Goal: Task Accomplishment & Management: Manage account settings

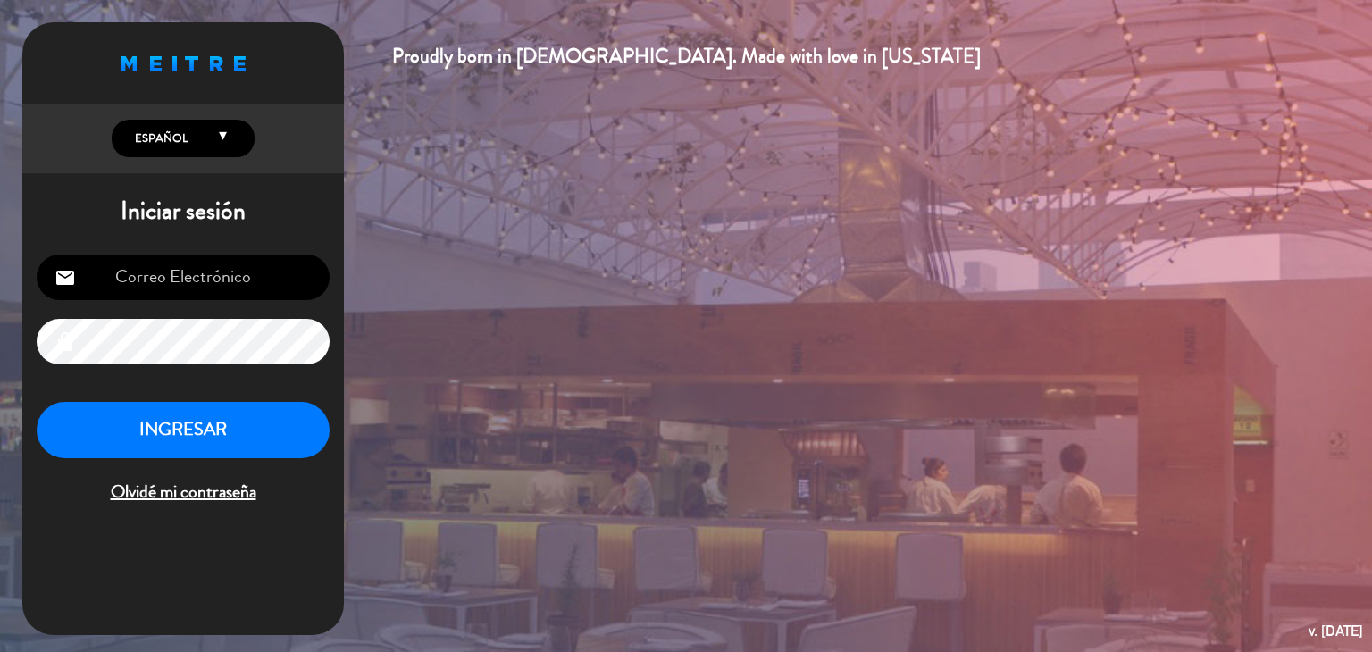
type input "[EMAIL_ADDRESS][DOMAIN_NAME]"
click at [246, 421] on button "INGRESAR" at bounding box center [183, 430] width 293 height 56
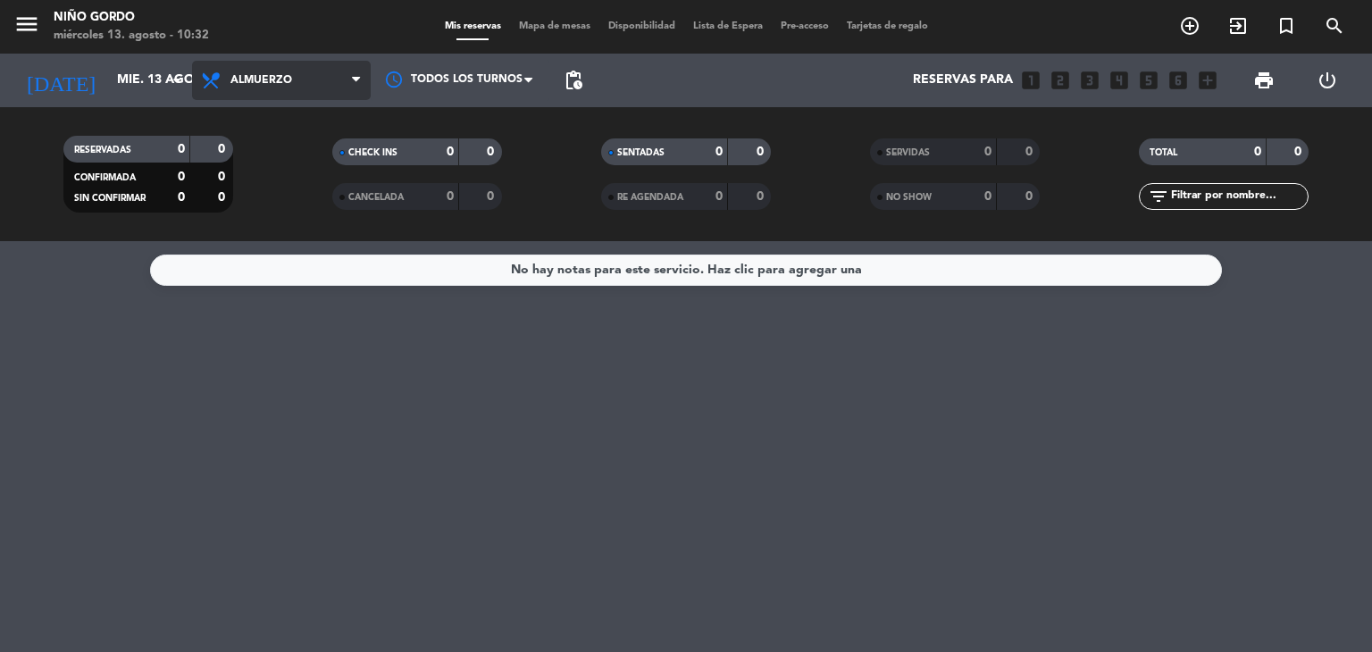
click at [340, 90] on span "Almuerzo" at bounding box center [281, 80] width 179 height 39
click at [314, 196] on div "menu Niño Gordo miércoles 13. agosto - 10:32 Mis reservas Mapa de mesas Disponi…" at bounding box center [686, 120] width 1372 height 241
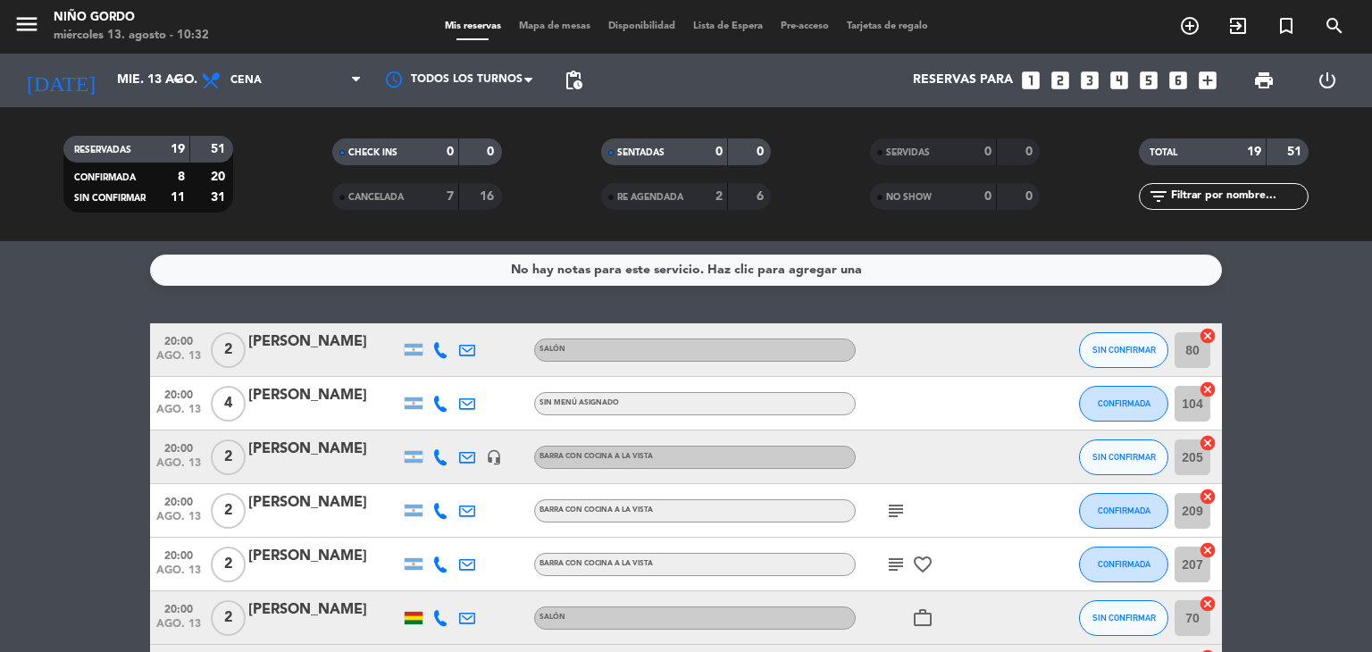
click at [552, 34] on div "Mis reservas Mapa de mesas Disponibilidad Lista de Espera Pre-acceso Tarjetas d…" at bounding box center [686, 27] width 501 height 16
click at [546, 26] on span "Mapa de mesas" at bounding box center [554, 26] width 89 height 10
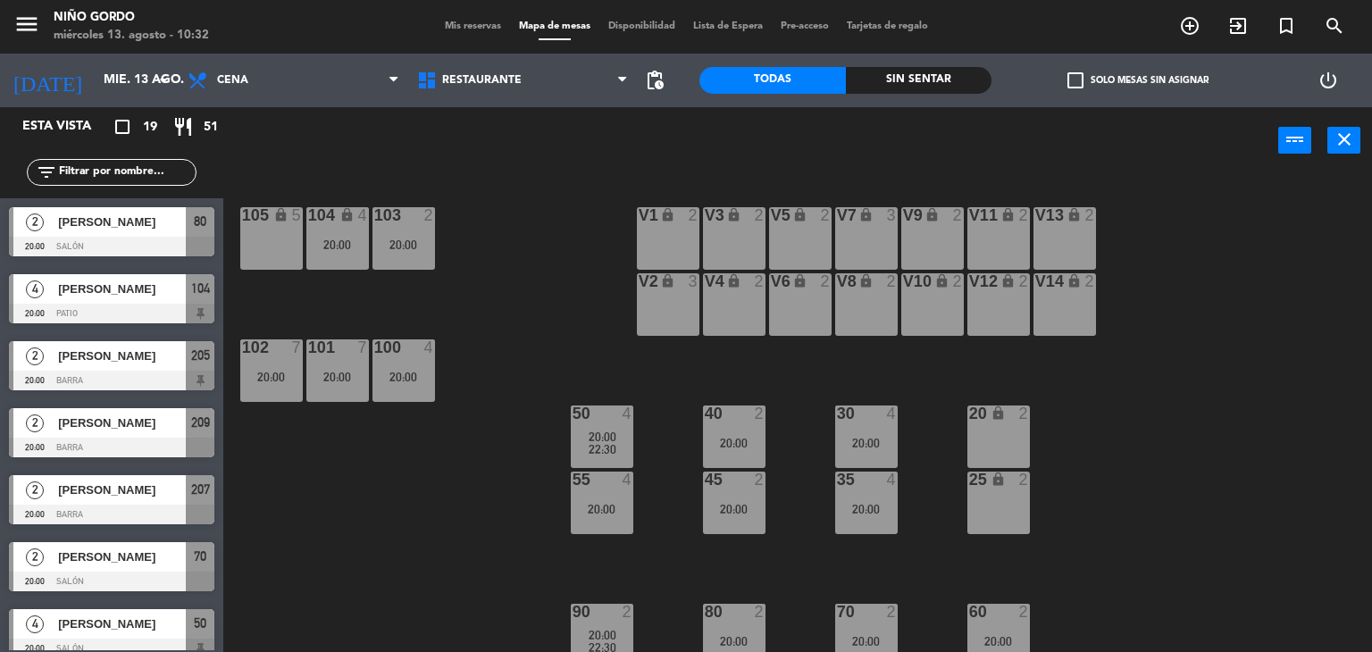
click at [138, 174] on input "text" at bounding box center [126, 173] width 138 height 20
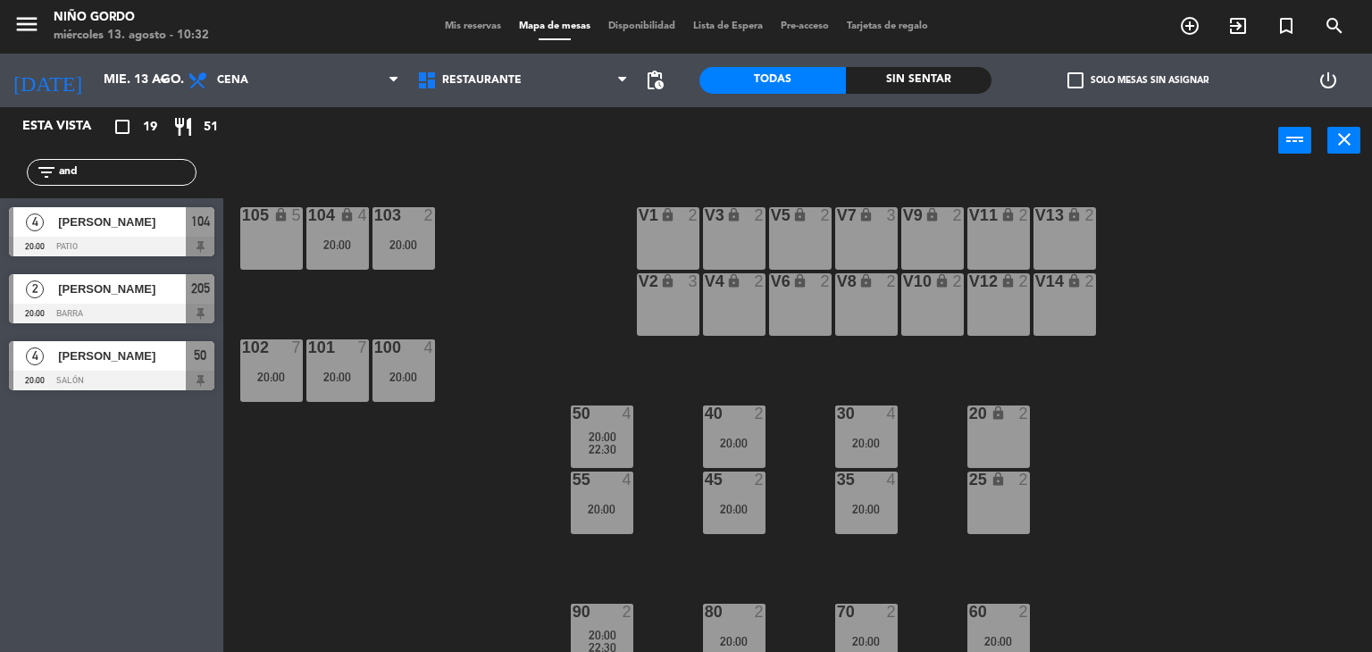
type input "and"
click at [115, 429] on div "Esta vista crop_square 19 restaurant 51 filter_list and 4 Alexandra Villamizar …" at bounding box center [111, 379] width 223 height 545
click at [138, 310] on div at bounding box center [111, 314] width 205 height 20
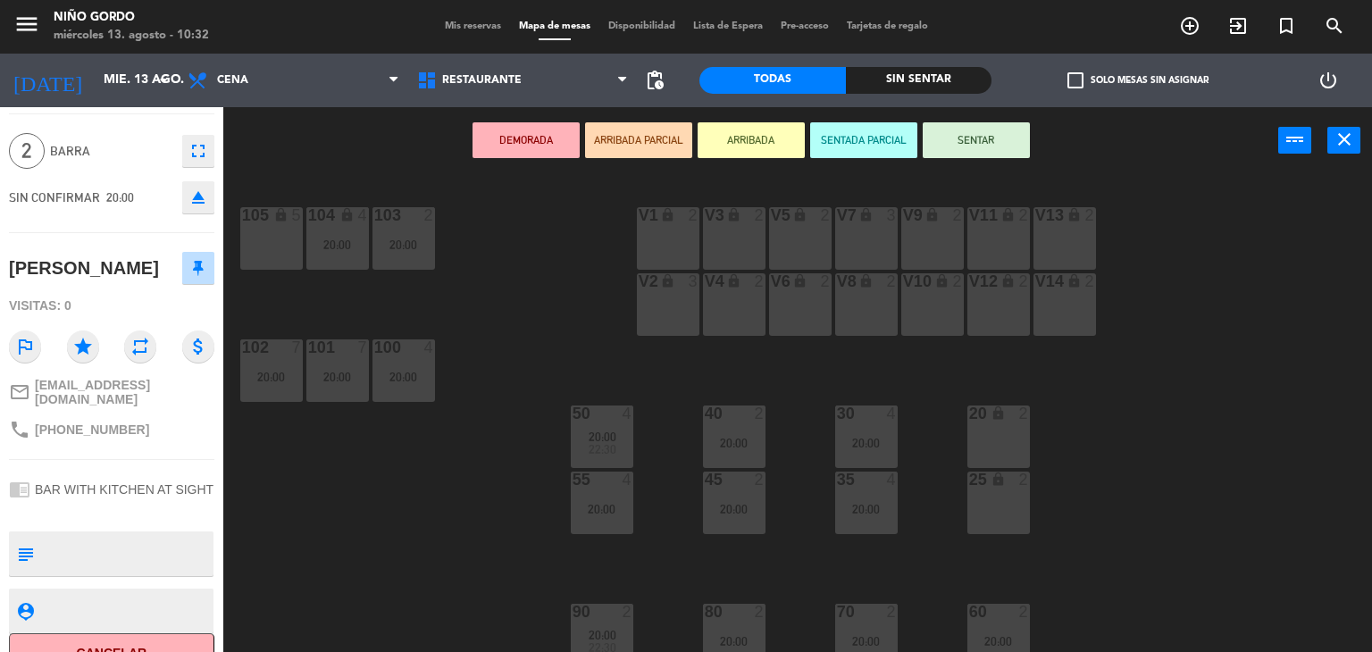
scroll to position [70, 0]
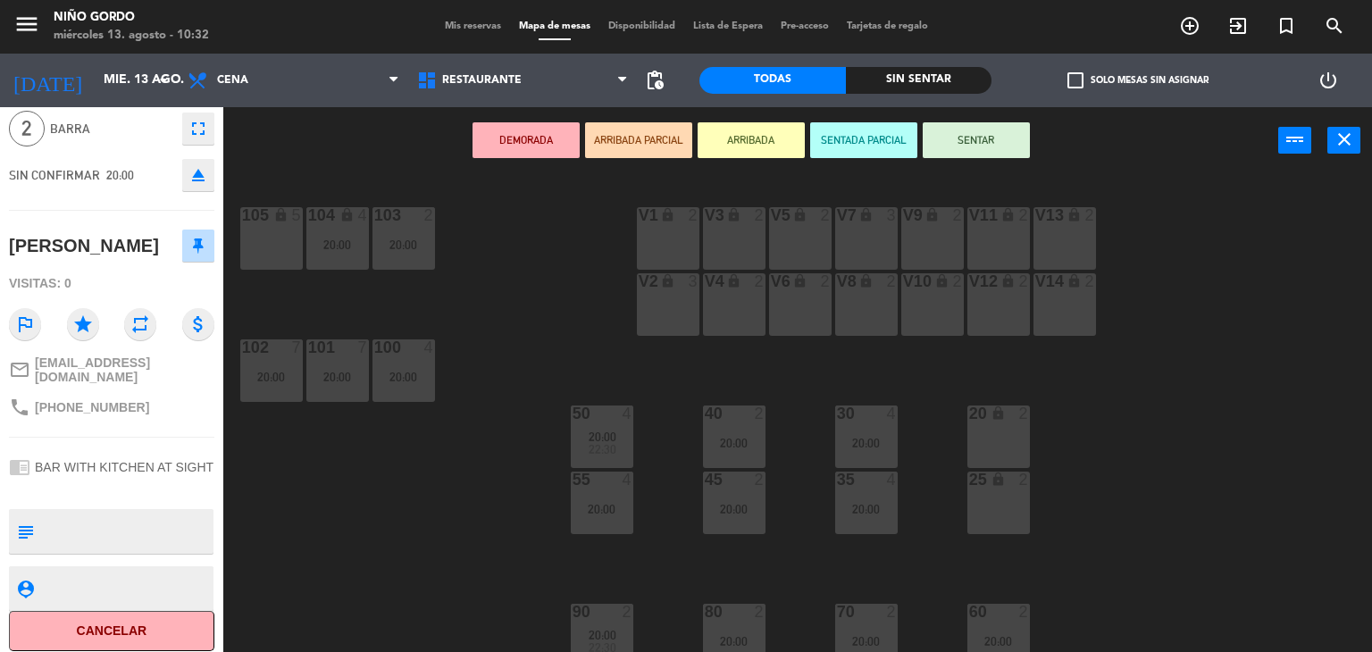
click at [146, 619] on button "Cancelar" at bounding box center [111, 631] width 205 height 40
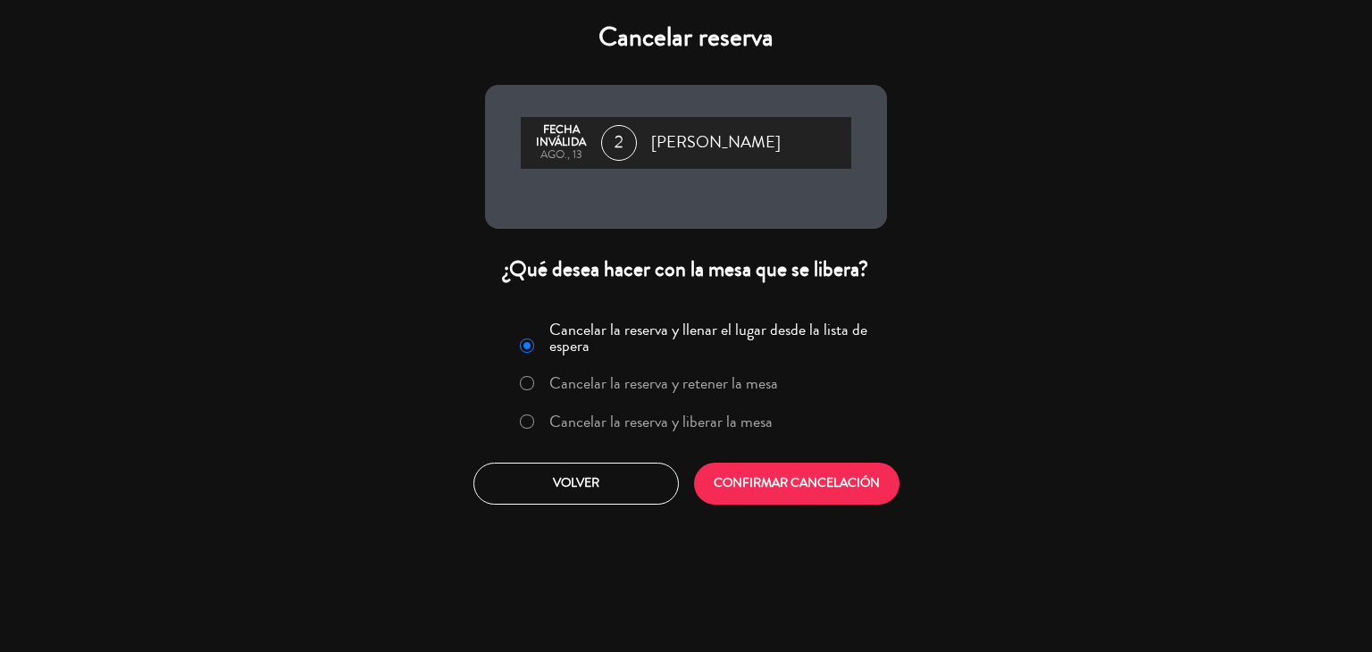
click at [738, 425] on label "Cancelar la reserva y liberar la mesa" at bounding box center [660, 421] width 223 height 16
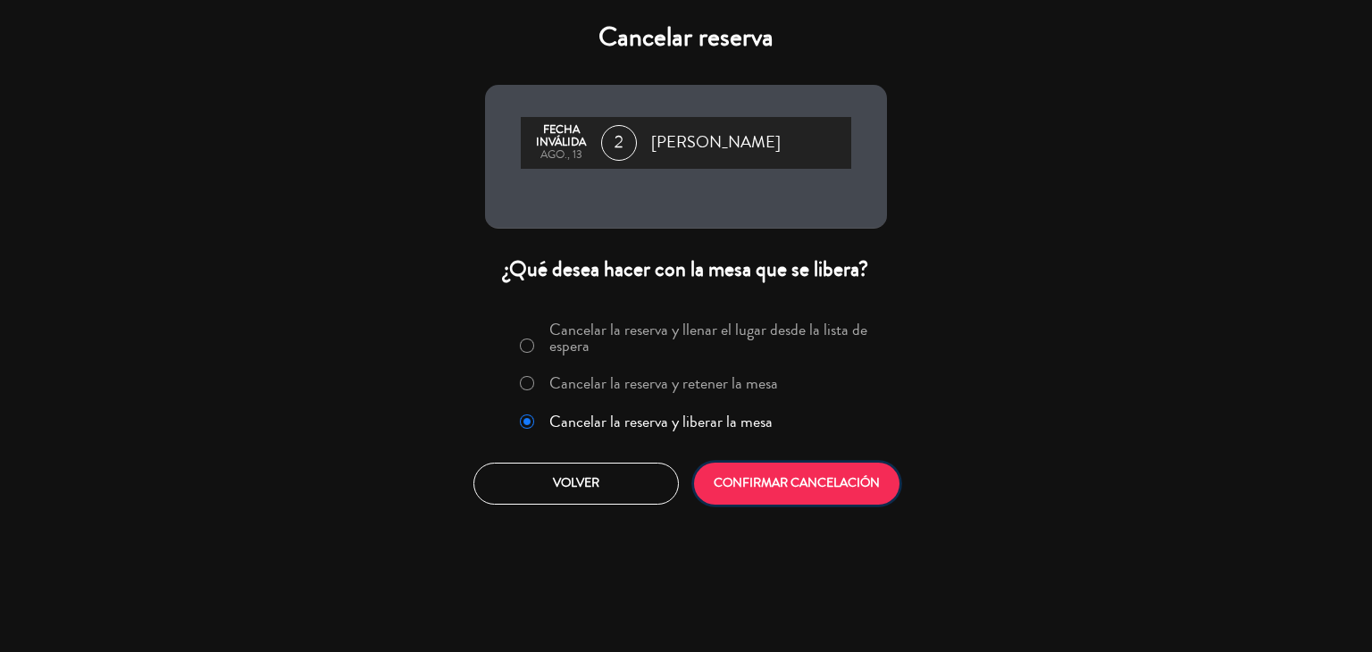
click at [764, 465] on button "CONFIRMAR CANCELACIÓN" at bounding box center [796, 484] width 205 height 42
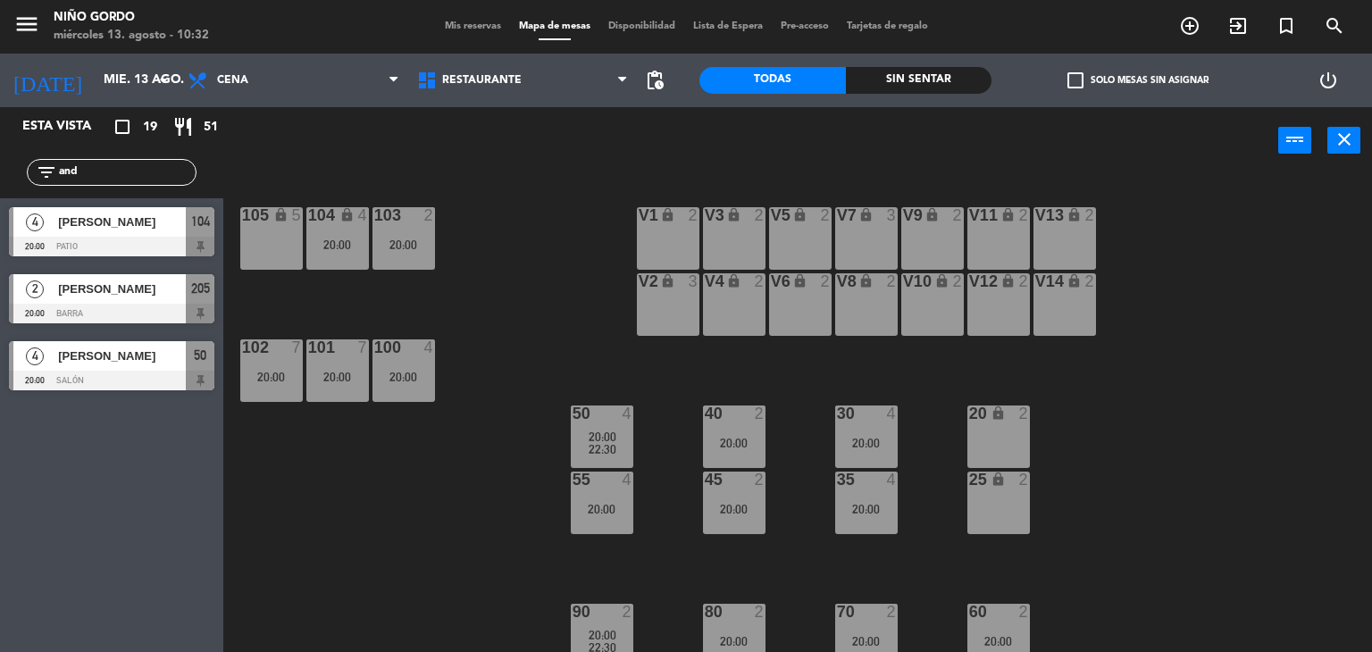
scroll to position [145, 0]
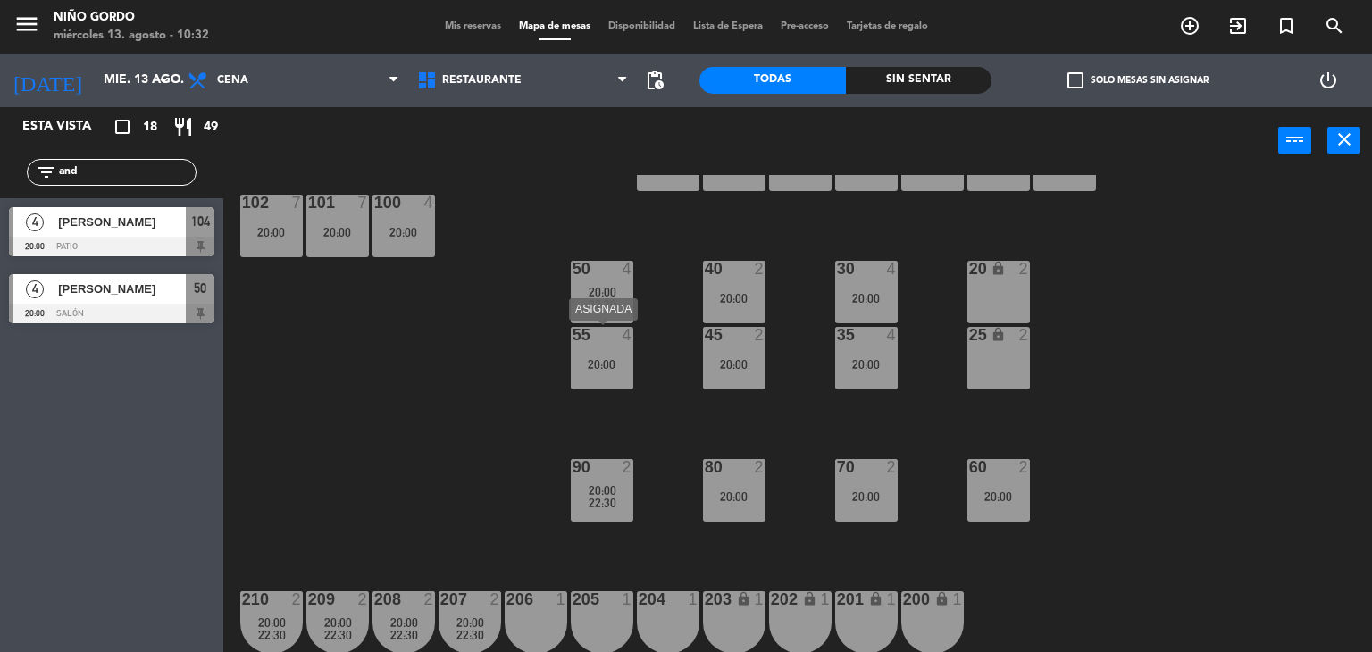
click at [621, 370] on div "55 4 20:00" at bounding box center [602, 358] width 63 height 63
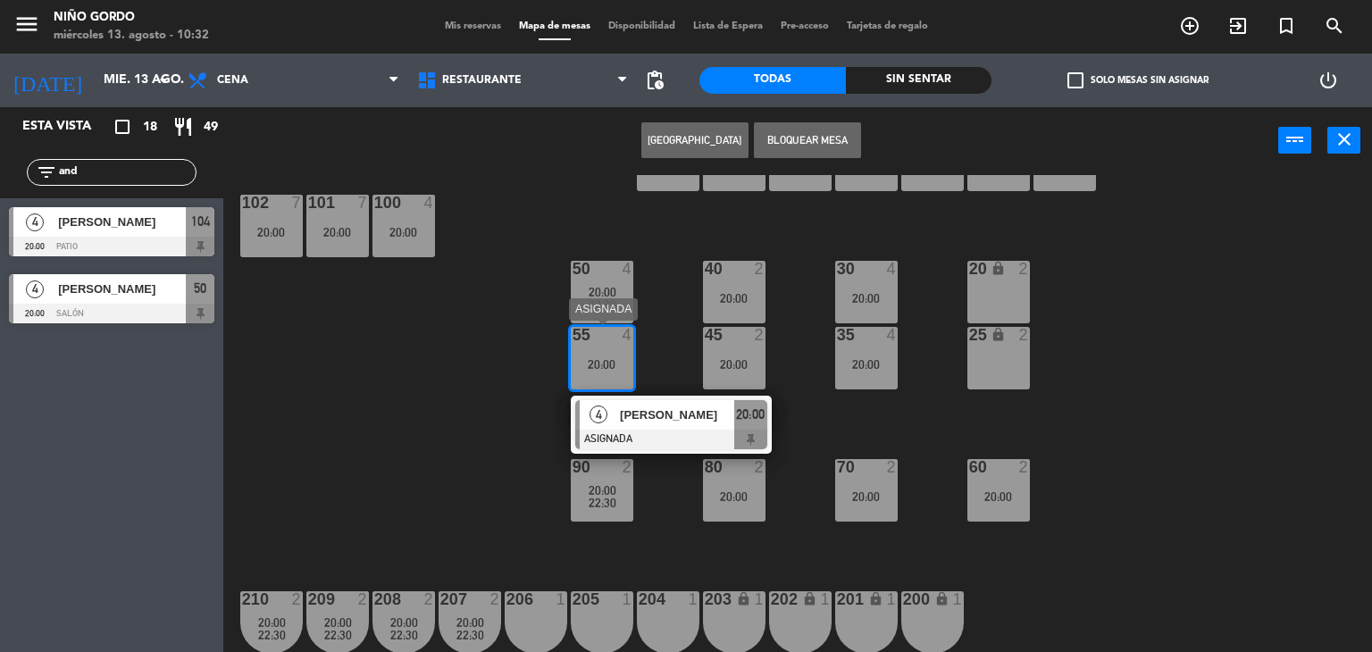
click at [668, 426] on div "4 fernando rey ASIGNADA 20:00" at bounding box center [671, 425] width 228 height 58
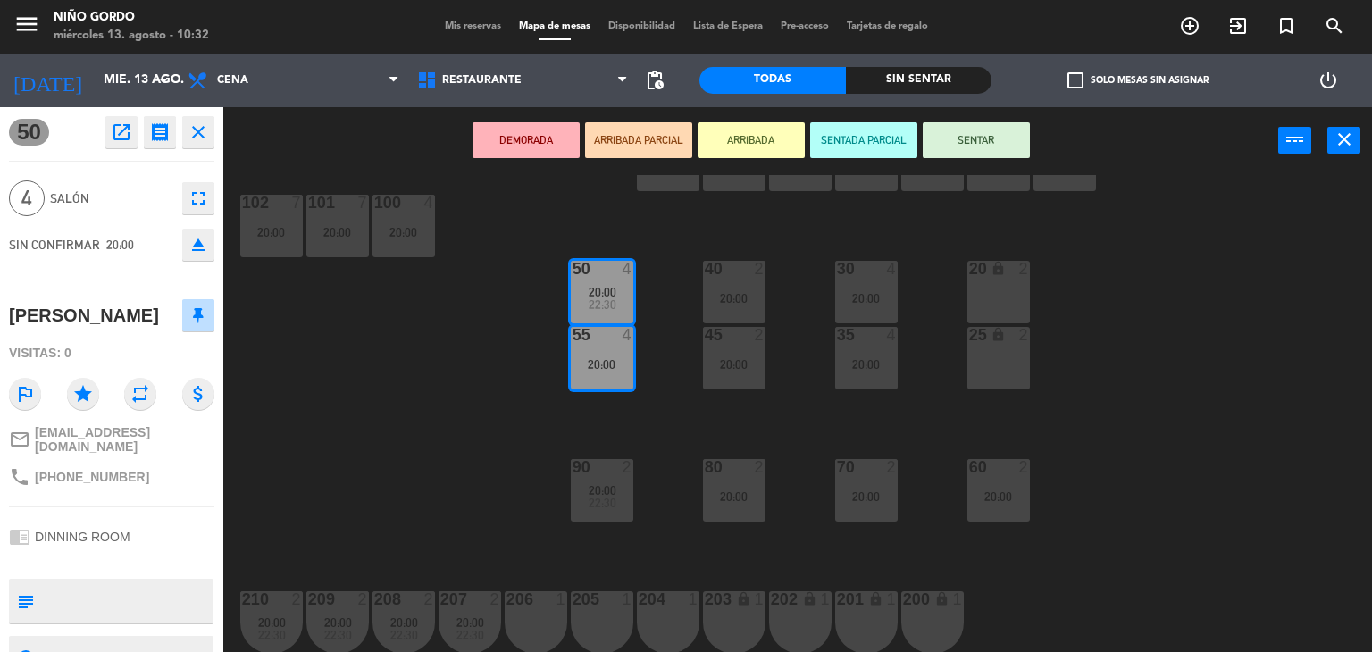
click at [442, 402] on div "105 lock 5 104 lock 4 20:00 103 2 20:00 V1 lock 2 V3 lock 2 V9 lock 2 V5 lock 2…" at bounding box center [804, 414] width 1135 height 478
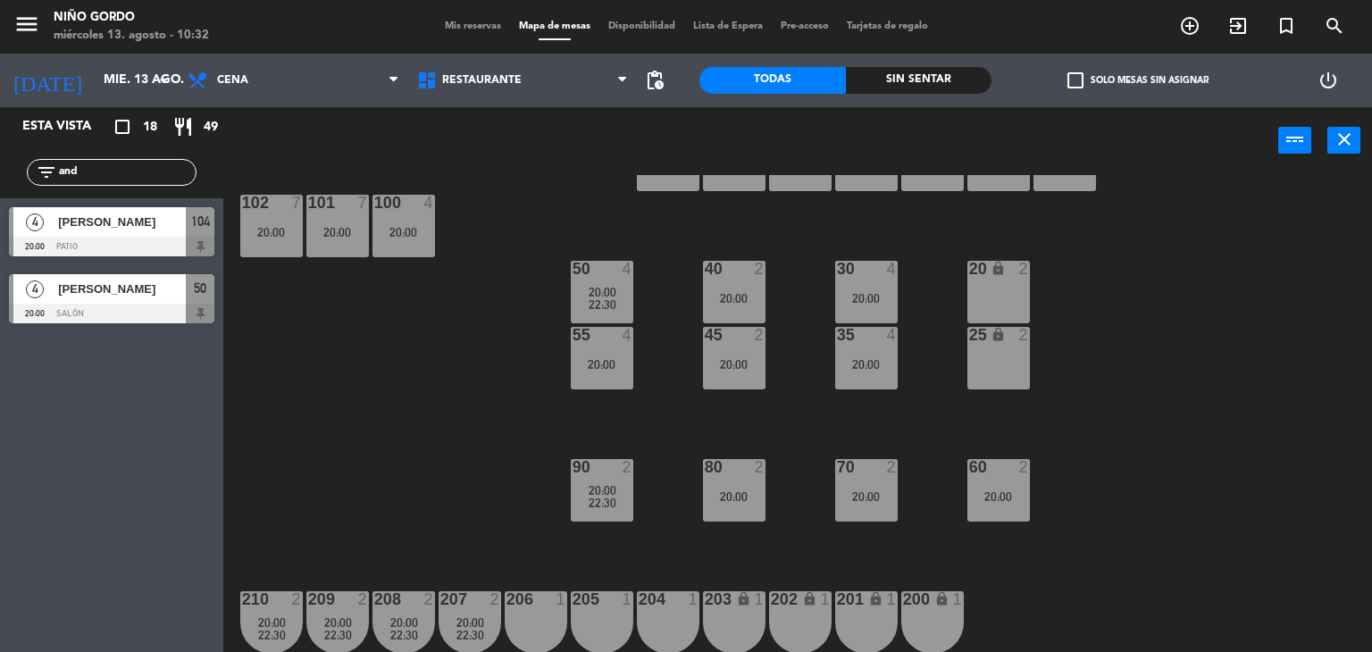
click at [884, 344] on div "35 4" at bounding box center [866, 336] width 63 height 18
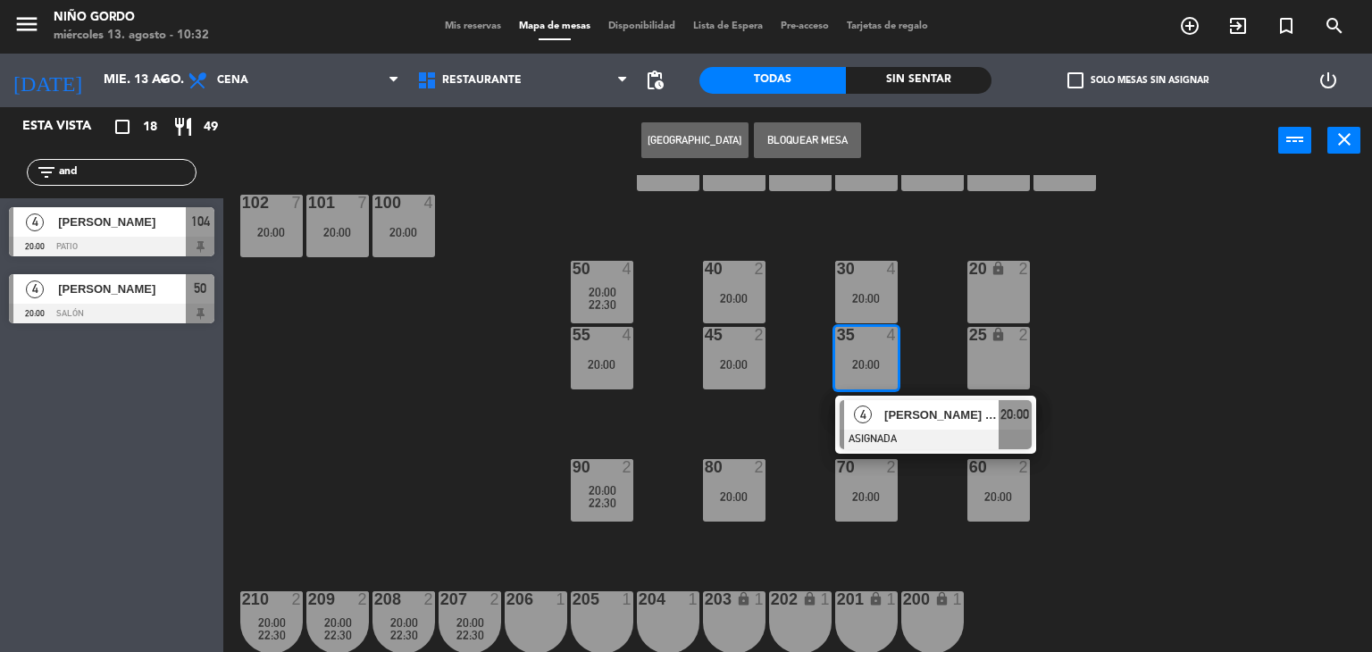
click at [934, 422] on span "[PERSON_NAME] [PERSON_NAME]" at bounding box center [941, 414] width 114 height 19
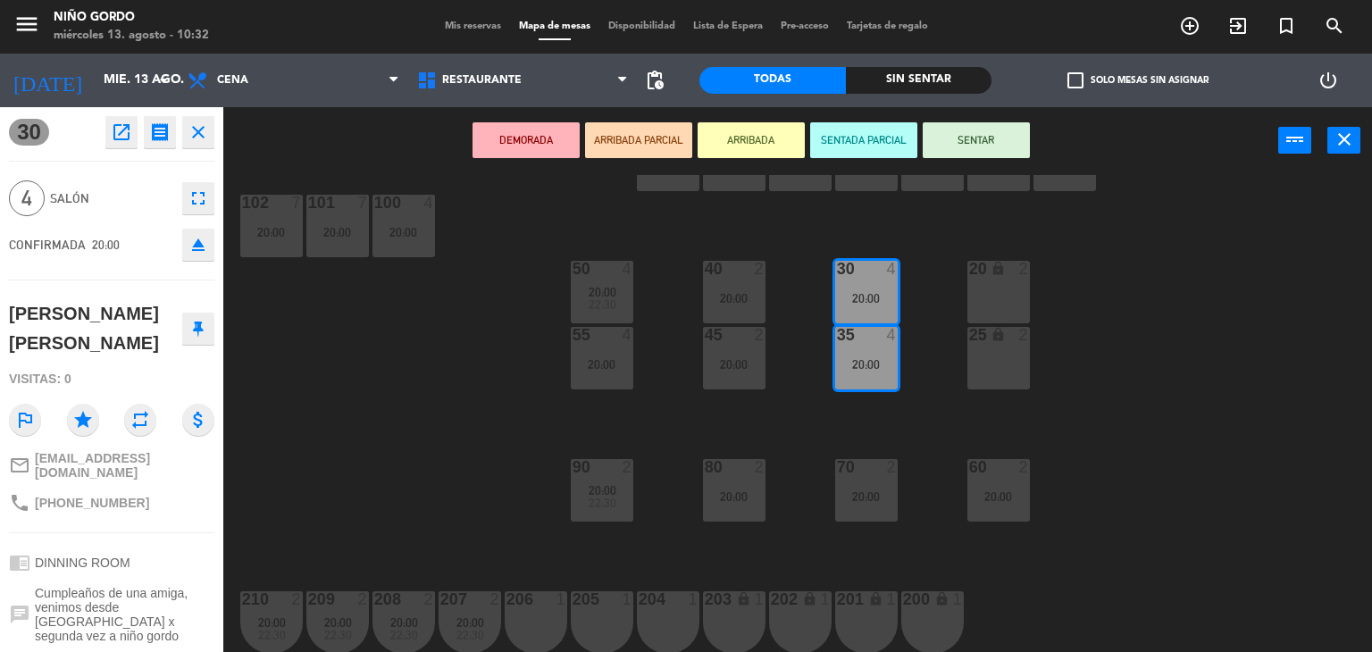
click at [489, 406] on div "105 lock 5 104 lock 4 20:00 103 2 20:00 V1 lock 2 V3 lock 2 V9 lock 2 V5 lock 2…" at bounding box center [804, 414] width 1135 height 478
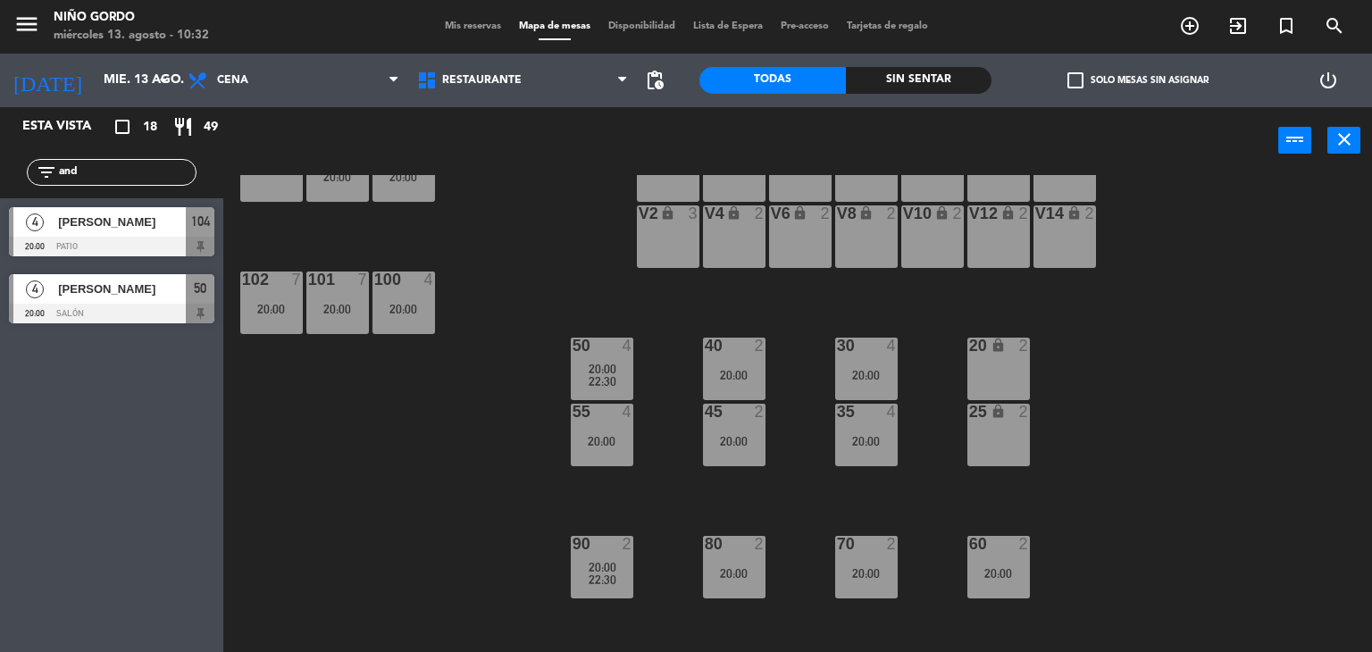
scroll to position [0, 0]
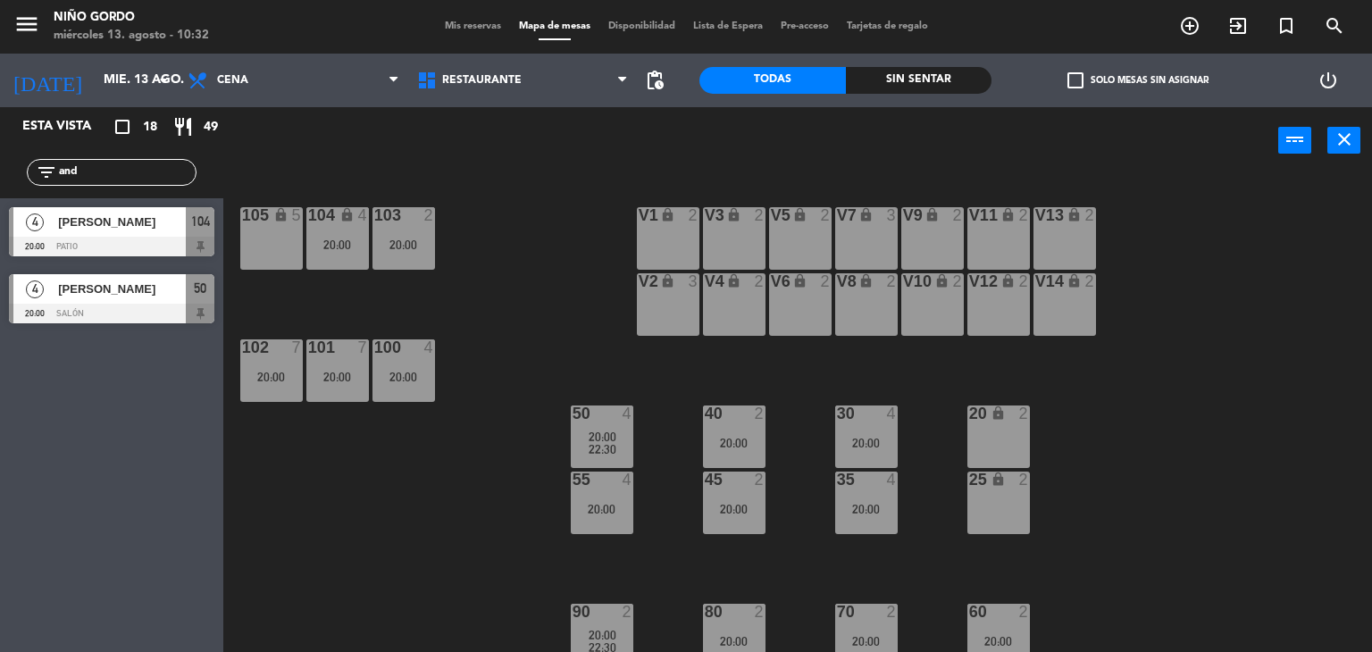
click at [168, 172] on input "and" at bounding box center [126, 173] width 138 height 20
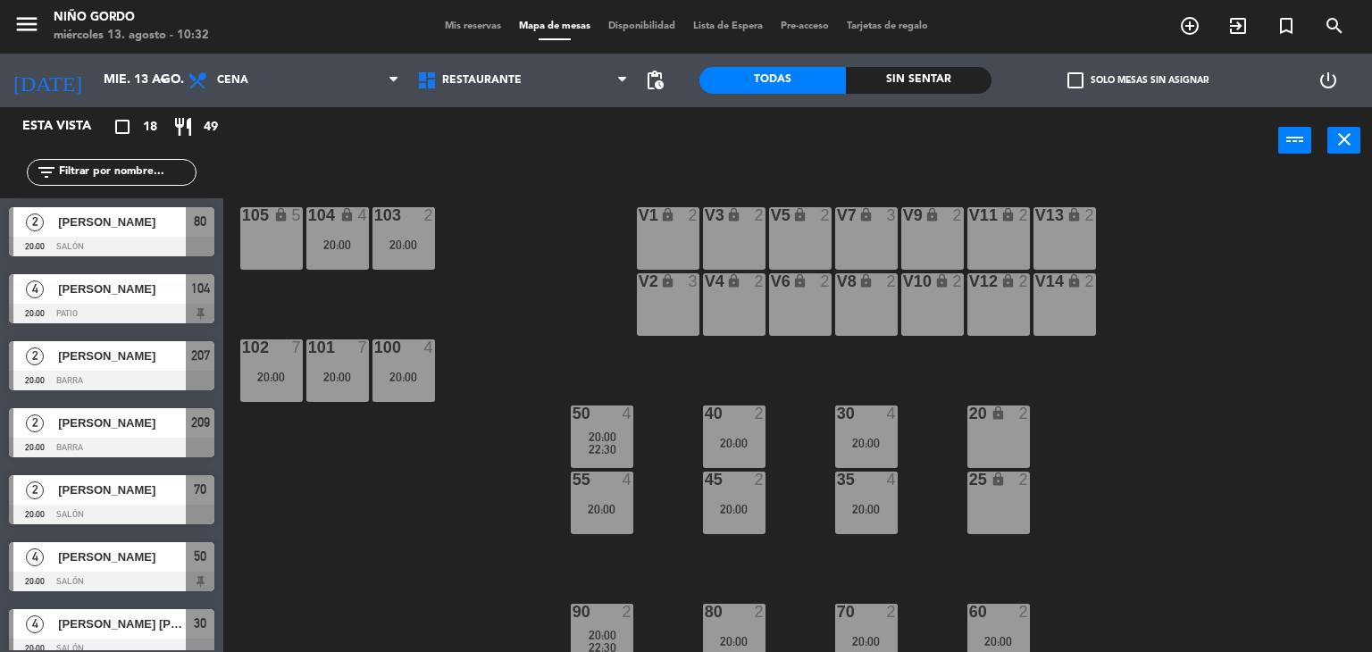
click at [483, 260] on div "105 lock 5 104 lock 4 20:00 103 2 20:00 V1 lock 2 V3 lock 2 V9 lock 2 V5 lock 2…" at bounding box center [804, 414] width 1135 height 478
click at [474, 297] on div "105 lock 5 104 lock 4 20:00 103 2 20:00 V1 lock 2 V3 lock 2 V9 lock 2 V5 lock 2…" at bounding box center [804, 414] width 1135 height 478
click at [113, 81] on input "mié. 13 ago." at bounding box center [180, 80] width 170 height 32
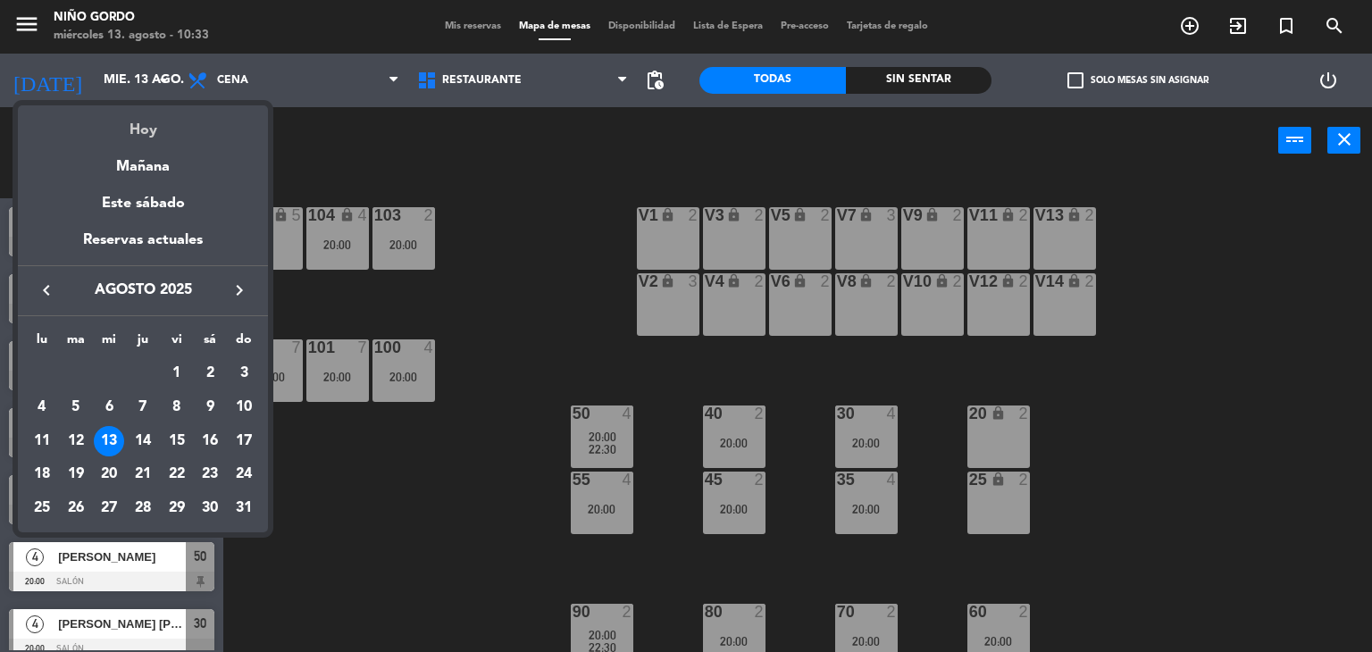
click at [146, 133] on div "Hoy" at bounding box center [143, 123] width 250 height 37
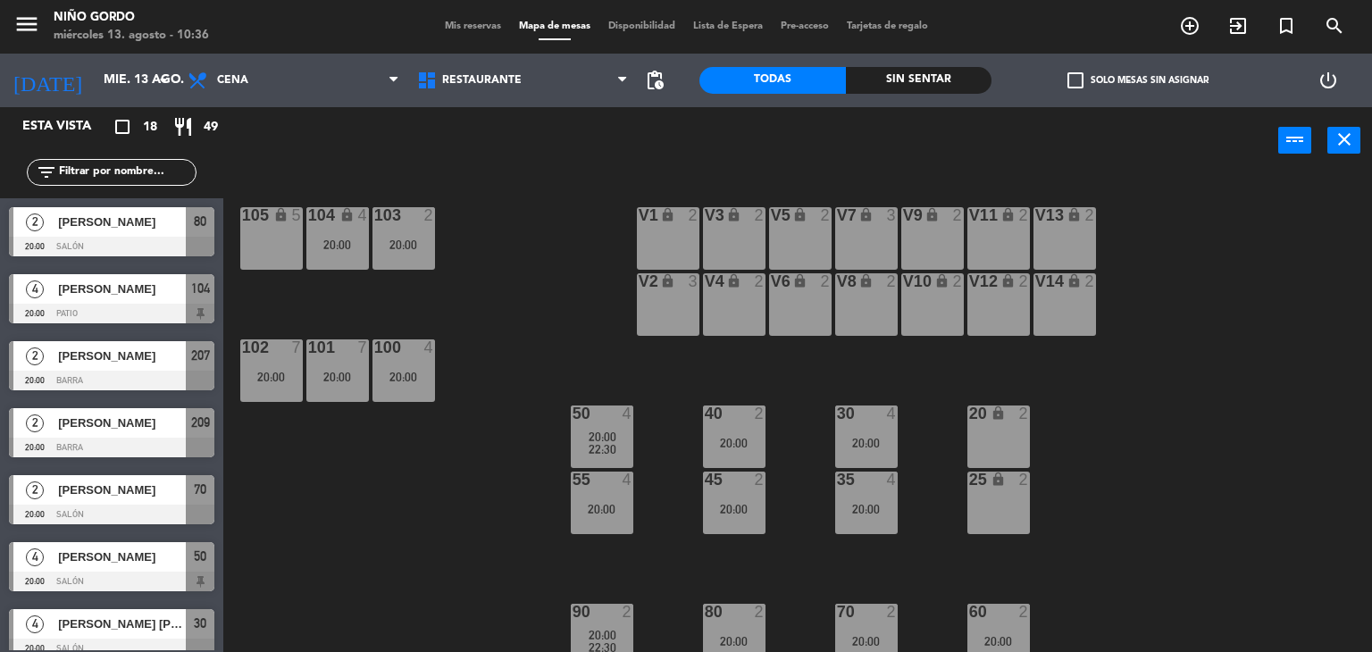
click at [37, 33] on icon "menu" at bounding box center [26, 24] width 27 height 27
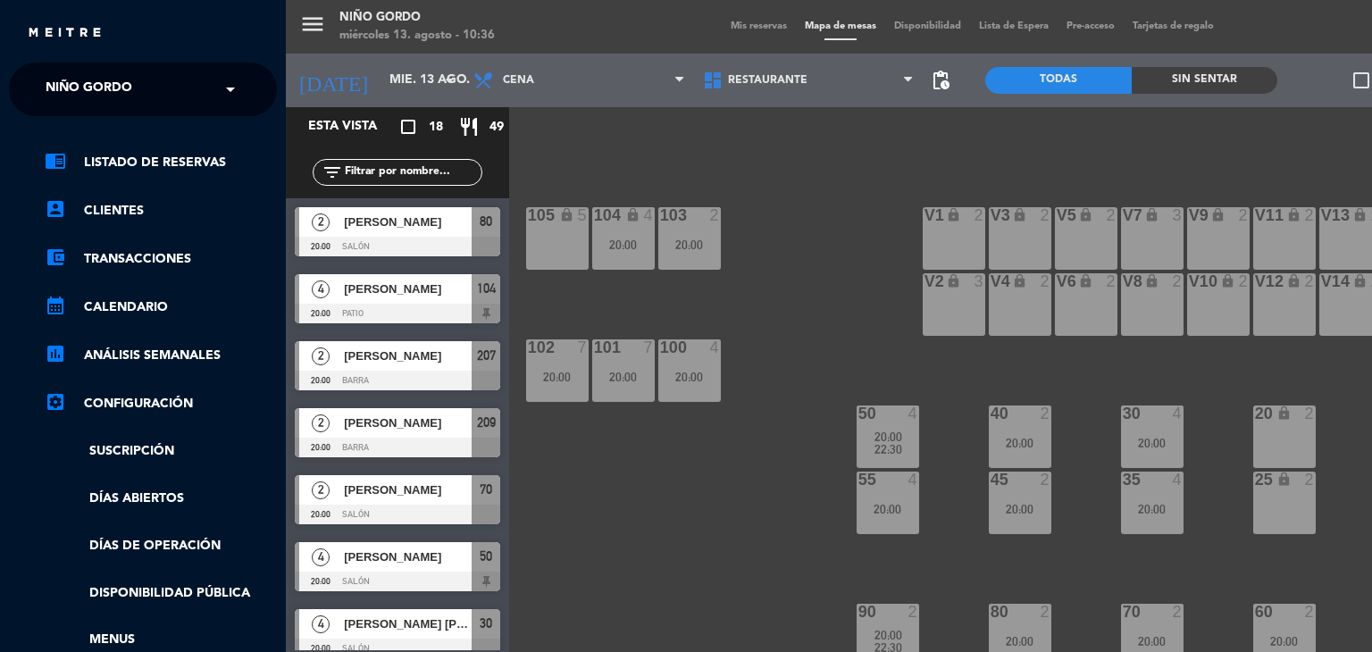
drag, startPoint x: 72, startPoint y: 79, endPoint x: 83, endPoint y: 91, distance: 15.8
click at [73, 79] on span "Niño Gordo" at bounding box center [89, 90] width 87 height 38
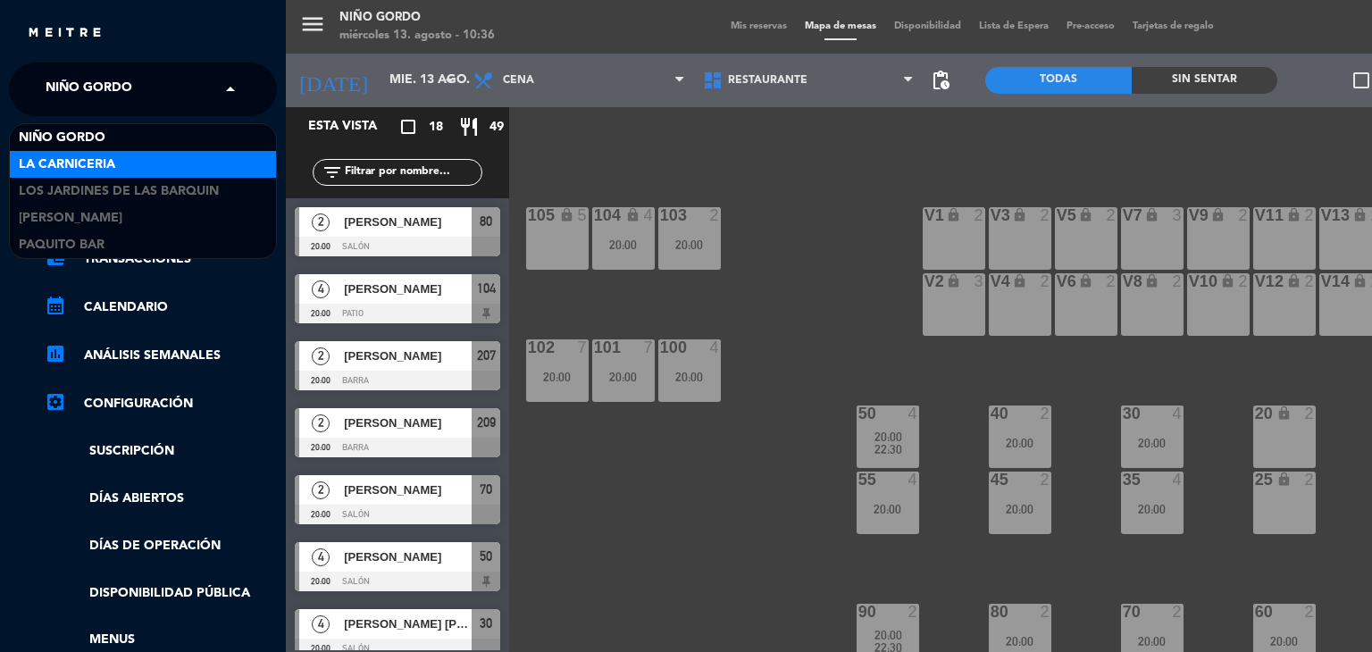
click at [123, 167] on div "La Carniceria" at bounding box center [143, 164] width 266 height 27
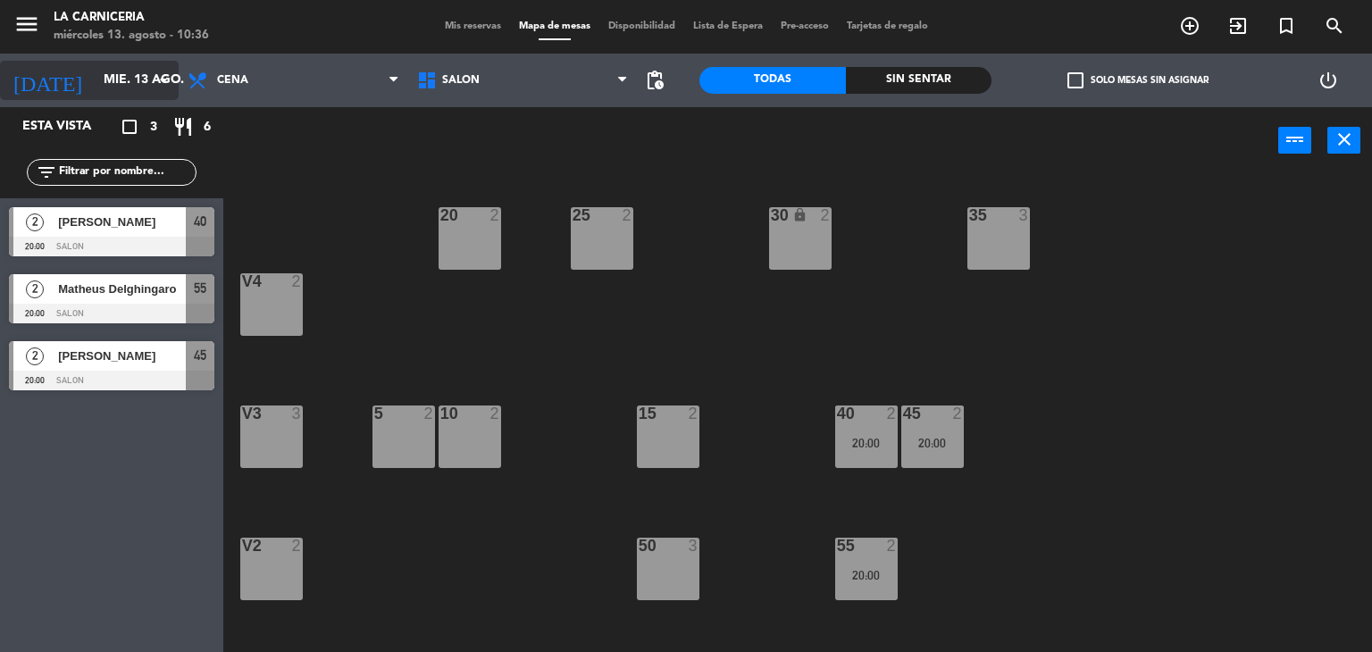
click at [121, 65] on input "mié. 13 ago." at bounding box center [180, 80] width 170 height 32
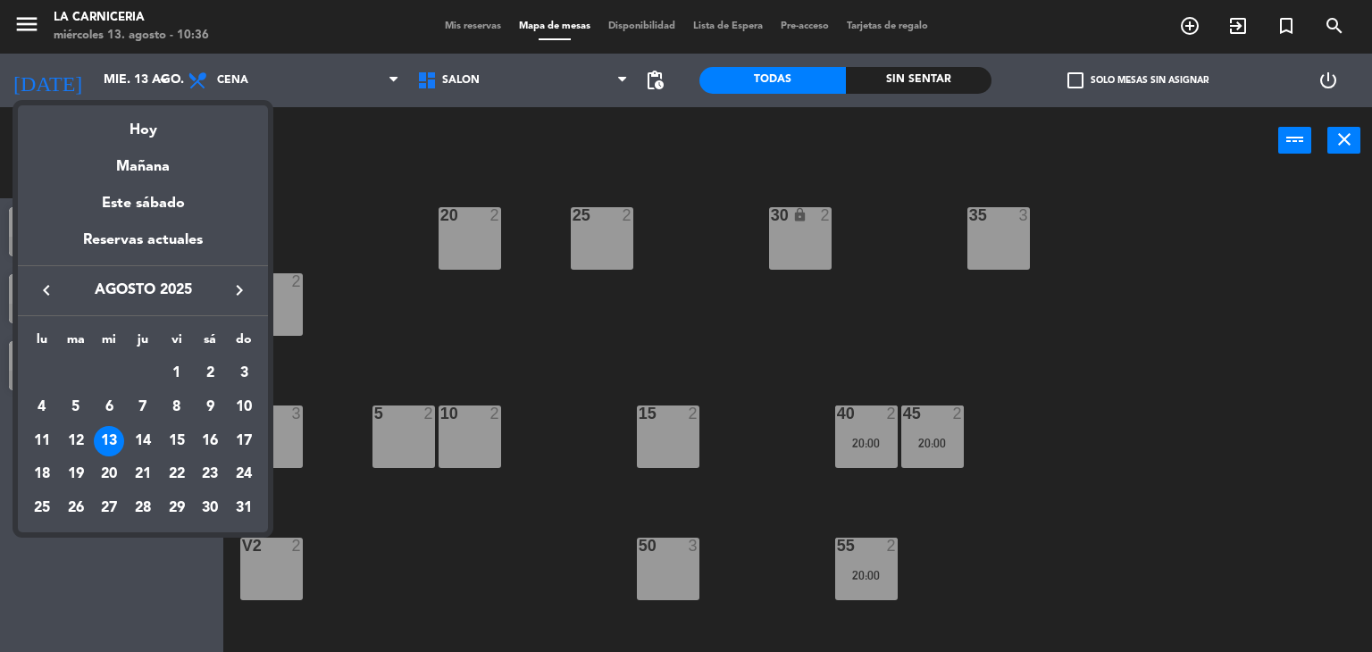
click at [82, 439] on div "12" at bounding box center [76, 441] width 30 height 30
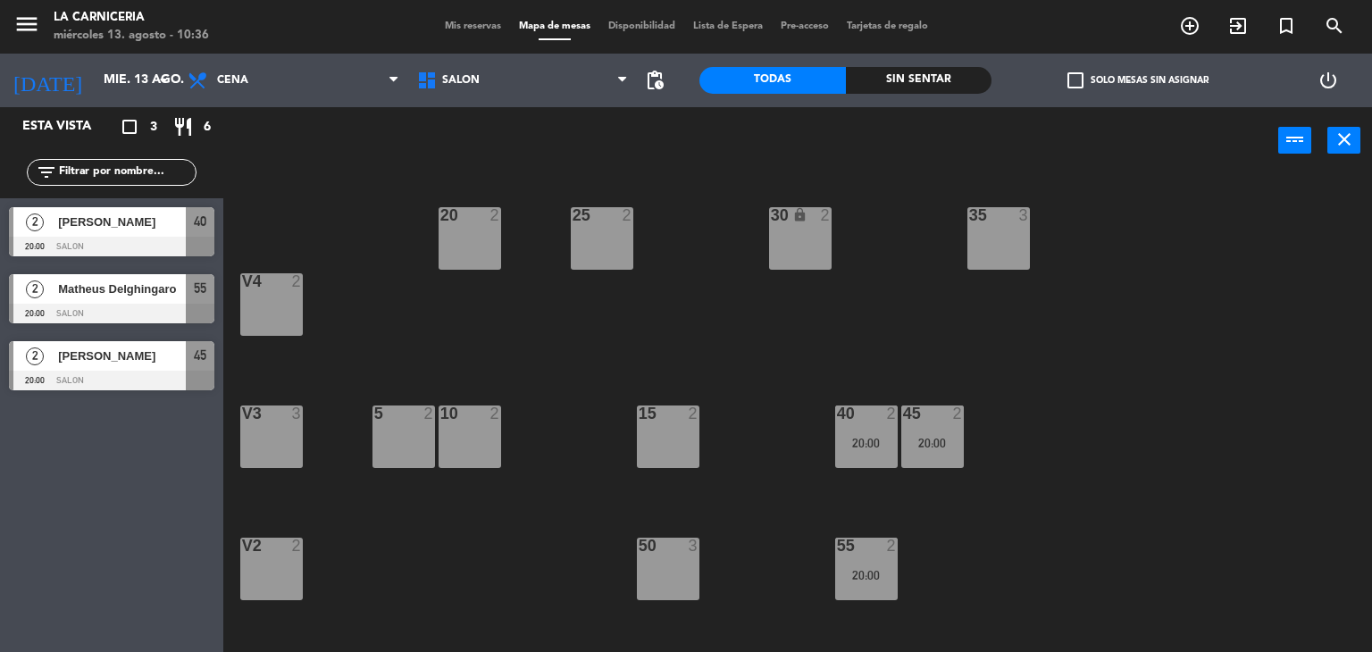
type input "mar. 12 ago."
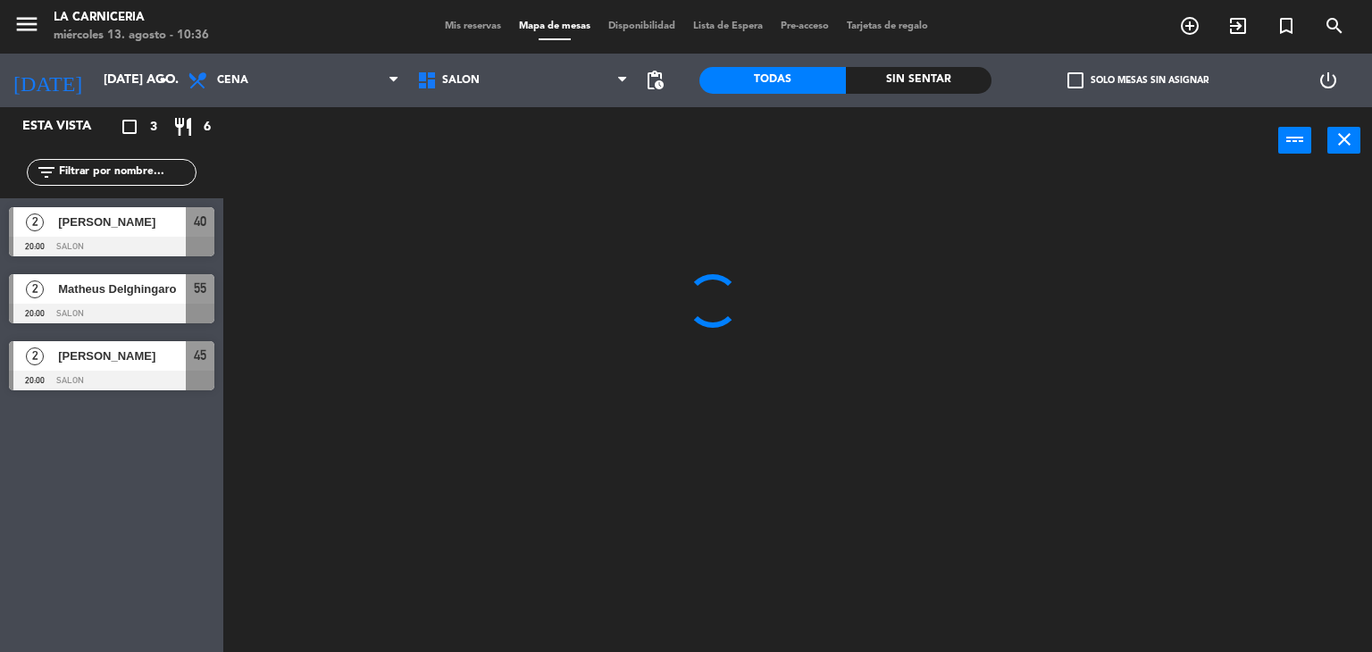
click at [469, 29] on span "Mis reservas" at bounding box center [473, 26] width 74 height 10
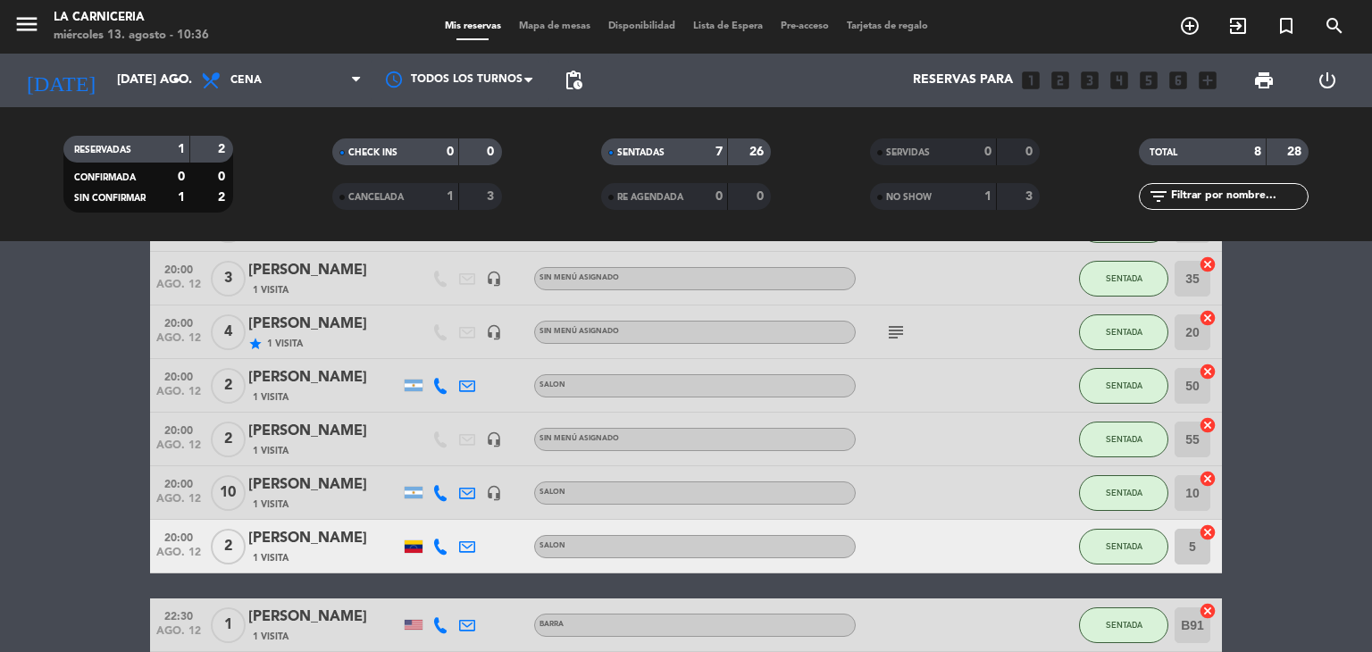
scroll to position [36, 0]
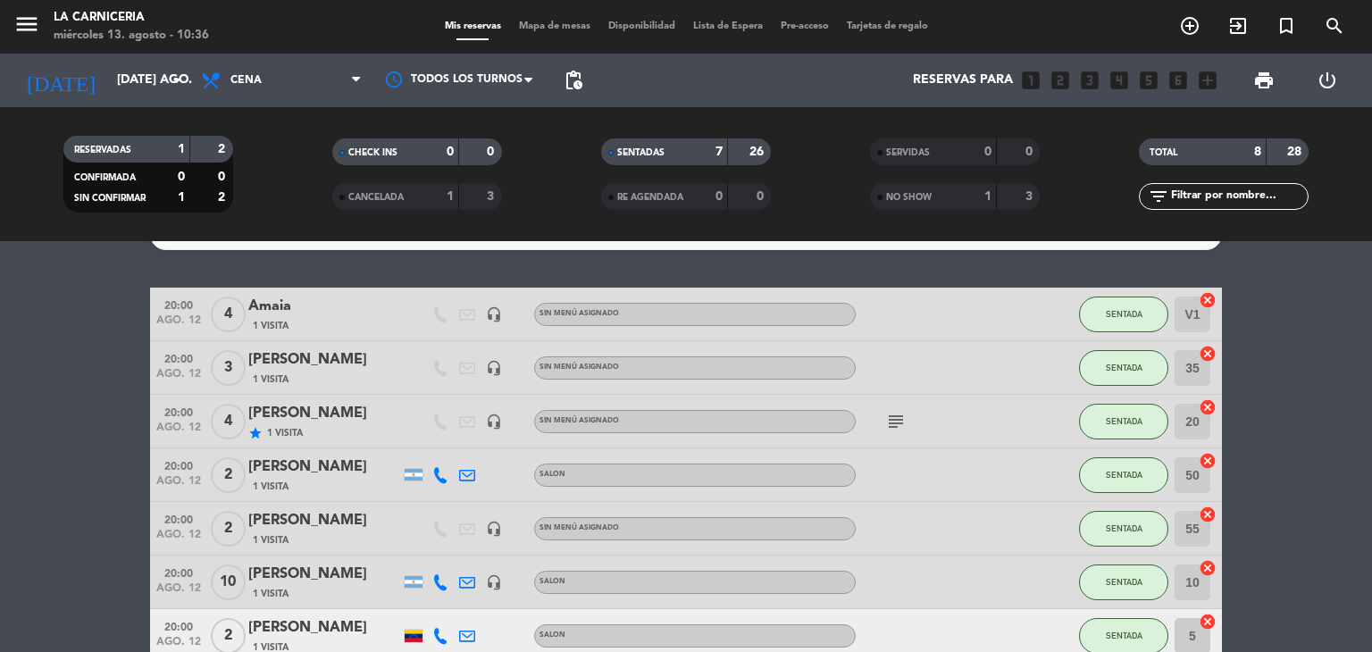
click at [539, 31] on span "Mapa de mesas" at bounding box center [554, 26] width 89 height 10
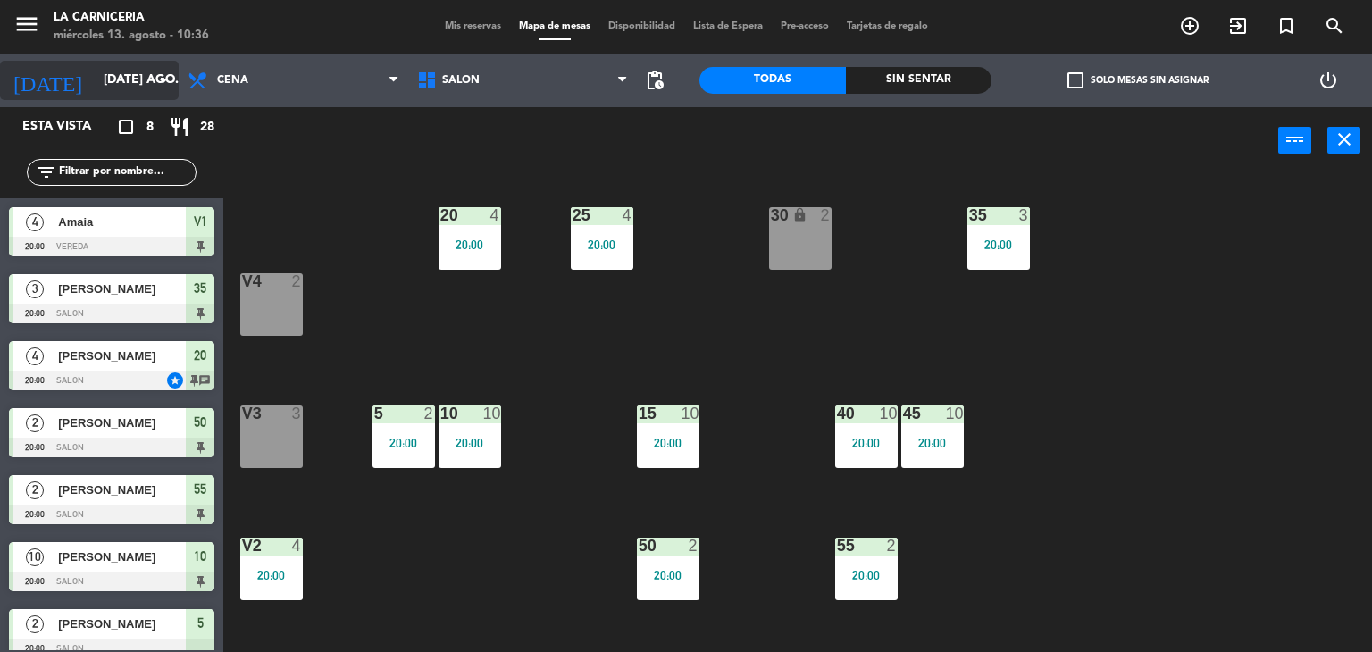
click at [139, 89] on input "mar. 12 ago." at bounding box center [180, 80] width 170 height 32
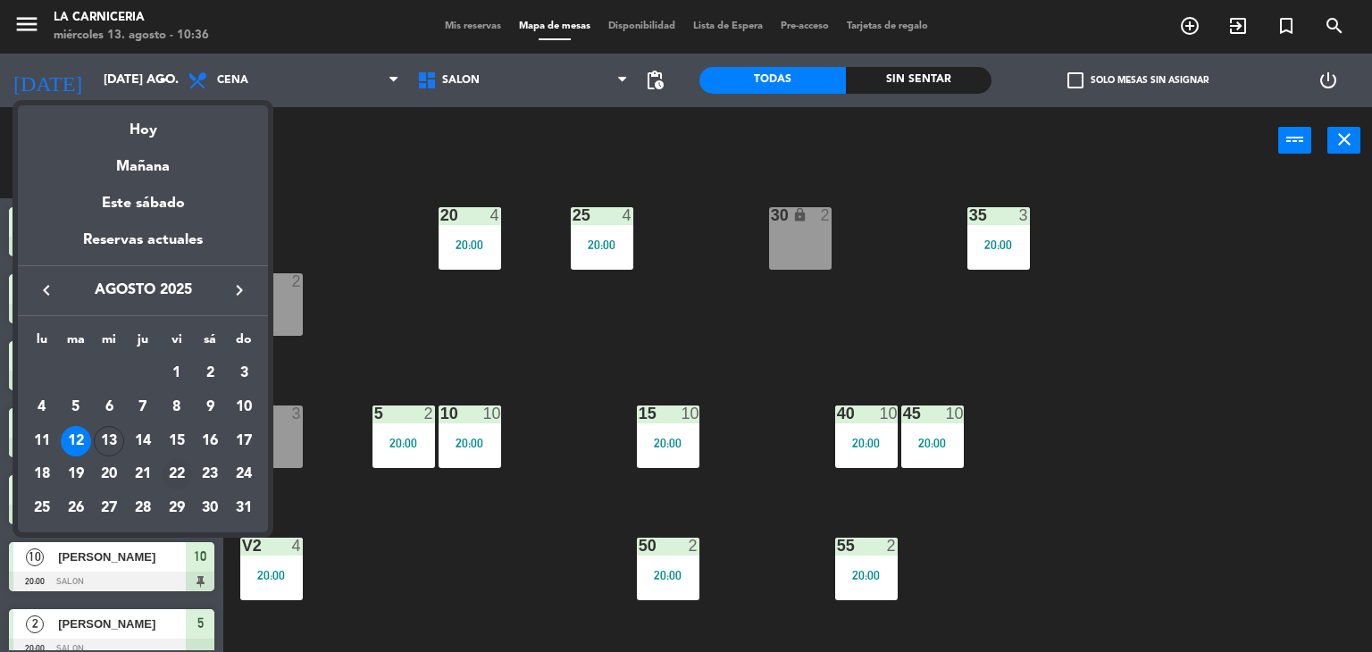
click at [163, 458] on td "22" at bounding box center [177, 474] width 34 height 34
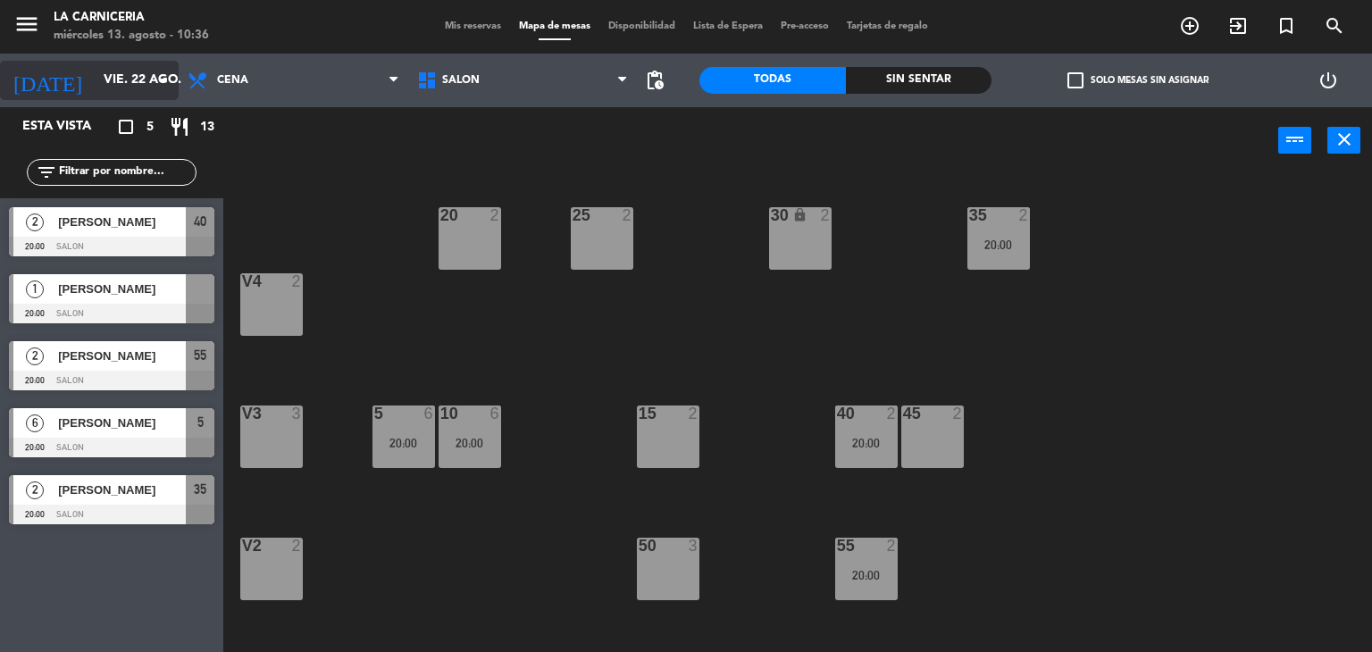
click at [121, 89] on input "vie. 22 ago." at bounding box center [180, 80] width 170 height 32
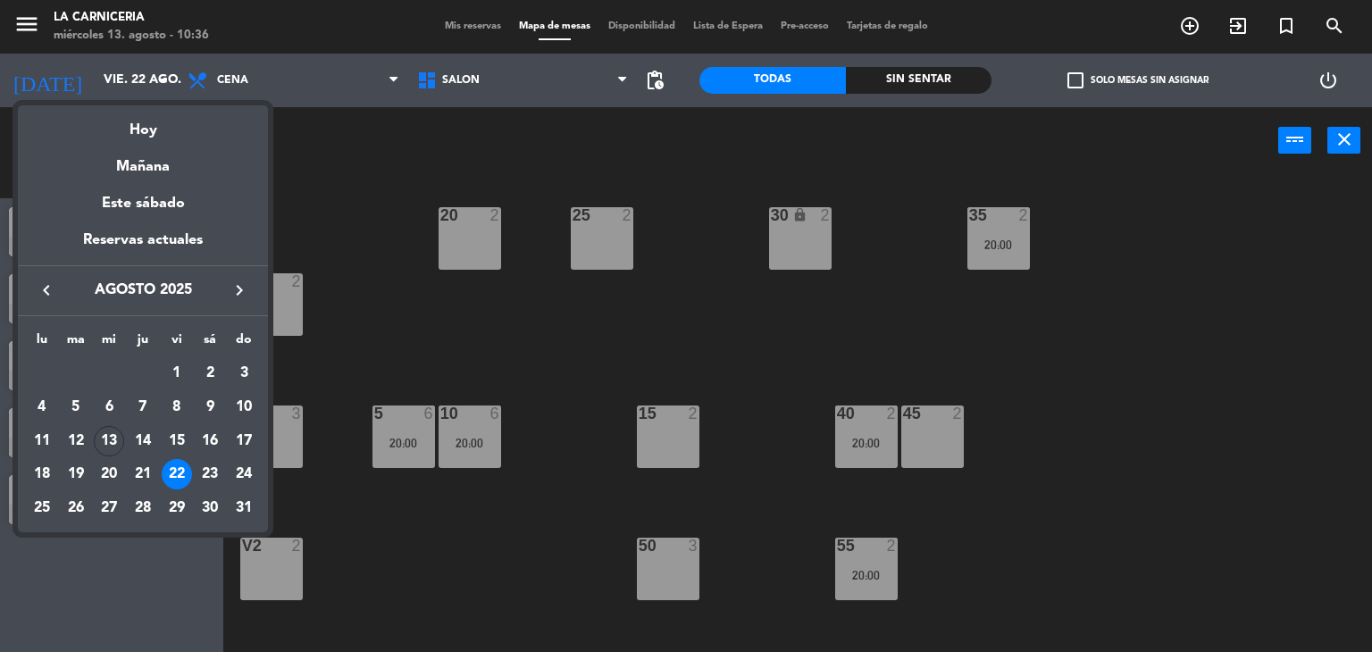
click at [363, 256] on div at bounding box center [686, 326] width 1372 height 652
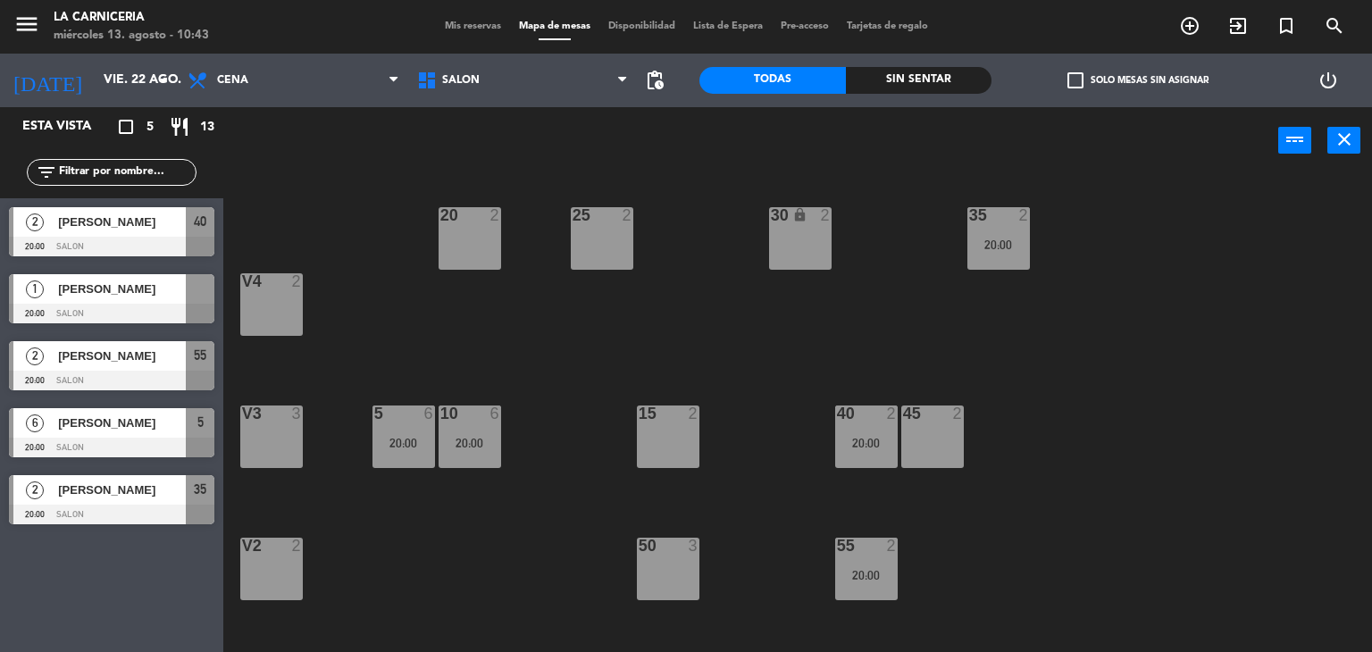
click at [91, 55] on div "today vie. 22 ago. arrow_drop_down" at bounding box center [89, 81] width 179 height 54
click at [100, 75] on input "vie. 22 ago." at bounding box center [180, 80] width 170 height 32
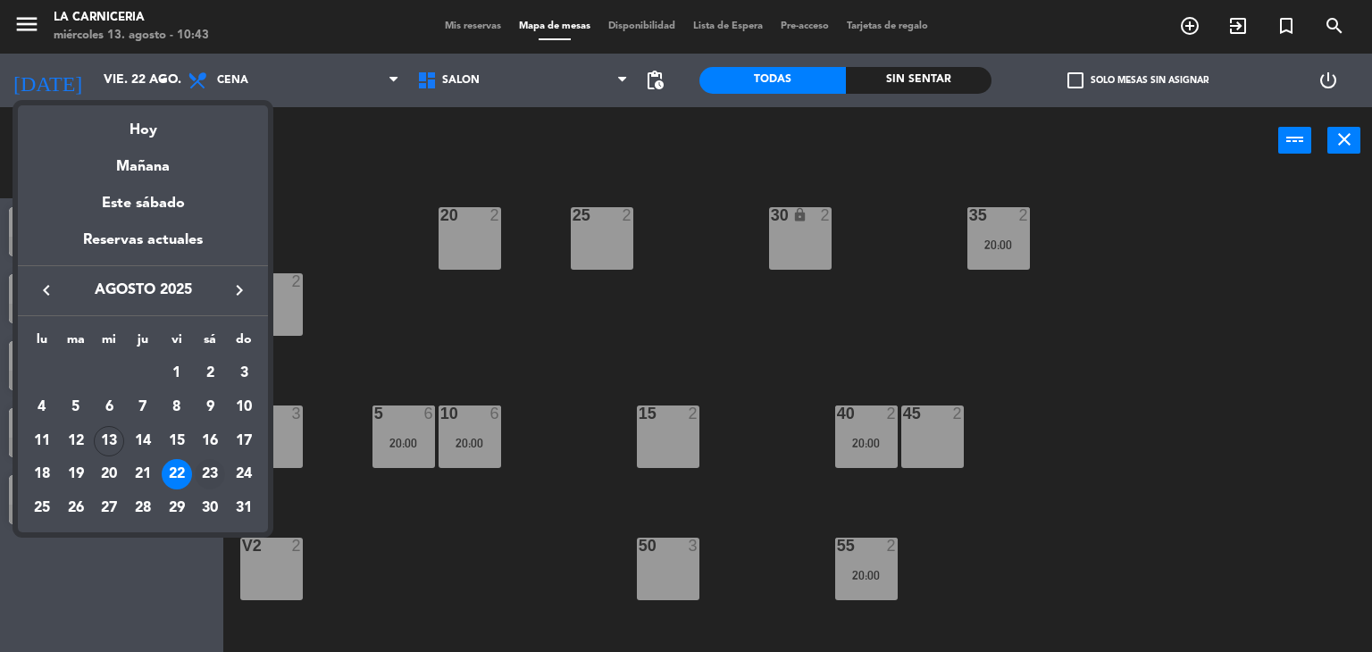
click at [208, 484] on div "23" at bounding box center [210, 474] width 30 height 30
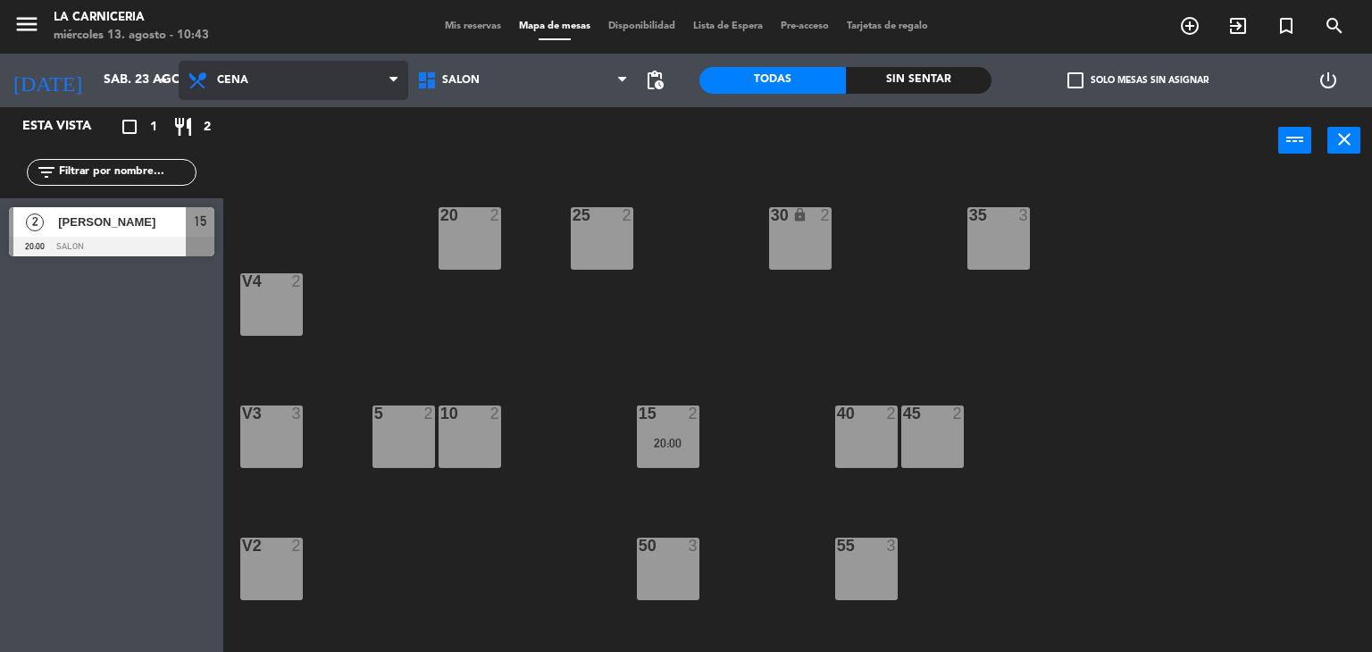
click at [303, 74] on span "Cena" at bounding box center [294, 80] width 230 height 39
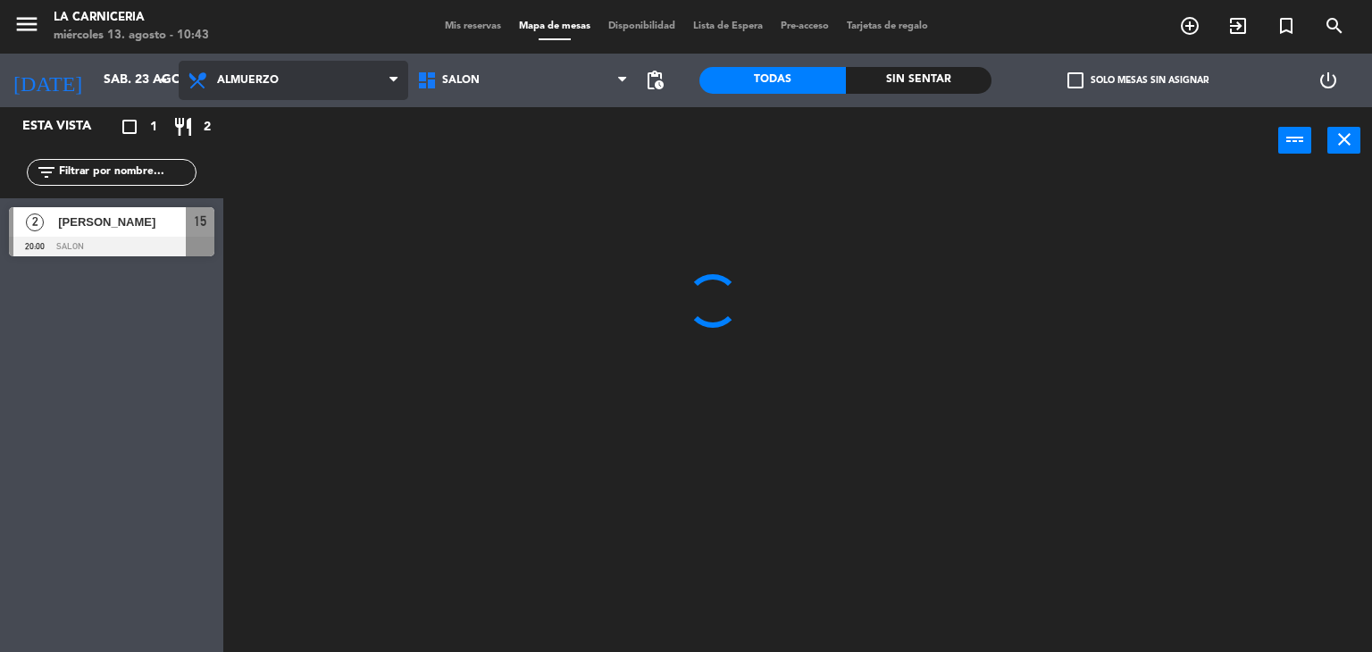
click at [305, 129] on ng-component "menu La Carniceria miércoles 13. agosto - 10:43 Mis reservas Mapa de mesas Disp…" at bounding box center [686, 326] width 1372 height 653
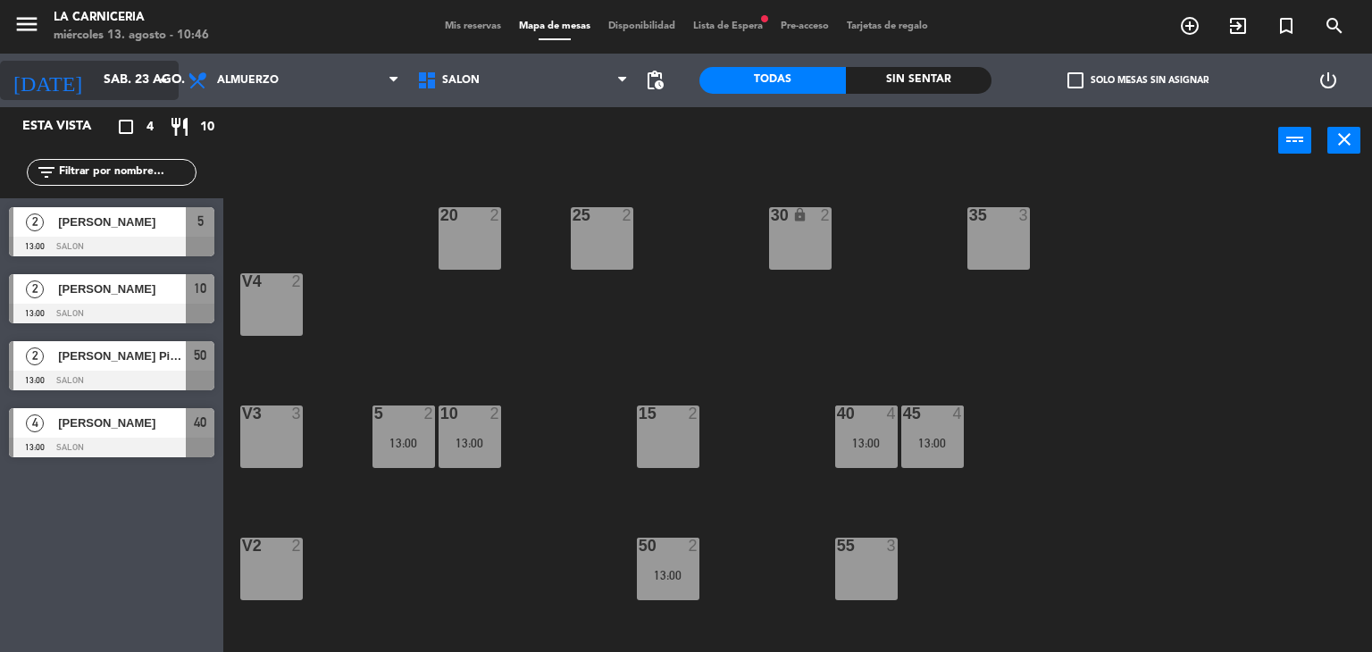
click at [95, 85] on input "sáb. 23 ago." at bounding box center [180, 80] width 170 height 32
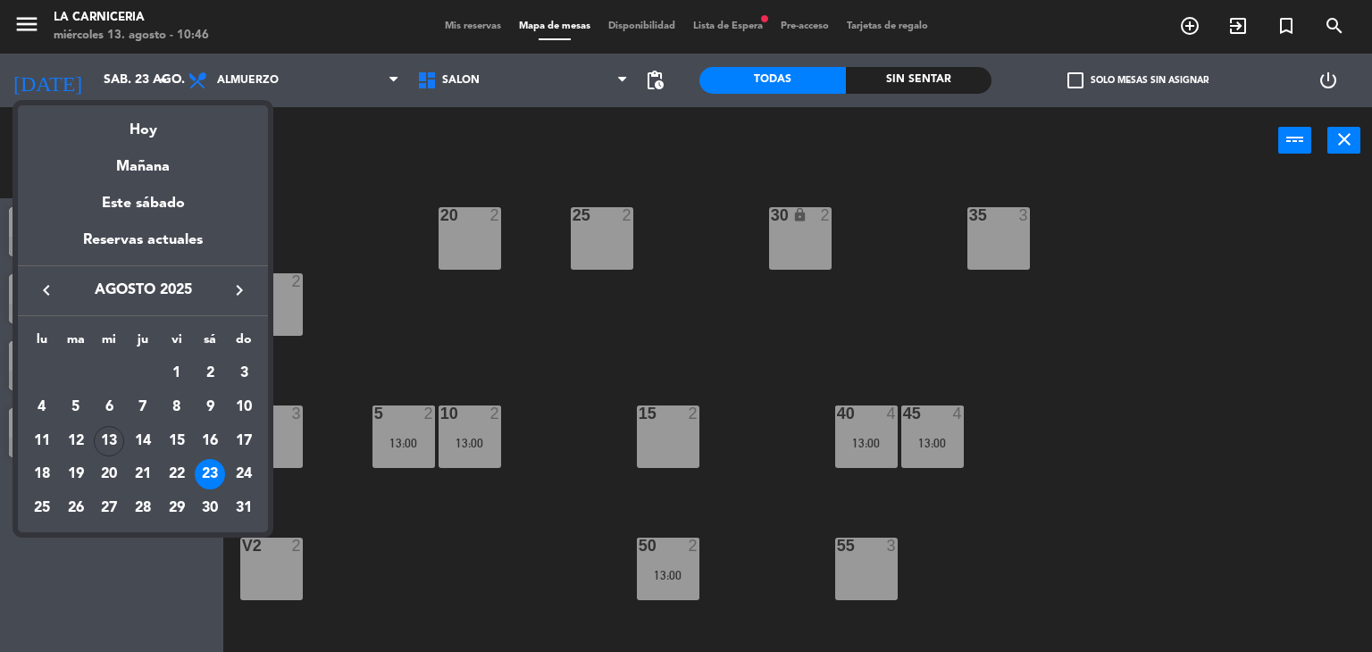
click at [127, 129] on div "Hoy" at bounding box center [143, 123] width 250 height 37
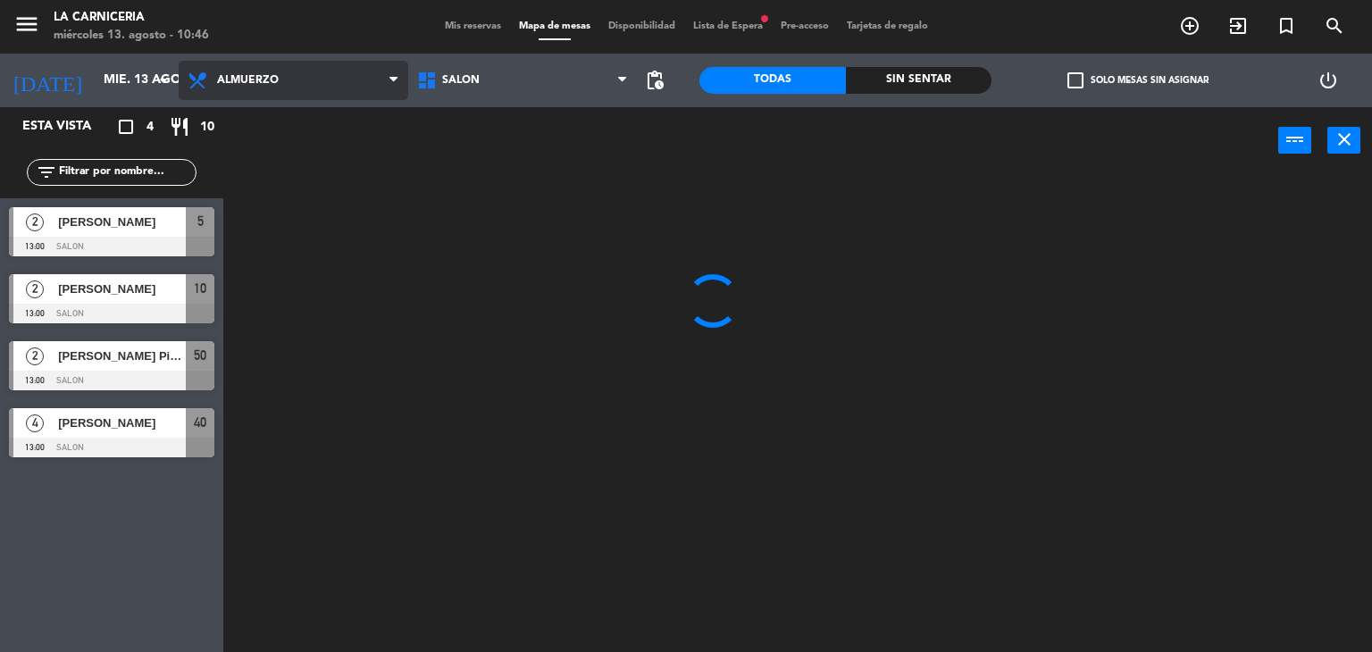
click at [236, 86] on span "Almuerzo" at bounding box center [248, 80] width 62 height 13
click at [286, 158] on ng-component "menu La Carniceria miércoles 13. agosto - 10:46 Mis reservas Mapa de mesas Disp…" at bounding box center [686, 326] width 1372 height 653
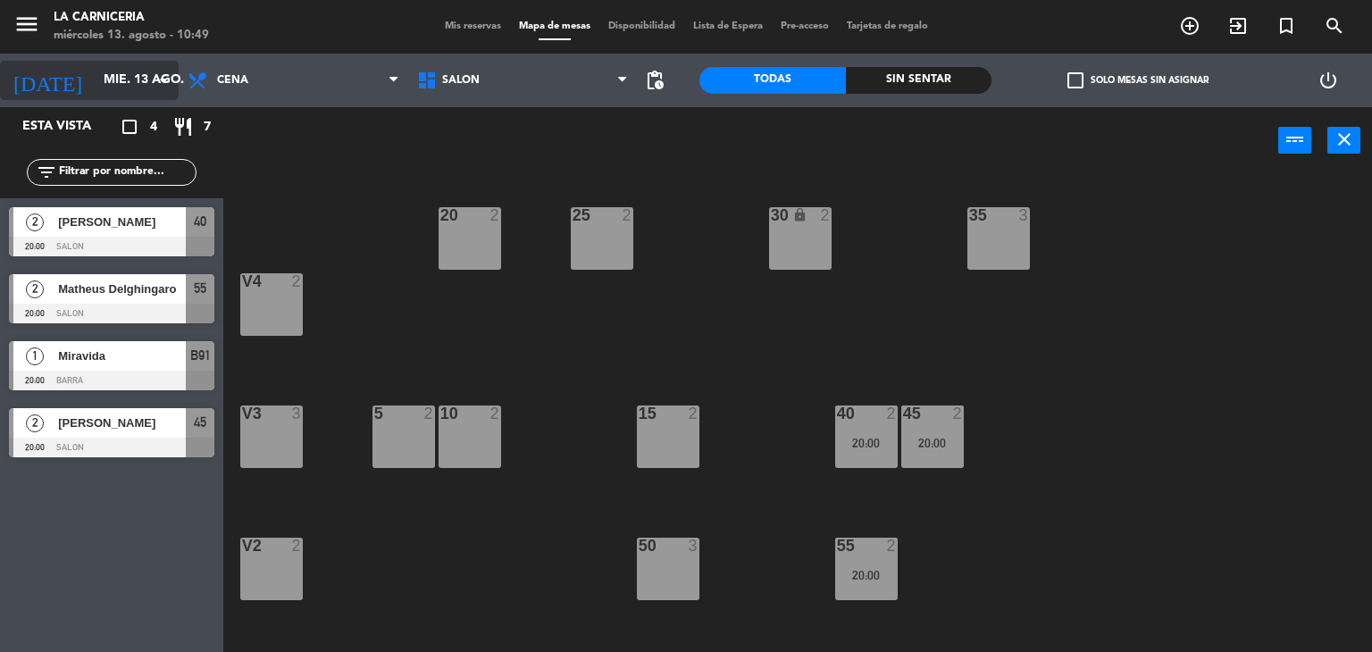
click at [95, 66] on input "mié. 13 ago." at bounding box center [180, 80] width 170 height 32
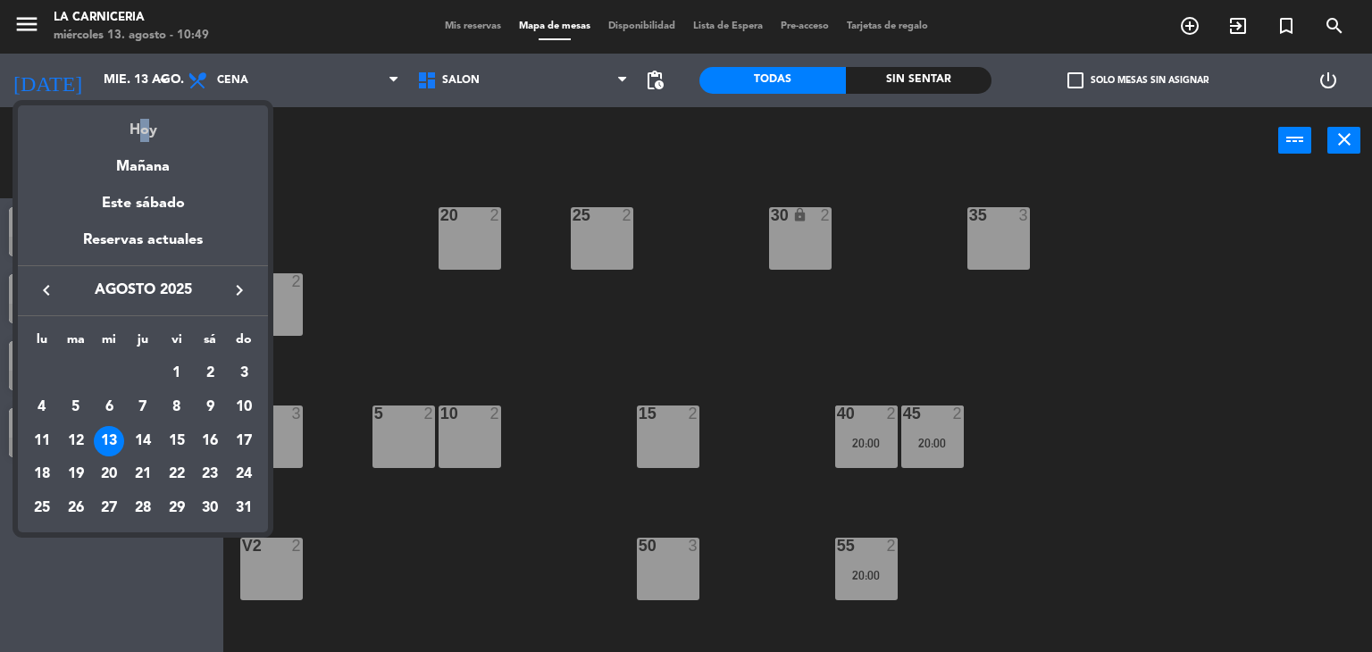
click at [133, 111] on div "Hoy" at bounding box center [143, 123] width 250 height 37
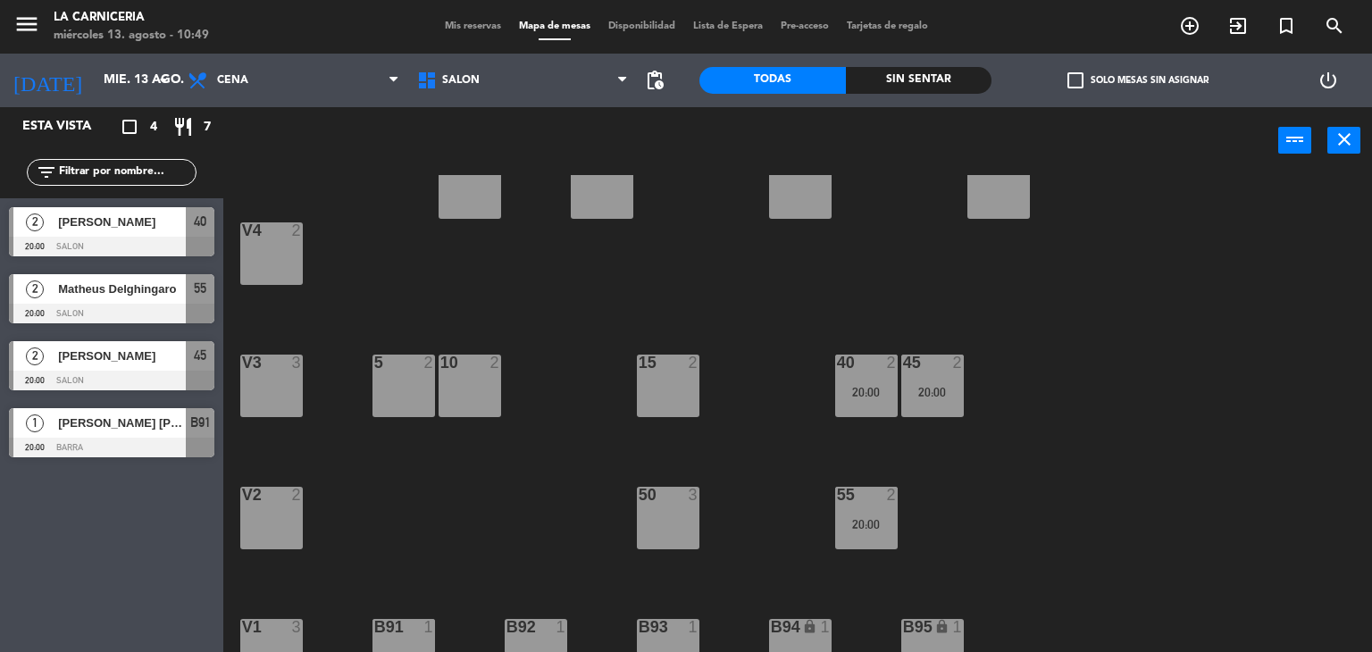
scroll to position [79, 0]
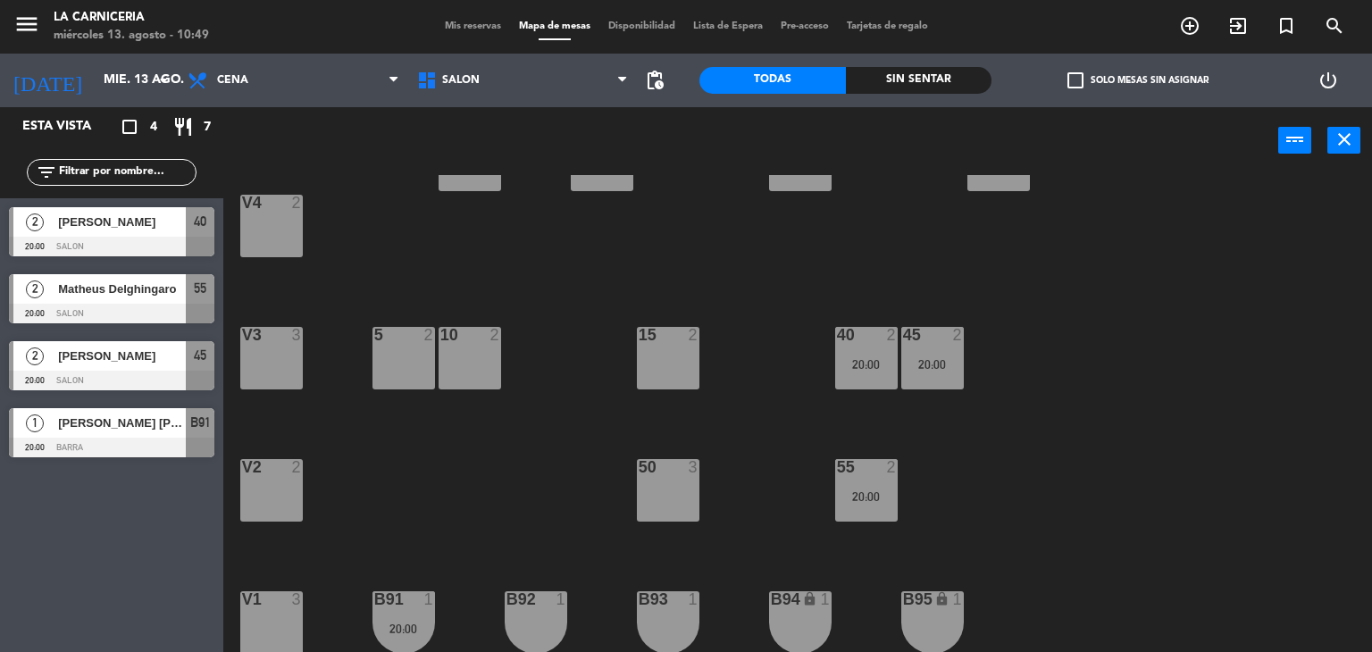
drag, startPoint x: 196, startPoint y: 422, endPoint x: 243, endPoint y: 424, distance: 46.5
click at [196, 422] on div "1 TAUS EDWARDS 20:00 BARRA B91" at bounding box center [111, 432] width 223 height 67
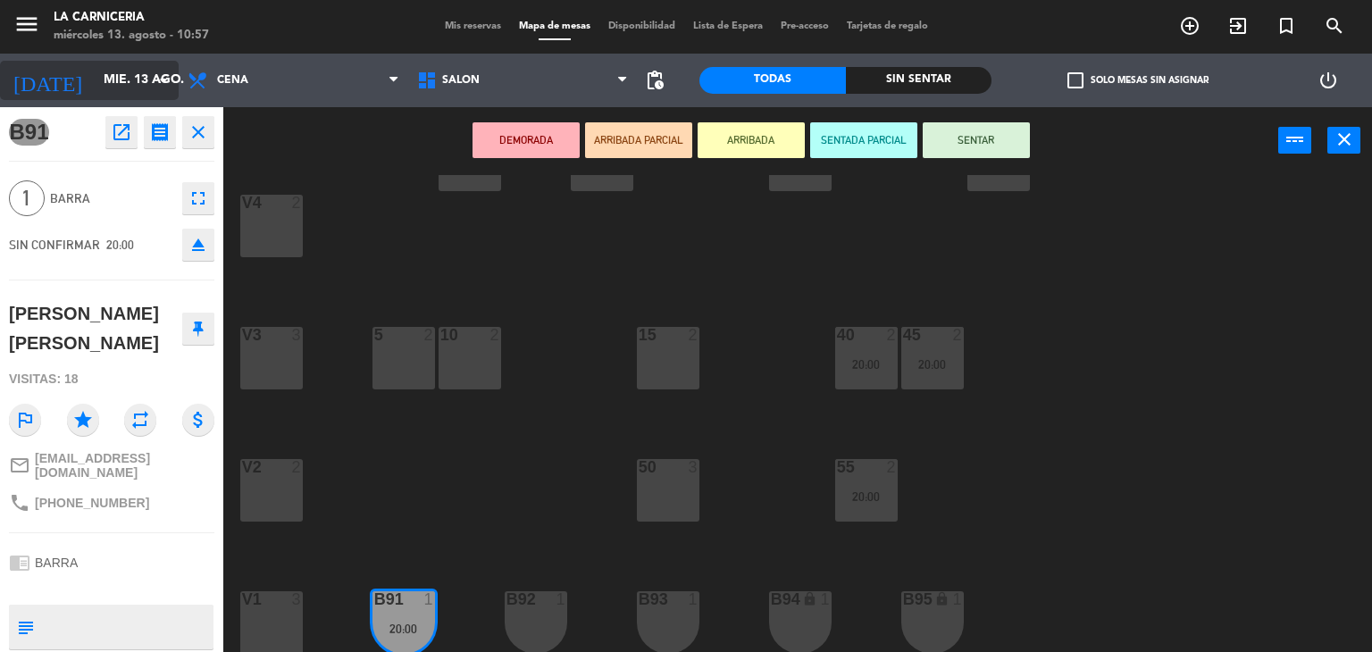
click at [137, 71] on input "mié. 13 ago." at bounding box center [180, 80] width 170 height 32
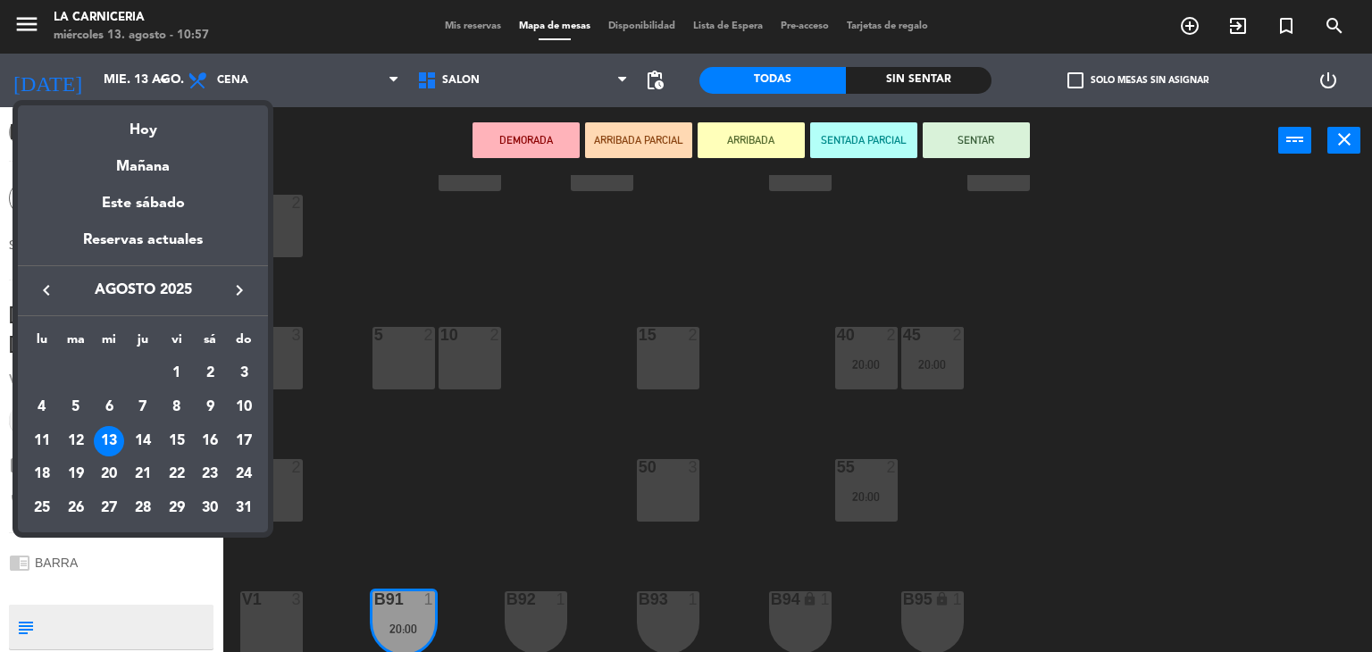
drag, startPoint x: 354, startPoint y: 142, endPoint x: 248, endPoint y: 134, distance: 105.7
click at [352, 140] on div at bounding box center [686, 326] width 1372 height 652
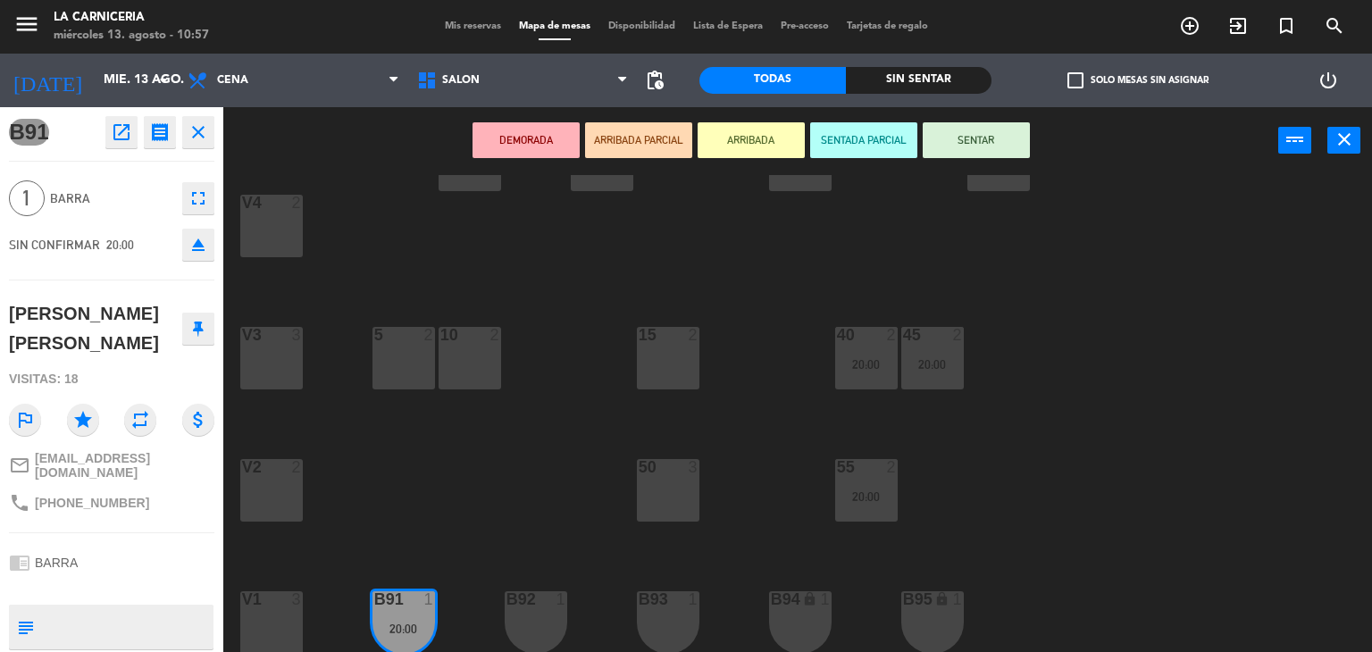
click at [196, 133] on icon "close" at bounding box center [198, 131] width 21 height 21
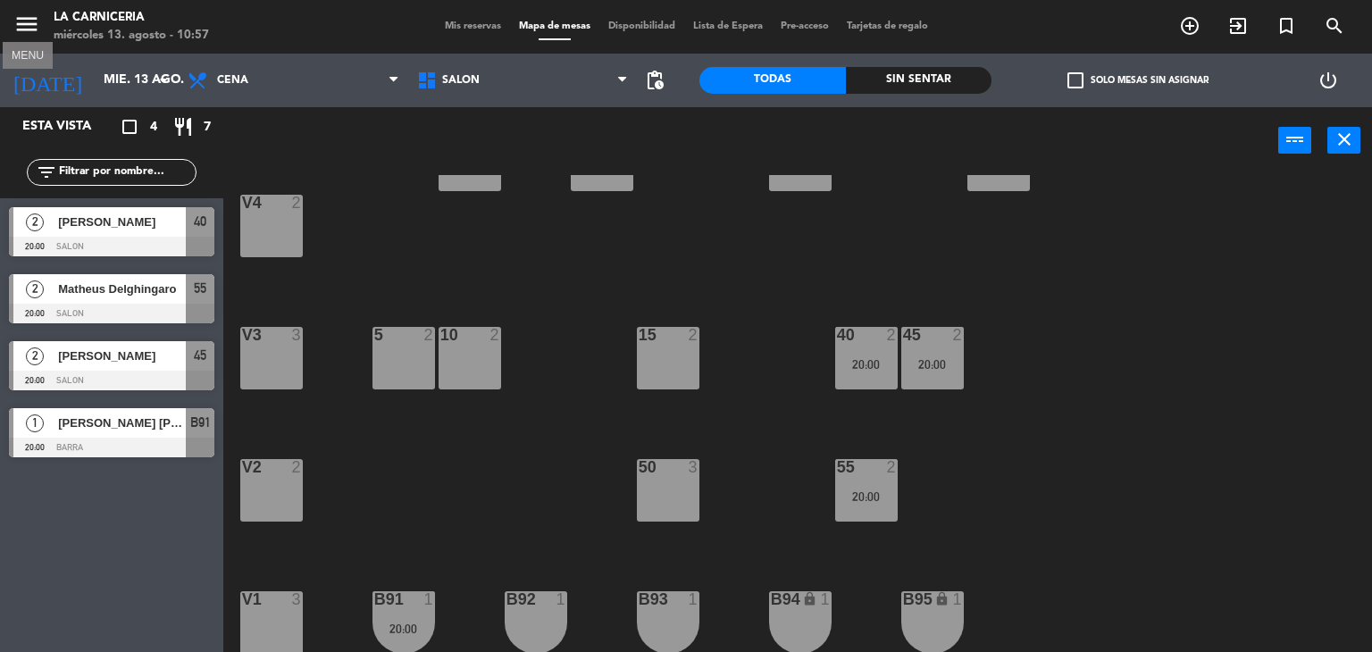
click at [32, 36] on icon "menu" at bounding box center [26, 24] width 27 height 27
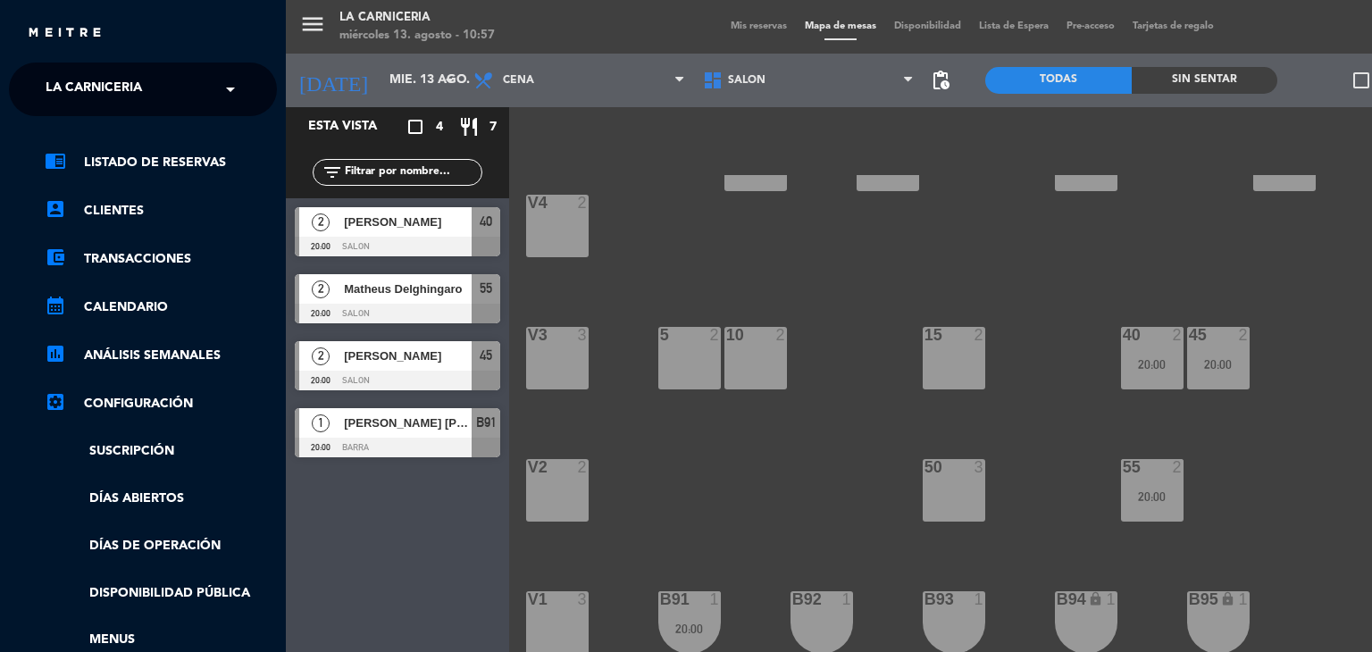
click at [106, 99] on span "La Carniceria" at bounding box center [94, 90] width 96 height 38
click at [372, 88] on div "menu La Carniceria miércoles 13. agosto - 11:02 Mis reservas Mapa de mesas Disp…" at bounding box center [972, 326] width 1372 height 652
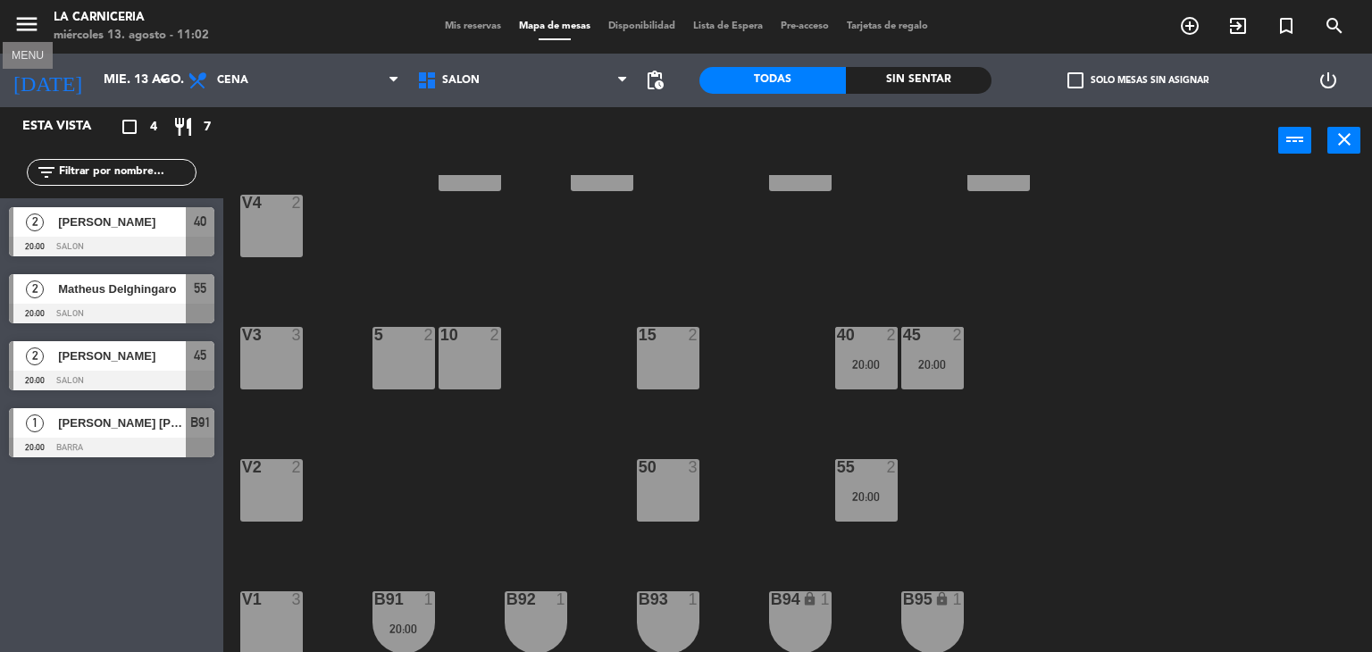
click at [32, 25] on icon "menu" at bounding box center [26, 24] width 27 height 27
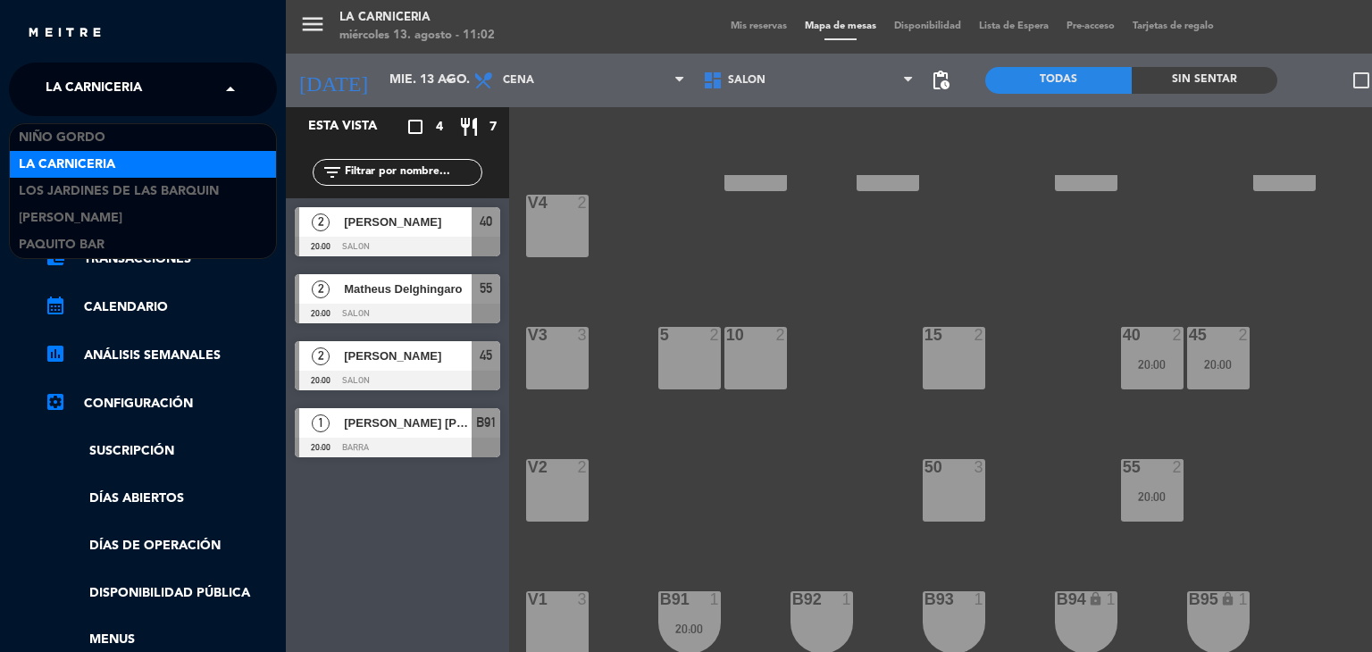
click at [79, 79] on span "La Carniceria" at bounding box center [94, 90] width 96 height 38
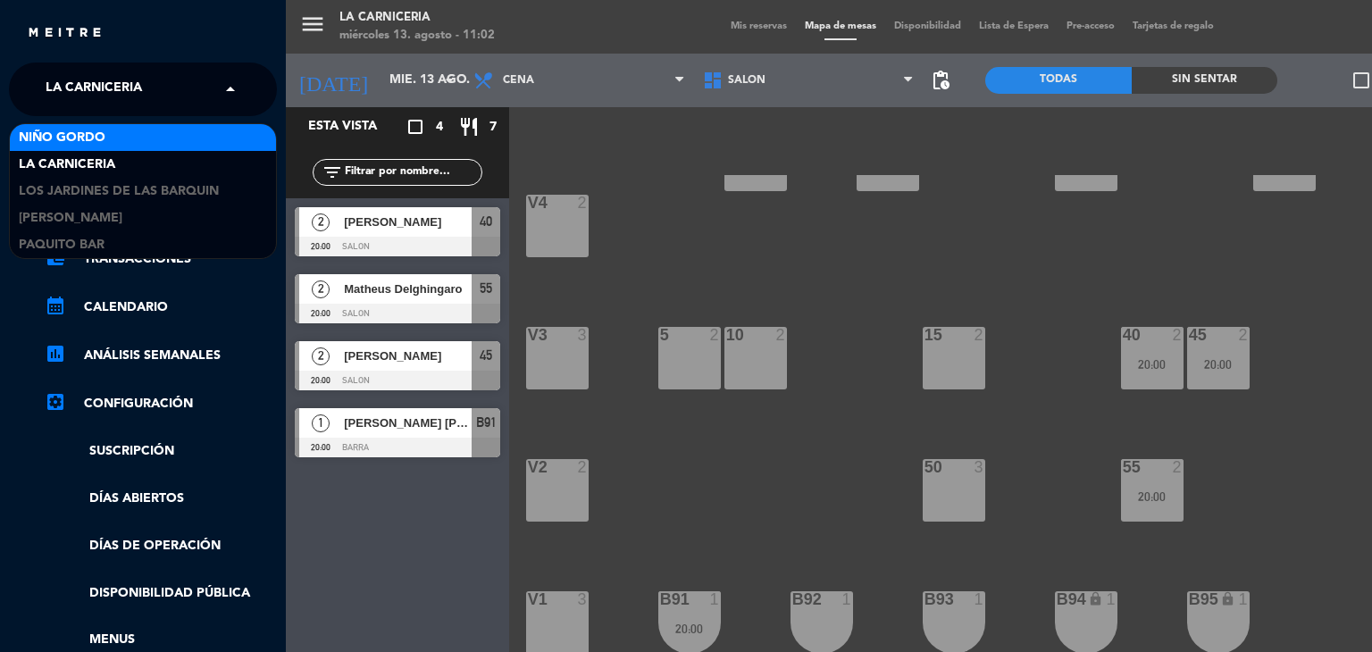
click at [82, 138] on span "Niño Gordo" at bounding box center [62, 138] width 87 height 21
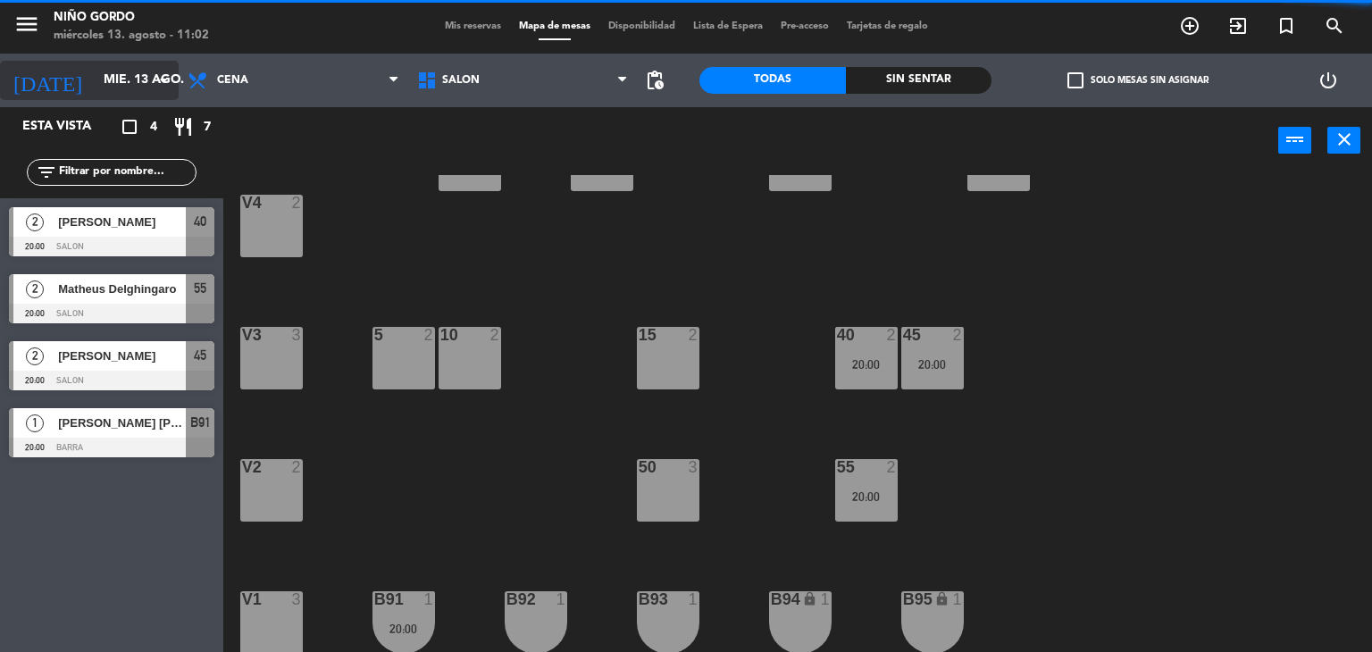
click at [132, 69] on input "mié. 13 ago." at bounding box center [180, 80] width 170 height 32
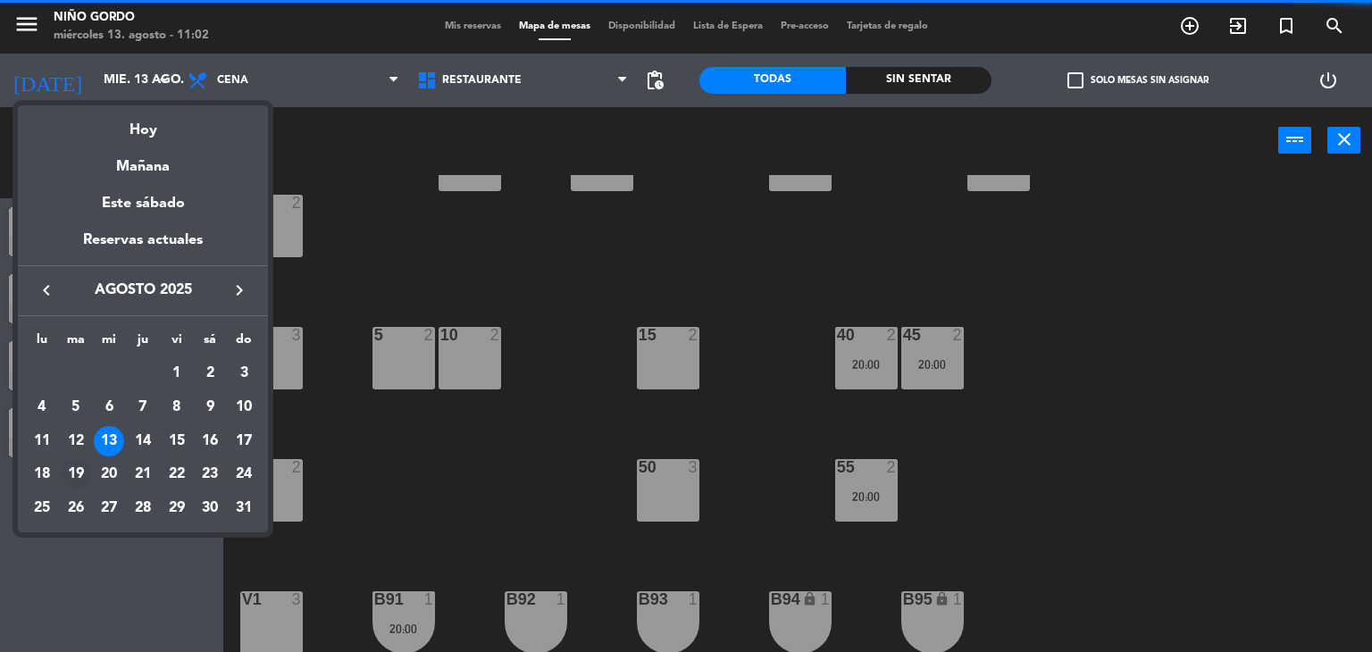
click at [83, 475] on div "19" at bounding box center [76, 474] width 30 height 30
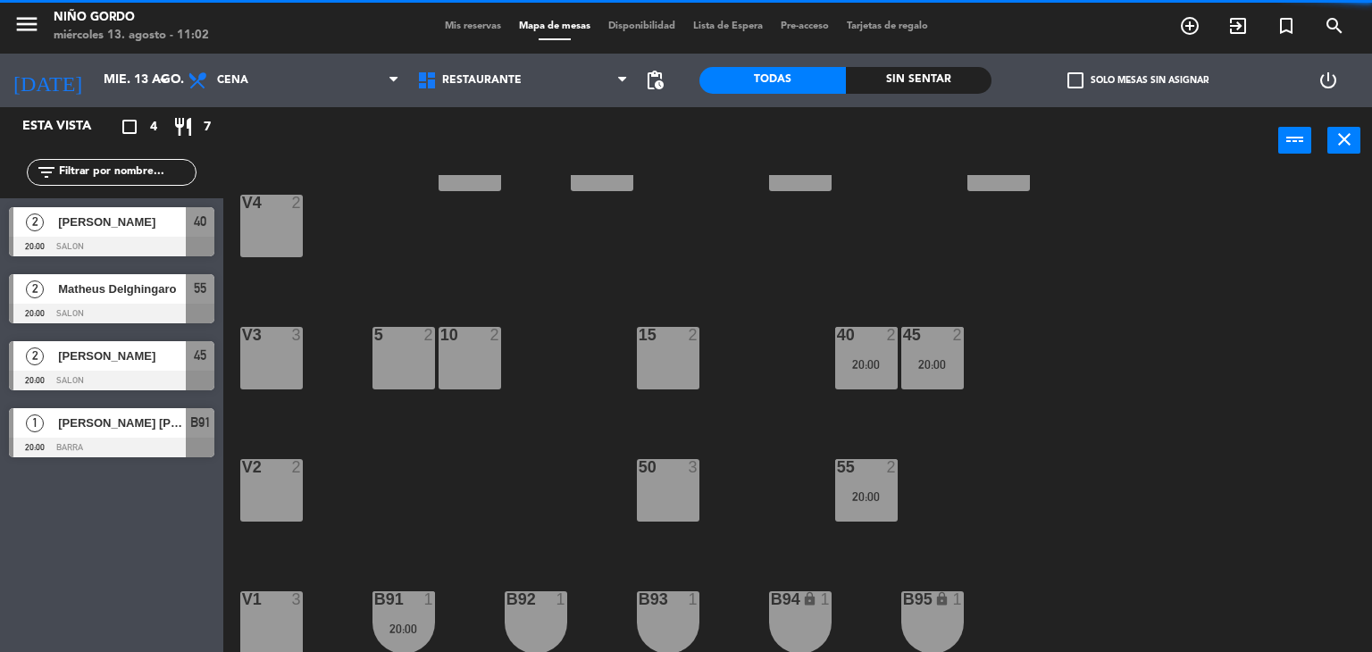
type input "mar. 19 ago."
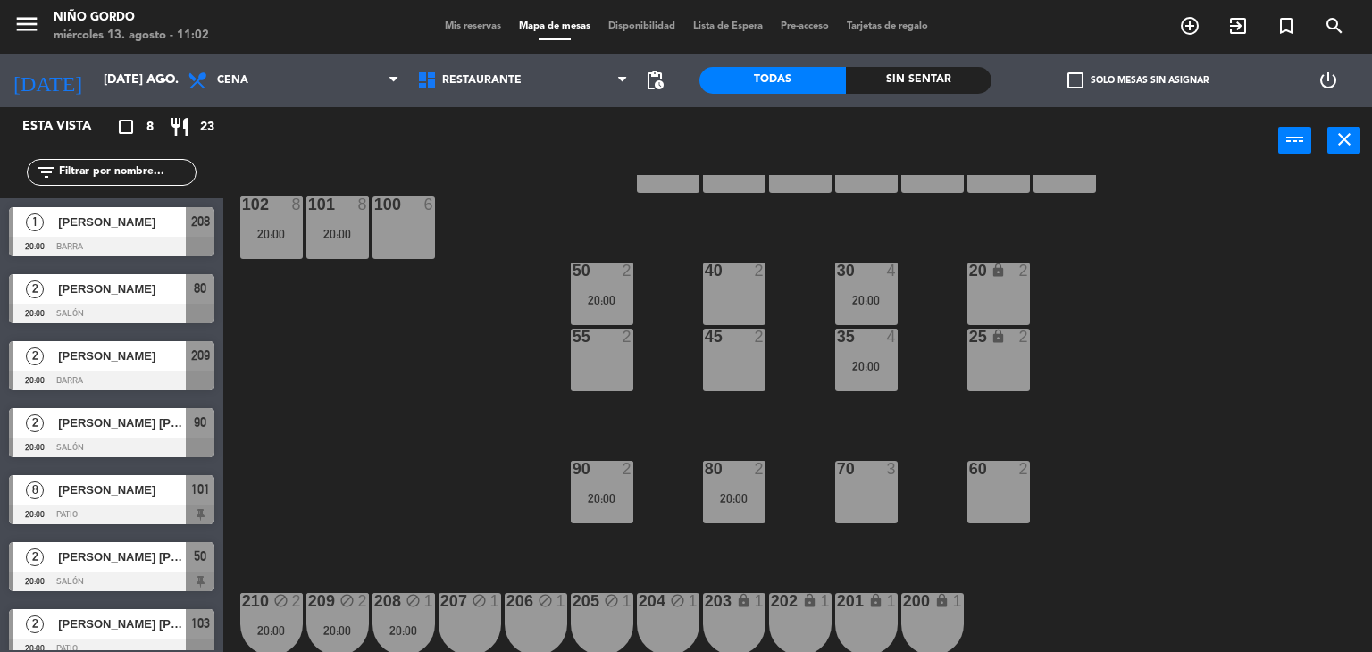
scroll to position [145, 0]
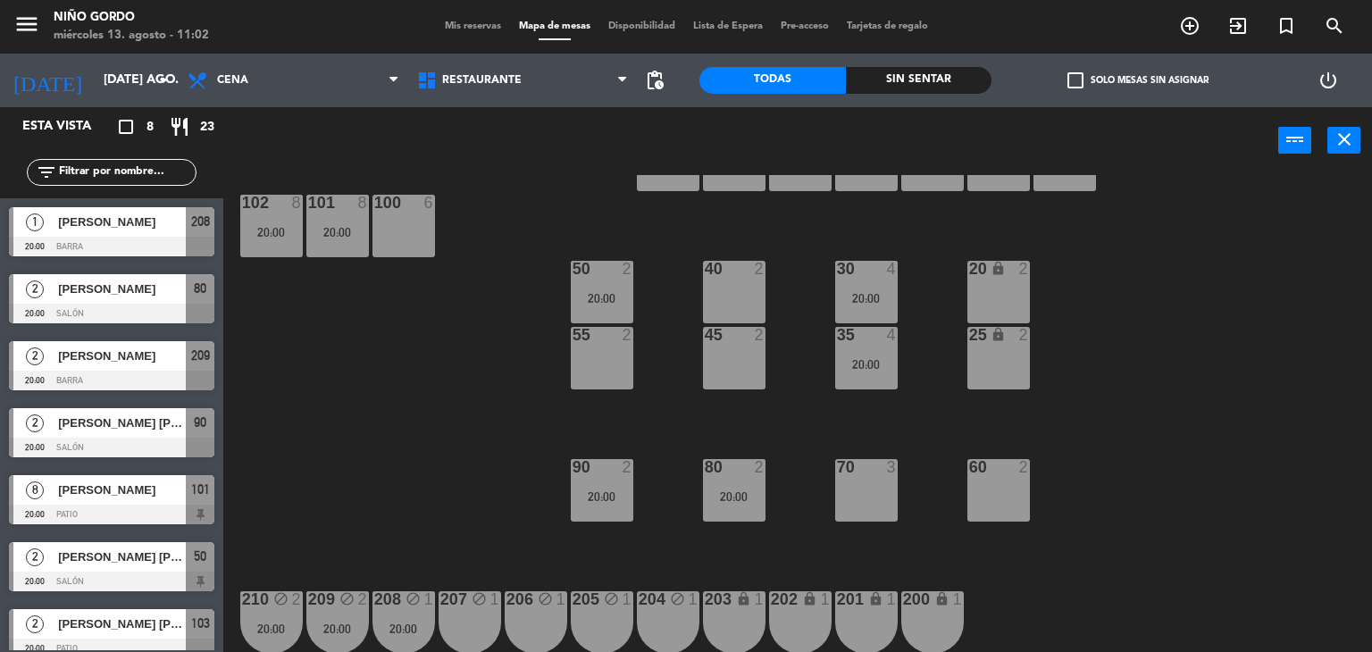
click at [505, 451] on div "105 lock 5 104 lock 4 103 2 20:00 V1 lock 2 V3 lock 2 V9 lock 2 V5 lock 2 V7 lo…" at bounding box center [804, 414] width 1135 height 478
drag, startPoint x: 604, startPoint y: 623, endPoint x: 557, endPoint y: 618, distance: 46.7
click at [603, 622] on div "205 block 1" at bounding box center [602, 622] width 63 height 63
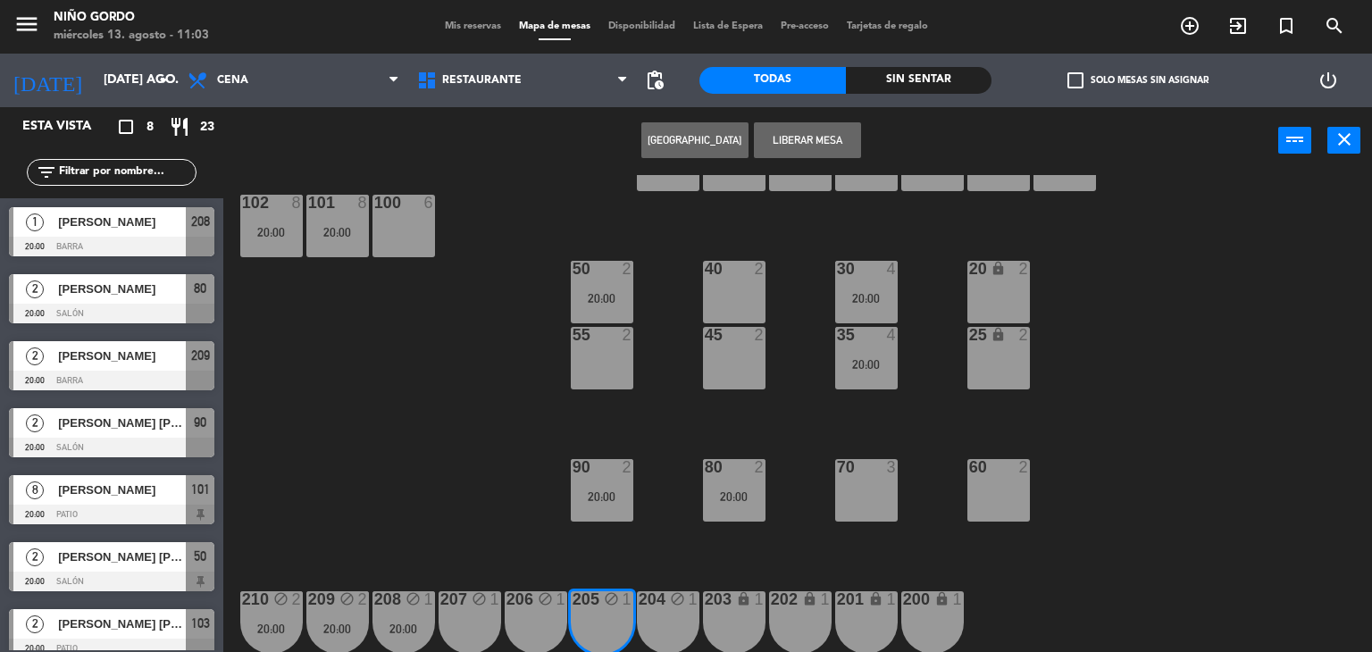
drag, startPoint x: 555, startPoint y: 616, endPoint x: 570, endPoint y: 589, distance: 30.4
click at [554, 616] on div "206 block 1" at bounding box center [536, 622] width 63 height 63
click at [832, 136] on button "Liberar Mesa" at bounding box center [807, 140] width 107 height 36
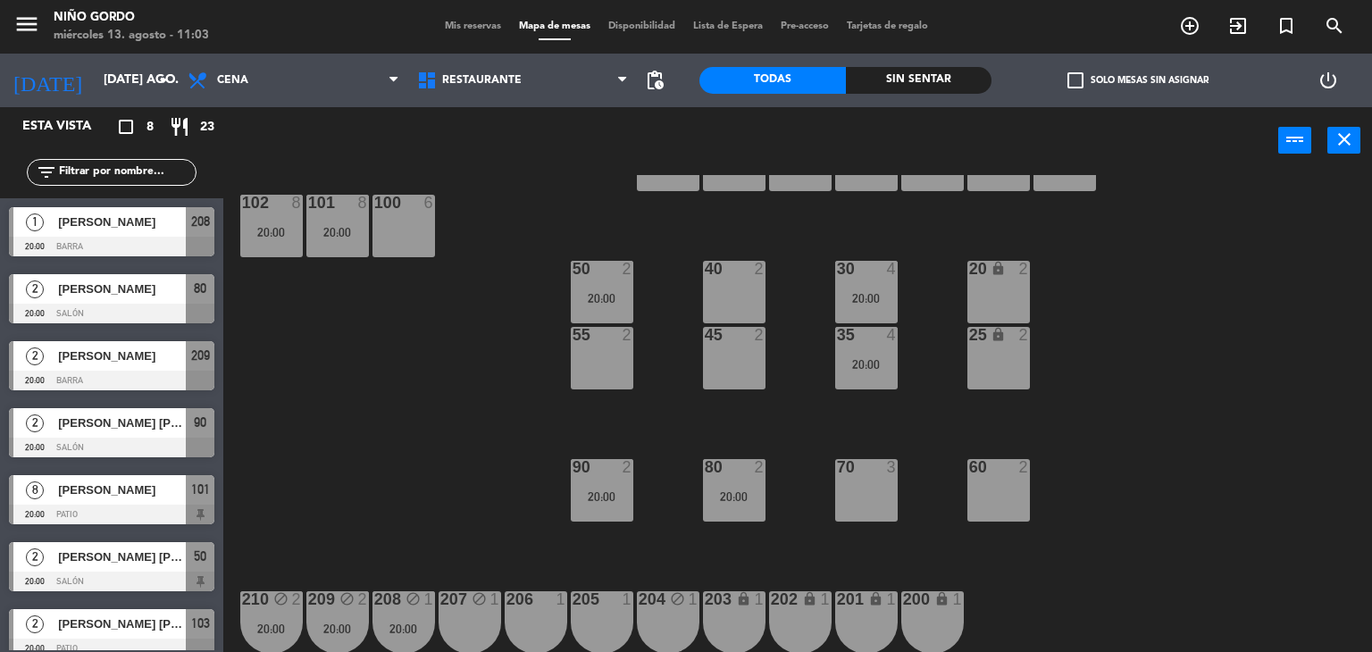
click at [461, 607] on div "block" at bounding box center [469, 599] width 29 height 17
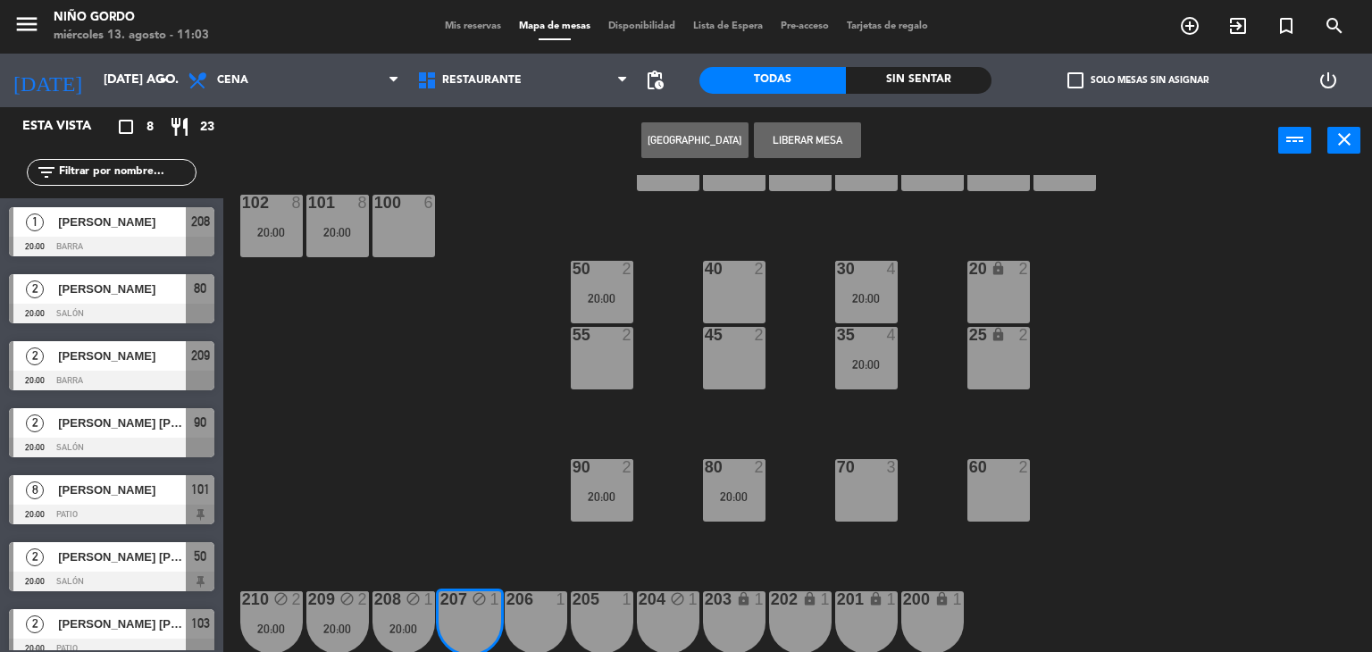
click at [797, 144] on button "Liberar Mesa" at bounding box center [807, 140] width 107 height 36
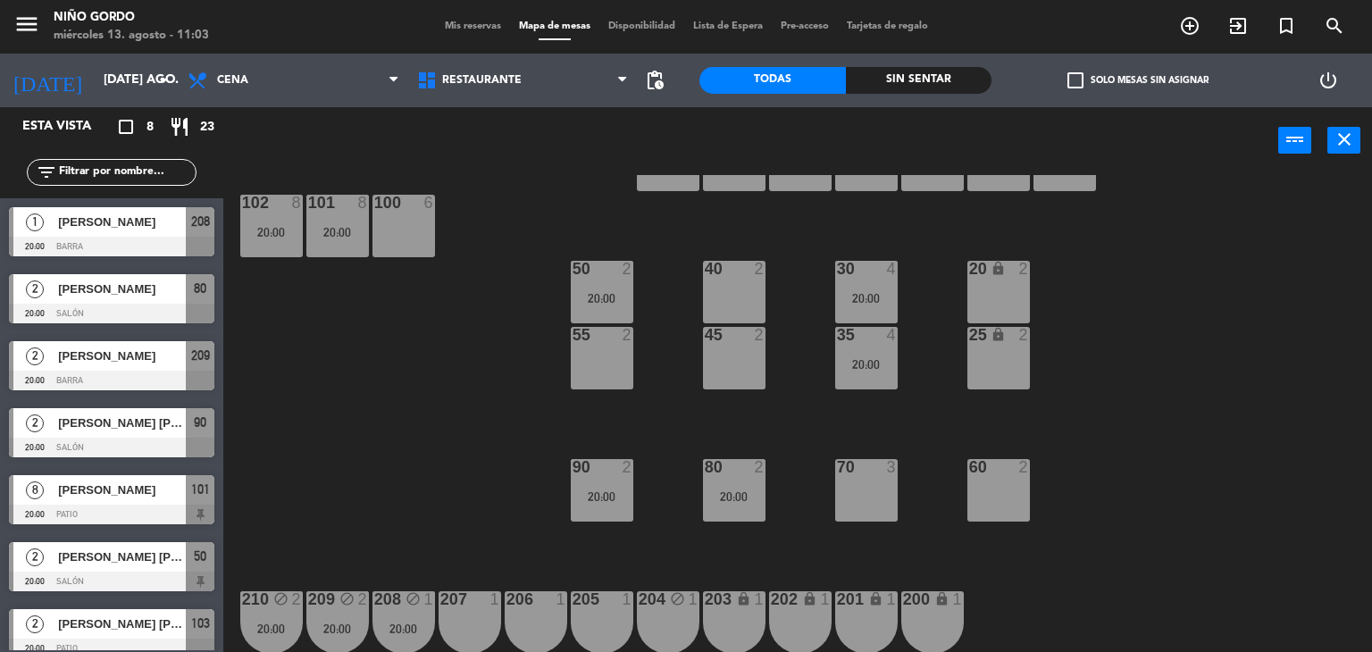
click at [677, 602] on icon "block" at bounding box center [677, 598] width 15 height 15
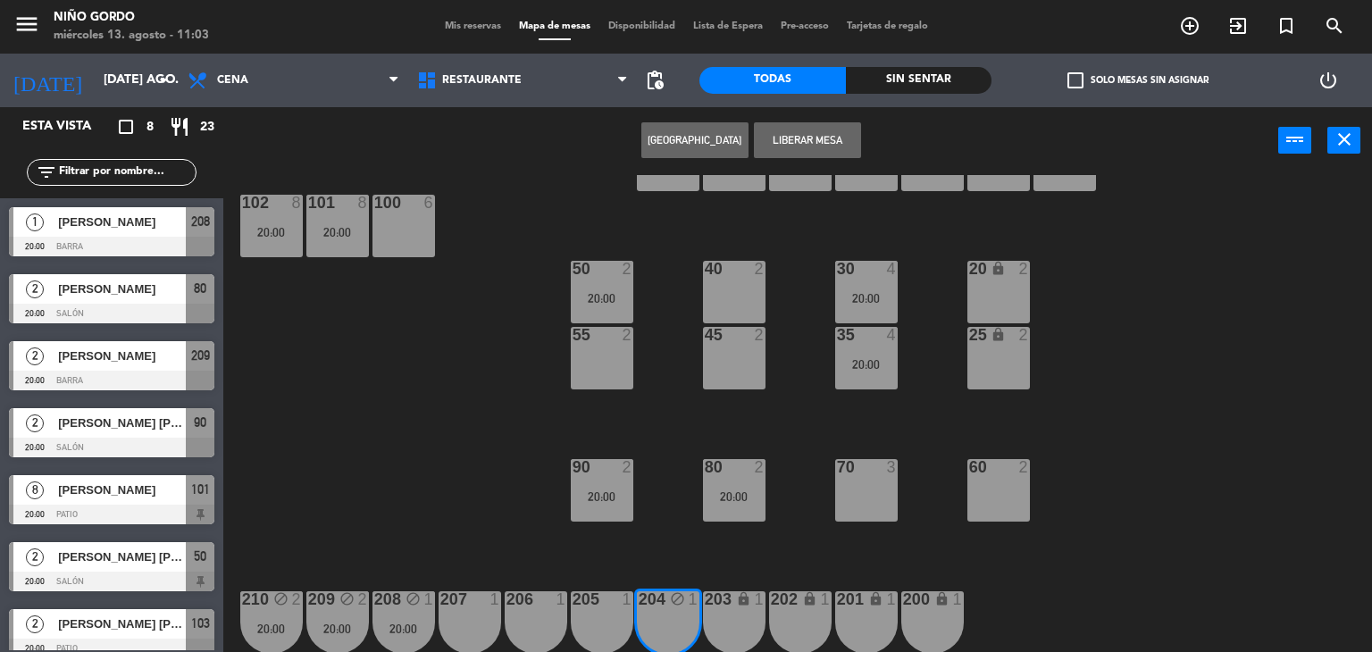
click at [799, 137] on button "Liberar Mesa" at bounding box center [807, 140] width 107 height 36
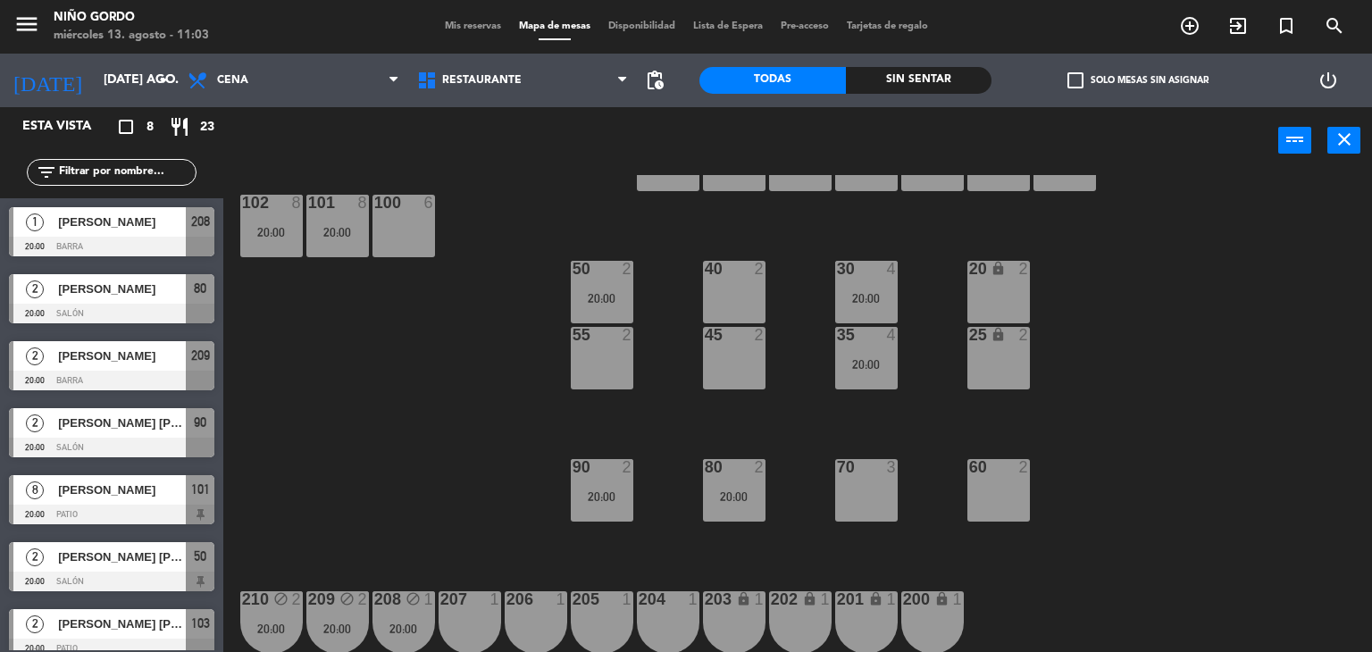
drag, startPoint x: 412, startPoint y: 624, endPoint x: 372, endPoint y: 614, distance: 41.4
click at [401, 617] on div "208 block 1 20:00" at bounding box center [403, 622] width 63 height 63
click at [347, 614] on div "209 block 2 20:00" at bounding box center [337, 622] width 63 height 63
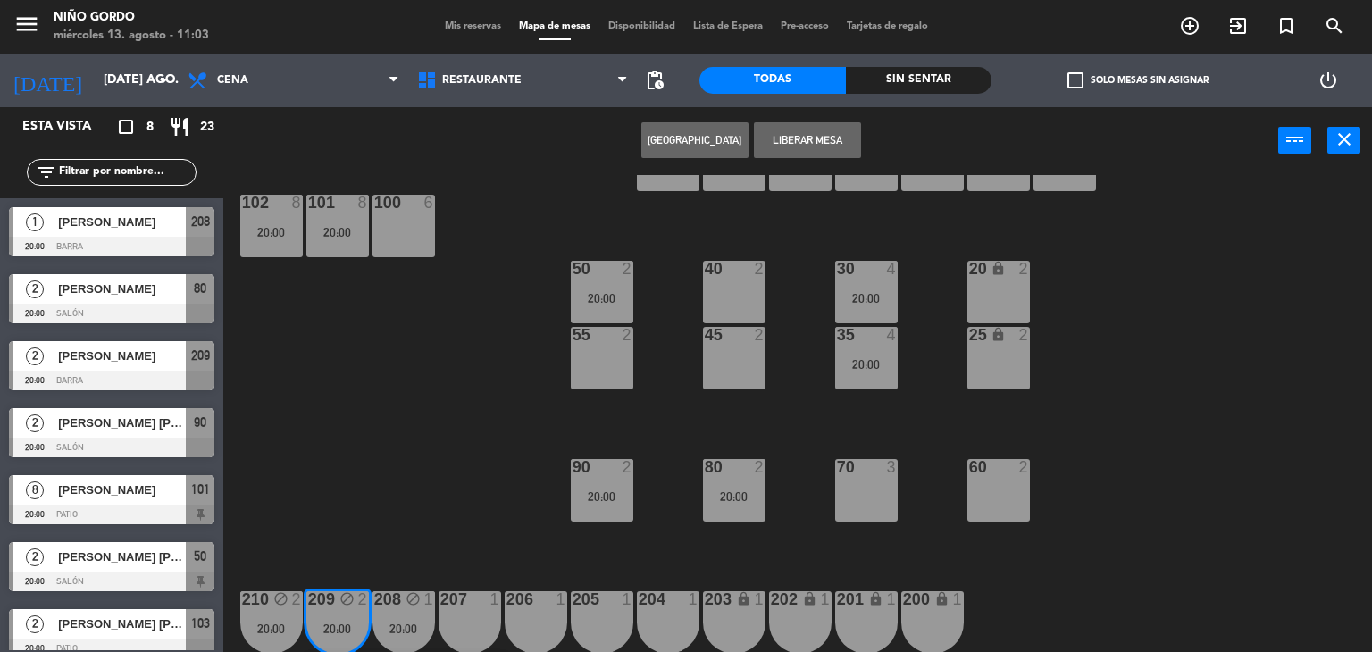
drag, startPoint x: 402, startPoint y: 601, endPoint x: 422, endPoint y: 570, distance: 36.9
click at [403, 601] on div "block" at bounding box center [402, 599] width 29 height 17
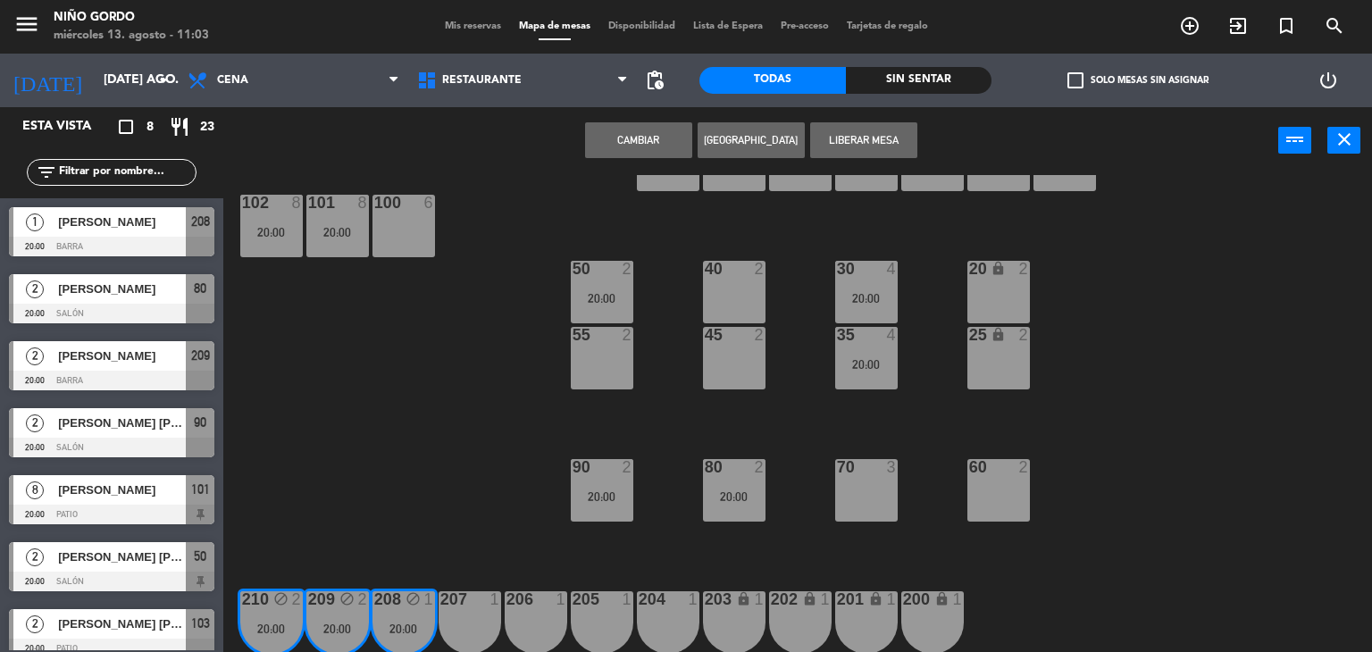
click at [862, 133] on button "Liberar Mesa" at bounding box center [863, 140] width 107 height 36
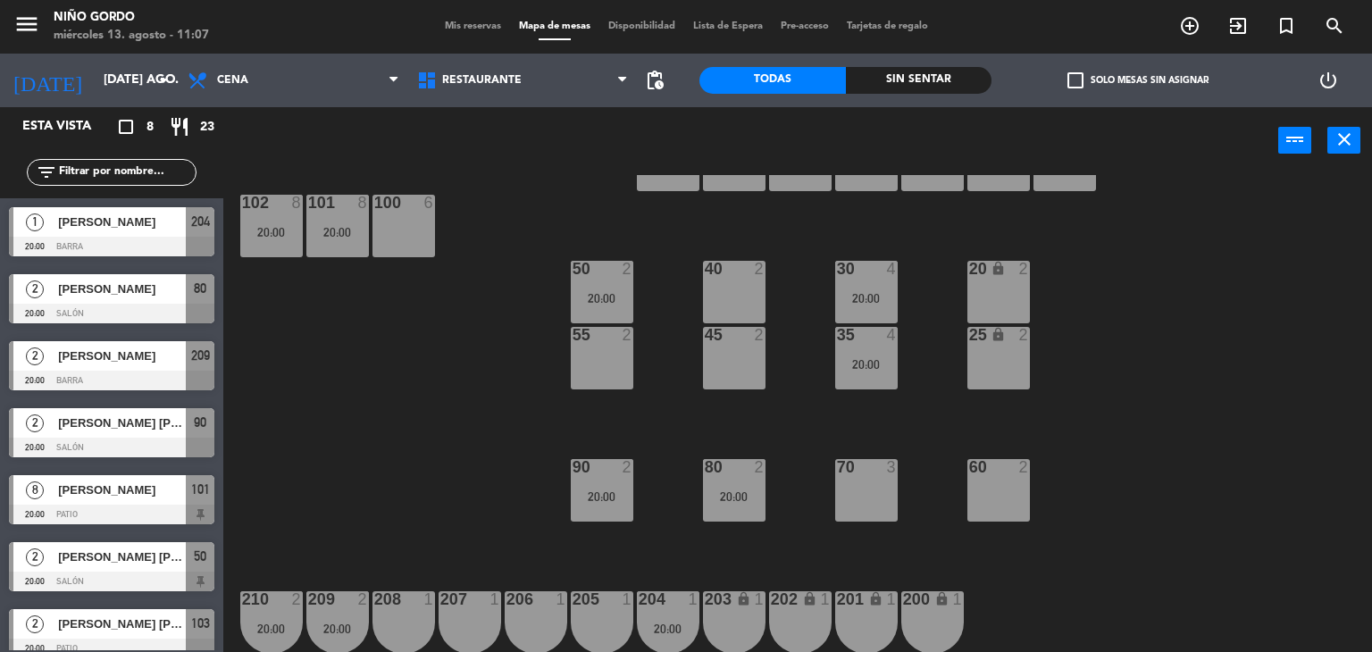
click at [404, 612] on div "208 1" at bounding box center [403, 622] width 63 height 63
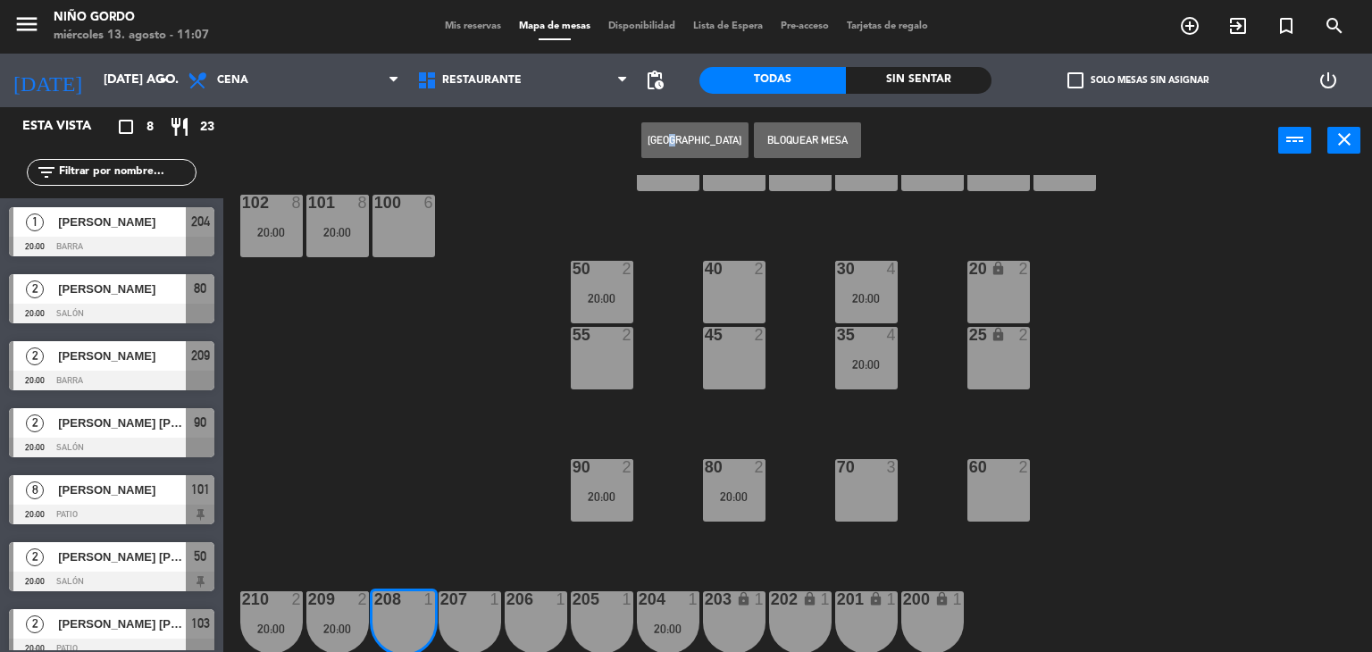
click at [680, 119] on div "Crear Reserva Bloquear Mesa power_input close" at bounding box center [750, 141] width 1055 height 68
click at [679, 133] on button "[GEOGRAPHIC_DATA]" at bounding box center [694, 140] width 107 height 36
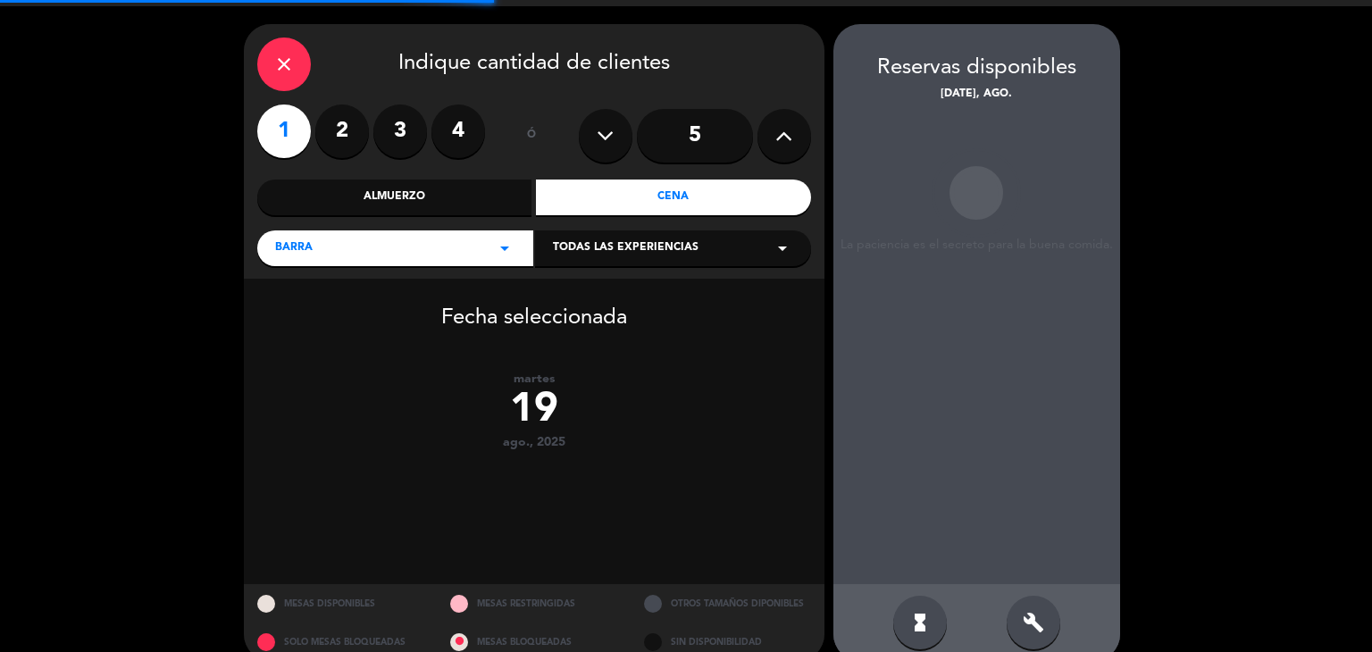
scroll to position [74, 0]
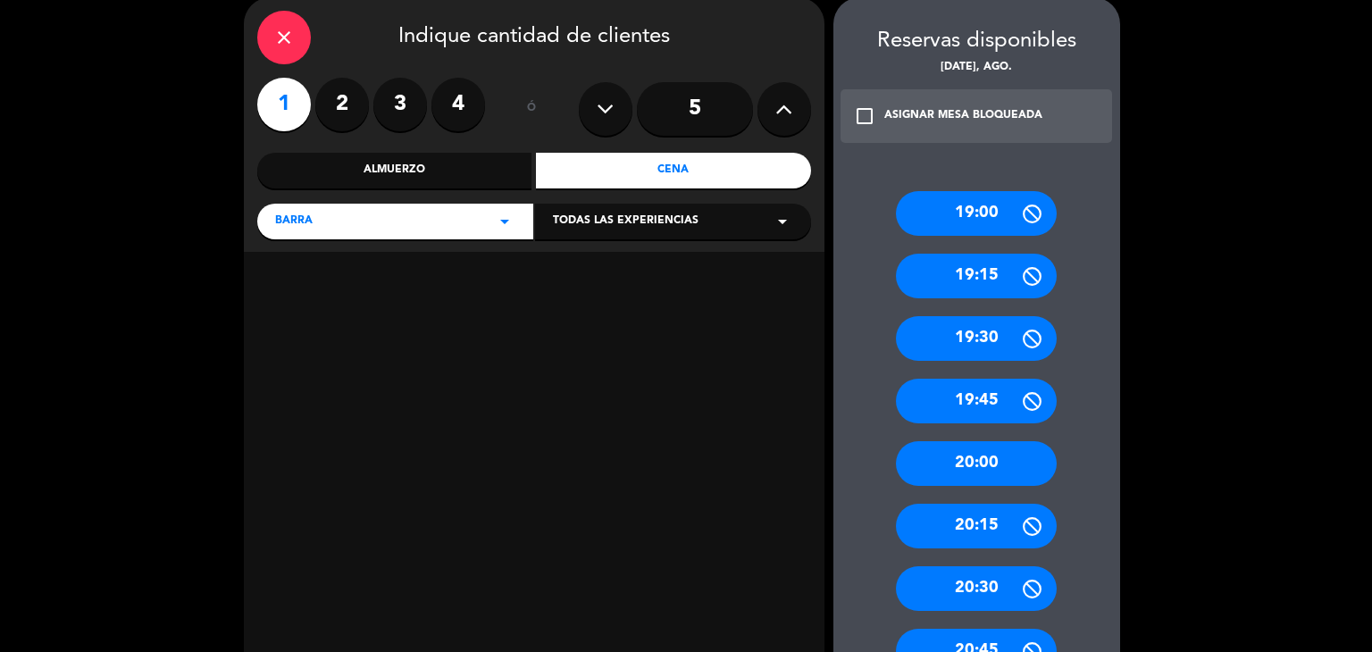
click at [984, 447] on div "20:00" at bounding box center [976, 463] width 161 height 45
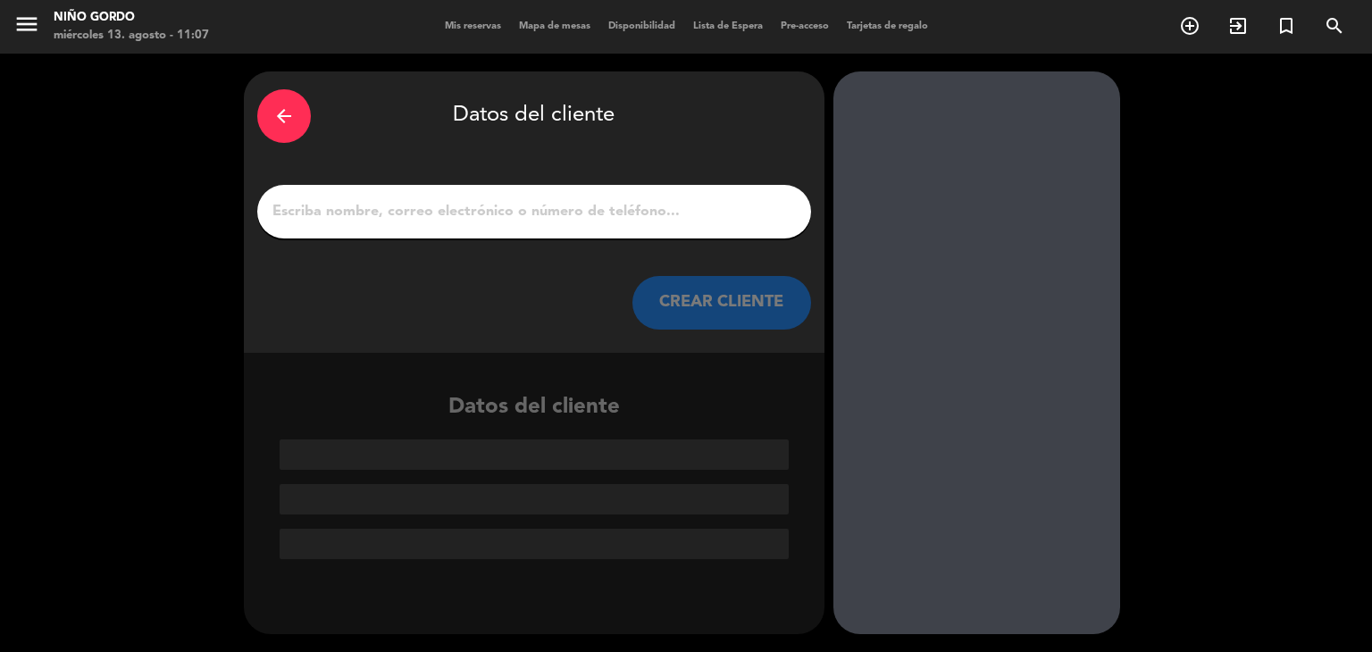
click at [597, 221] on input "1" at bounding box center [534, 211] width 527 height 25
paste input "Pamela Campos"
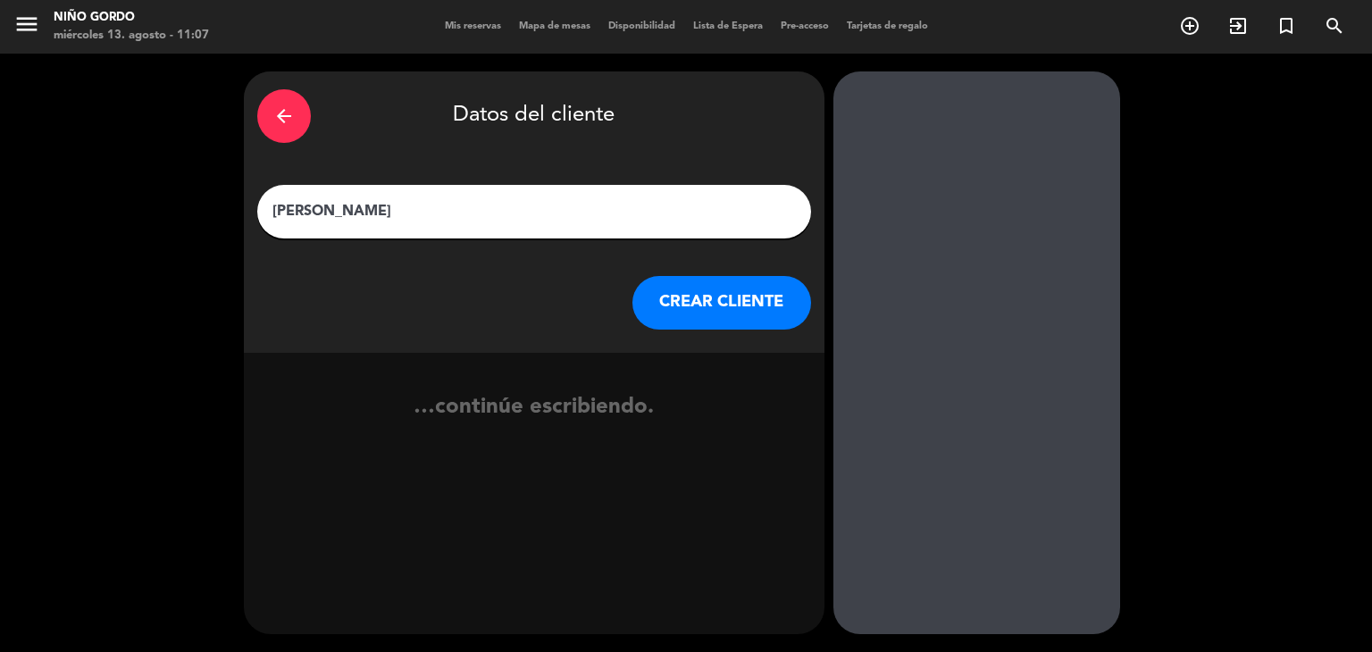
type input "Pamela Campos"
click at [691, 273] on div "arrow_back Datos del cliente Pamela Campos CREAR CLIENTE" at bounding box center [534, 211] width 581 height 281
click at [703, 324] on button "CREAR CLIENTE" at bounding box center [721, 303] width 179 height 54
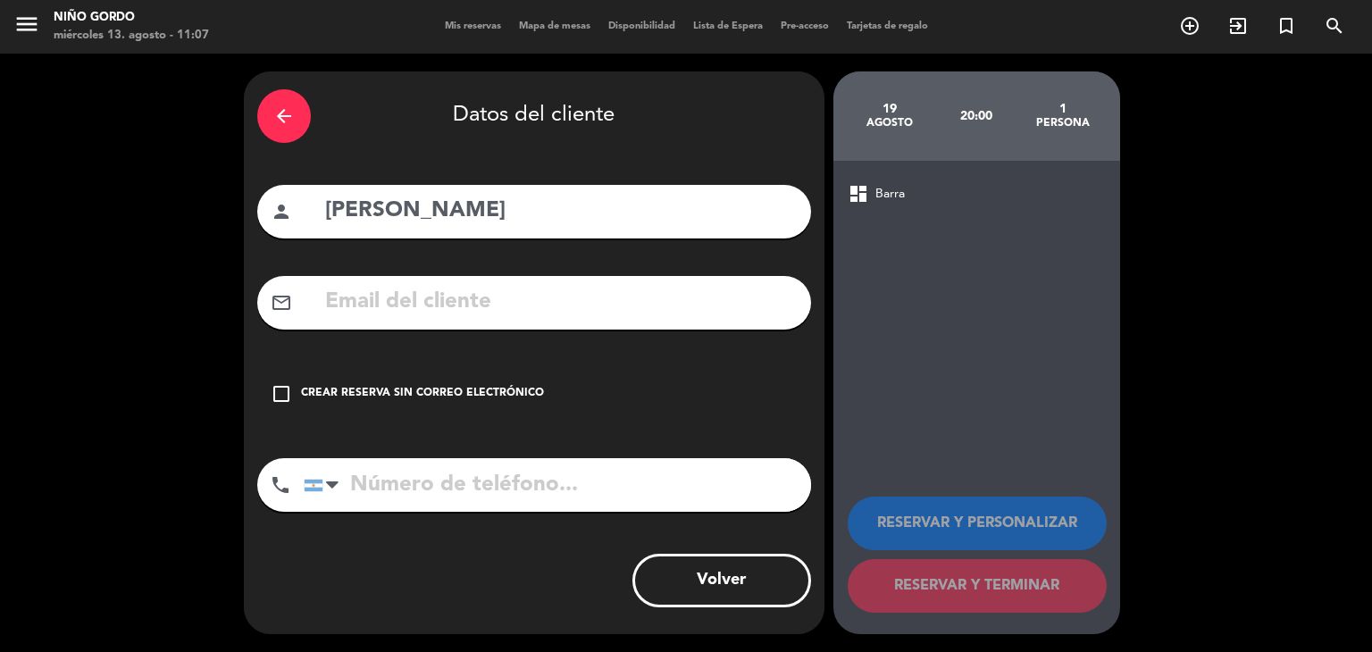
click at [518, 288] on input "text" at bounding box center [560, 302] width 474 height 37
paste input "campospamela95@gmail.com"
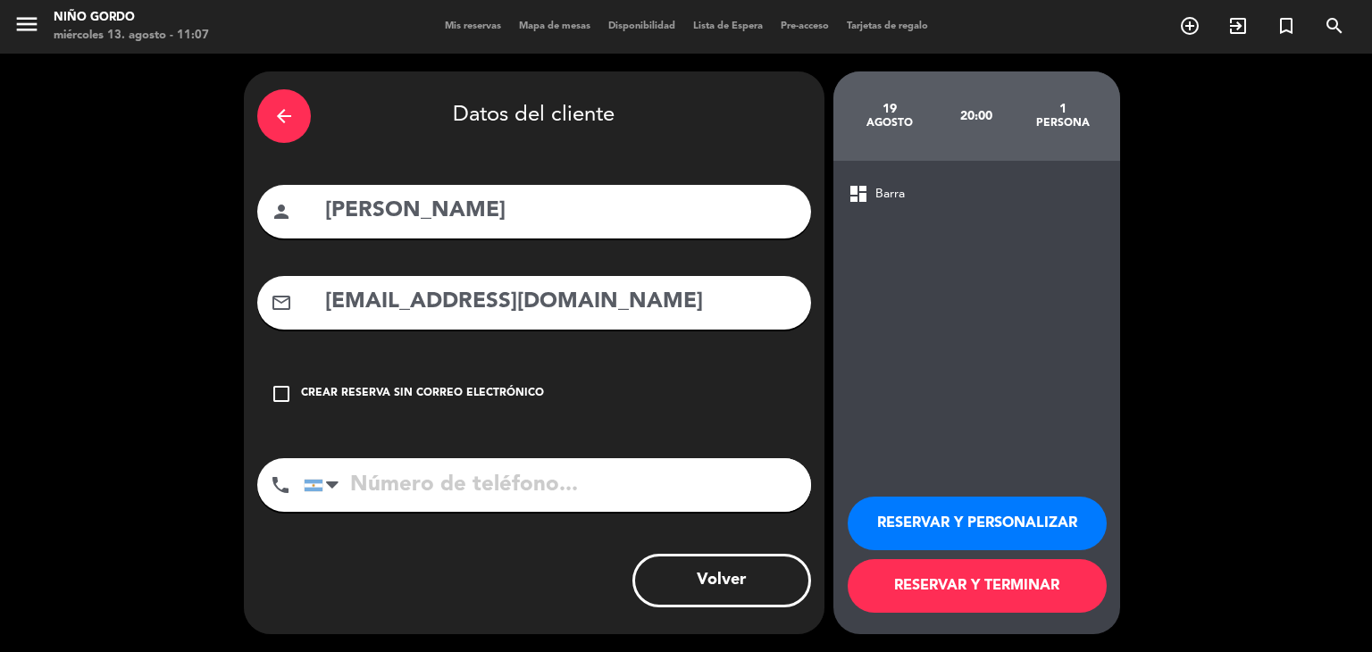
type input "campospamela95@gmail.com"
click at [550, 504] on input "tel" at bounding box center [557, 485] width 507 height 54
paste input "+56 9 5208 0064"
type input "+56 9 5208 0064"
click at [951, 512] on button "RESERVAR Y PERSONALIZAR" at bounding box center [977, 524] width 259 height 54
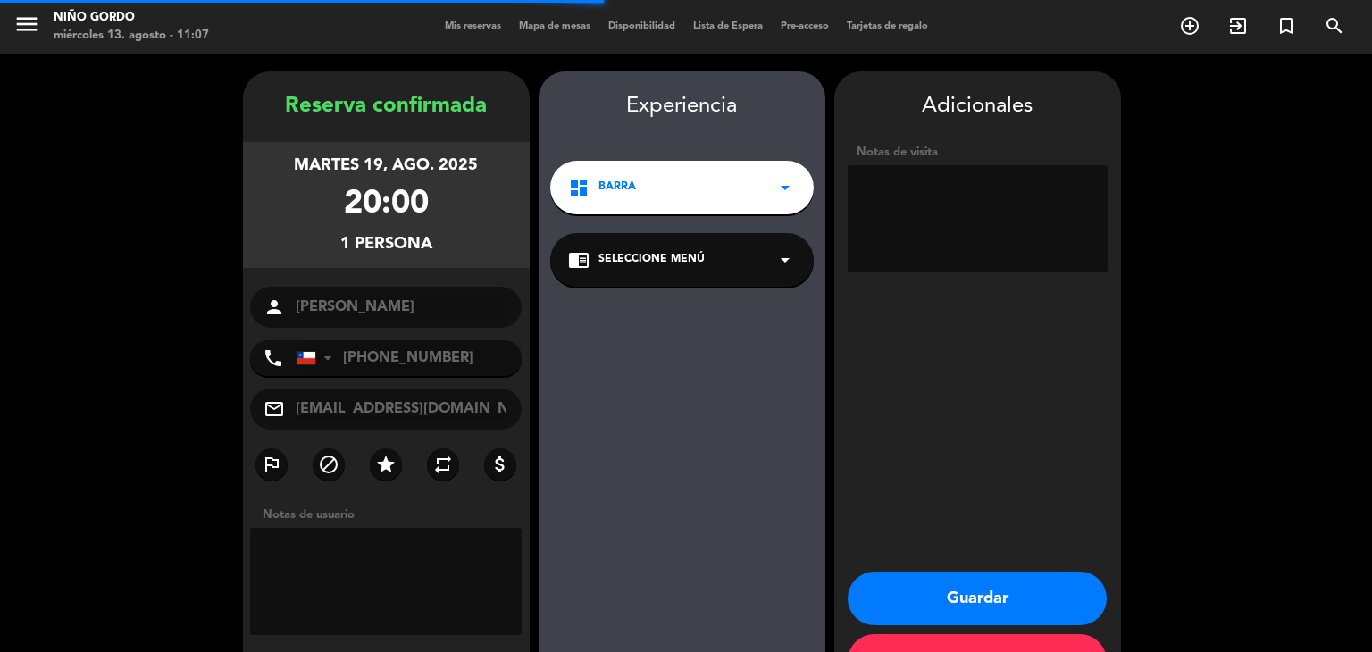
scroll to position [62, 0]
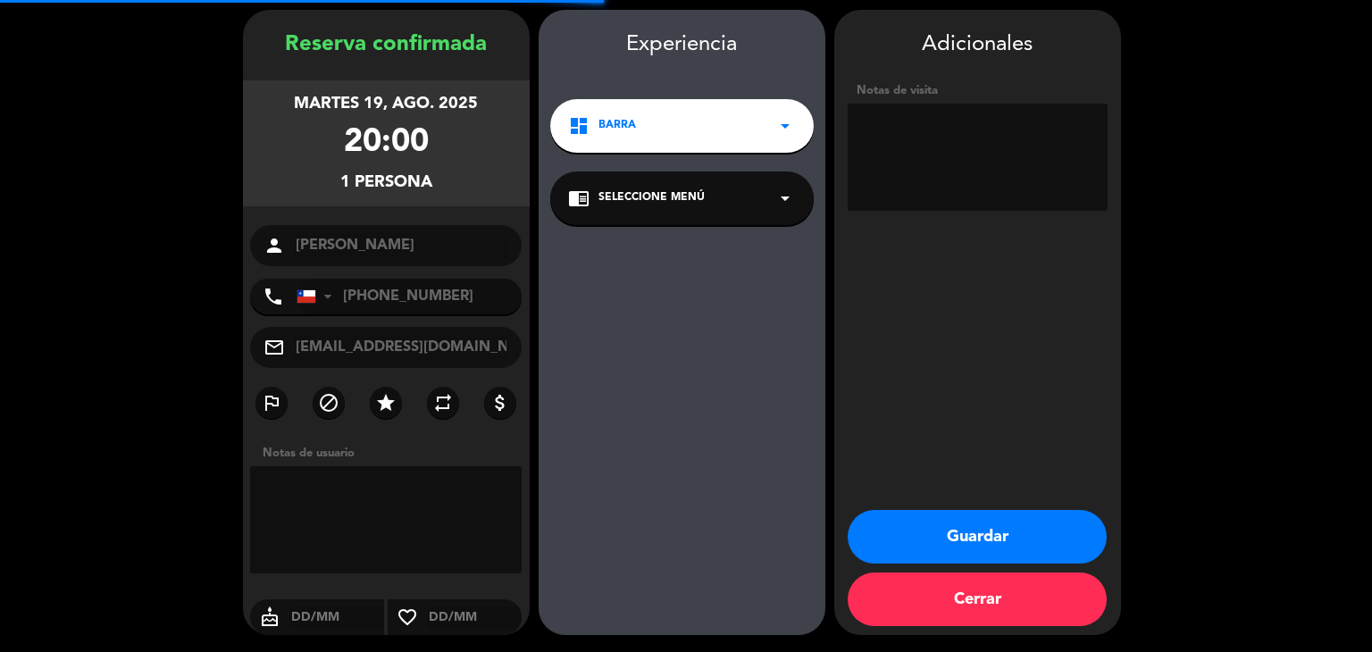
click at [660, 212] on div "chrome_reader_mode Seleccione Menú arrow_drop_down" at bounding box center [681, 198] width 263 height 54
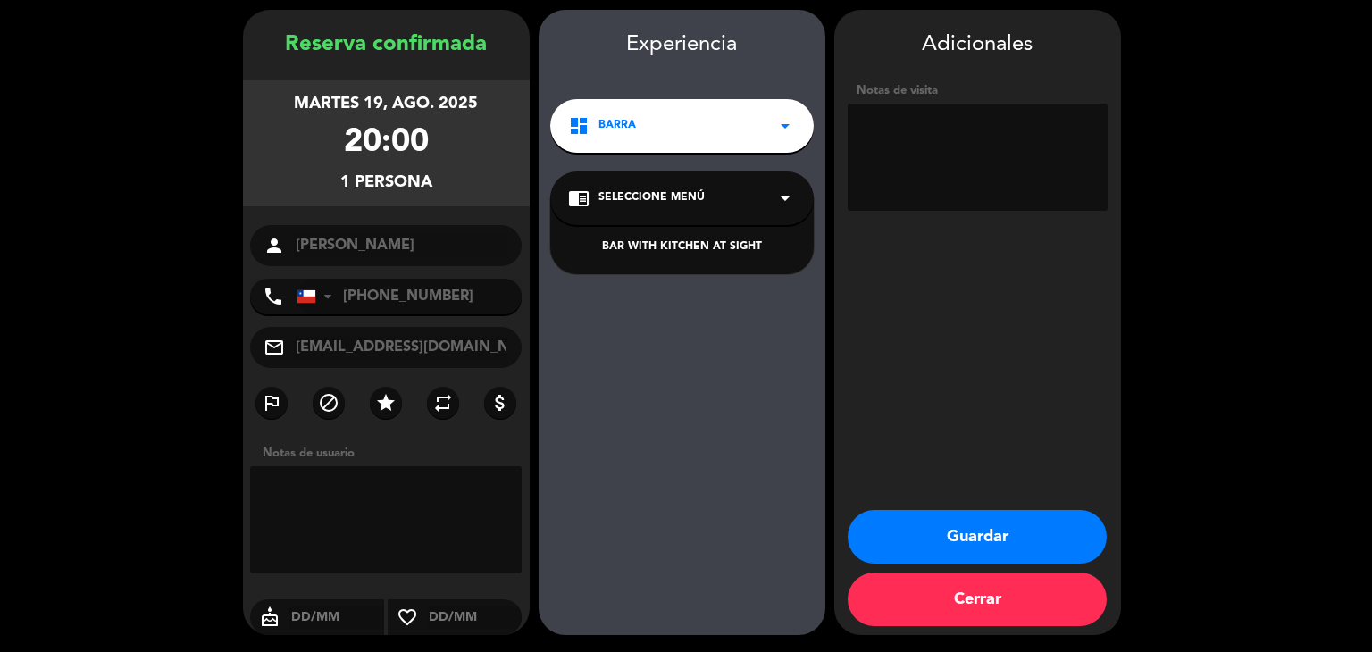
drag, startPoint x: 682, startPoint y: 263, endPoint x: 674, endPoint y: 258, distance: 9.7
click at [674, 258] on div "BAR WITH KITCHEN AT SIGHT" at bounding box center [681, 236] width 263 height 76
click at [665, 246] on div "BAR WITH KITCHEN AT SIGHT" at bounding box center [682, 247] width 228 height 18
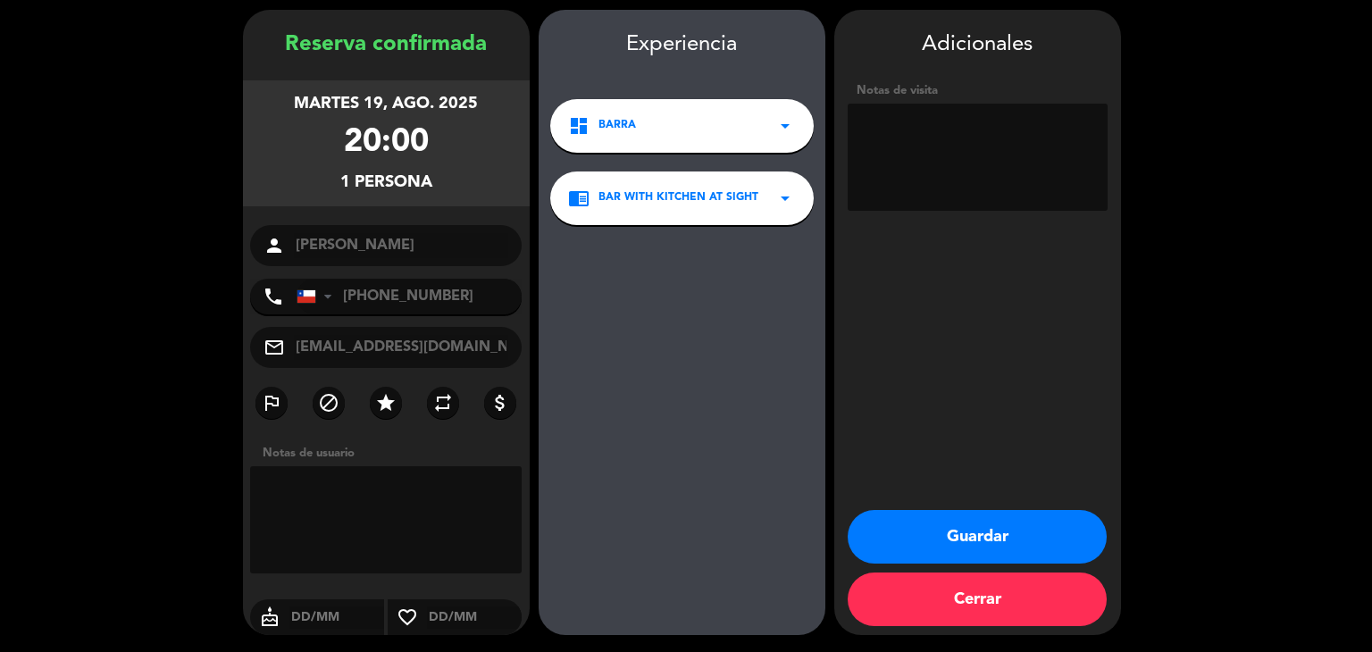
click at [940, 516] on button "Guardar" at bounding box center [977, 537] width 259 height 54
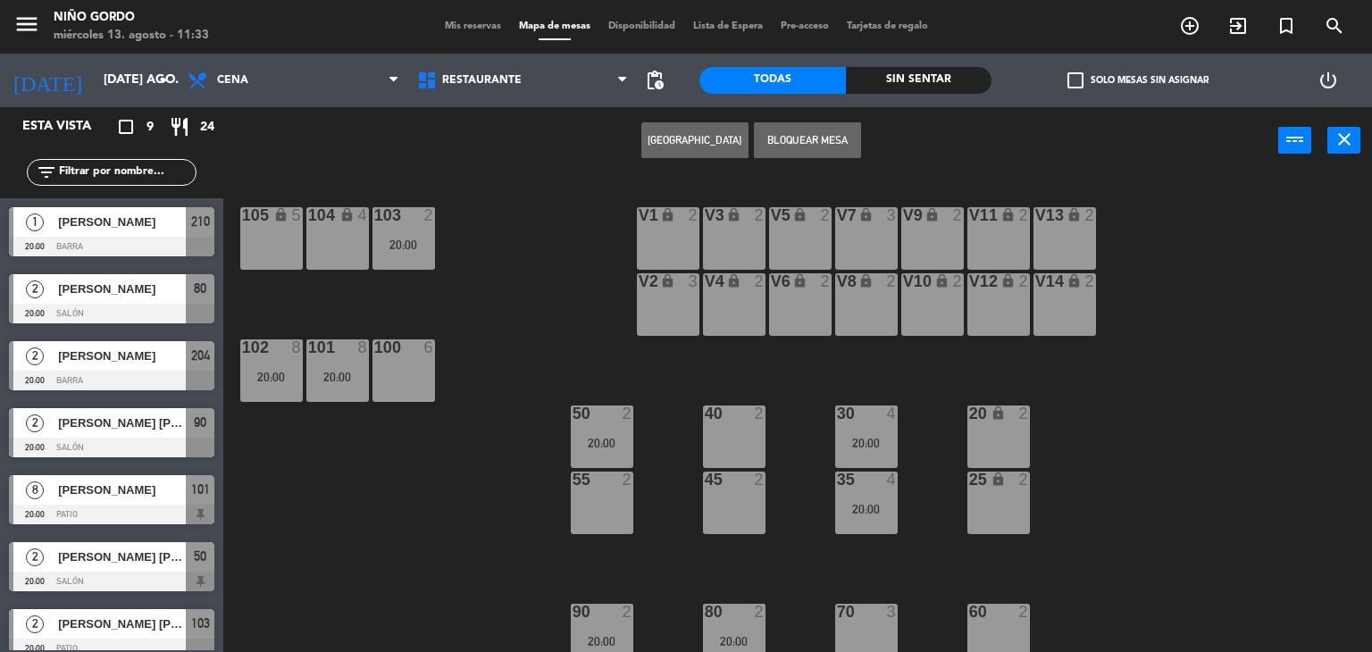
click at [575, 184] on div "105 lock 5 104 lock 4 103 2 20:00 V1 lock 2 V3 lock 2 V9 lock 2 V5 lock 2 V7 lo…" at bounding box center [804, 414] width 1135 height 478
click at [1077, 76] on span "check_box_outline_blank" at bounding box center [1075, 80] width 16 height 16
click at [1138, 80] on input "check_box_outline_blank Solo mesas sin asignar" at bounding box center [1138, 80] width 0 height 0
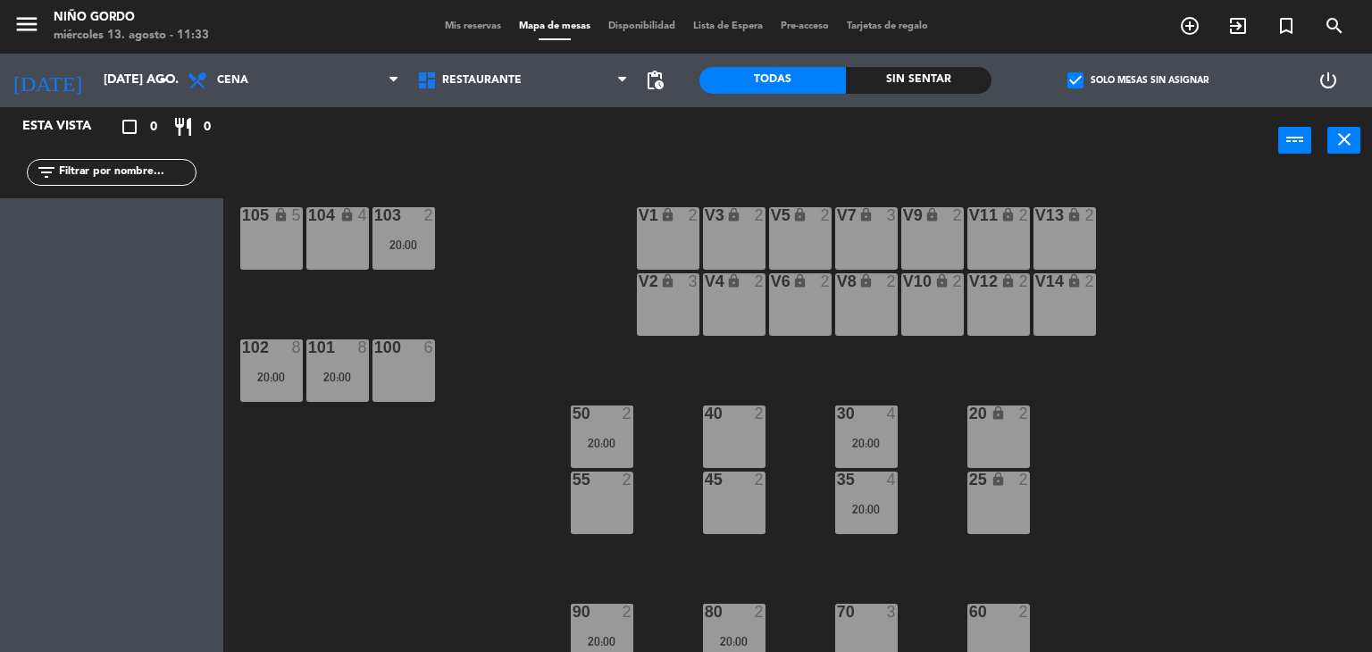
click at [1077, 76] on span "check_box" at bounding box center [1075, 80] width 16 height 16
click at [1138, 80] on input "check_box Solo mesas sin asignar" at bounding box center [1138, 80] width 0 height 0
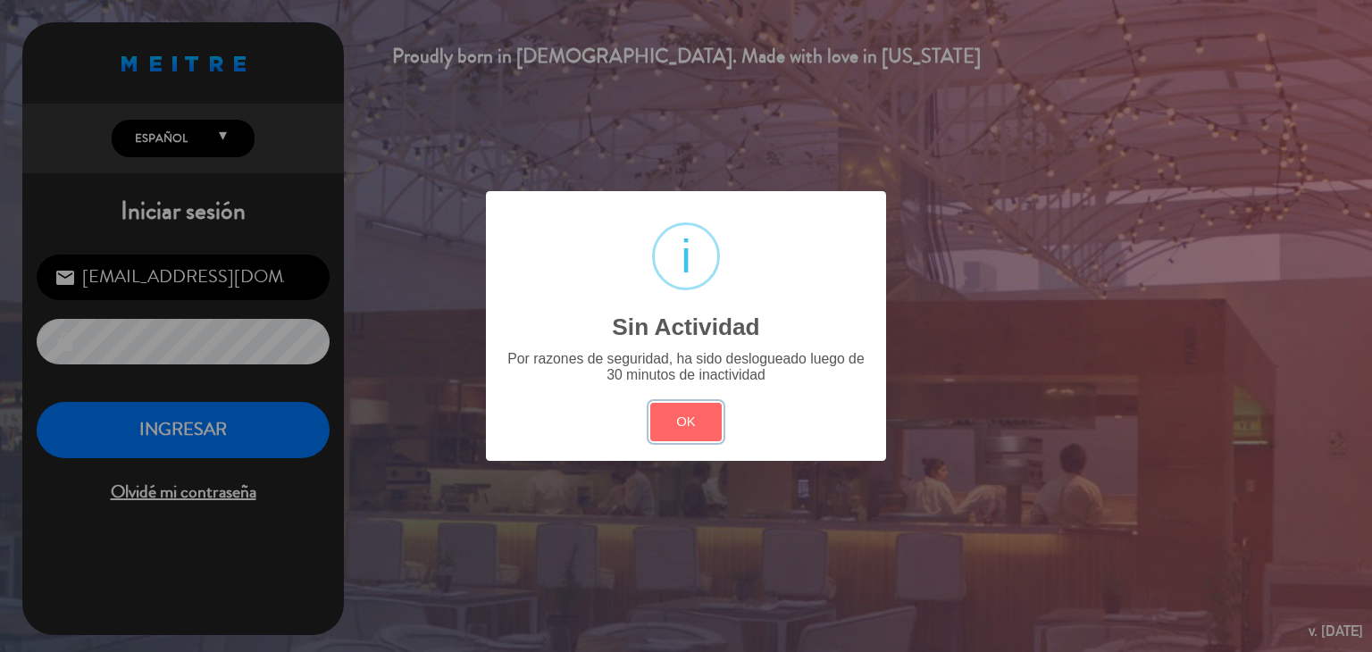
drag, startPoint x: 683, startPoint y: 439, endPoint x: 639, endPoint y: 430, distance: 45.5
click at [685, 439] on button "OK" at bounding box center [686, 422] width 72 height 38
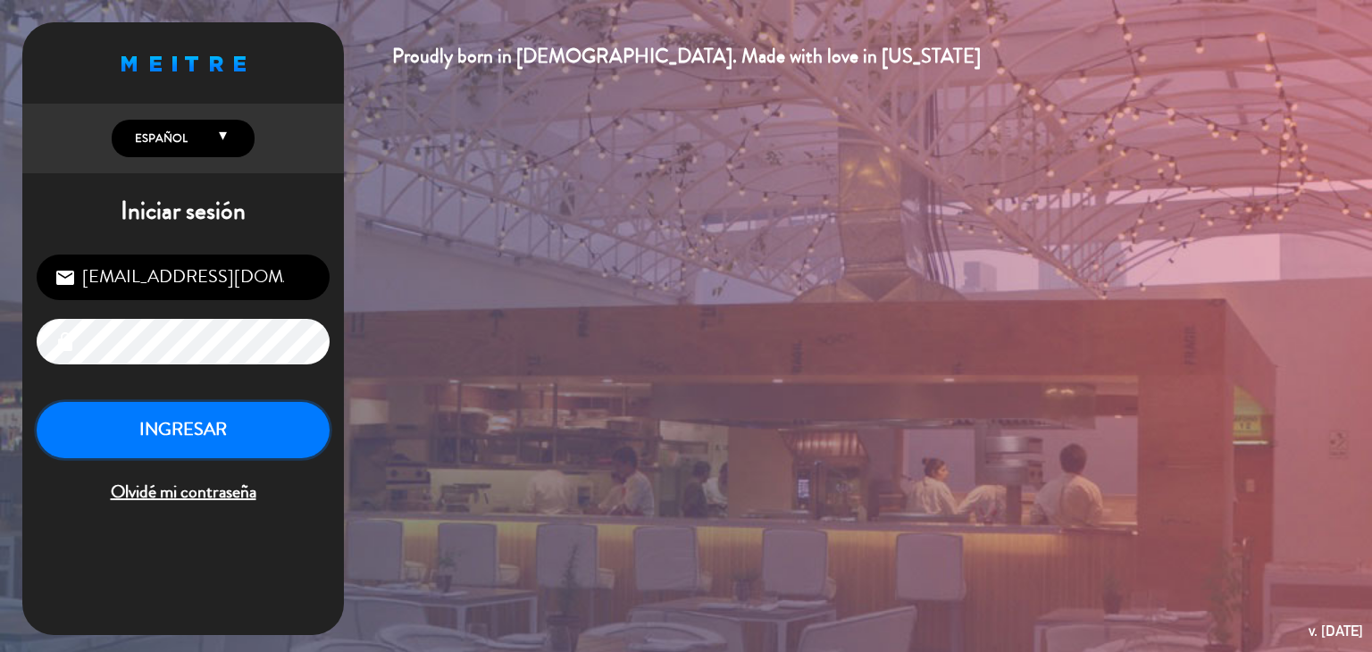
click at [270, 407] on button "INGRESAR" at bounding box center [183, 430] width 293 height 56
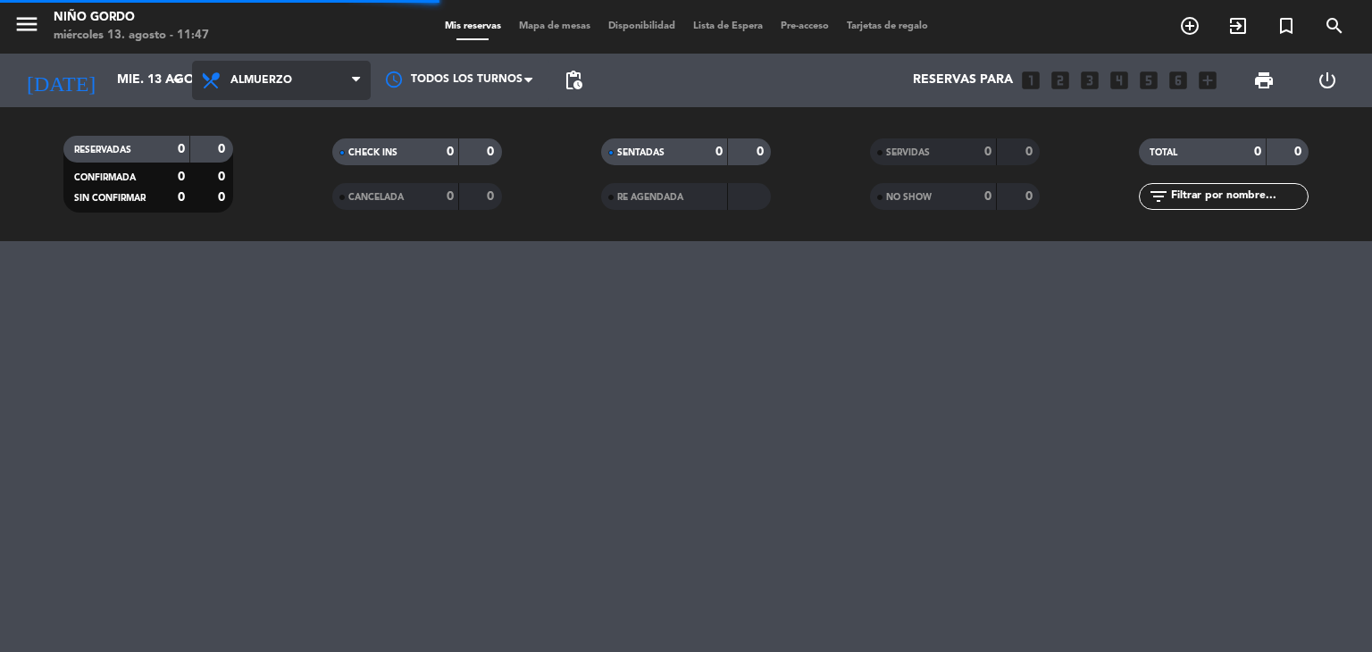
click at [293, 63] on span "Almuerzo" at bounding box center [281, 80] width 179 height 39
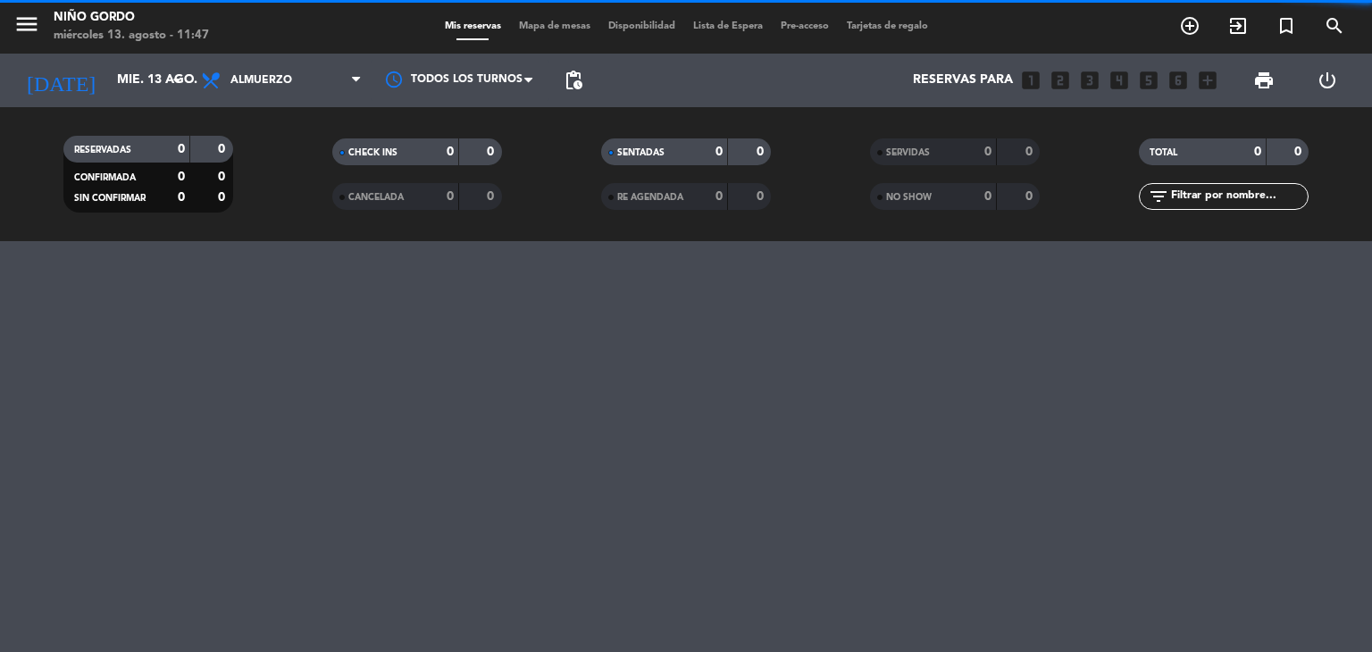
click at [305, 206] on filter-checkbox "CANCELADA 0 0" at bounding box center [416, 196] width 269 height 27
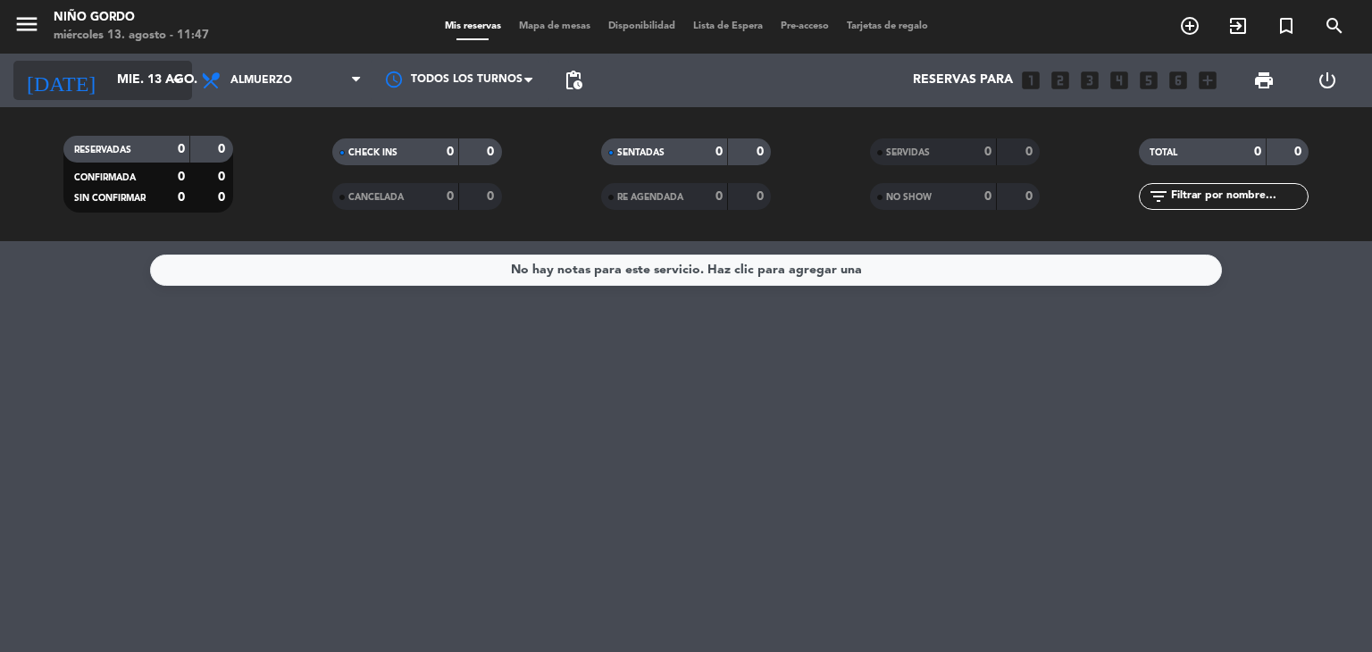
click at [164, 87] on input "mié. 13 ago." at bounding box center [193, 80] width 170 height 32
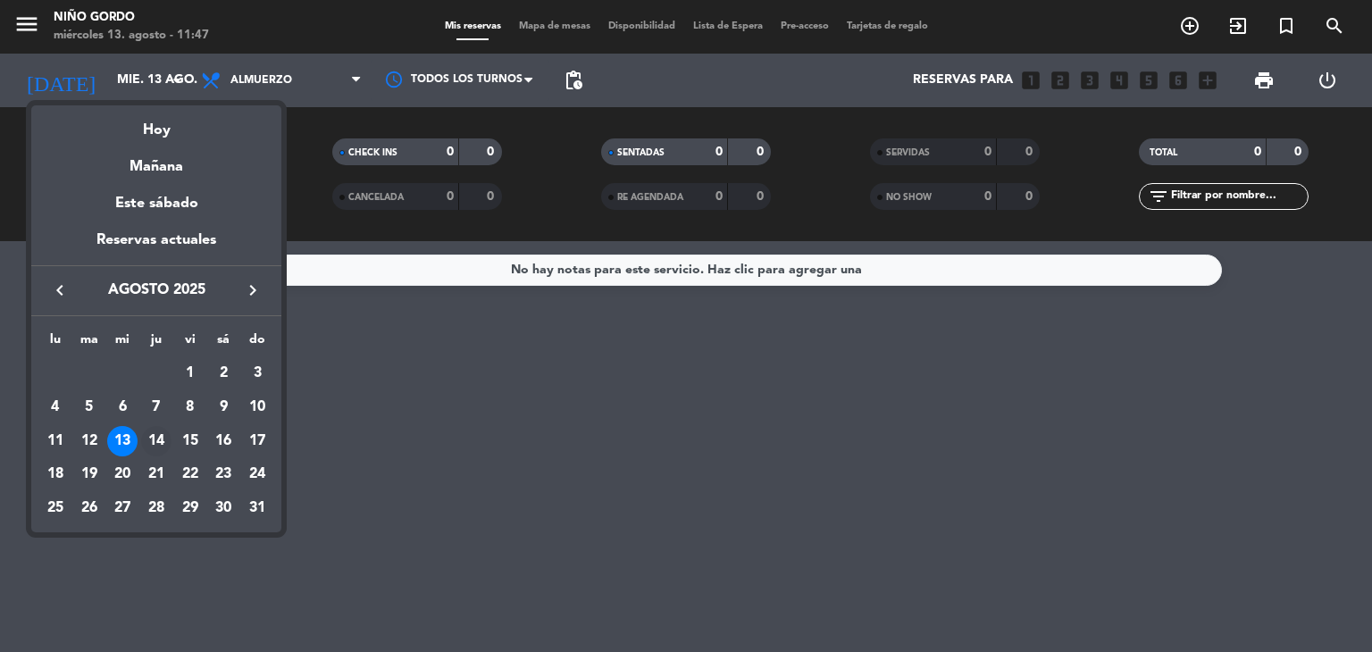
click at [163, 439] on div "14" at bounding box center [156, 441] width 30 height 30
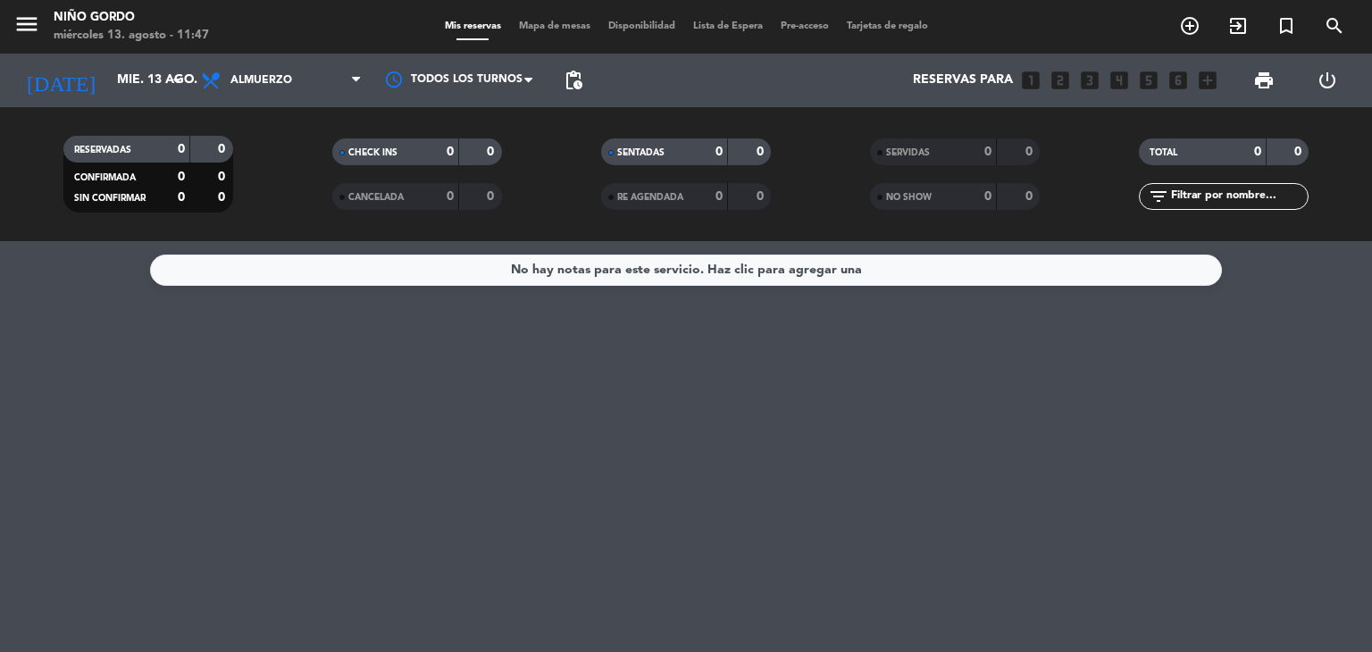
type input "jue. 14 ago."
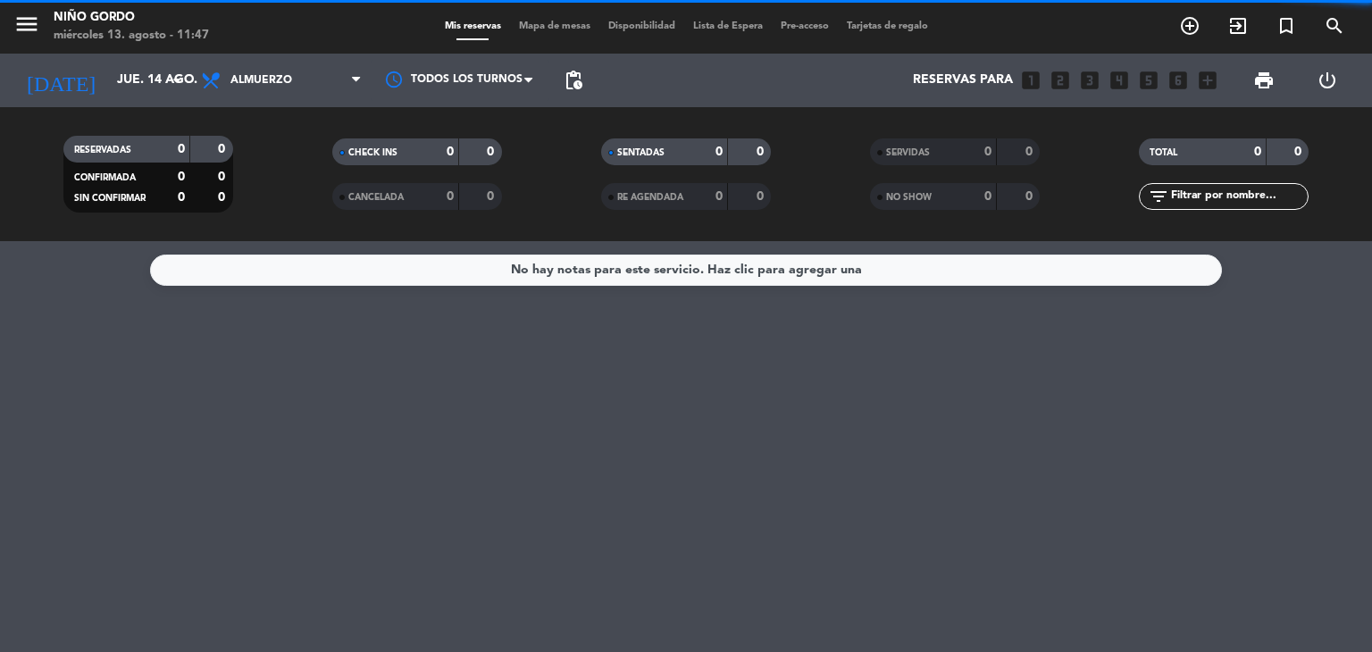
click at [534, 26] on span "Mapa de mesas" at bounding box center [554, 26] width 89 height 10
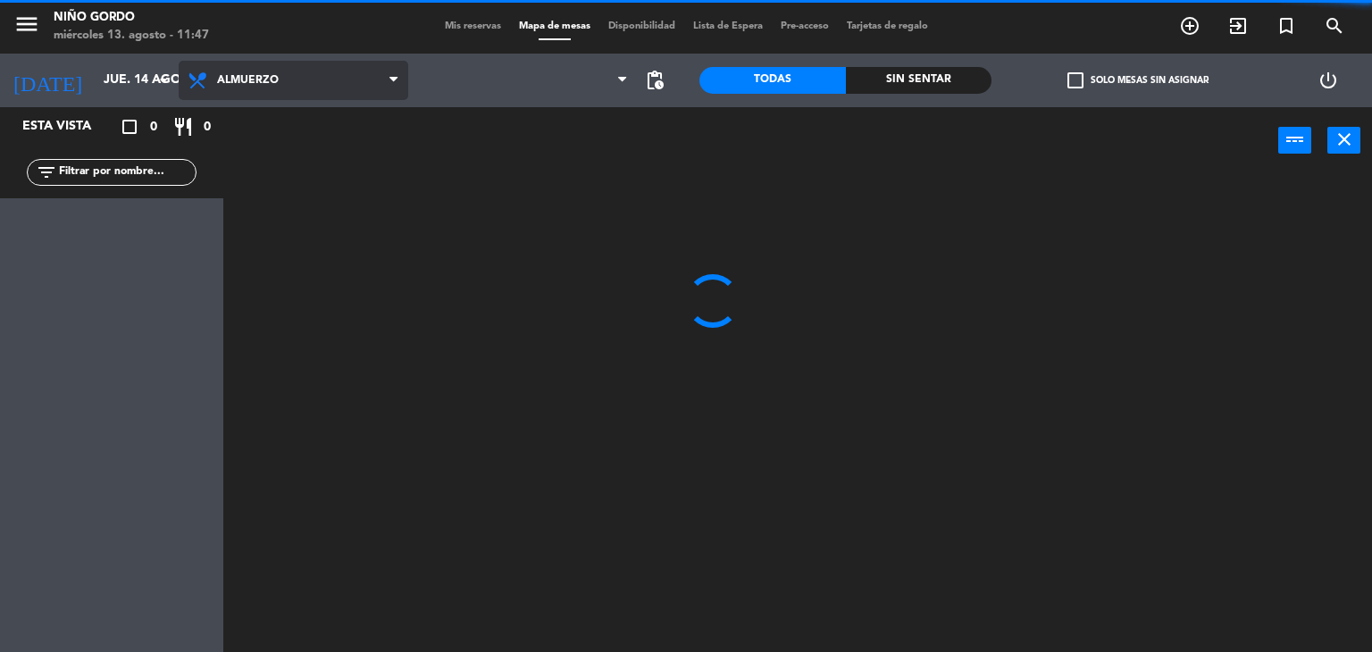
click at [302, 79] on span "Almuerzo" at bounding box center [294, 80] width 230 height 39
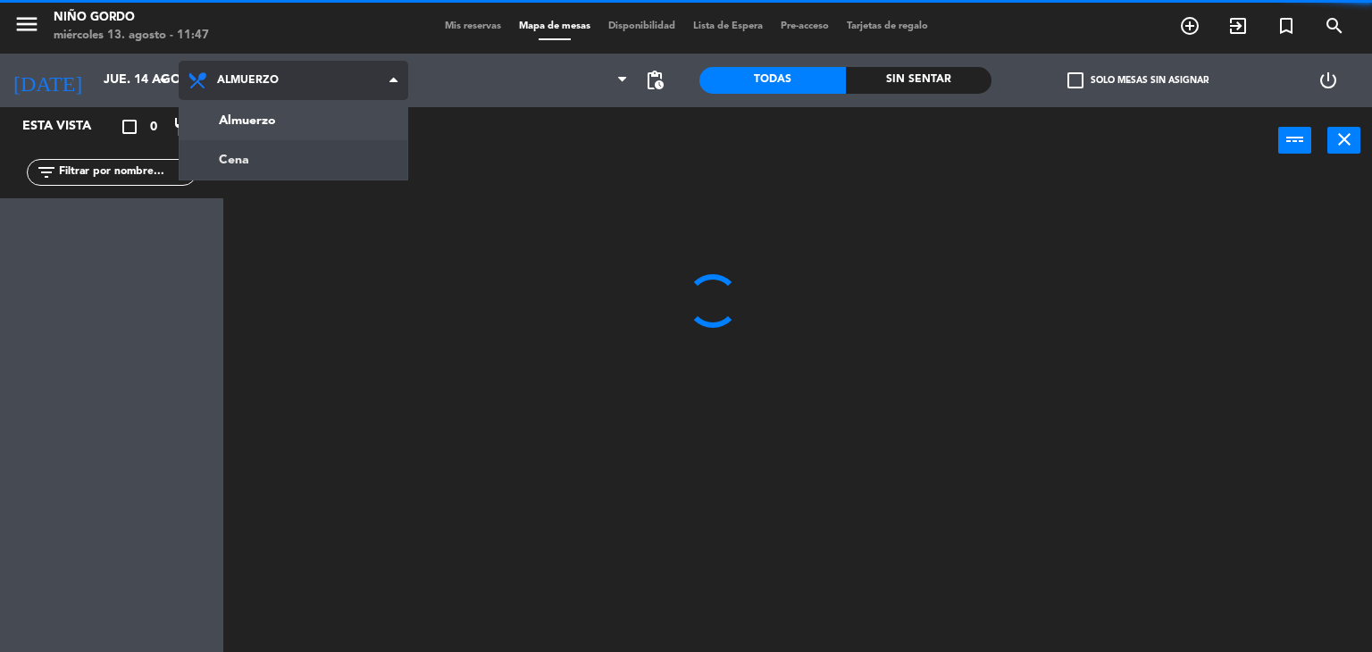
click at [300, 164] on ng-component "menu Niño Gordo miércoles 13. agosto - 11:47 Mis reservas Mapa de mesas Disponi…" at bounding box center [686, 326] width 1372 height 653
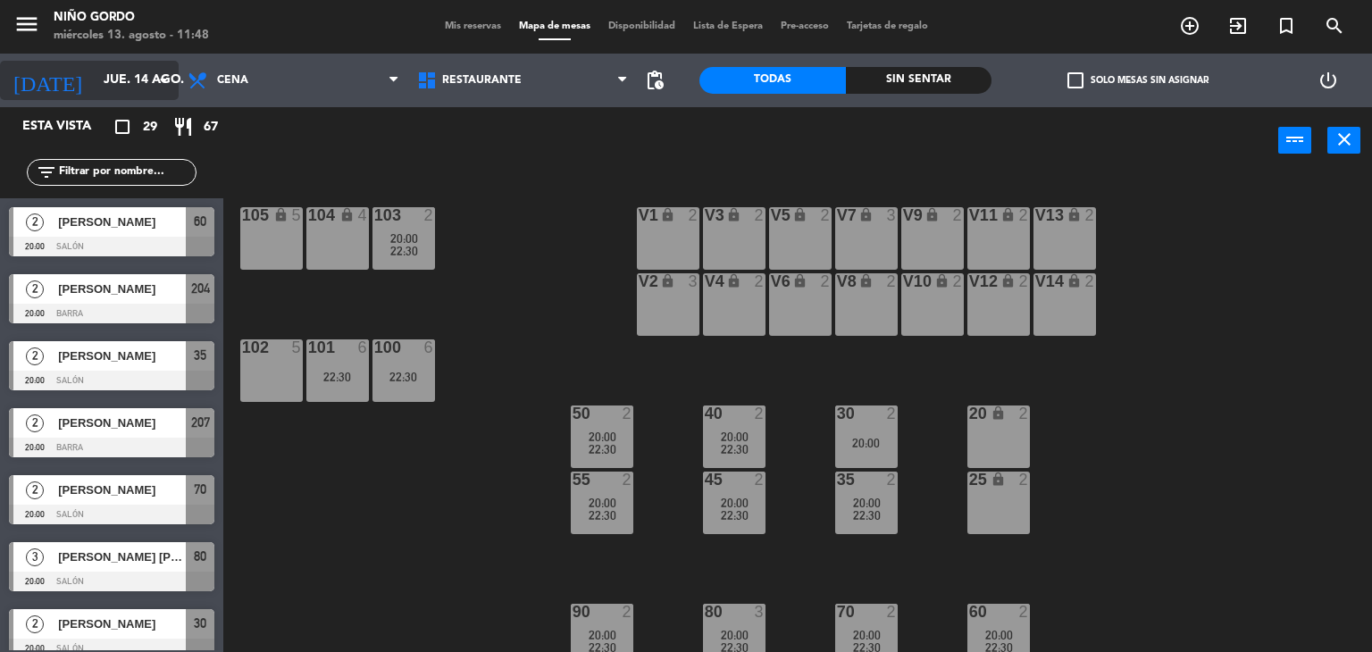
click at [95, 72] on input "jue. 14 ago." at bounding box center [180, 80] width 170 height 32
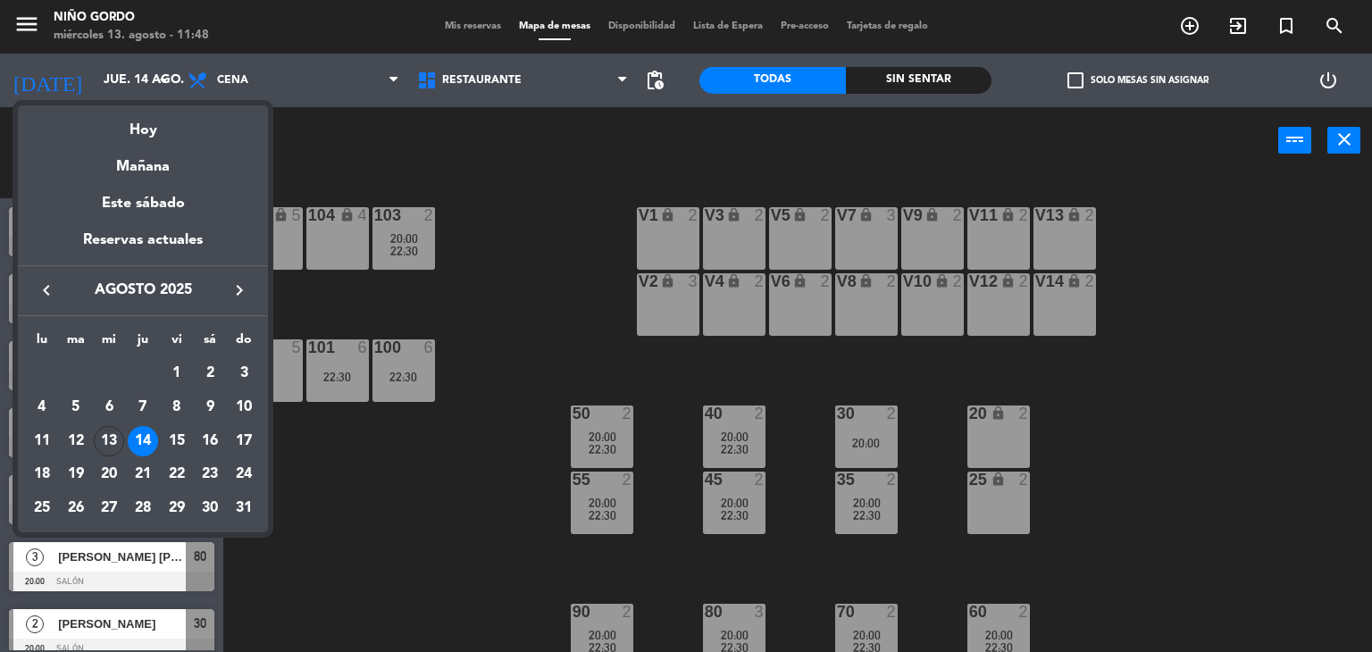
click at [174, 436] on div "15" at bounding box center [177, 441] width 30 height 30
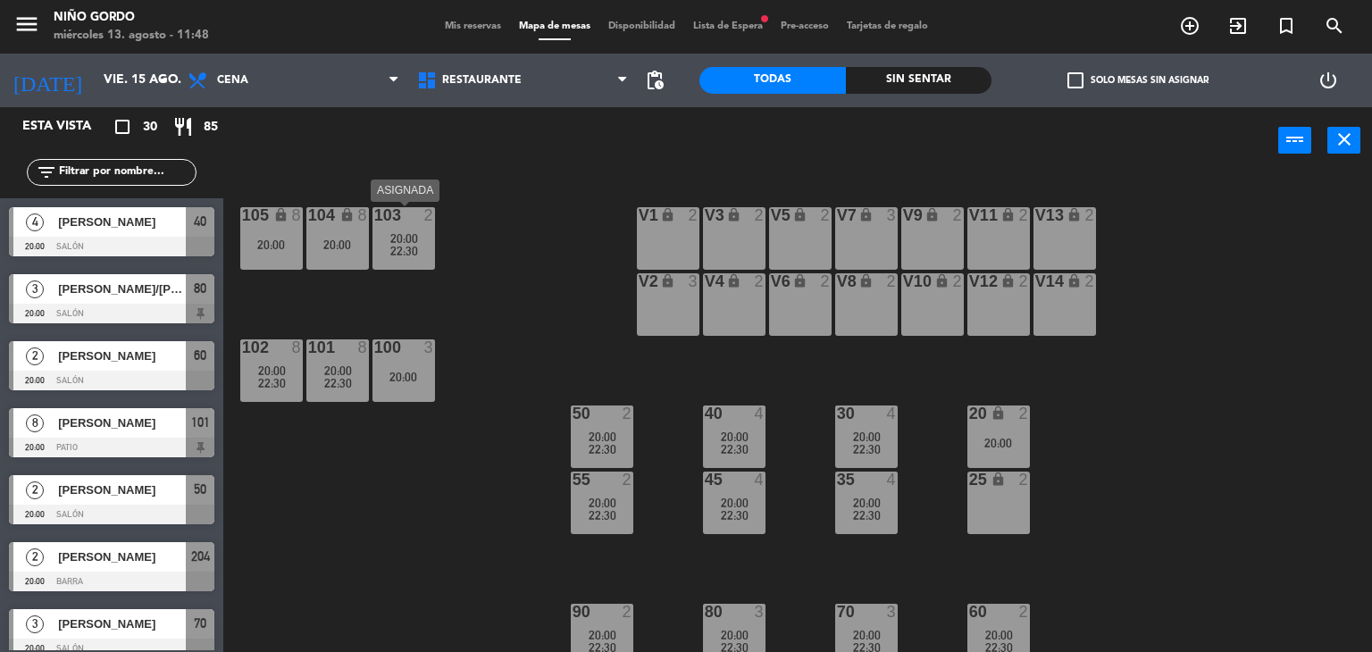
click at [411, 240] on span "20:00" at bounding box center [404, 238] width 28 height 14
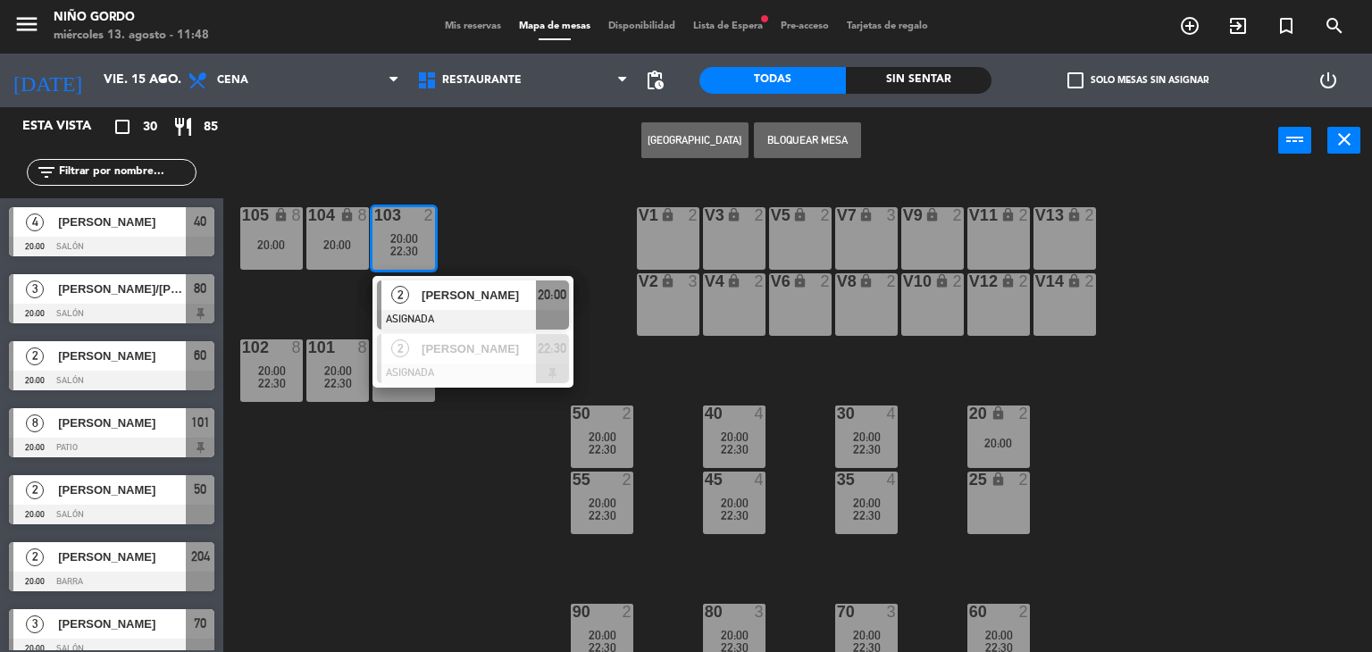
click at [505, 246] on div "105 lock 8 20:00 104 lock 8 20:00 103 2 20:00 22:30 2 Nelson Larrañaga ASIGNADA…" at bounding box center [804, 414] width 1135 height 478
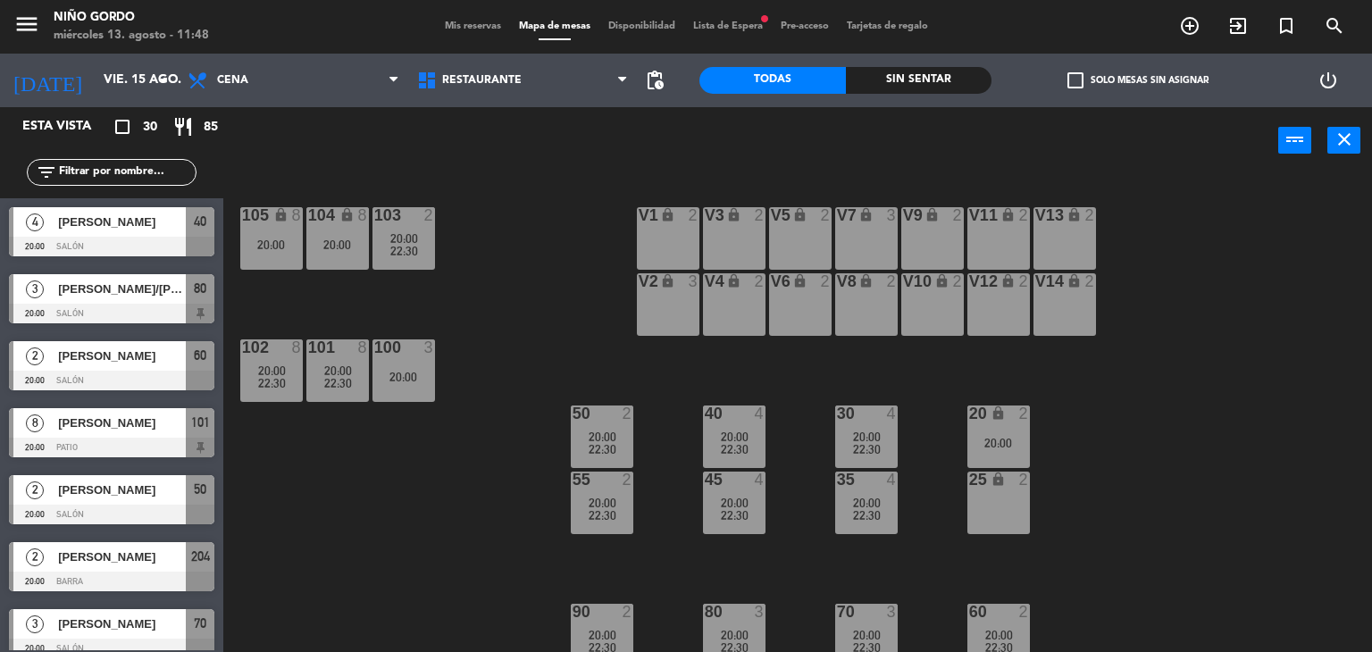
click at [338, 359] on div "101 8 20:00 22:30" at bounding box center [337, 370] width 63 height 63
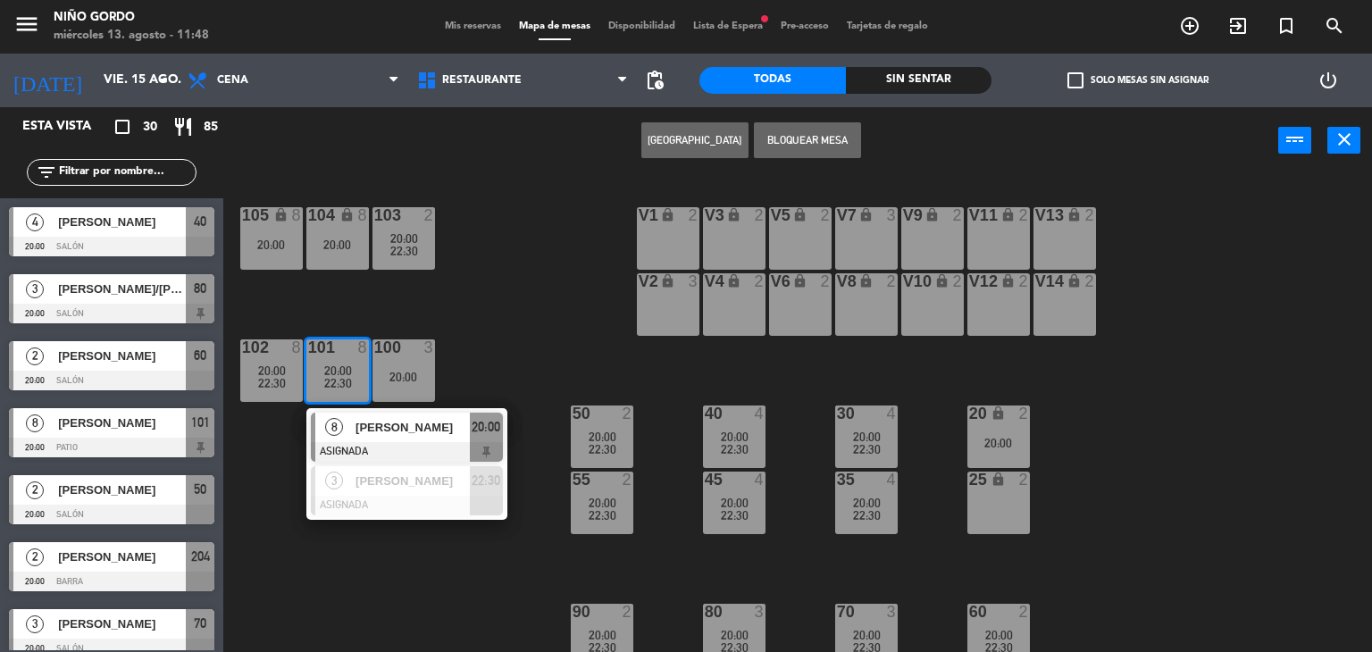
click at [362, 548] on div "105 lock 8 20:00 104 lock 8 20:00 103 2 20:00 22:30 V1 lock 2 V3 lock 2 V9 lock…" at bounding box center [804, 414] width 1135 height 478
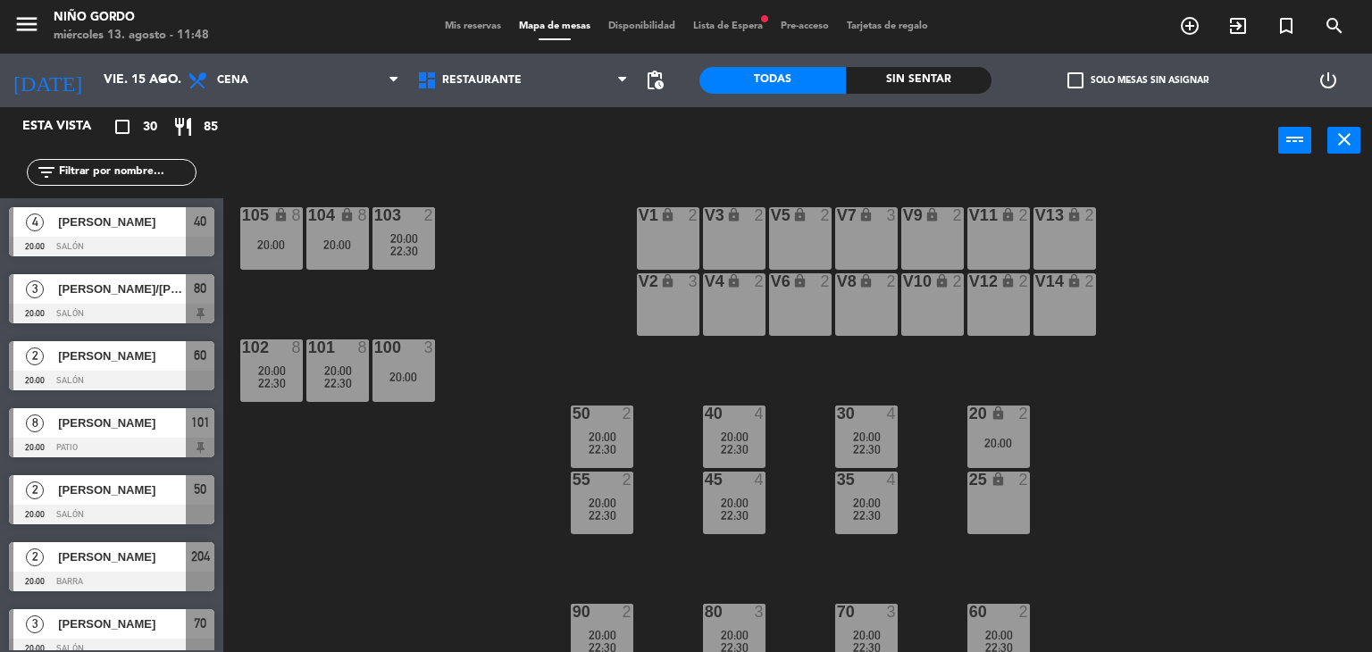
click at [283, 387] on span "22:30" at bounding box center [272, 383] width 28 height 14
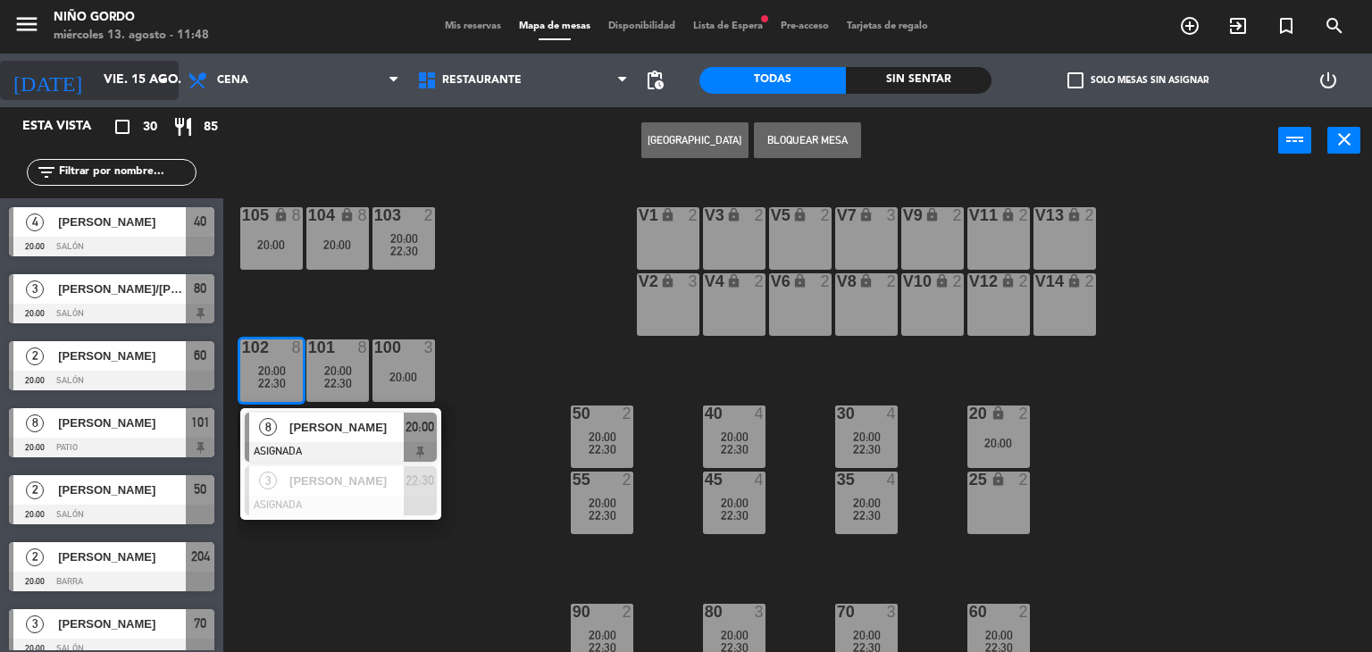
click at [95, 90] on input "vie. 15 ago." at bounding box center [180, 80] width 170 height 32
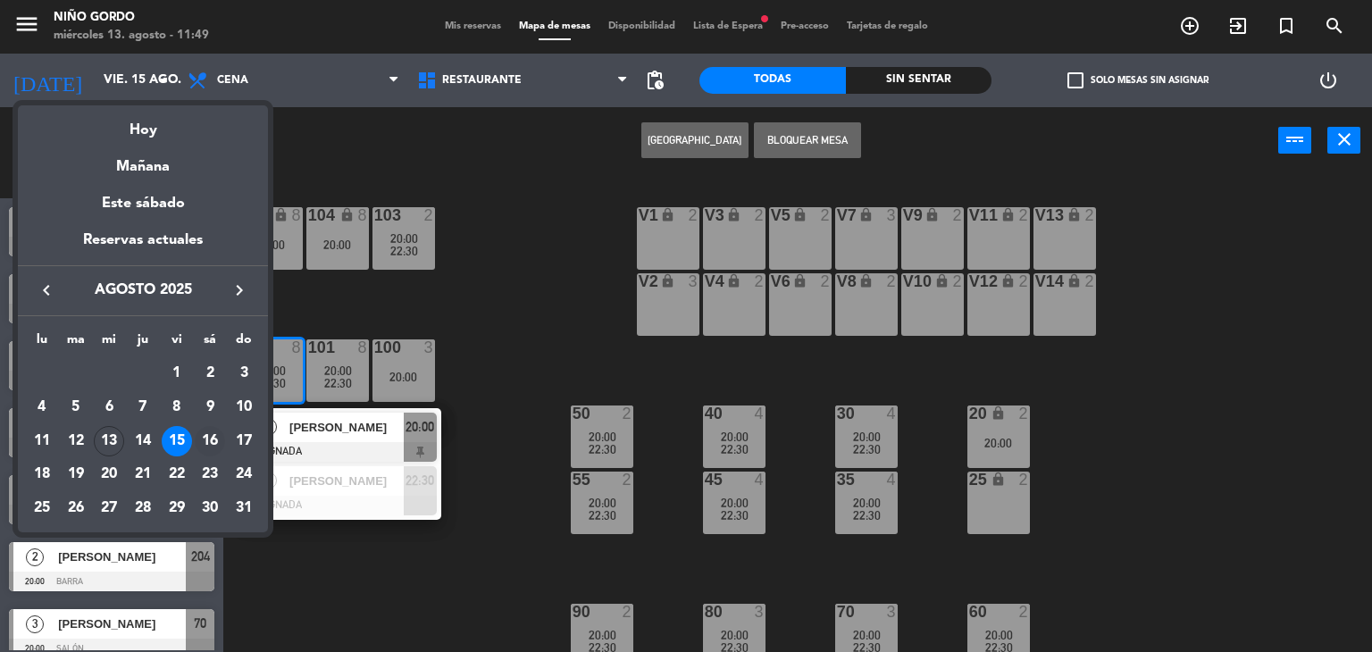
click at [211, 445] on div "16" at bounding box center [210, 441] width 30 height 30
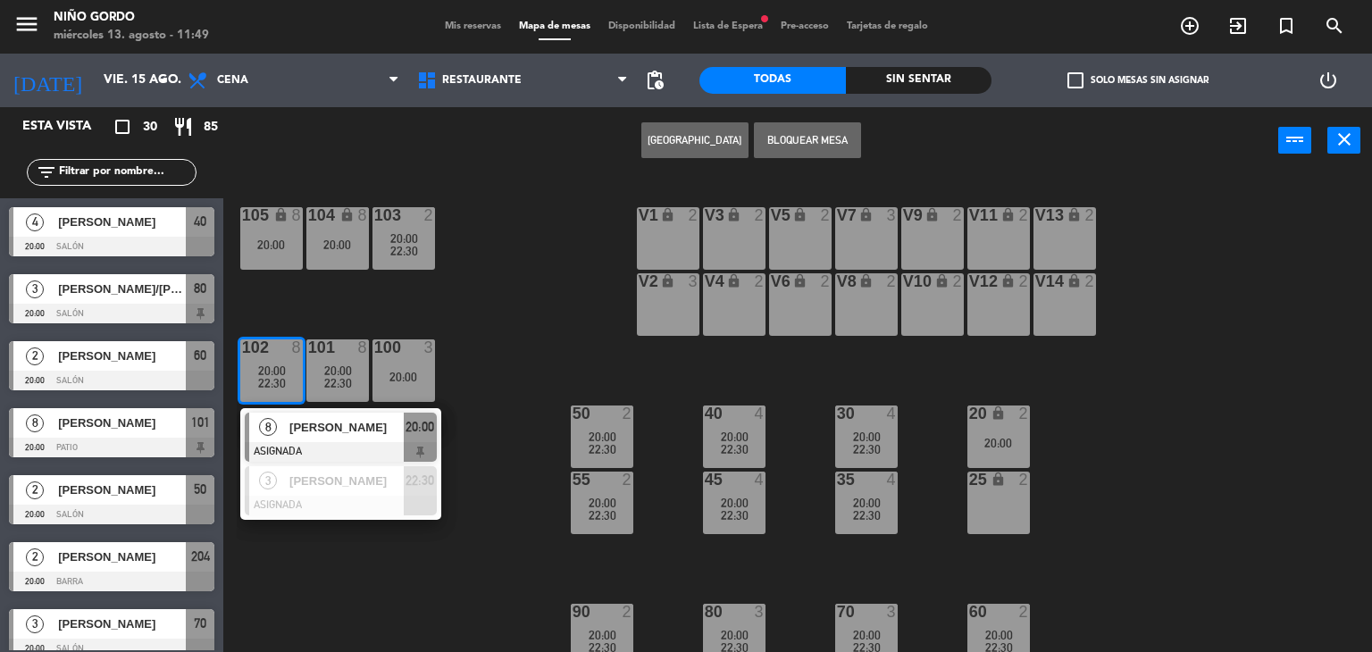
type input "sáb. 16 ago."
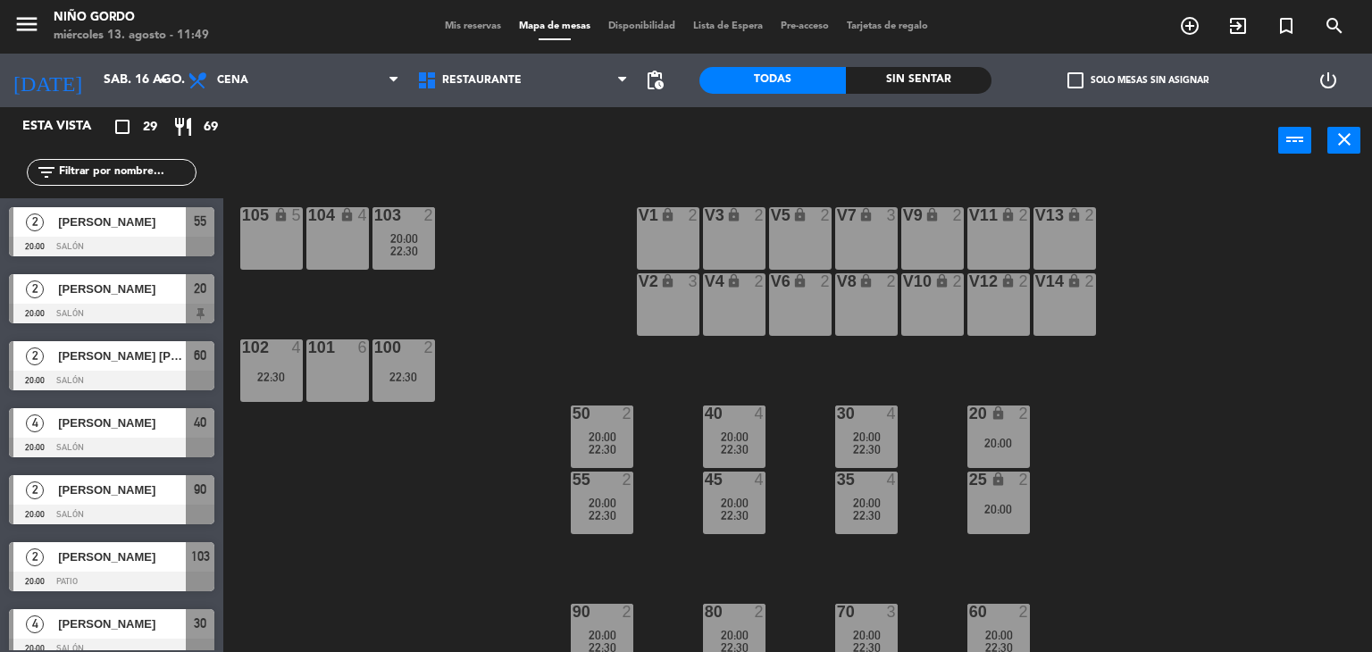
click at [463, 503] on div "105 lock 5 104 lock 4 103 2 20:00 22:30 V1 lock 2 V3 lock 2 V9 lock 2 V5 lock 2…" at bounding box center [804, 414] width 1135 height 478
click at [276, 380] on div "22:30" at bounding box center [271, 377] width 63 height 13
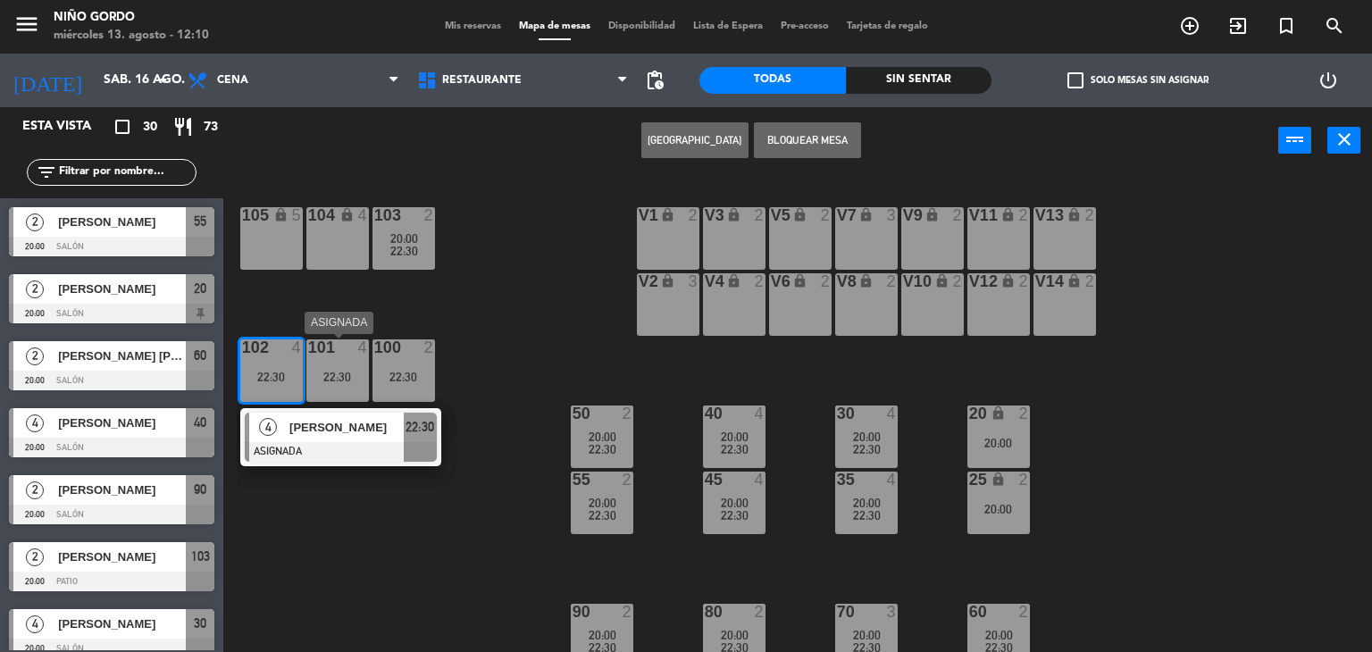
click at [341, 355] on div "101 4" at bounding box center [337, 348] width 63 height 18
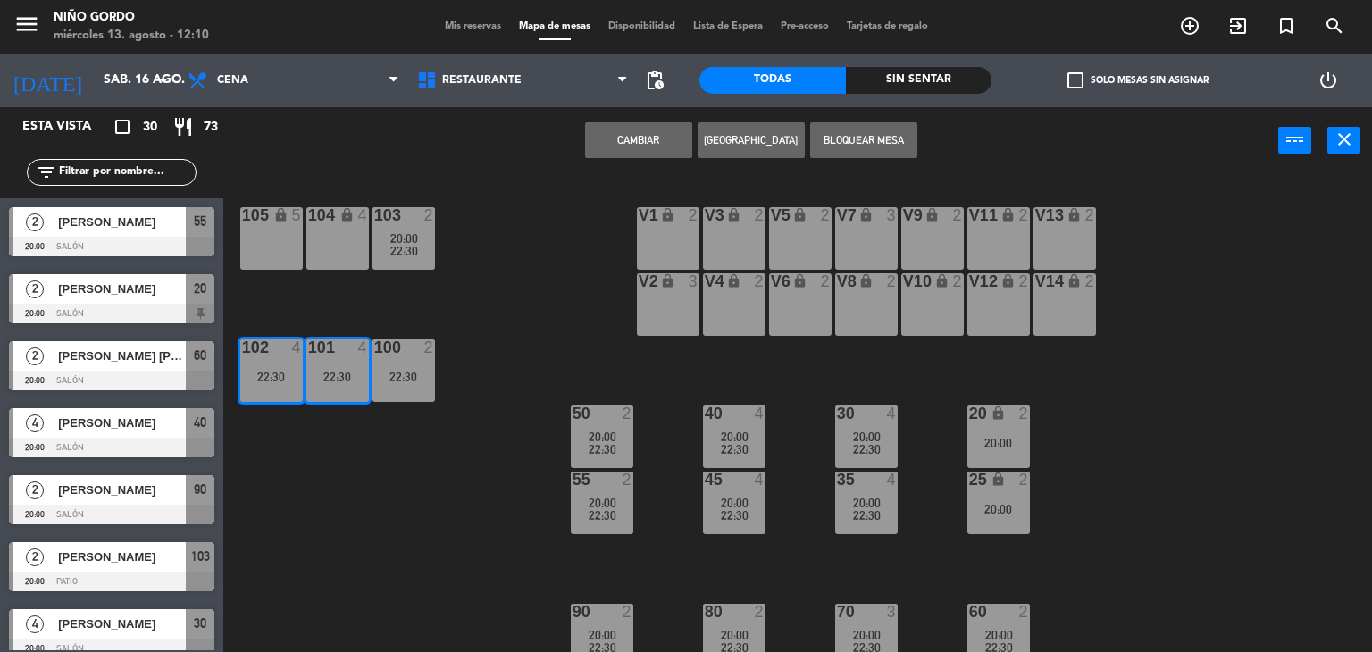
click at [754, 129] on button "[GEOGRAPHIC_DATA]" at bounding box center [750, 140] width 107 height 36
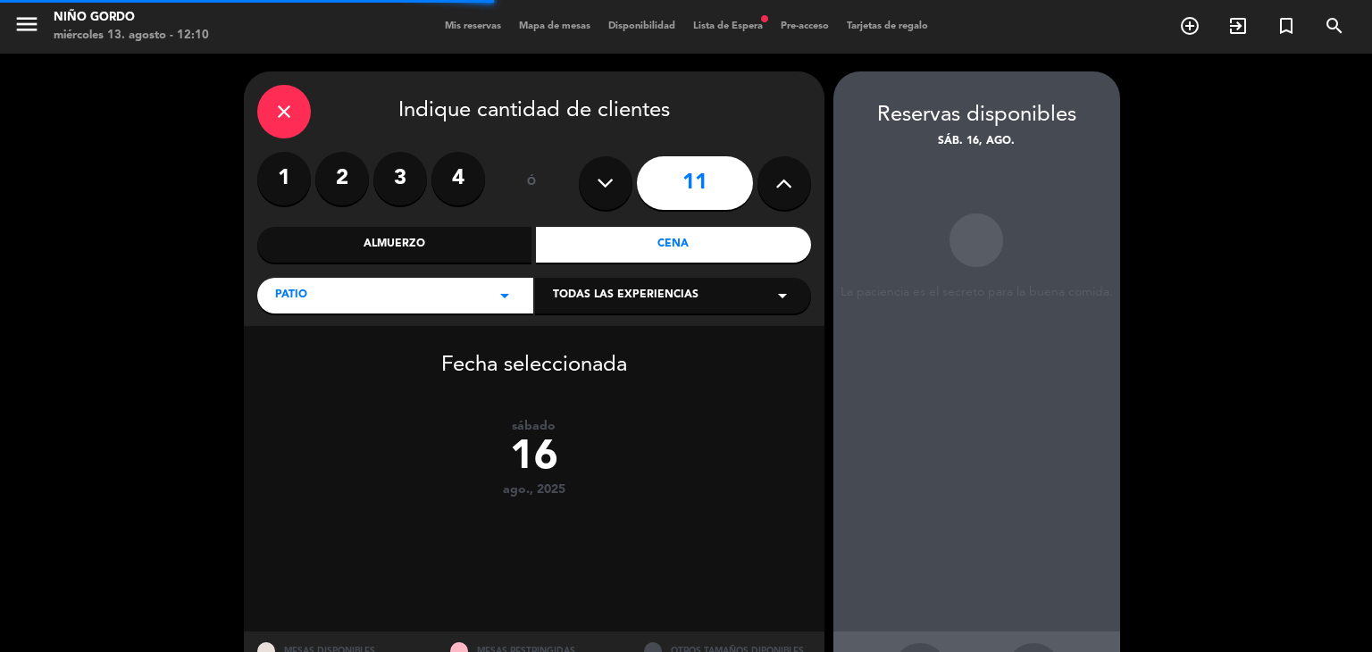
click at [605, 188] on icon at bounding box center [605, 183] width 17 height 27
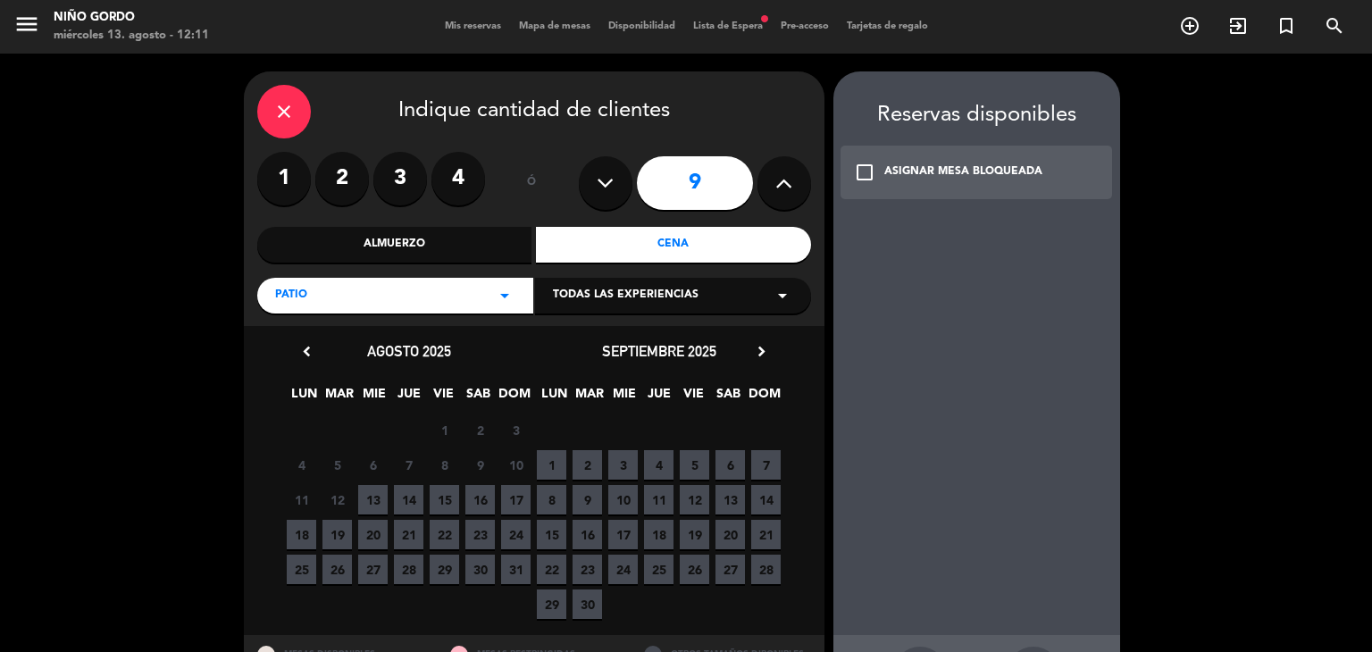
click at [606, 171] on icon at bounding box center [605, 183] width 17 height 27
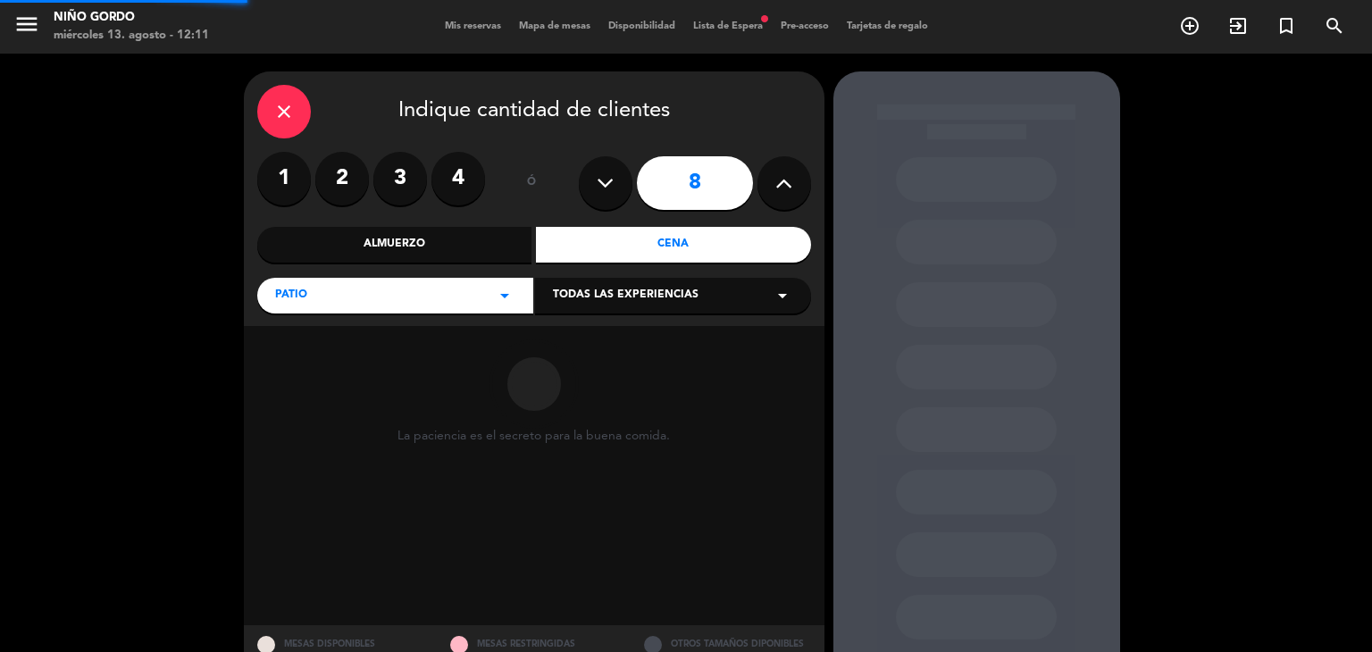
click at [606, 171] on icon at bounding box center [605, 183] width 17 height 27
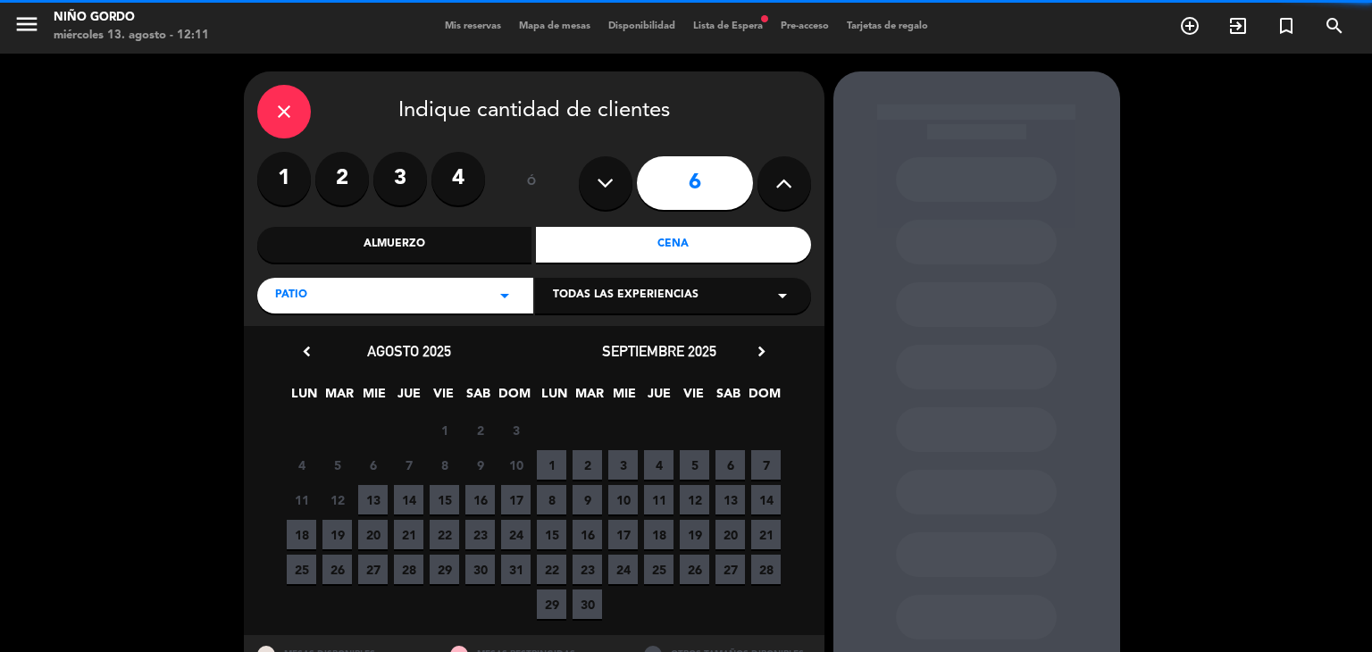
click at [772, 194] on button at bounding box center [784, 183] width 54 height 54
type input "7"
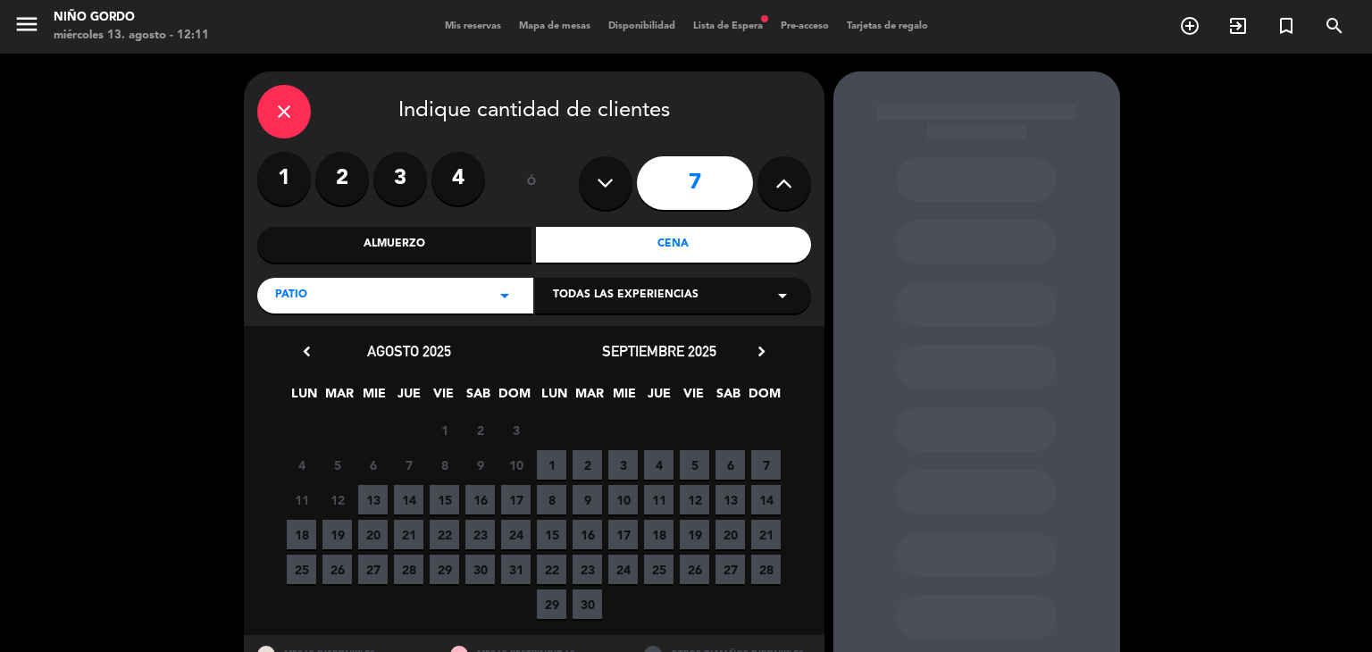
click at [489, 501] on span "16" at bounding box center [479, 499] width 29 height 29
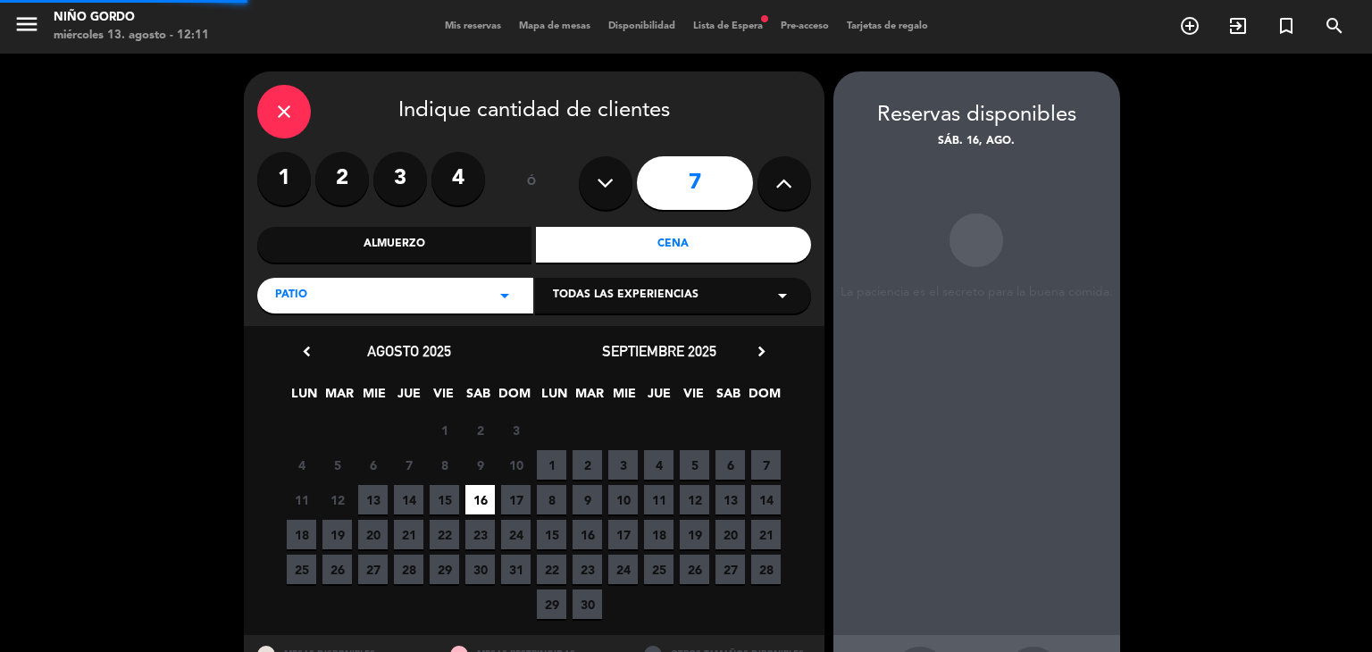
scroll to position [71, 0]
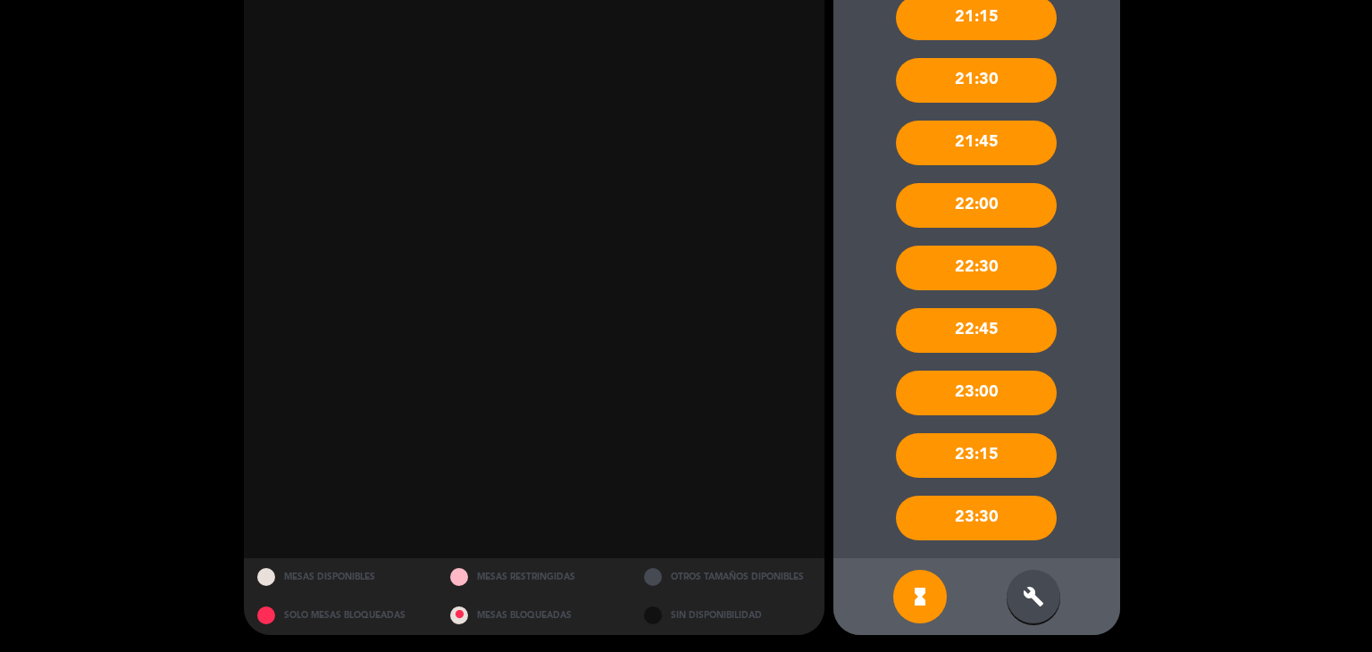
click at [1047, 613] on div "build" at bounding box center [1034, 597] width 54 height 54
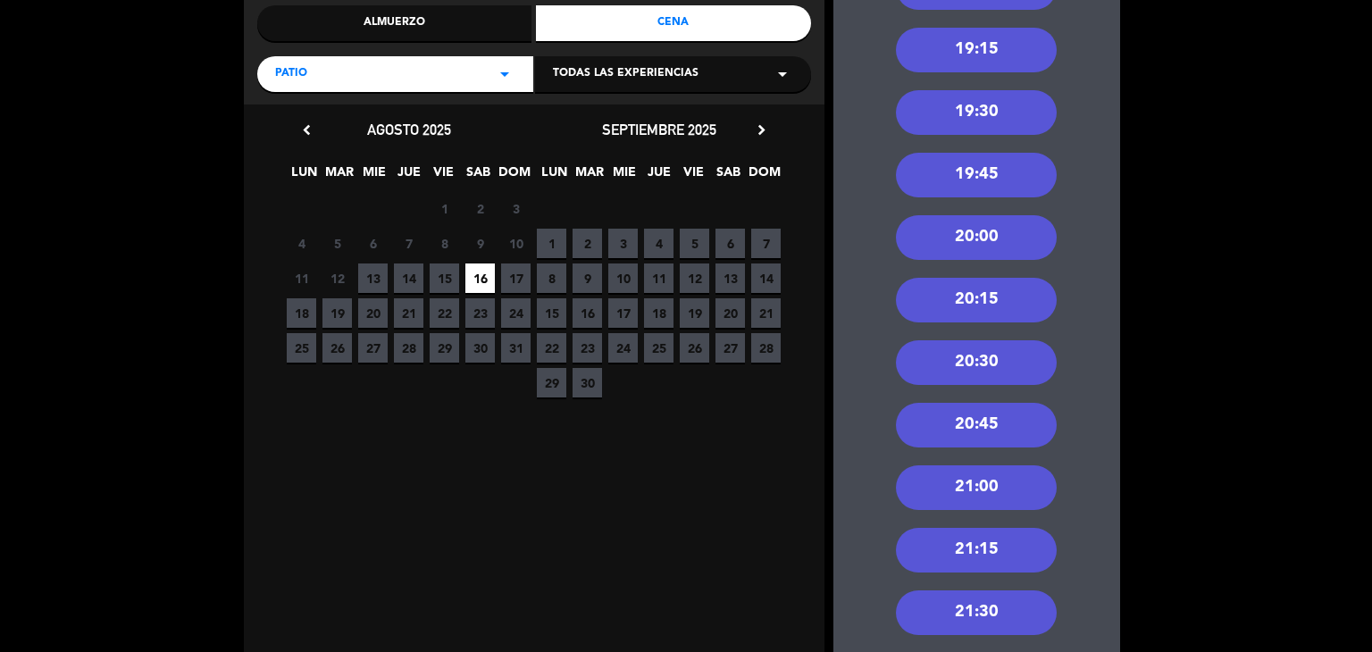
scroll to position [218, 0]
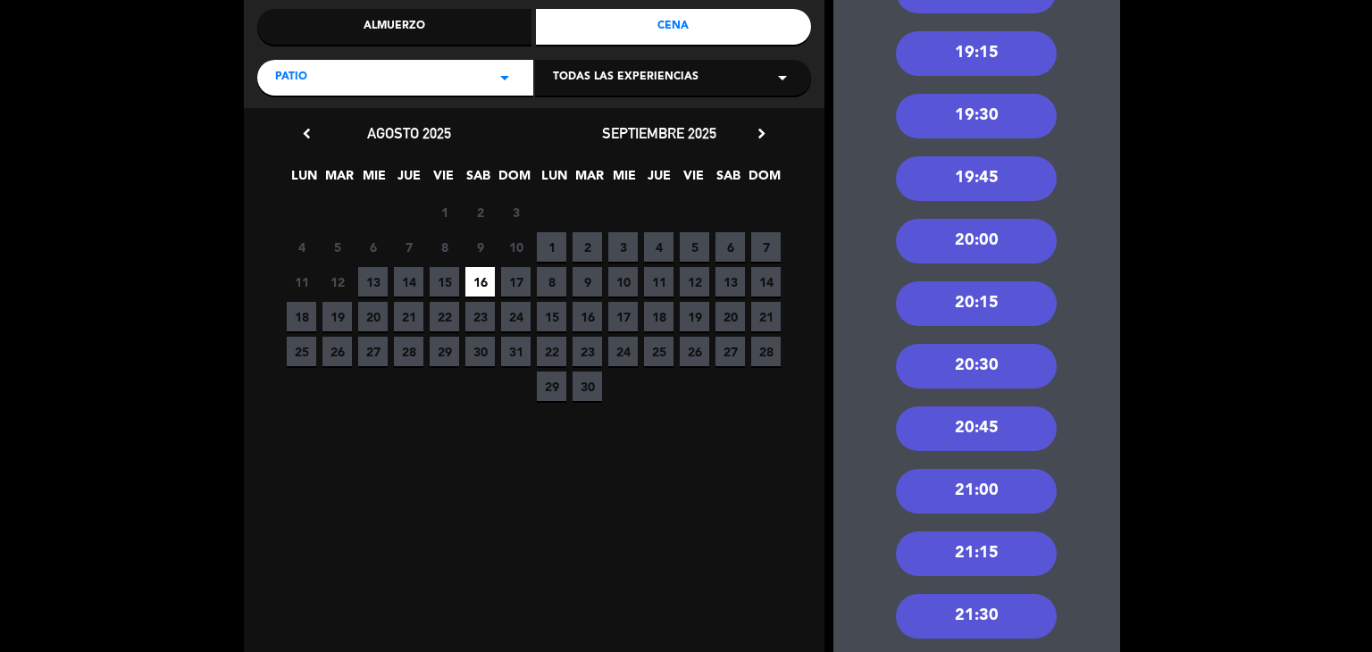
drag, startPoint x: 1032, startPoint y: 252, endPoint x: 1014, endPoint y: 248, distance: 19.1
click at [1031, 251] on div "20:00" at bounding box center [976, 241] width 161 height 45
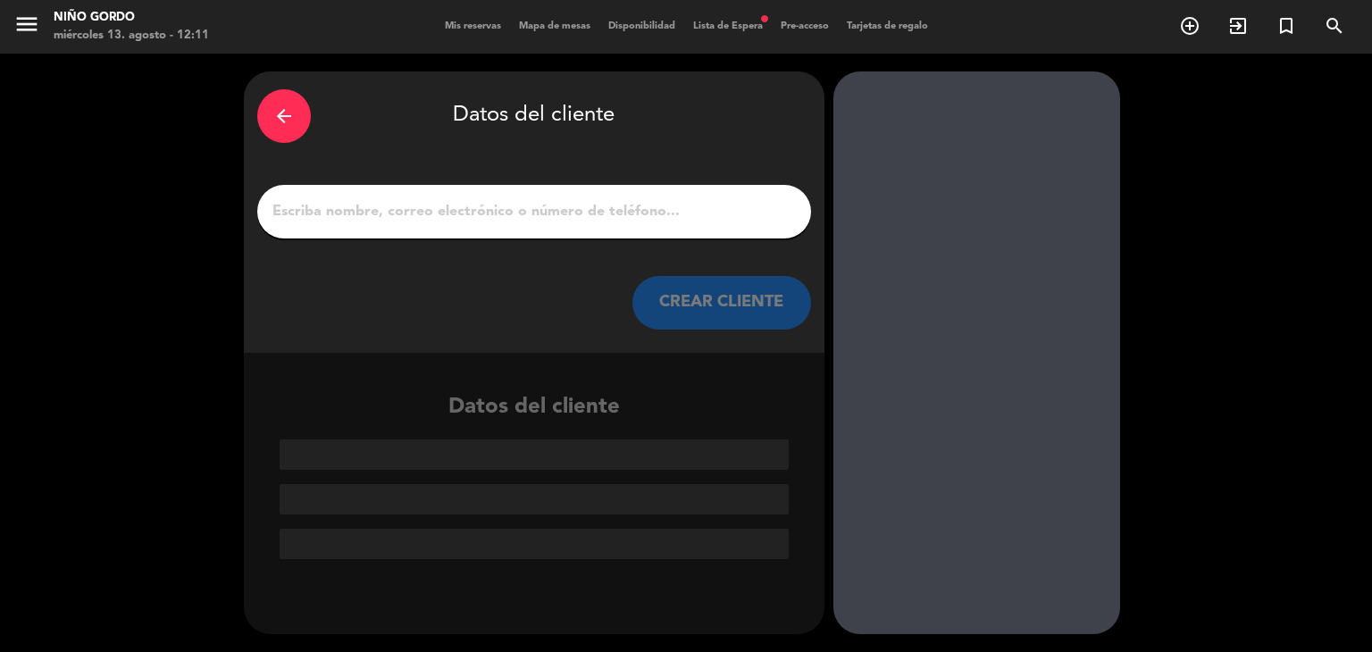
scroll to position [0, 0]
click at [522, 216] on input "1" at bounding box center [534, 211] width 527 height 25
paste input "Maximiliano Trigos Risi"
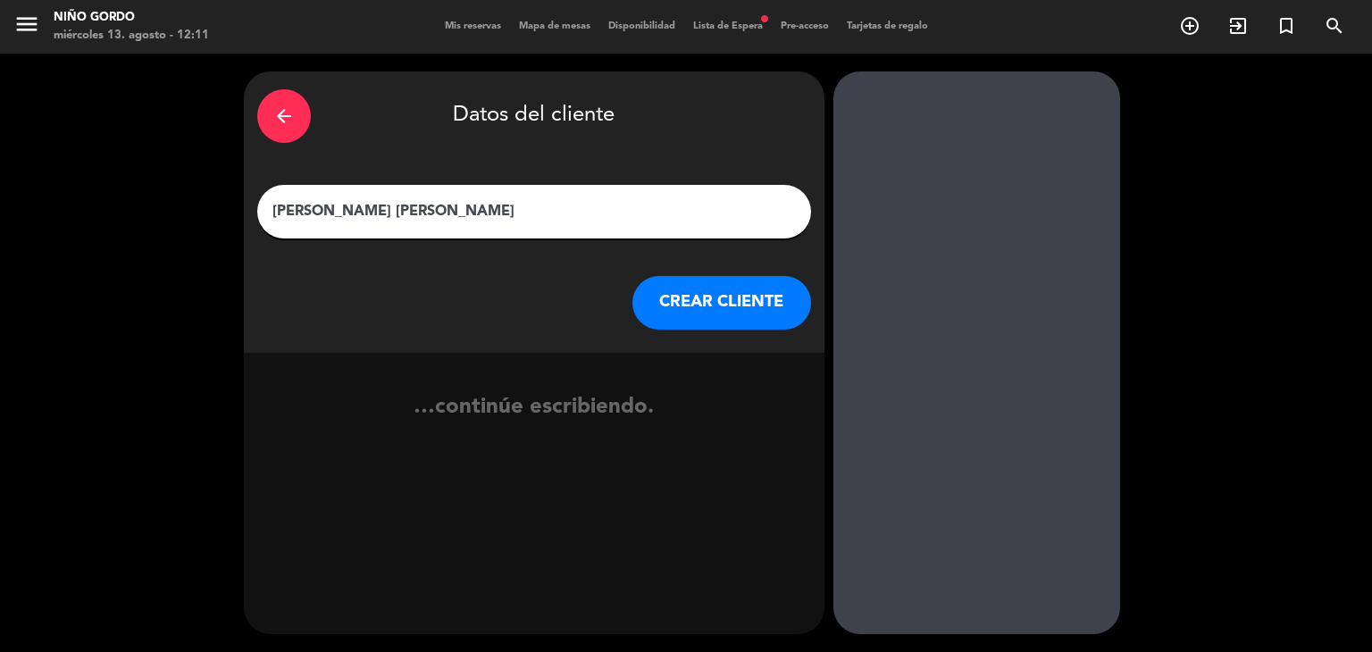
type input "Maximiliano Trigos Risi"
click at [699, 296] on button "CREAR CLIENTE" at bounding box center [721, 303] width 179 height 54
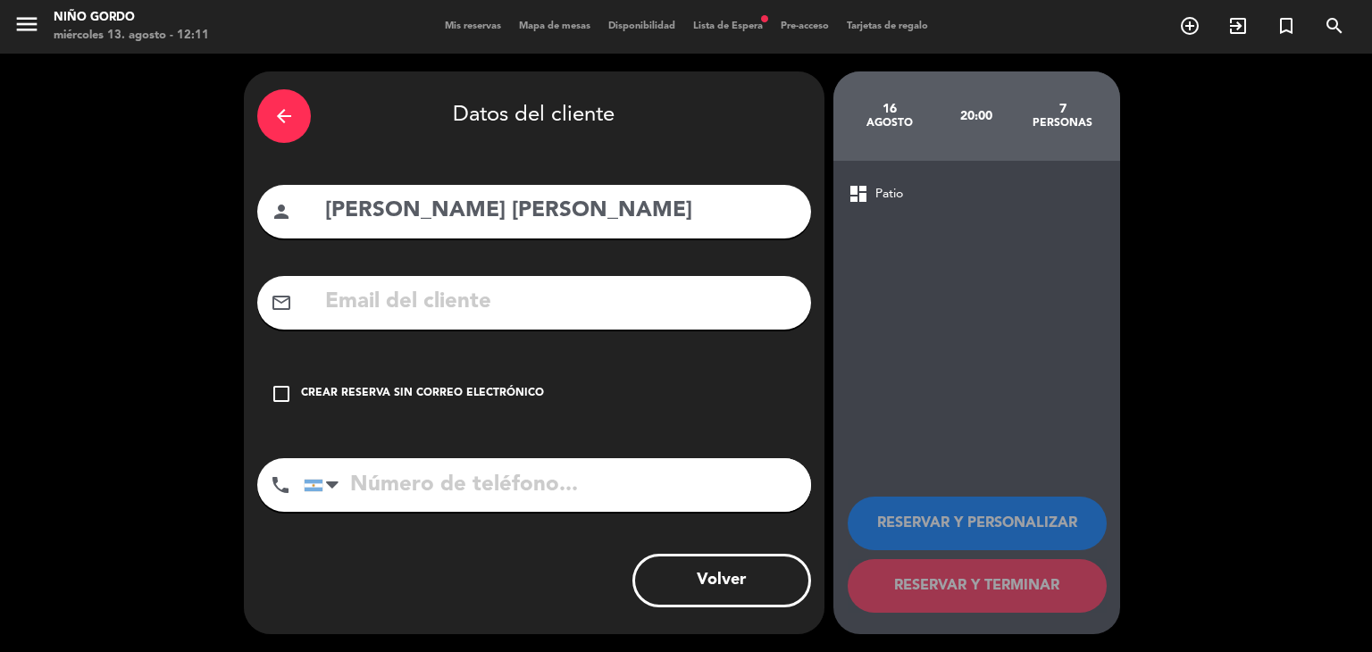
click at [533, 321] on input "text" at bounding box center [560, 302] width 474 height 37
paste input "maximiliano.trigos@gmail.com"
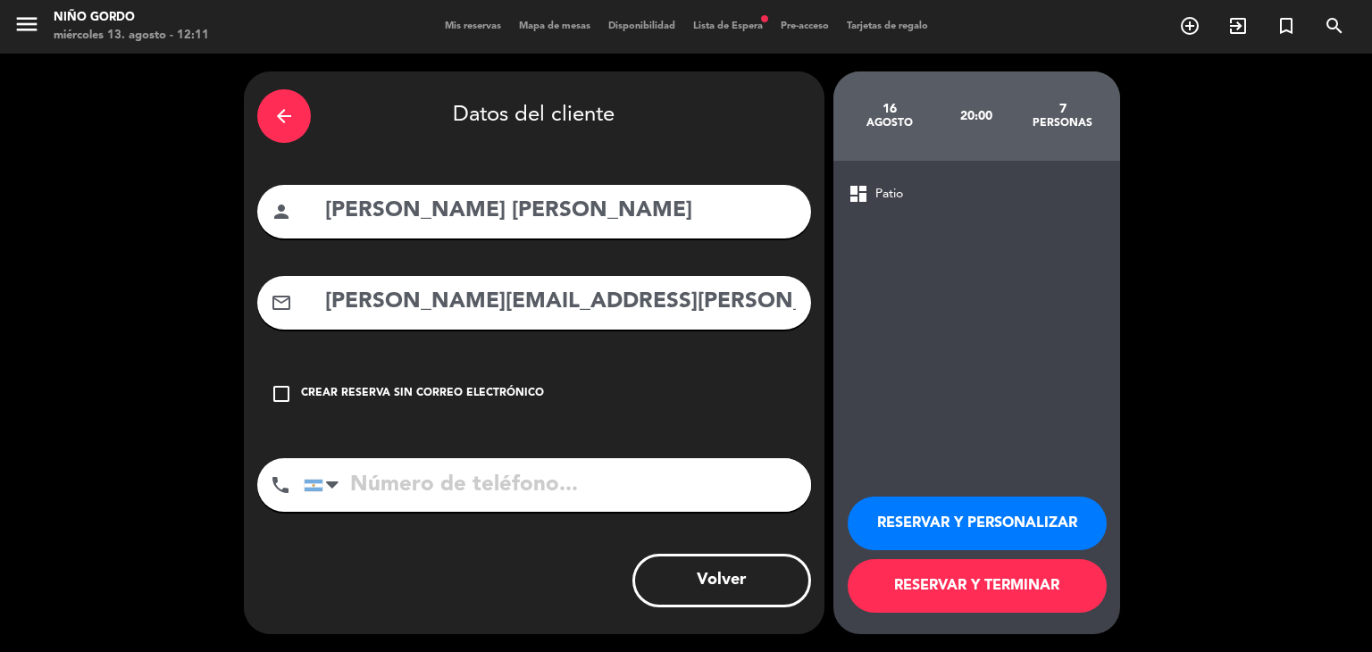
type input "maximiliano.trigos@gmail.com"
click at [536, 469] on input "tel" at bounding box center [557, 485] width 507 height 54
paste input "+56 9 6835 0568"
type input "+56 9 6835 0568"
click at [972, 530] on button "RESERVAR Y PERSONALIZAR" at bounding box center [977, 524] width 259 height 54
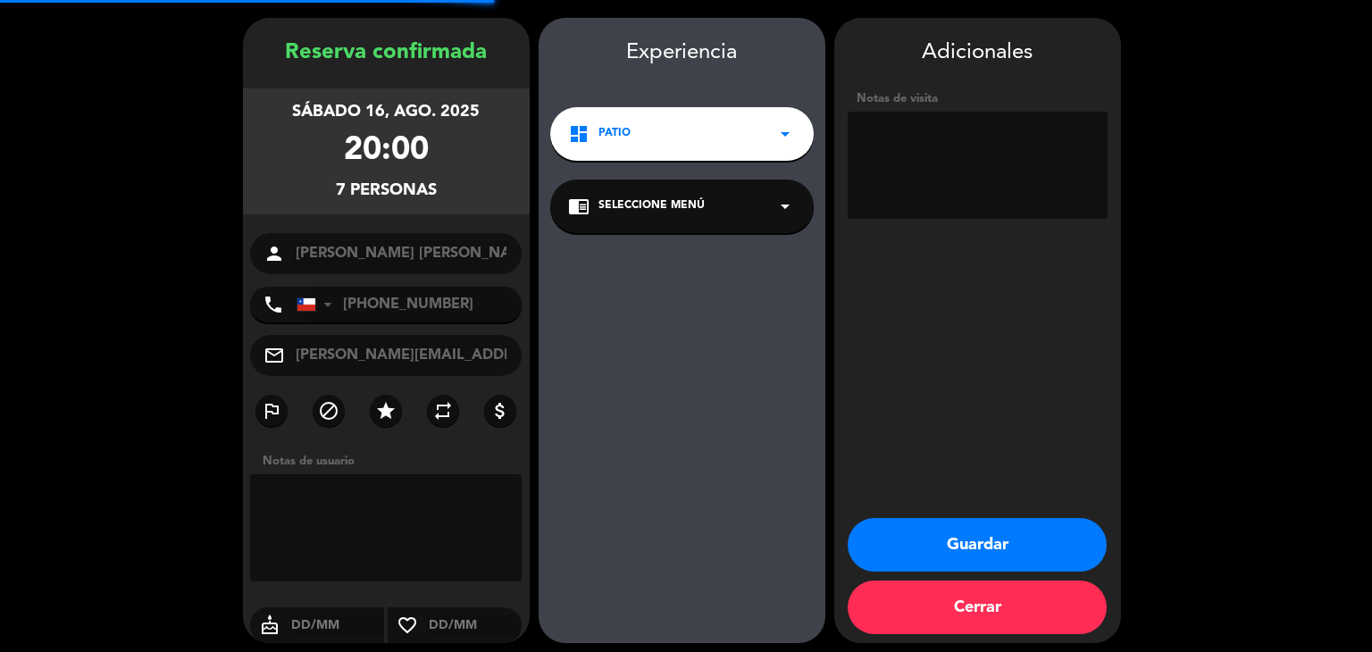
scroll to position [62, 0]
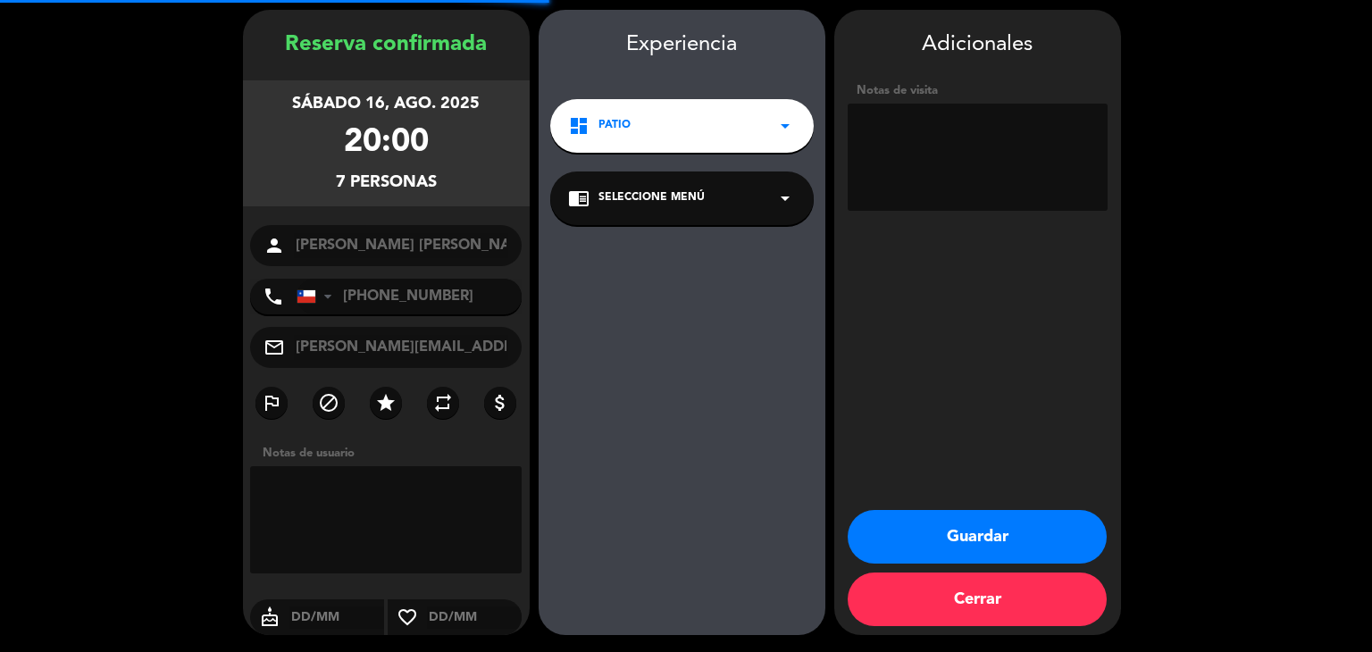
click at [647, 213] on div "chrome_reader_mode Seleccione Menú arrow_drop_down" at bounding box center [681, 198] width 263 height 54
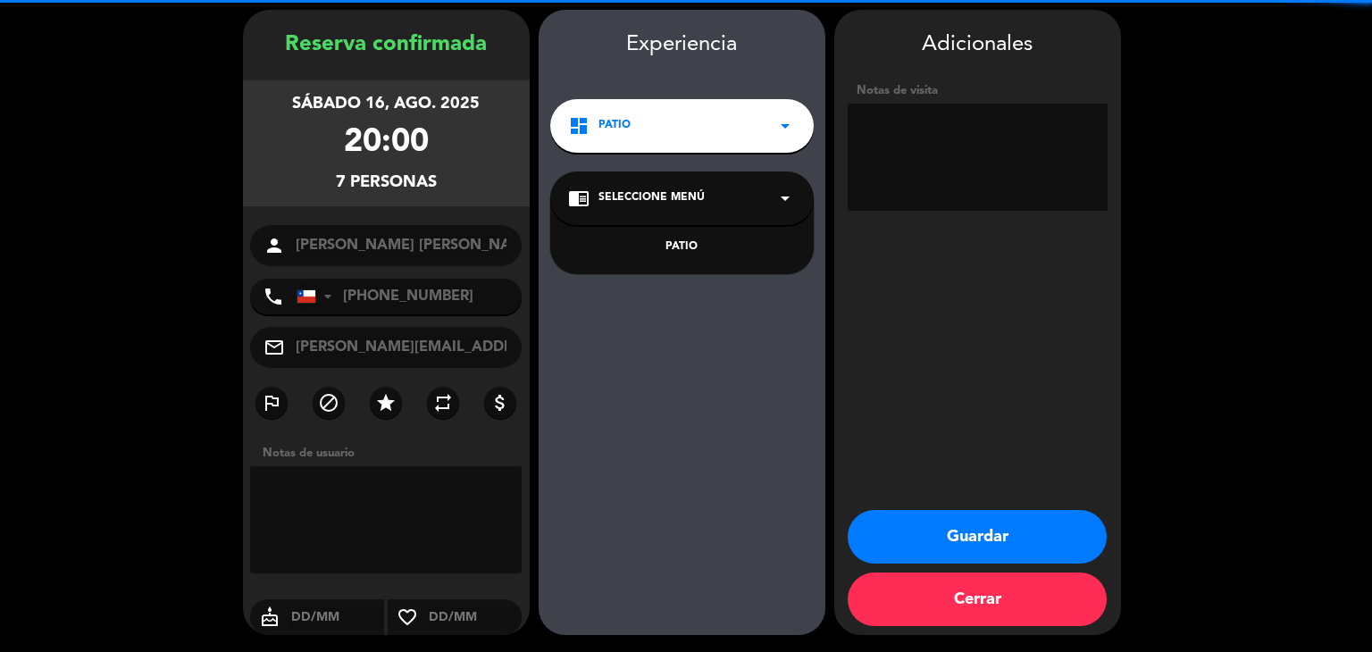
drag, startPoint x: 653, startPoint y: 221, endPoint x: 670, endPoint y: 255, distance: 37.9
click at [684, 258] on div "PATIO" at bounding box center [681, 236] width 263 height 76
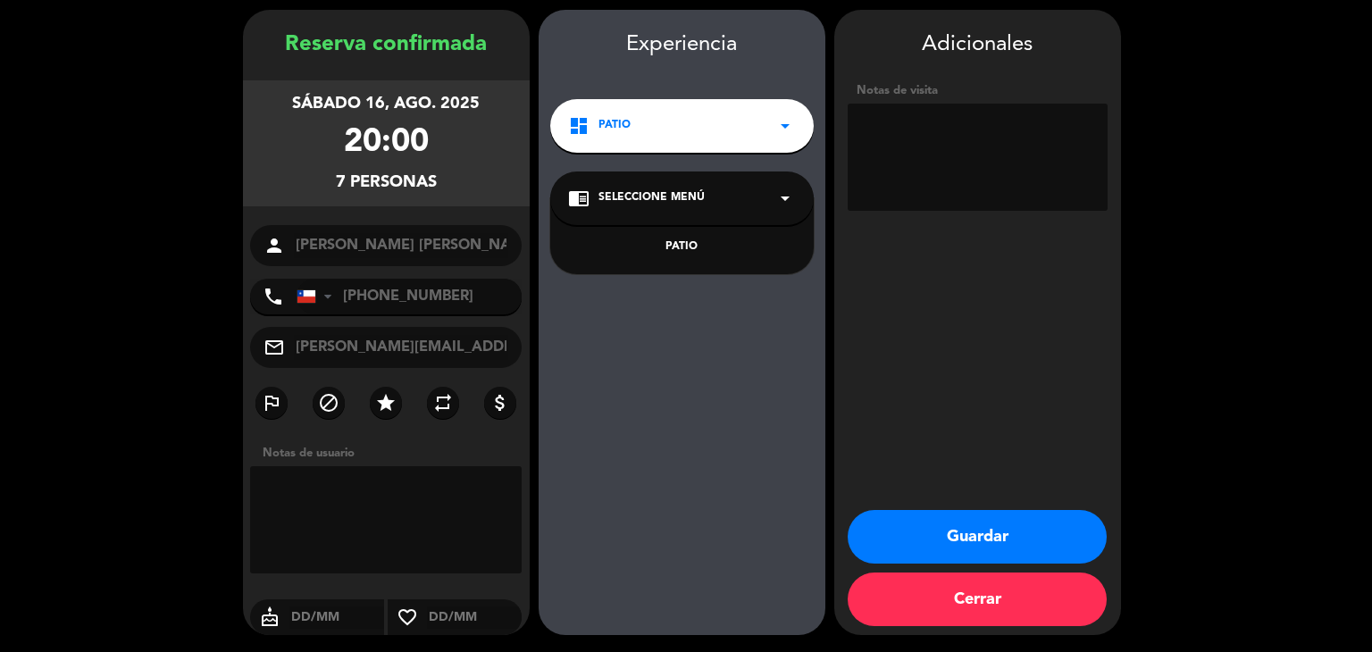
click at [665, 251] on div "PATIO" at bounding box center [682, 247] width 228 height 18
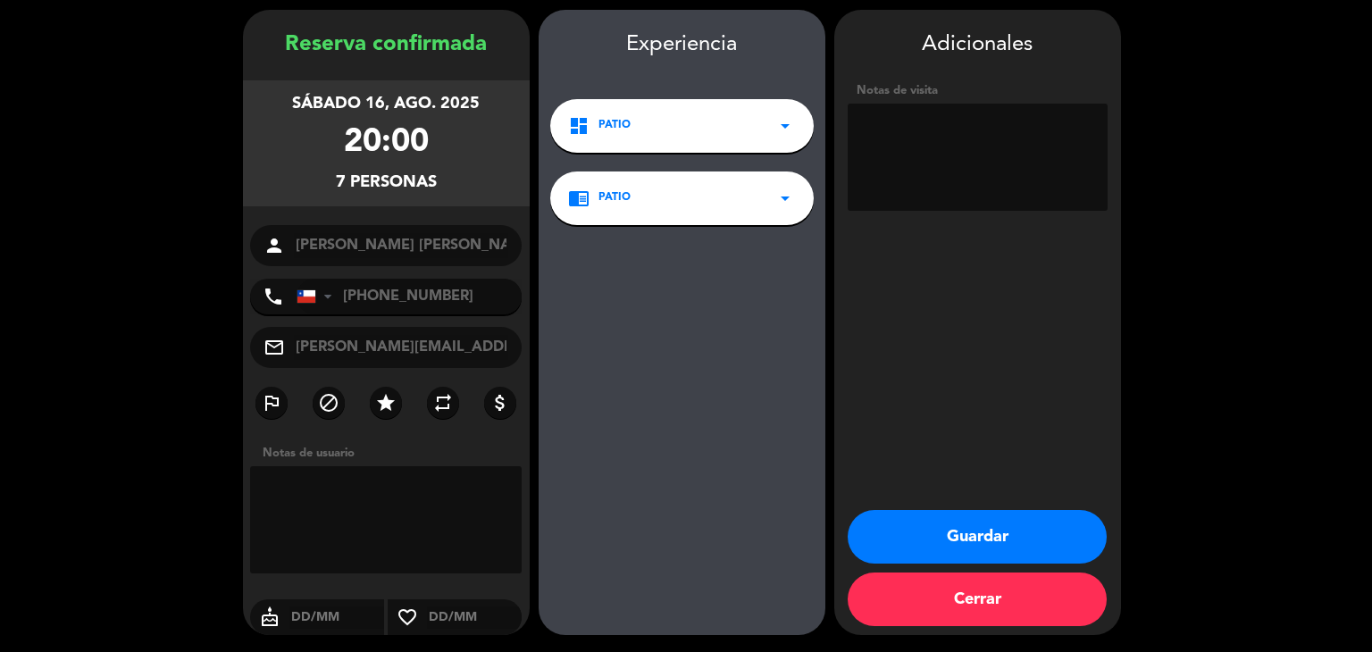
click at [975, 522] on button "Guardar" at bounding box center [977, 537] width 259 height 54
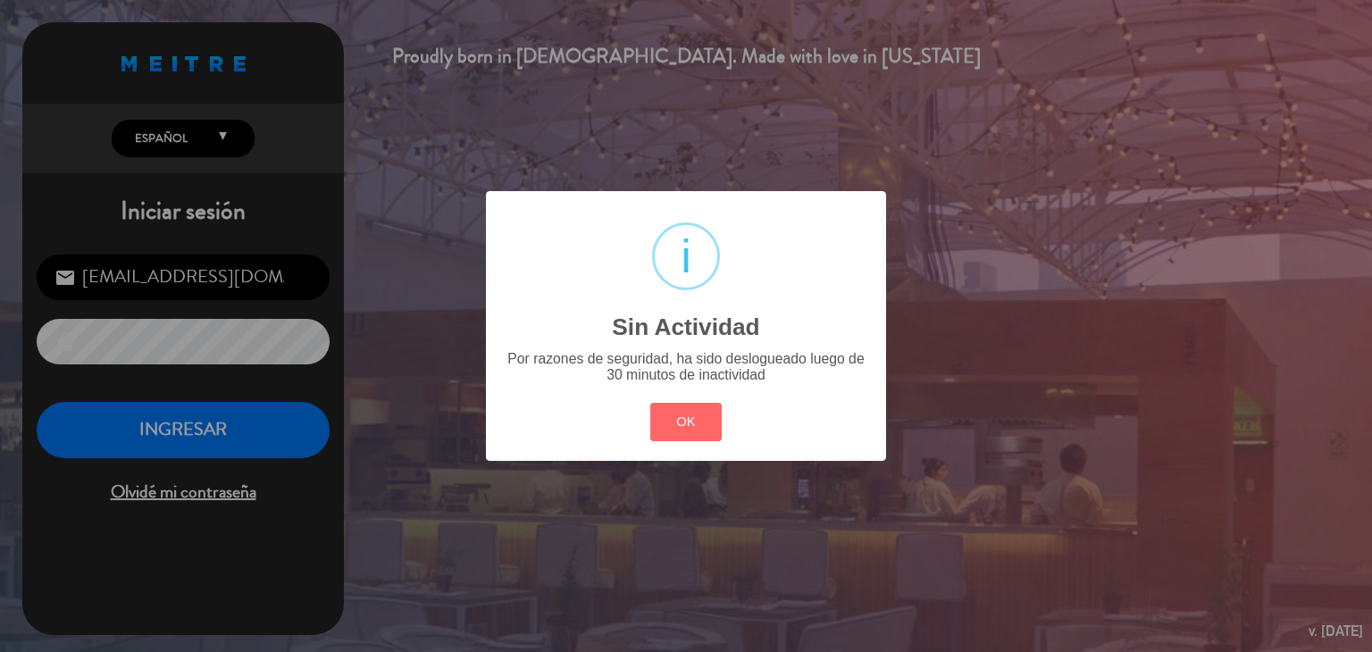
click at [697, 445] on div "OK Cancel" at bounding box center [686, 422] width 80 height 46
drag, startPoint x: 681, startPoint y: 430, endPoint x: 518, endPoint y: 446, distance: 164.2
click at [681, 429] on button "OK" at bounding box center [686, 422] width 72 height 38
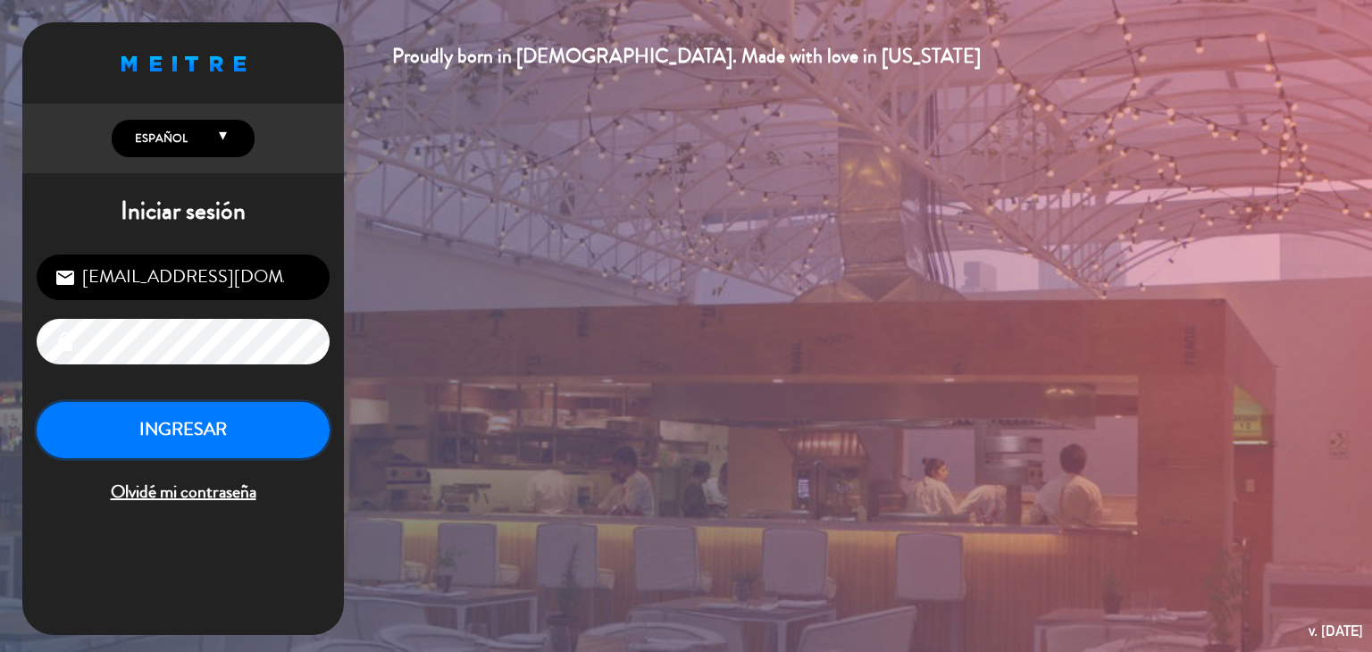
click at [253, 420] on button "INGRESAR" at bounding box center [183, 430] width 293 height 56
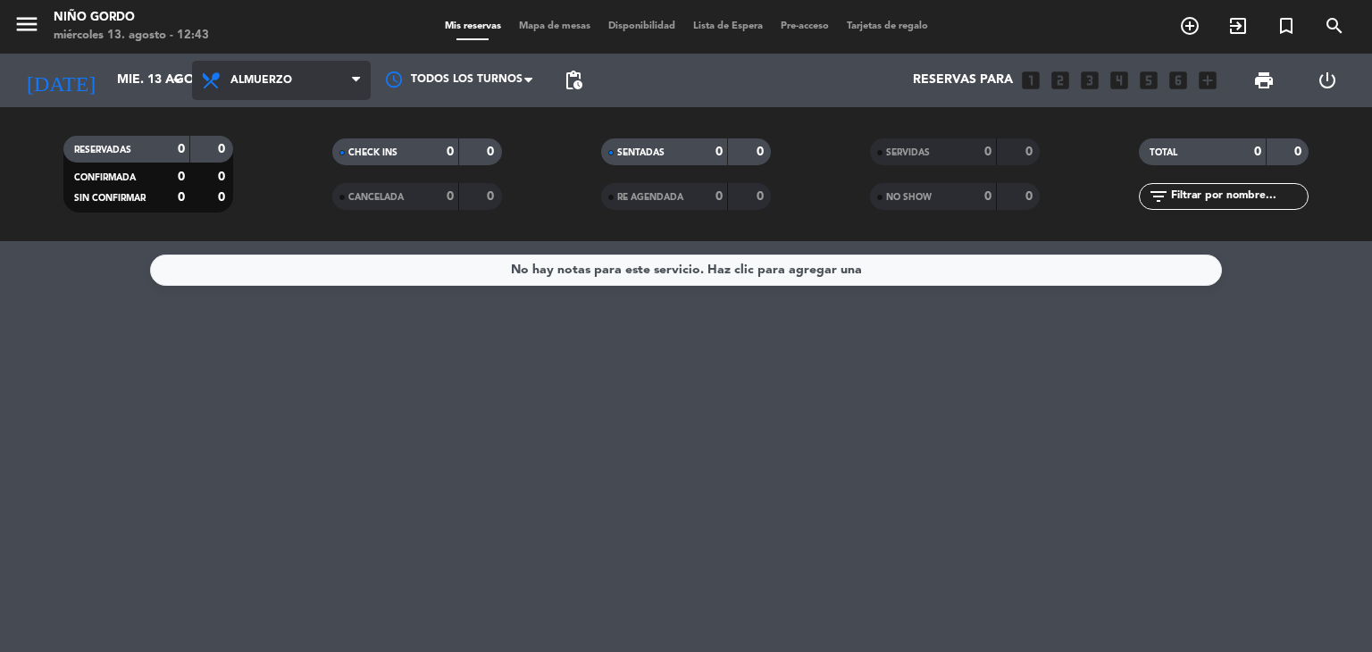
drag, startPoint x: 294, startPoint y: 61, endPoint x: 288, endPoint y: 79, distance: 18.9
click at [294, 58] on div "Todos los servicios Almuerzo Cena Almuerzo Todos los servicios Almuerzo Cena" at bounding box center [281, 81] width 179 height 54
drag, startPoint x: 293, startPoint y: 93, endPoint x: 289, endPoint y: 113, distance: 20.8
click at [293, 90] on span "Almuerzo" at bounding box center [281, 80] width 179 height 39
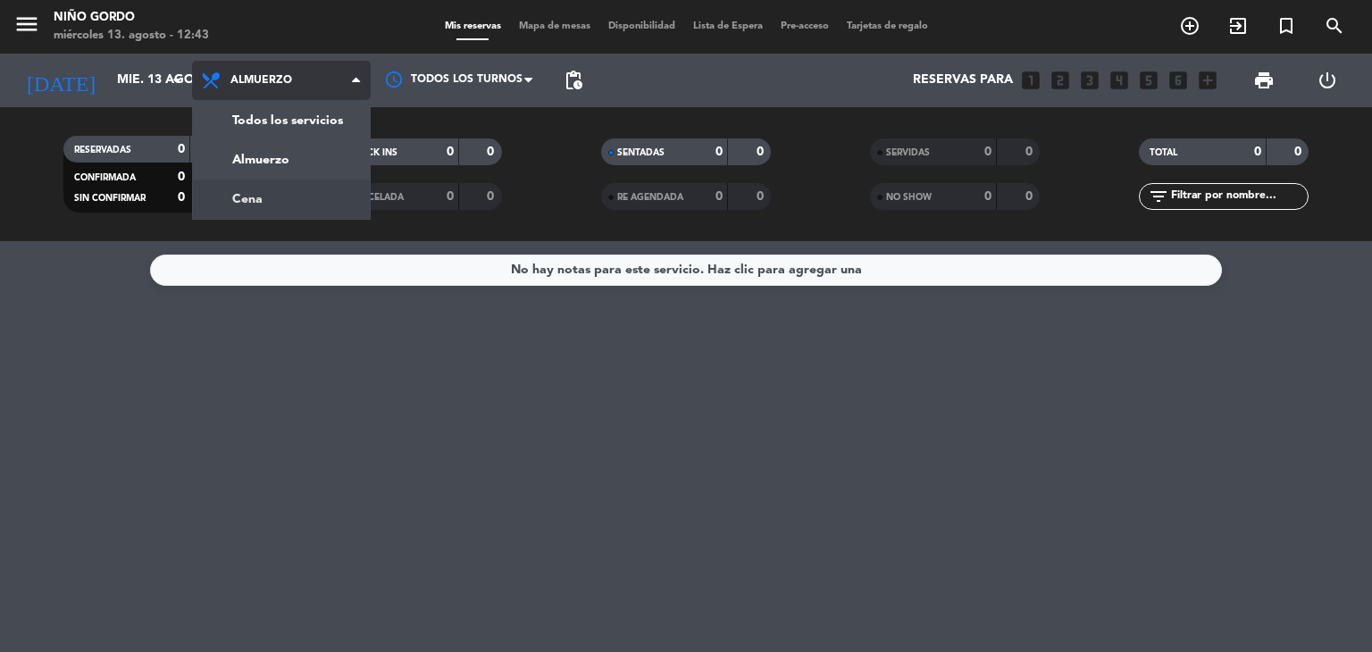
click at [304, 190] on div "menu Niño Gordo miércoles 13. agosto - 12:43 Mis reservas Mapa de mesas Disponi…" at bounding box center [686, 120] width 1372 height 241
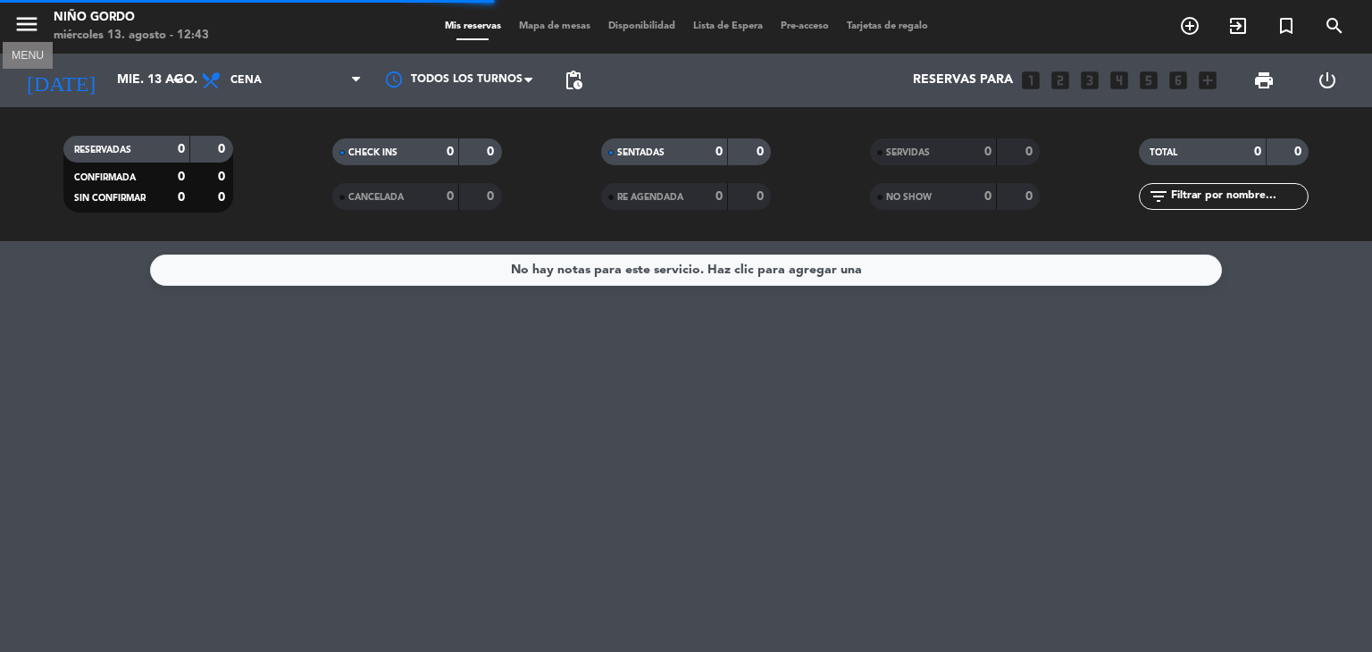
click at [27, 25] on icon "menu" at bounding box center [26, 24] width 27 height 27
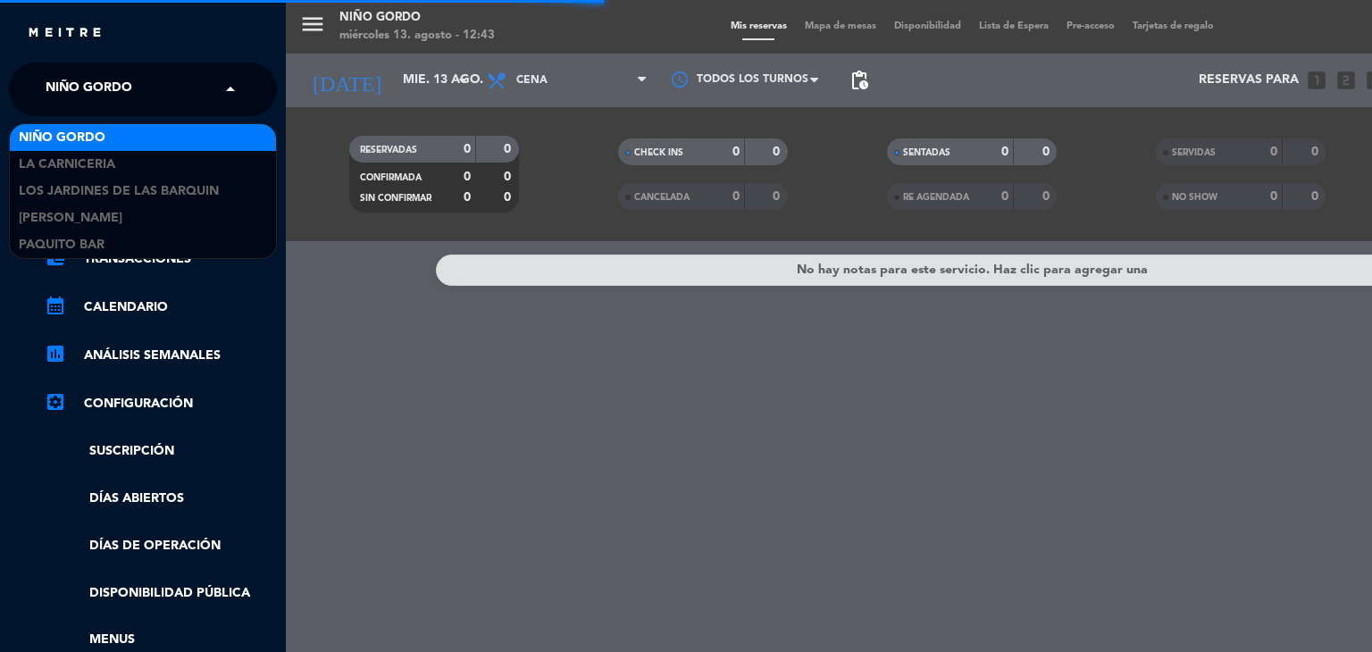
click at [61, 79] on span "Niño Gordo" at bounding box center [89, 90] width 87 height 38
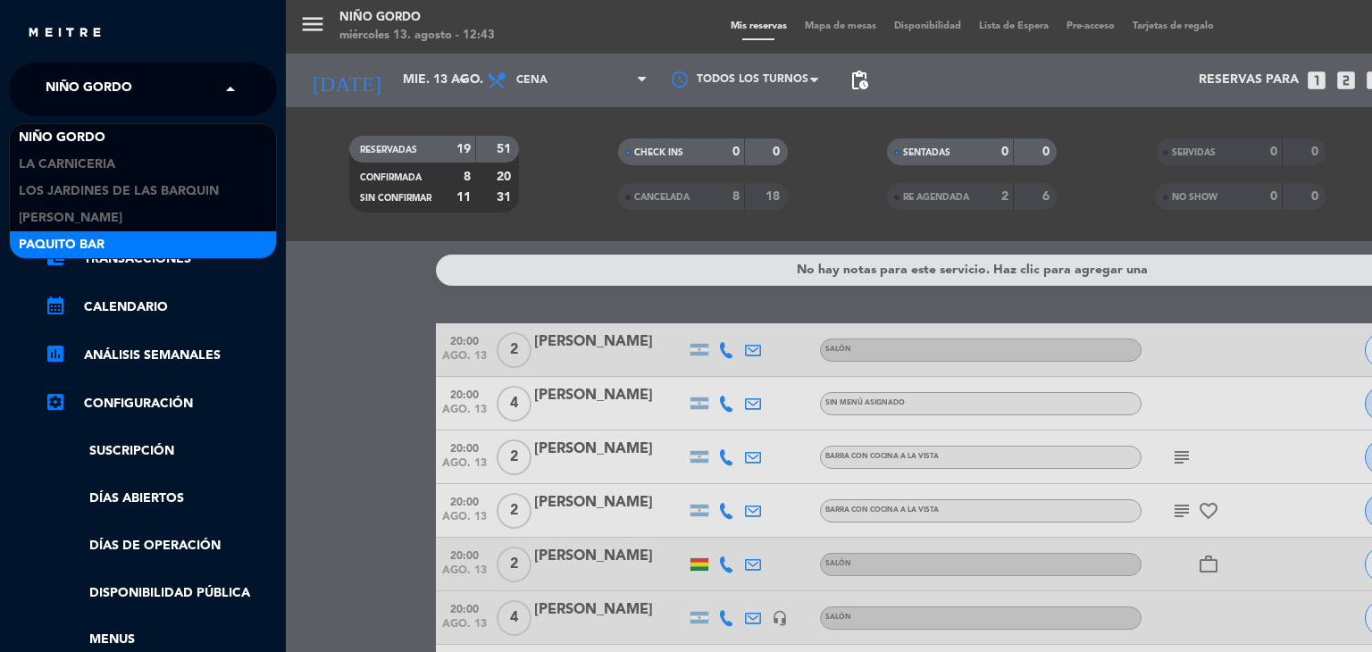
click at [138, 252] on div "Paquito Bar" at bounding box center [143, 244] width 266 height 27
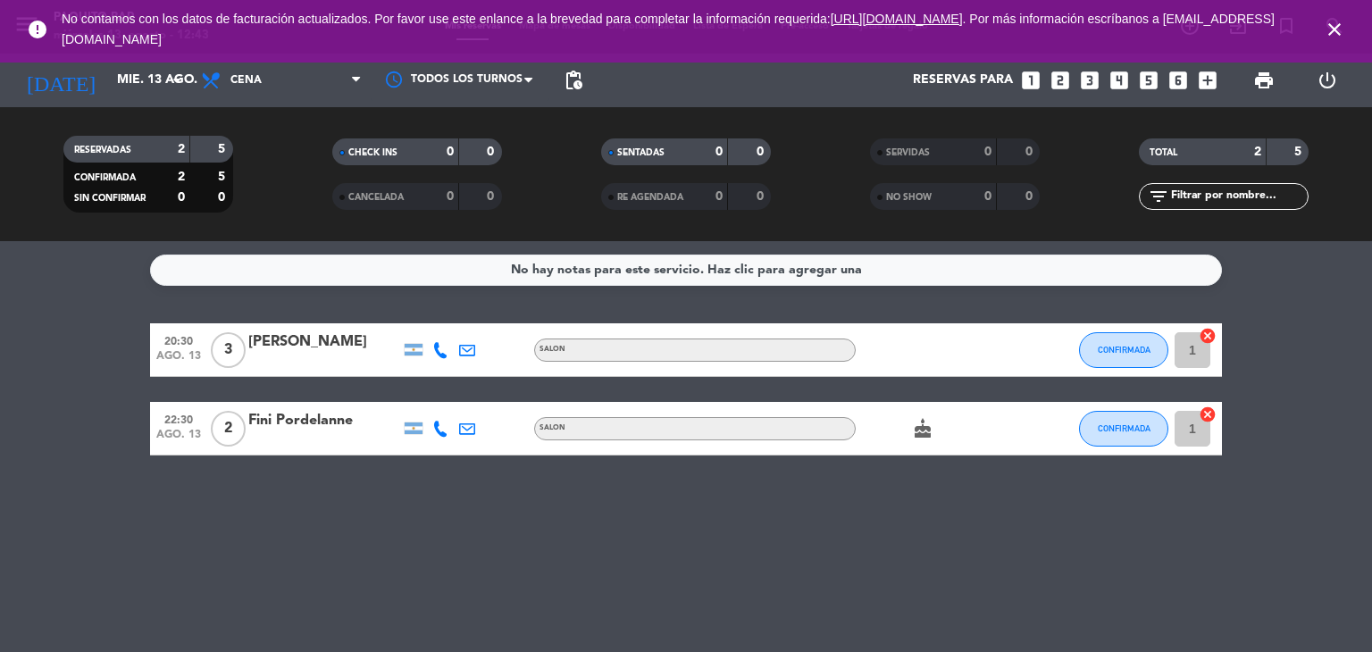
click at [1341, 33] on icon "close" at bounding box center [1334, 29] width 21 height 21
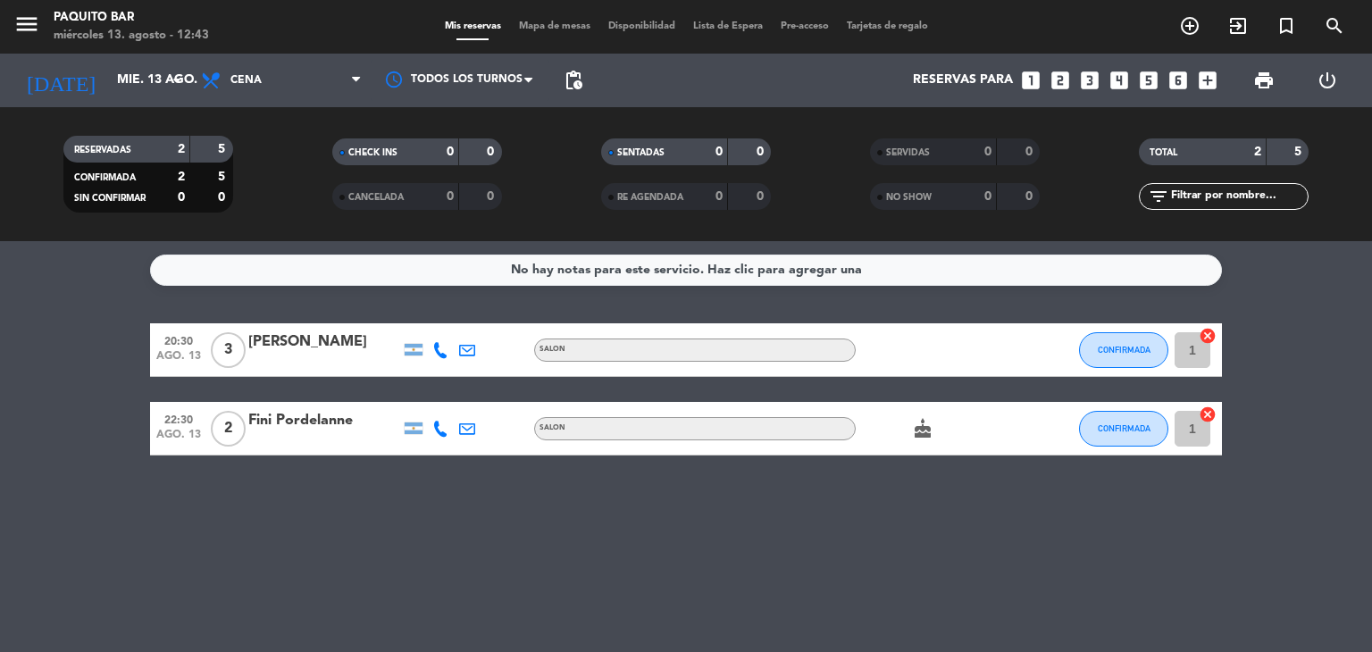
click at [754, 526] on div "No hay notas para este servicio. Haz clic para agregar una 20:30 ago. 13 3 MARI…" at bounding box center [686, 446] width 1372 height 411
click at [313, 340] on div "MARIA JOSEFINA OLIVERA" at bounding box center [324, 341] width 152 height 23
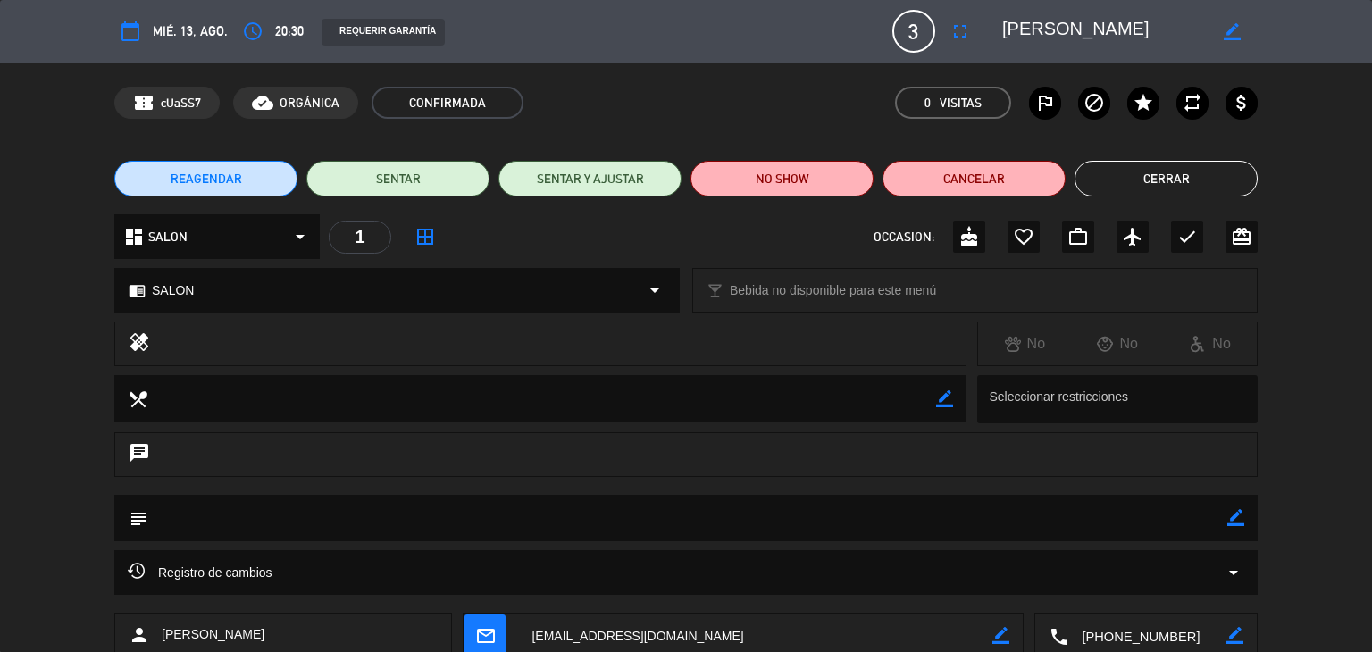
click at [1147, 172] on button "Cerrar" at bounding box center [1165, 179] width 183 height 36
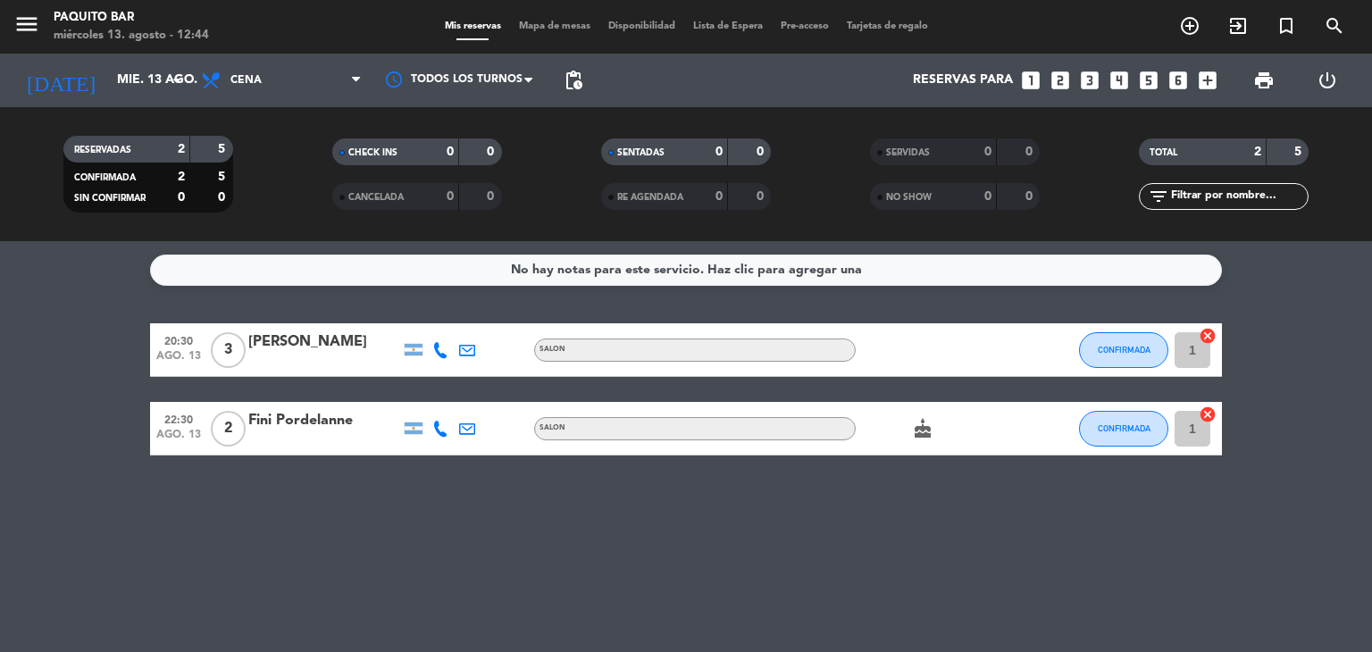
click at [436, 355] on icon at bounding box center [440, 350] width 16 height 16
click at [478, 319] on span at bounding box center [485, 320] width 14 height 14
click at [436, 433] on icon at bounding box center [440, 429] width 16 height 16
click at [479, 396] on span at bounding box center [485, 399] width 14 height 14
drag, startPoint x: 32, startPoint y: 28, endPoint x: 44, endPoint y: 29, distance: 11.7
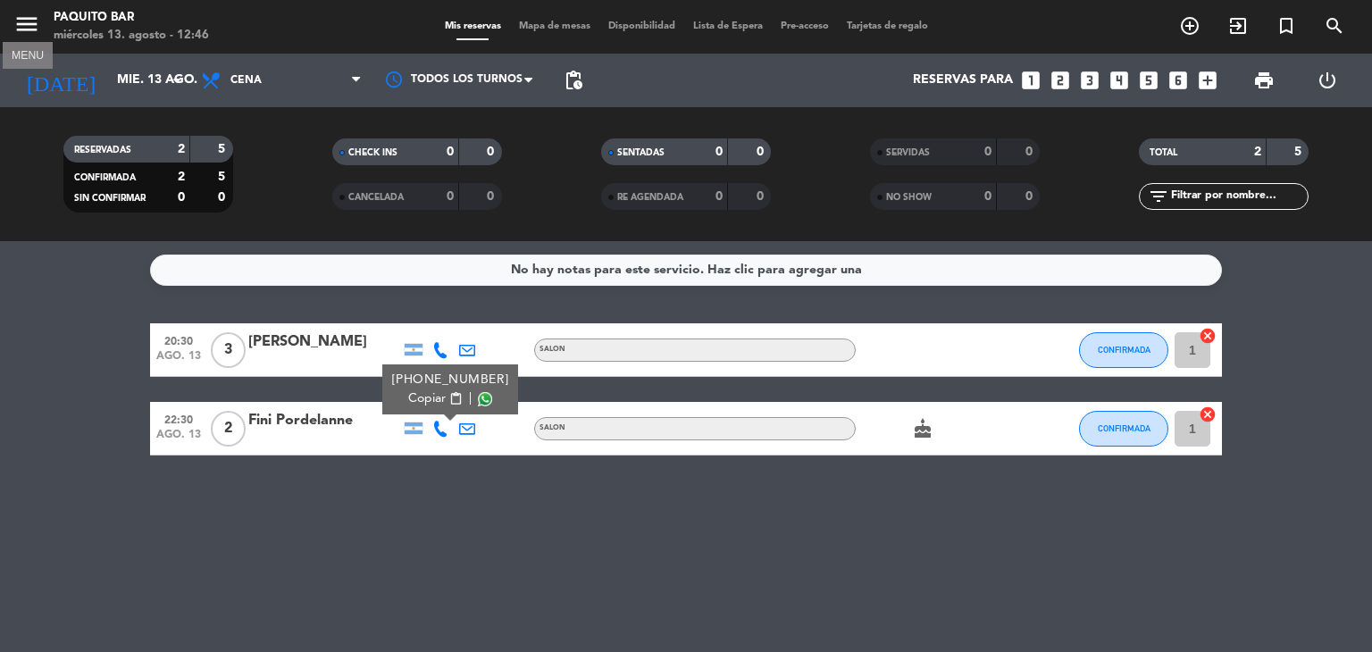
click at [36, 26] on icon "menu" at bounding box center [26, 24] width 27 height 27
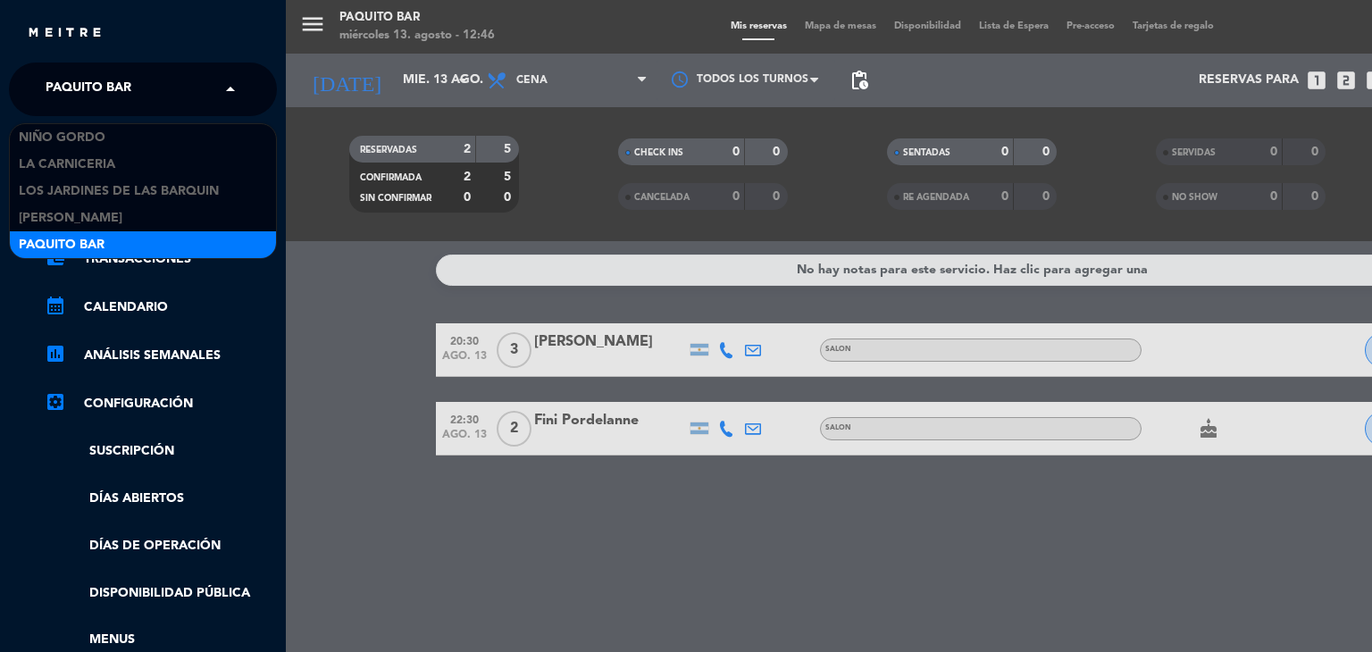
drag, startPoint x: 123, startPoint y: 102, endPoint x: 132, endPoint y: 115, distance: 16.1
click at [126, 103] on span "Paquito Bar" at bounding box center [89, 90] width 86 height 38
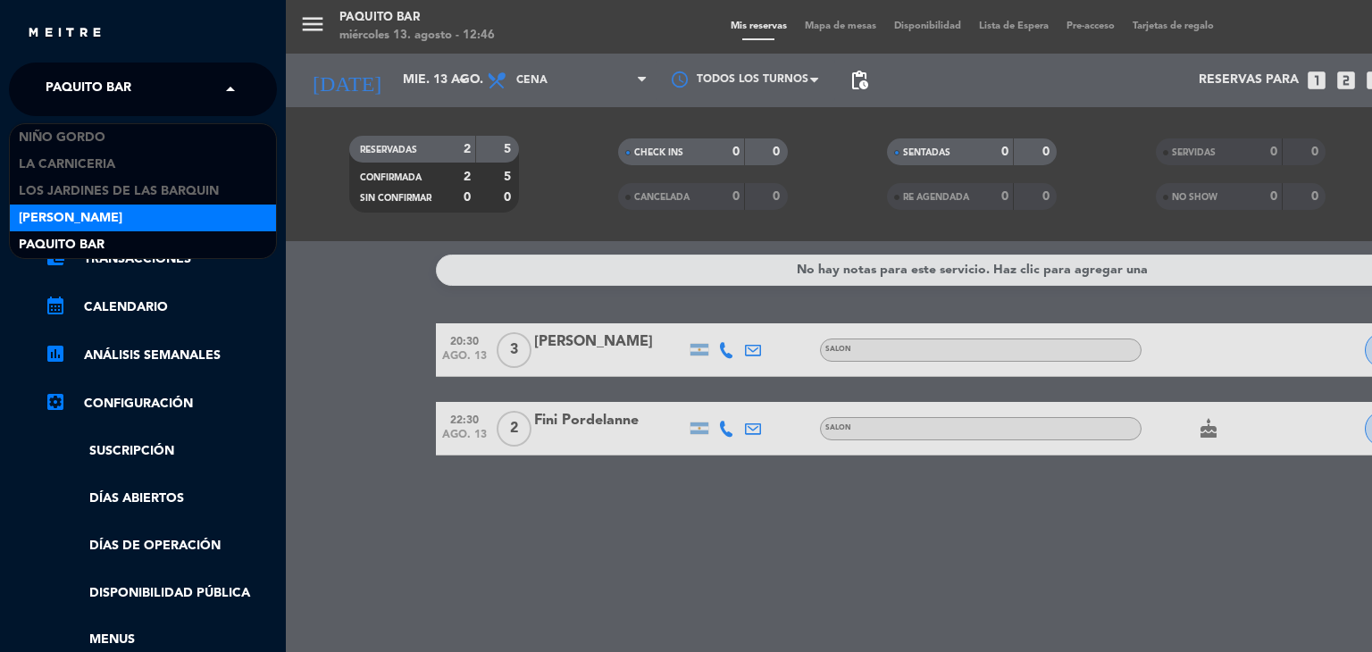
click at [213, 212] on div "[PERSON_NAME]" at bounding box center [143, 218] width 266 height 27
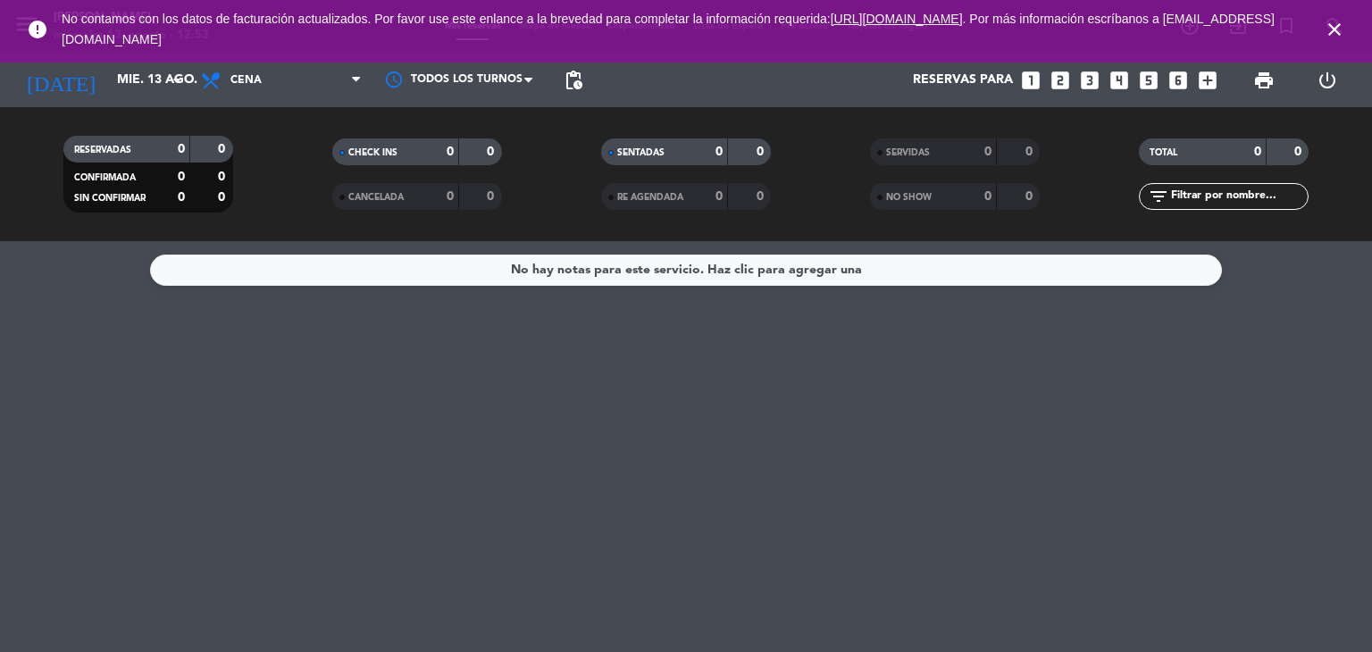
click at [1337, 31] on icon "close" at bounding box center [1334, 29] width 21 height 21
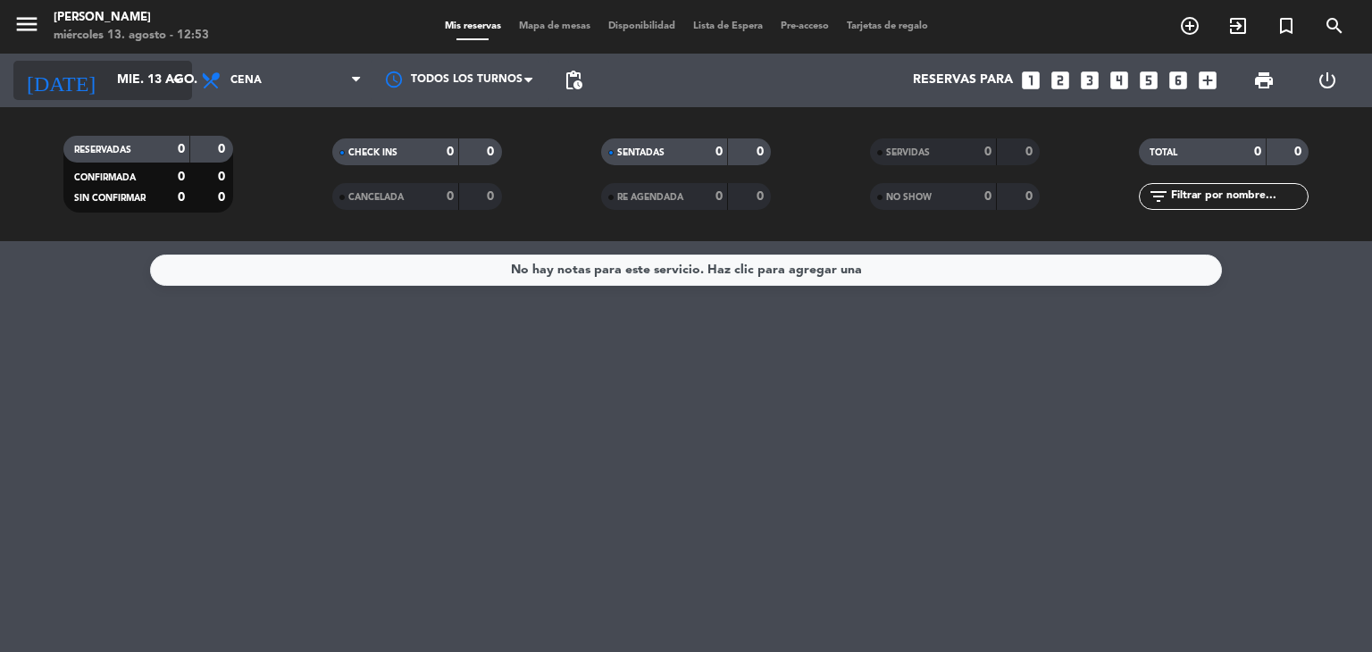
click at [134, 81] on input "mié. 13 ago." at bounding box center [193, 80] width 170 height 32
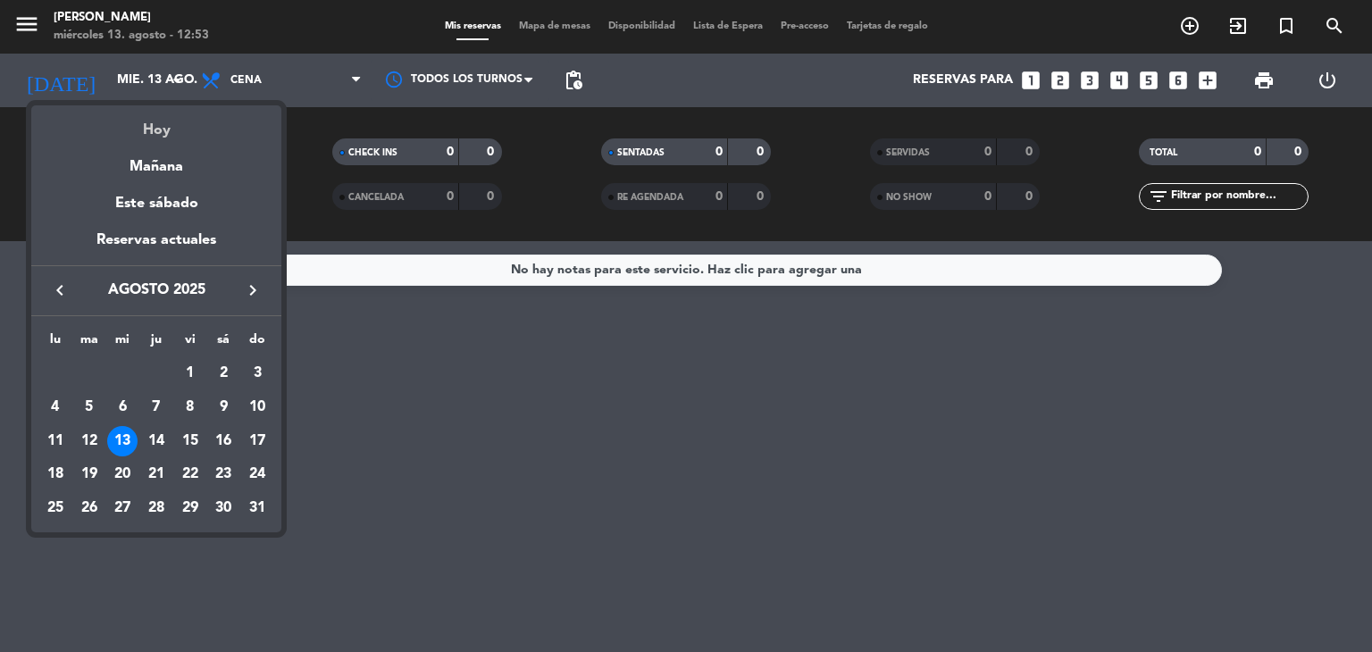
click at [148, 122] on div "Hoy" at bounding box center [156, 123] width 250 height 37
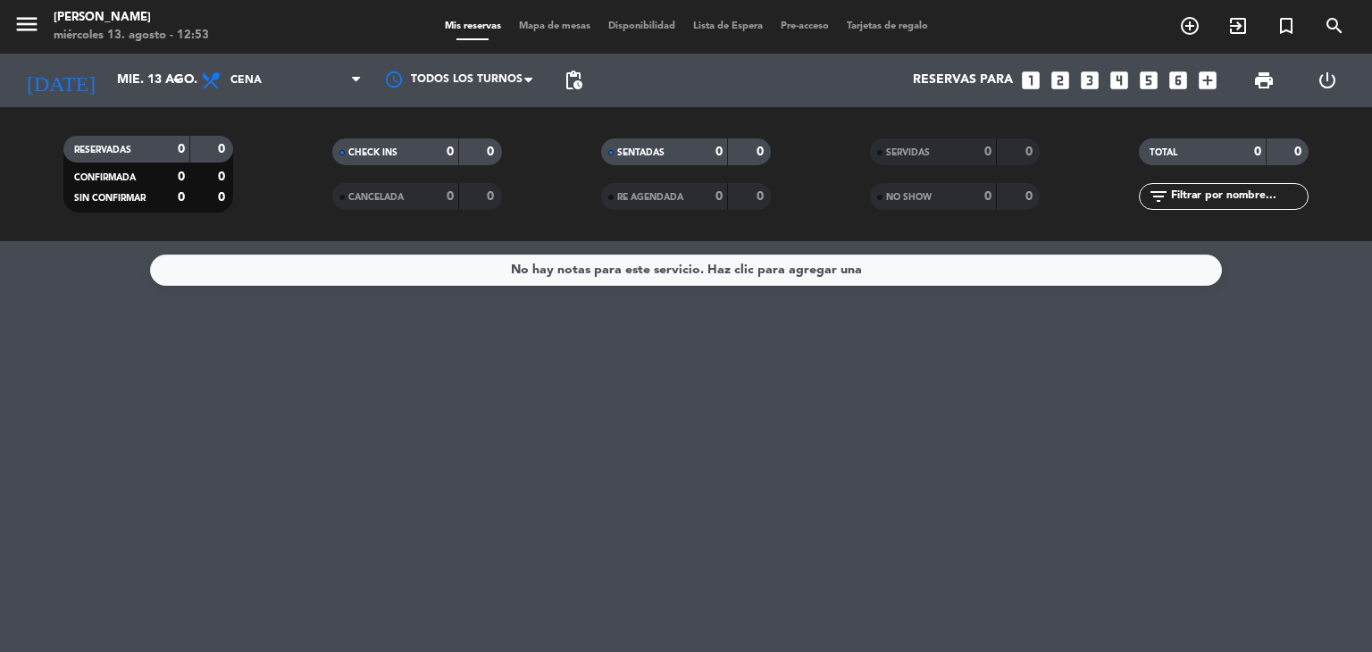
click at [528, 23] on span "Mapa de mesas" at bounding box center [554, 26] width 89 height 10
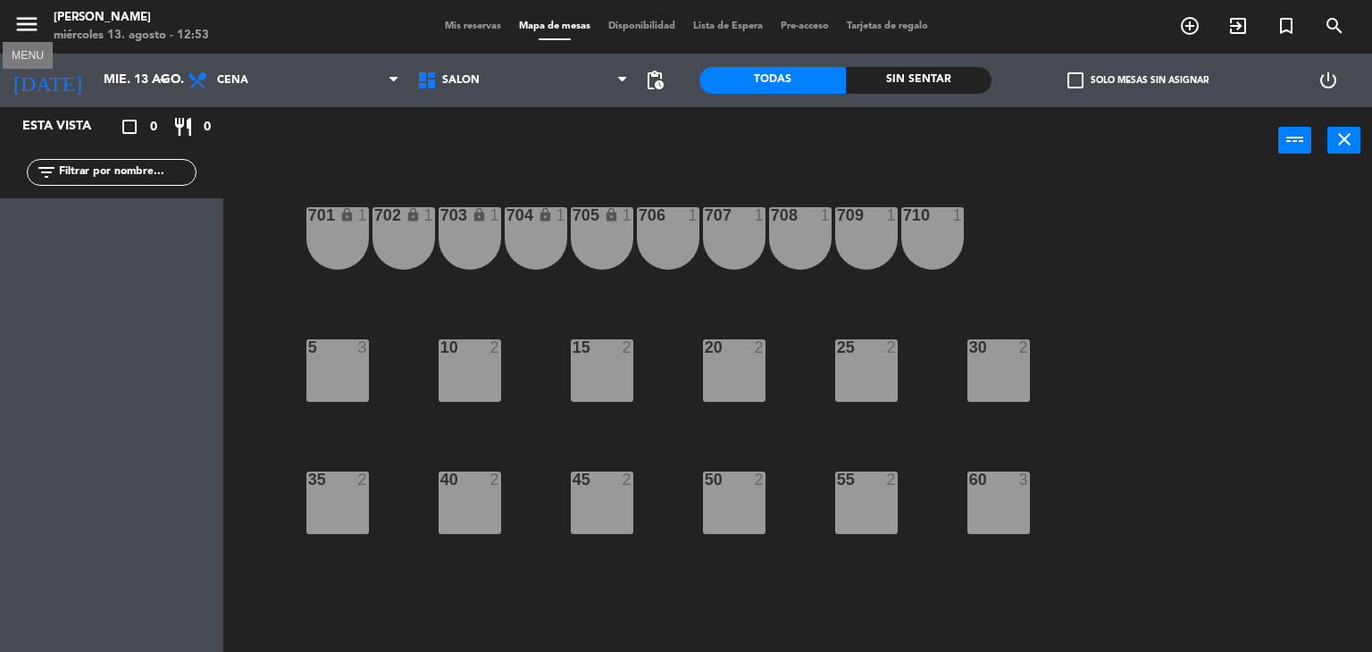
click at [28, 30] on icon "menu" at bounding box center [26, 24] width 27 height 27
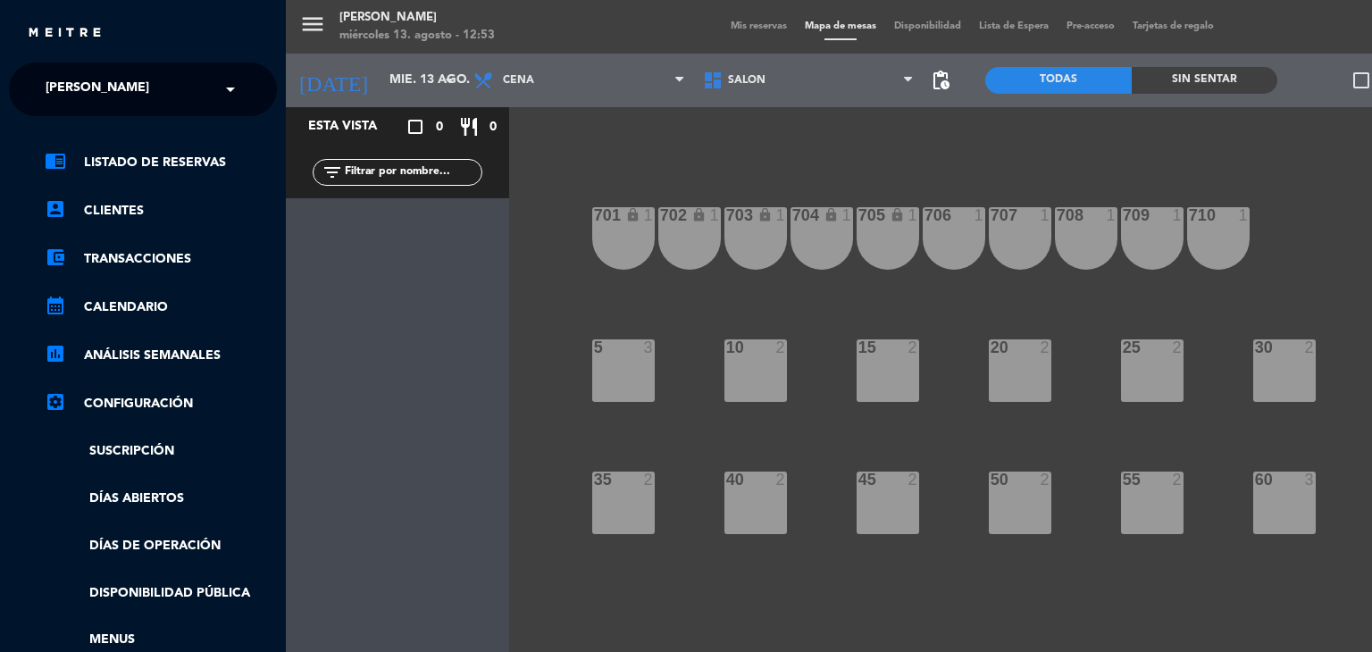
click at [88, 100] on span "[PERSON_NAME]" at bounding box center [98, 90] width 104 height 38
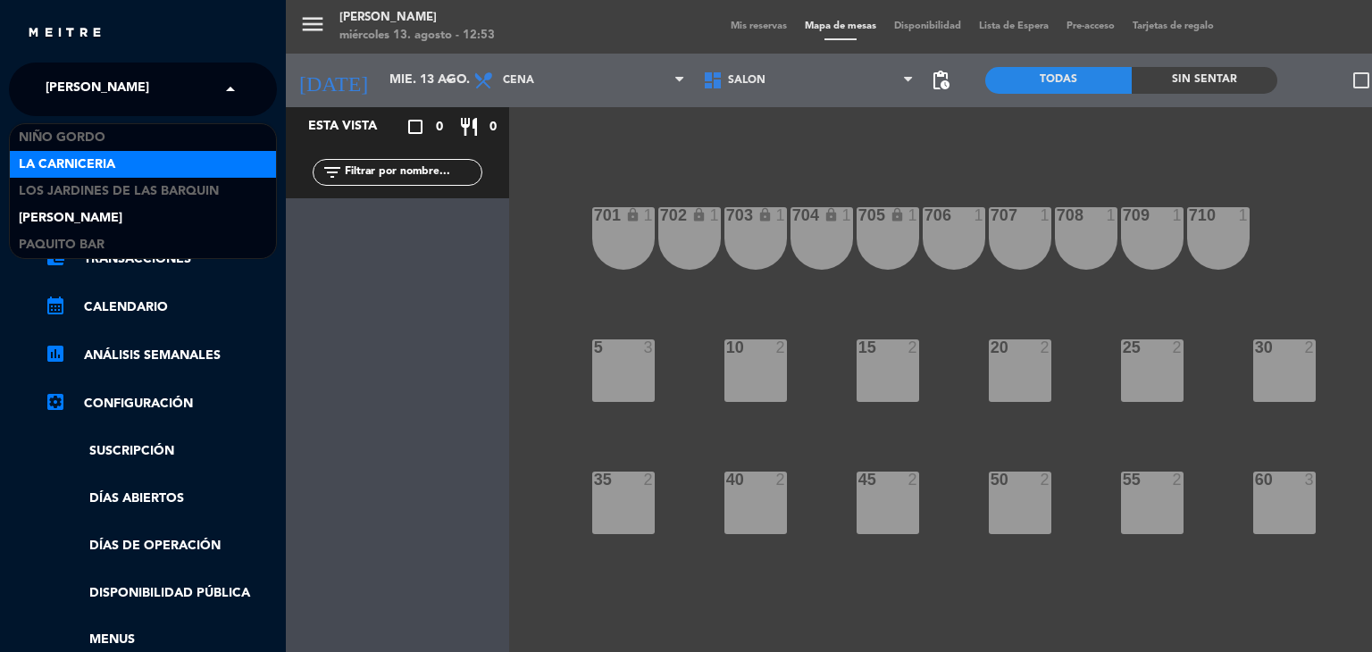
click at [121, 171] on div "La Carniceria" at bounding box center [143, 164] width 266 height 27
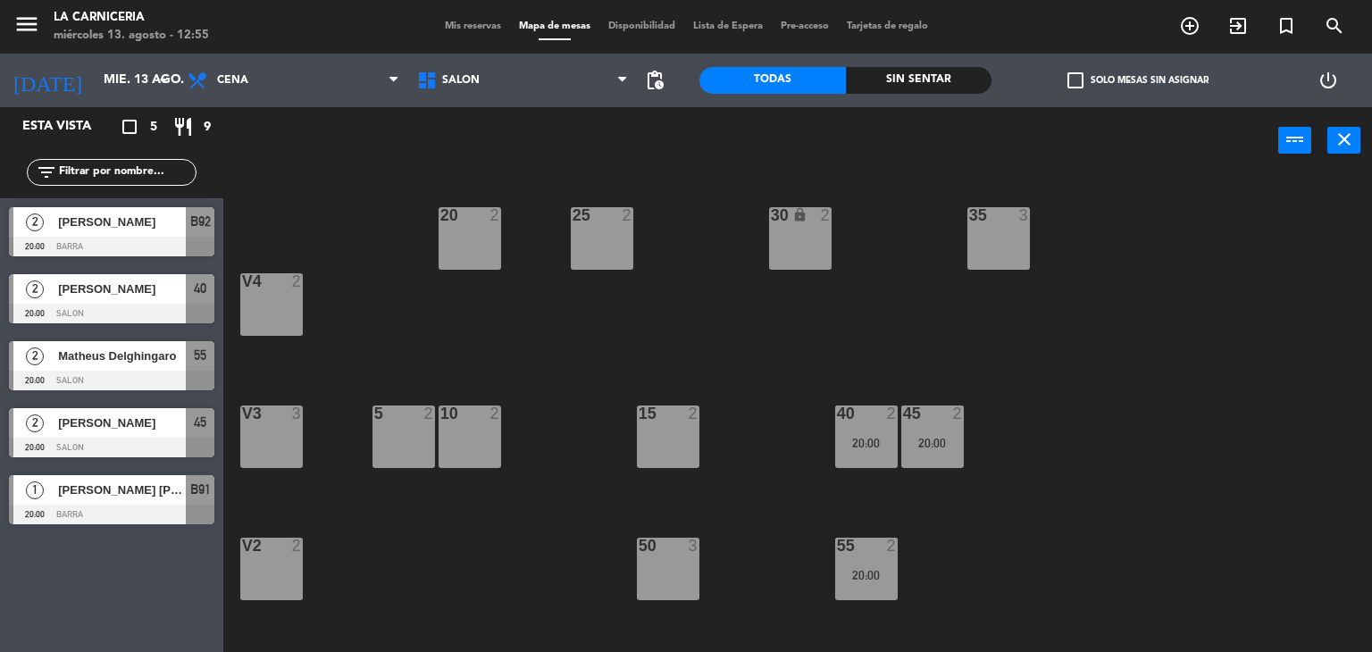
click at [443, 322] on div "20 2 25 2 30 lock 2 35 3 V4 2 5 2 10 2 15 2 40 2 20:00 45 2 20:00 V3 3 50 3 55 …" at bounding box center [804, 414] width 1135 height 478
click at [133, 69] on input "mié. 13 ago." at bounding box center [180, 80] width 170 height 32
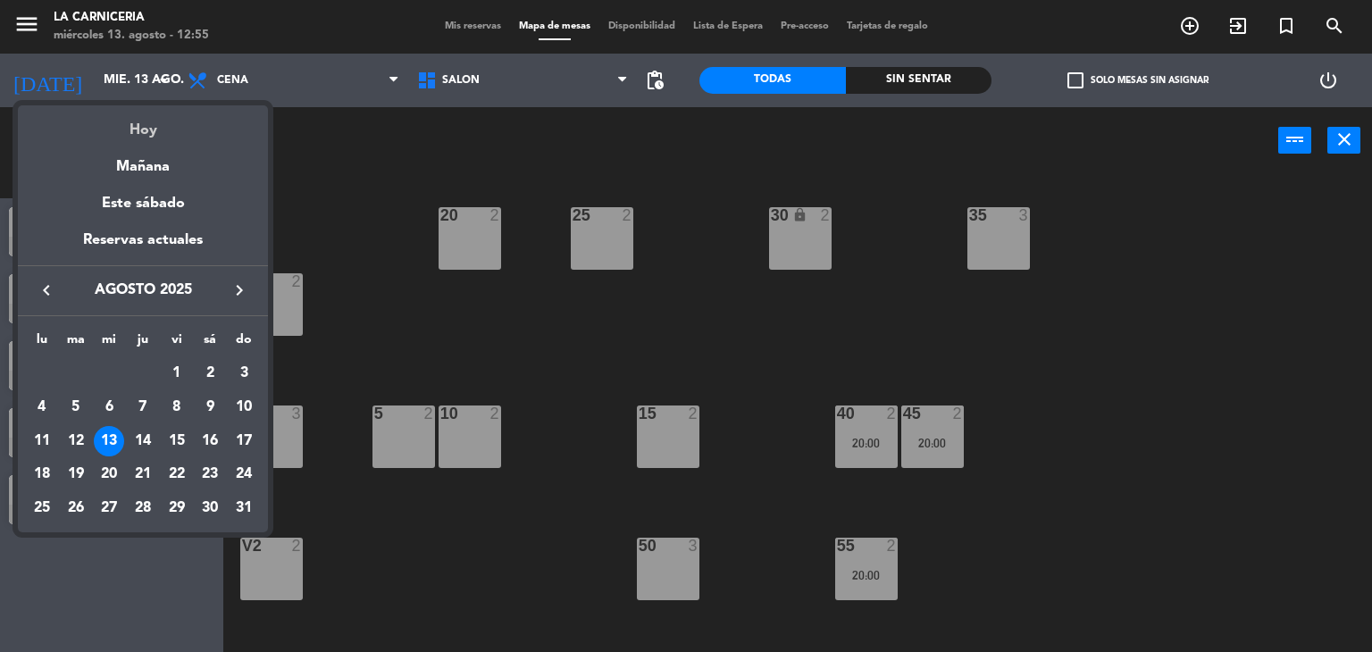
click at [152, 122] on div "Hoy" at bounding box center [143, 123] width 250 height 37
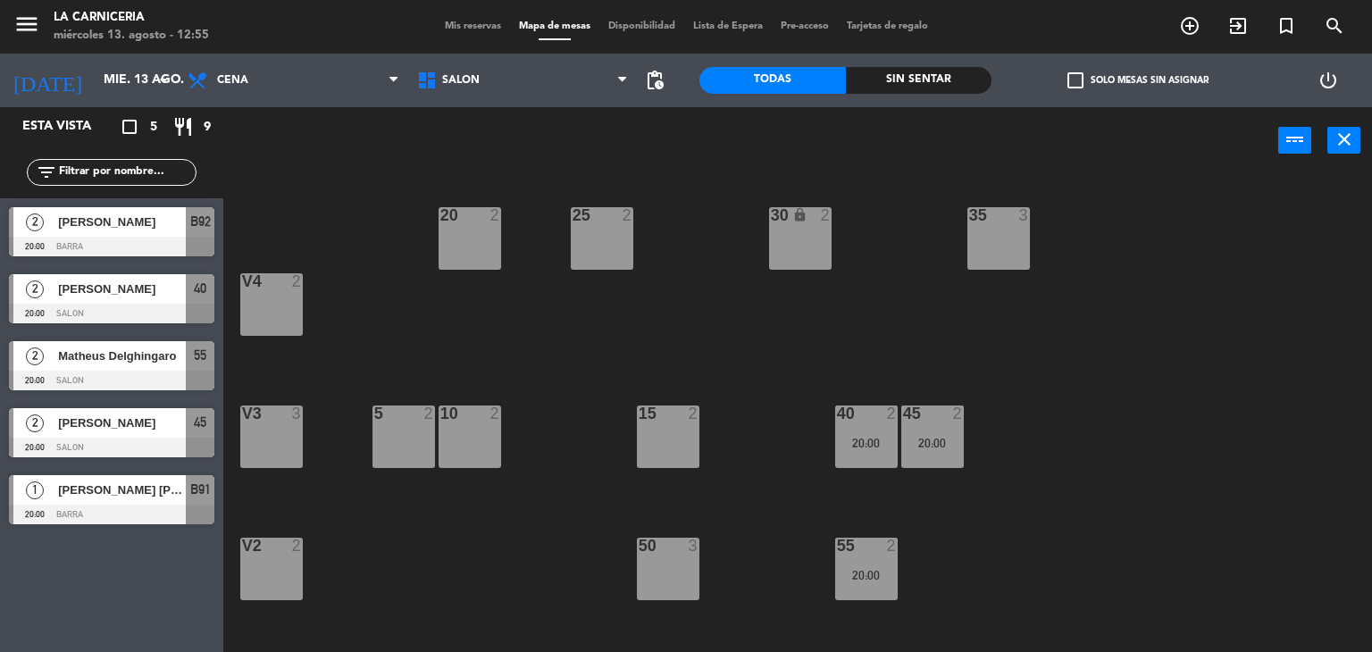
click at [369, 191] on div "20 2 25 2 30 lock 2 35 3 V4 2 5 2 10 2 15 2 40 2 20:00 45 2 20:00 V3 3 50 3 55 …" at bounding box center [804, 414] width 1135 height 478
click at [1348, 140] on icon "close" at bounding box center [1343, 139] width 21 height 21
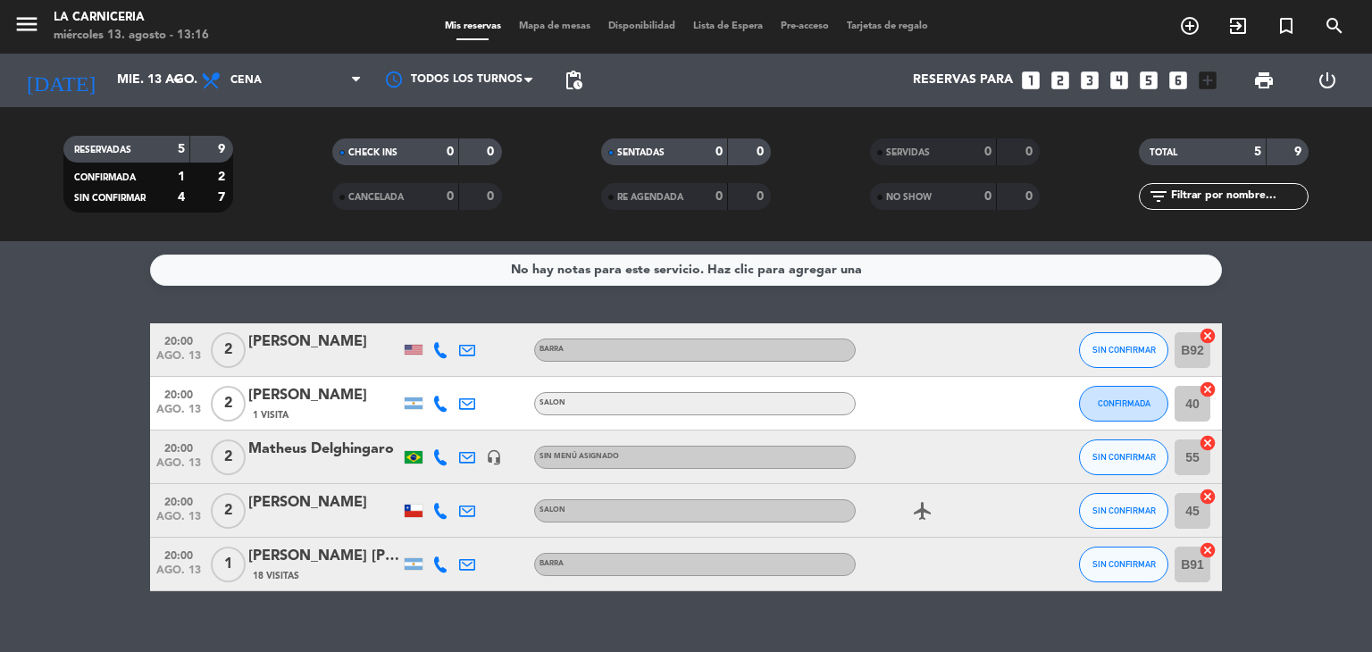
click at [342, 401] on div "[PERSON_NAME]" at bounding box center [324, 395] width 152 height 23
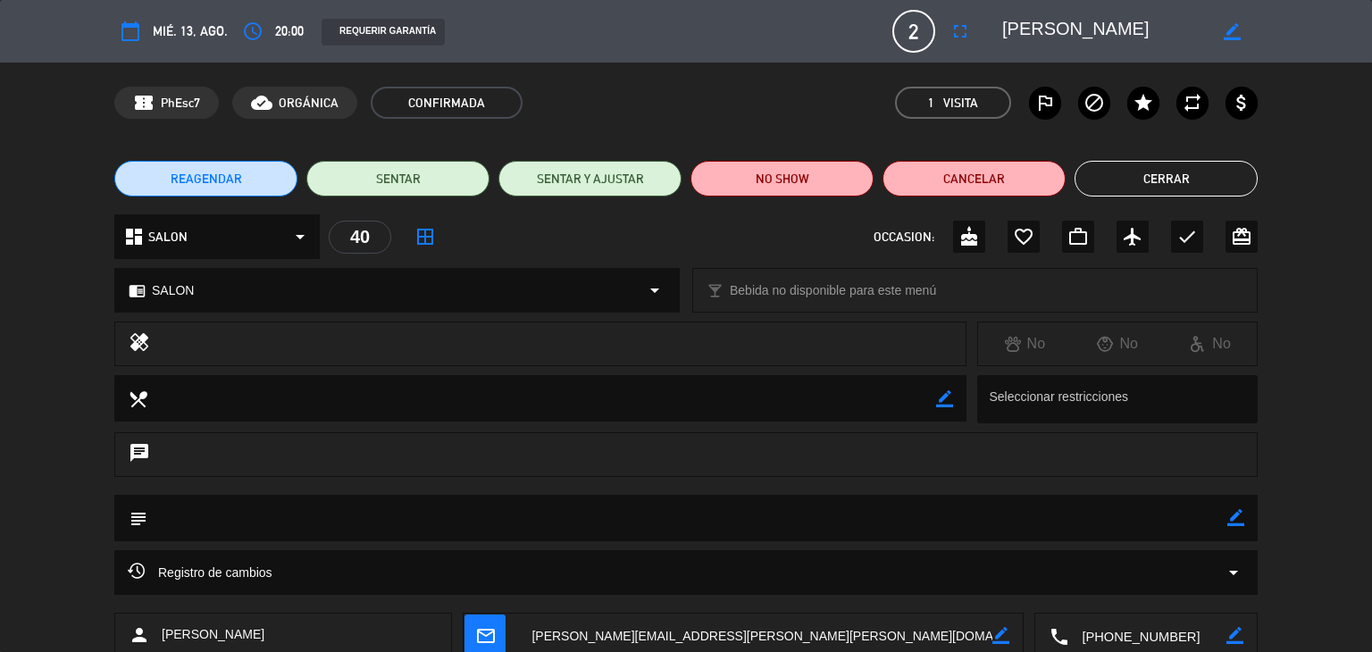
click at [1203, 188] on button "Cerrar" at bounding box center [1165, 179] width 183 height 36
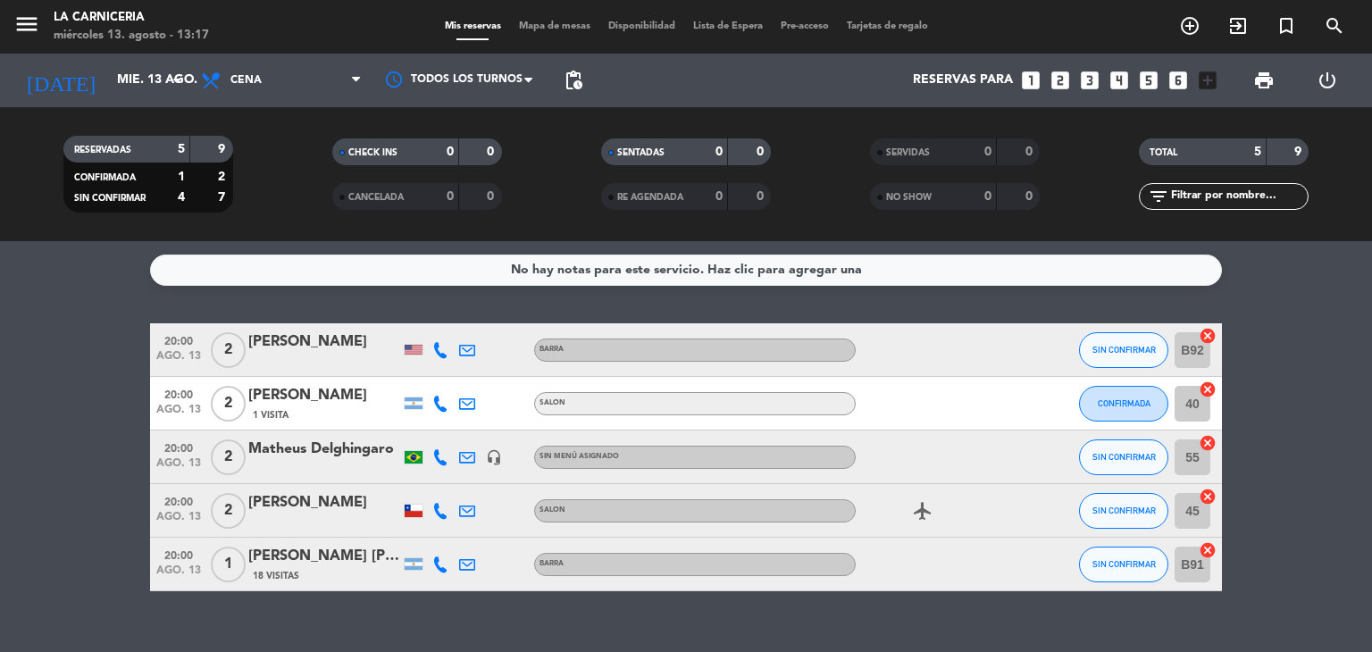
click at [434, 401] on icon at bounding box center [440, 404] width 16 height 16
click at [478, 370] on span at bounding box center [485, 374] width 14 height 14
click at [435, 455] on icon at bounding box center [440, 457] width 16 height 16
click at [474, 421] on span at bounding box center [481, 428] width 14 height 14
click at [443, 510] on icon at bounding box center [440, 511] width 16 height 16
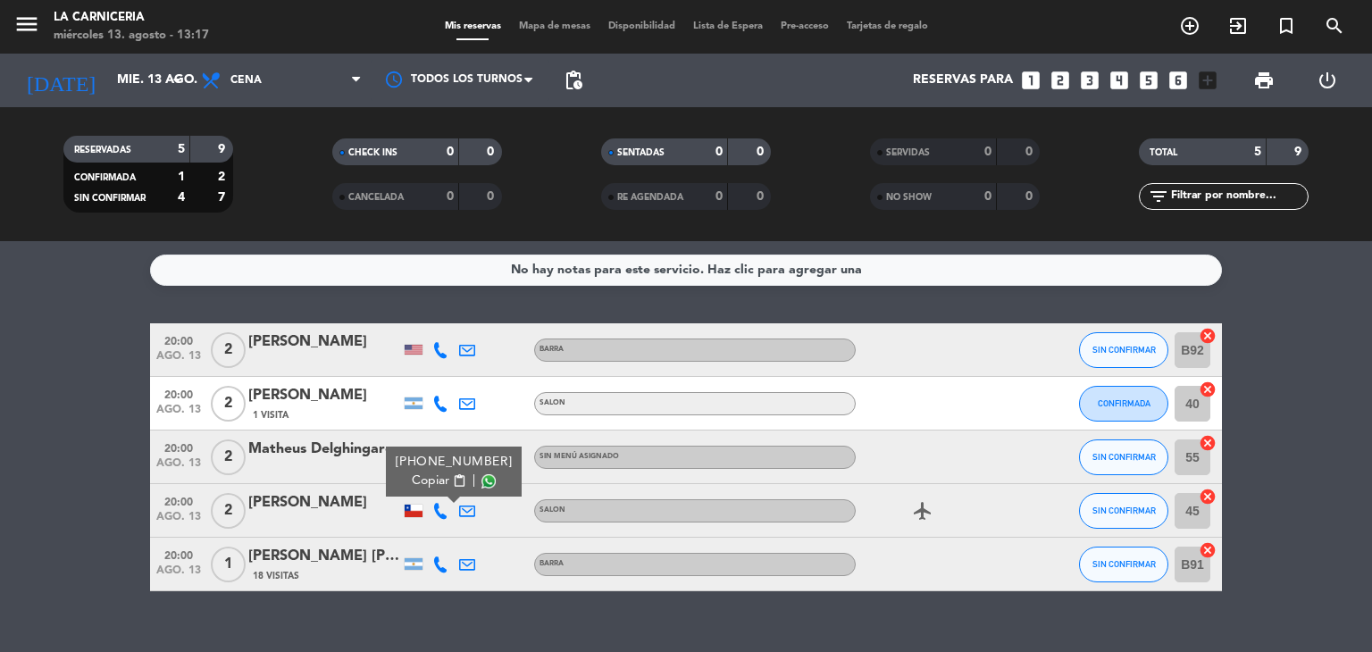
click at [481, 483] on span at bounding box center [488, 481] width 14 height 14
click at [23, 24] on icon "menu" at bounding box center [26, 24] width 27 height 27
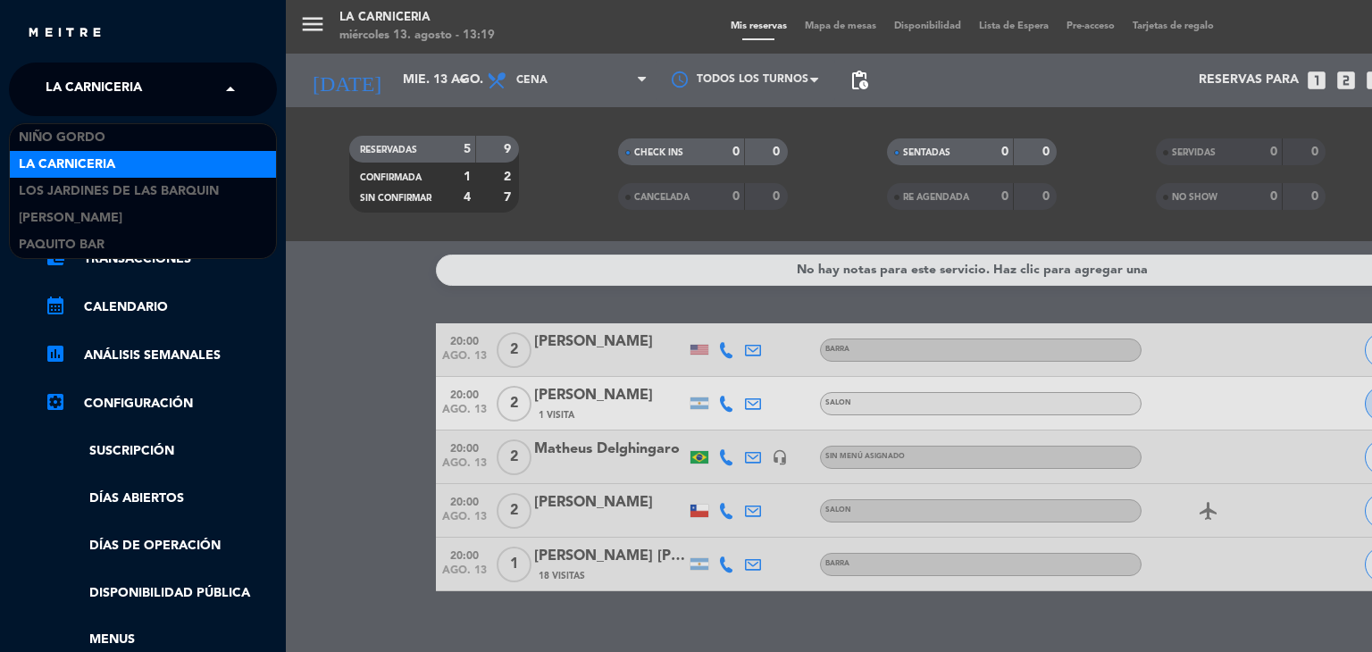
drag, startPoint x: 62, startPoint y: 74, endPoint x: 84, endPoint y: 104, distance: 37.0
click at [63, 77] on span "La Carniceria" at bounding box center [94, 90] width 96 height 38
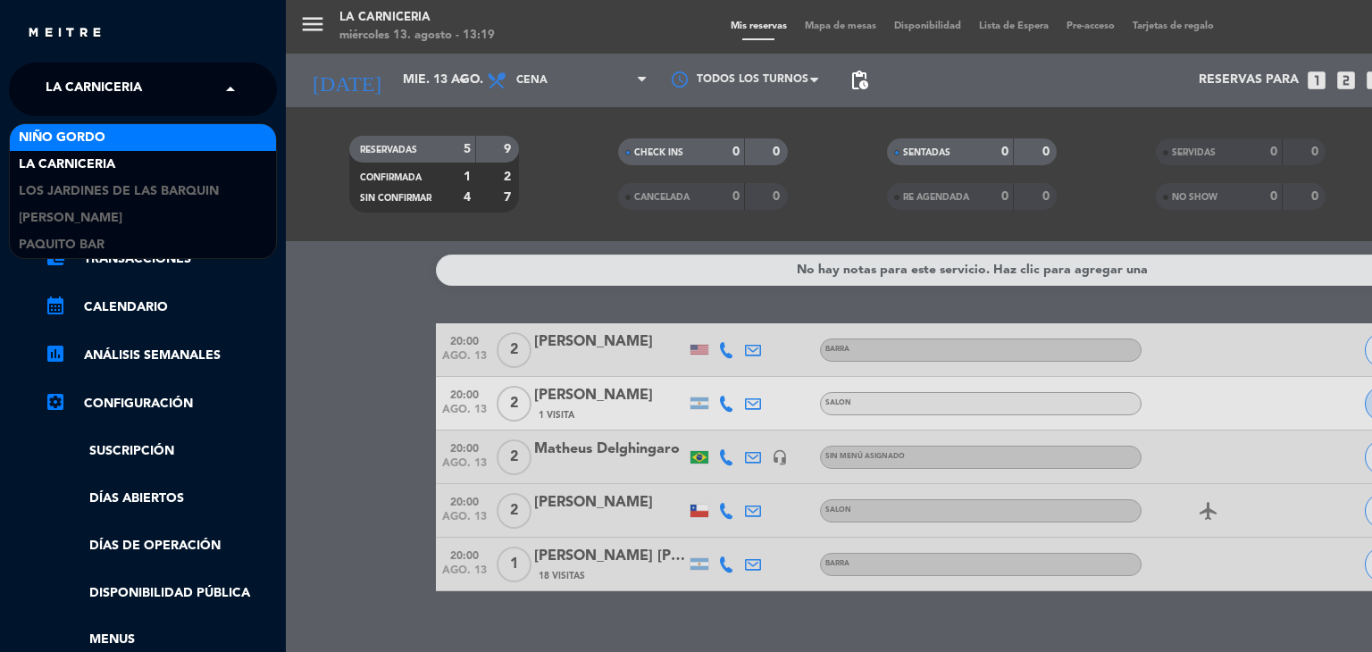
click at [112, 136] on div "Niño Gordo" at bounding box center [143, 137] width 266 height 27
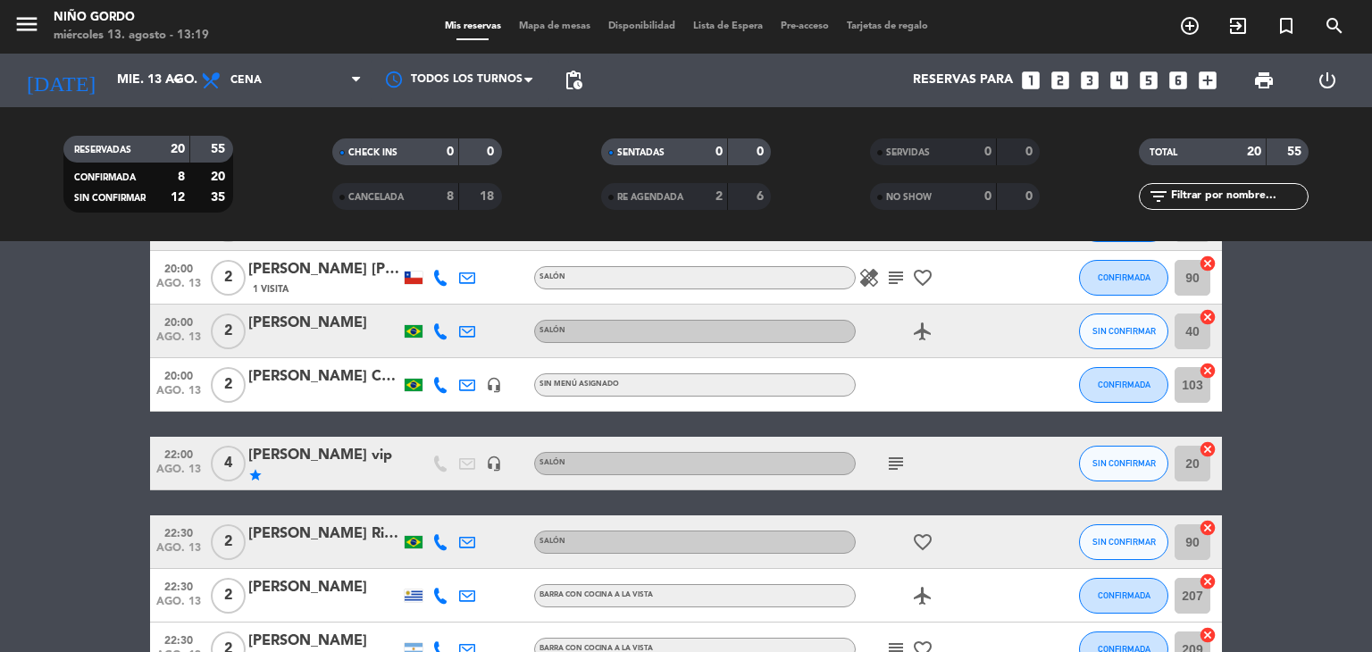
scroll to position [704, 0]
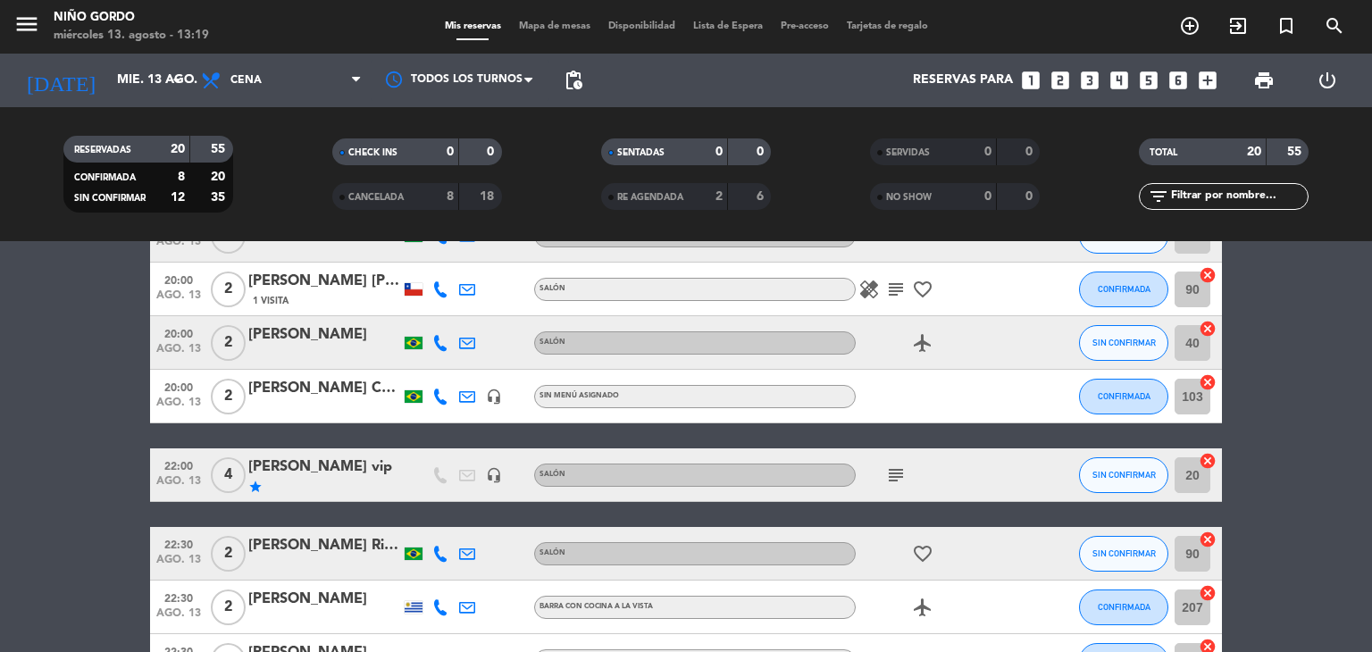
click at [528, 23] on span "Mapa de mesas" at bounding box center [554, 26] width 89 height 10
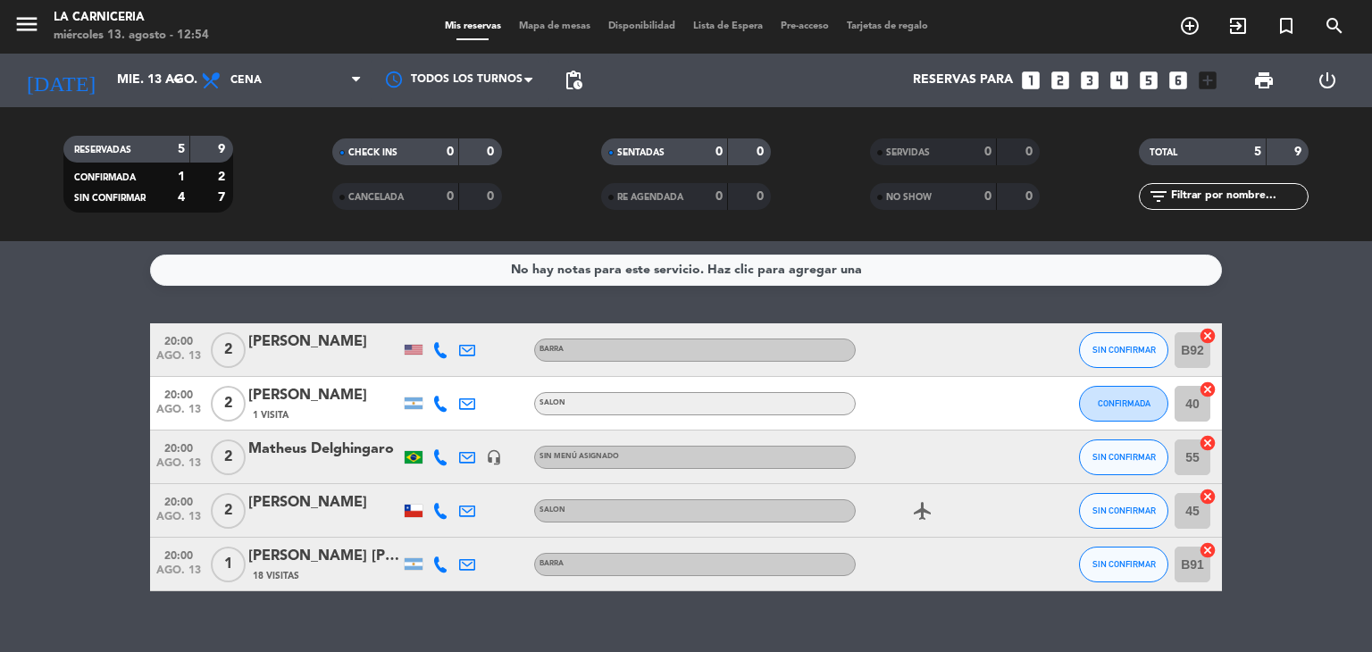
click at [42, 29] on span "menu" at bounding box center [33, 27] width 40 height 42
click at [36, 29] on icon "menu" at bounding box center [26, 24] width 27 height 27
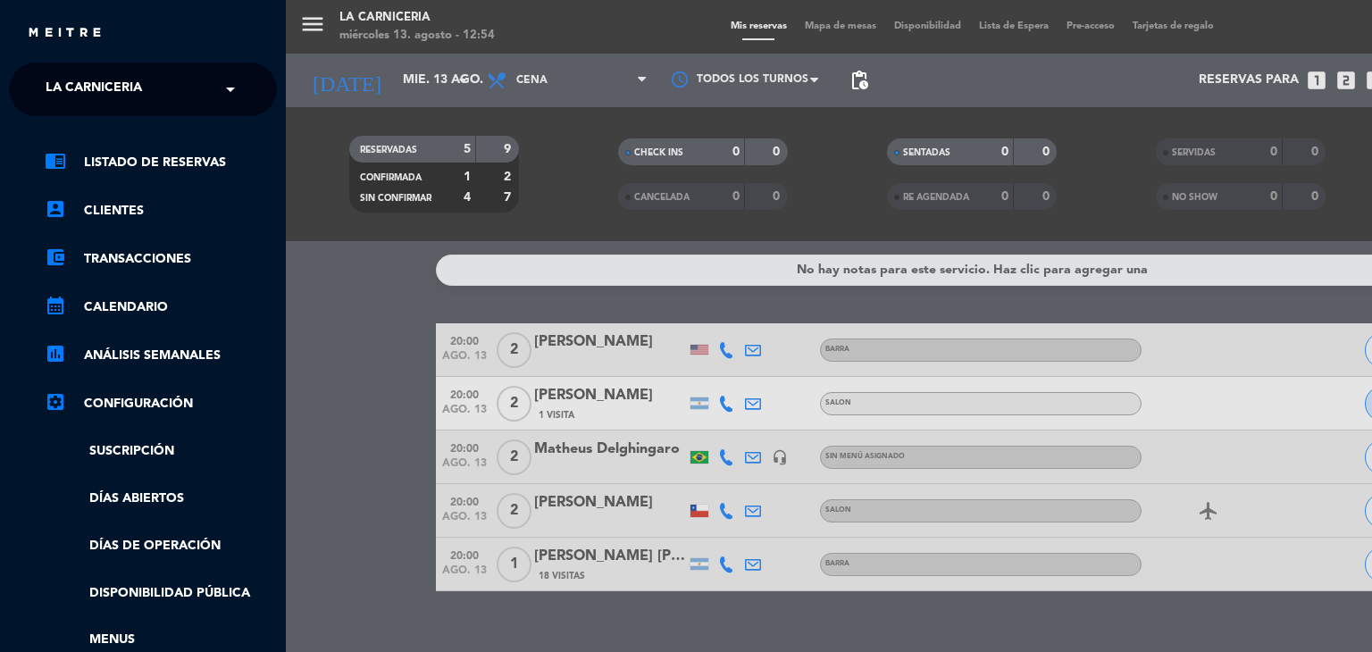
click at [79, 86] on span "La Carniceria" at bounding box center [94, 90] width 96 height 38
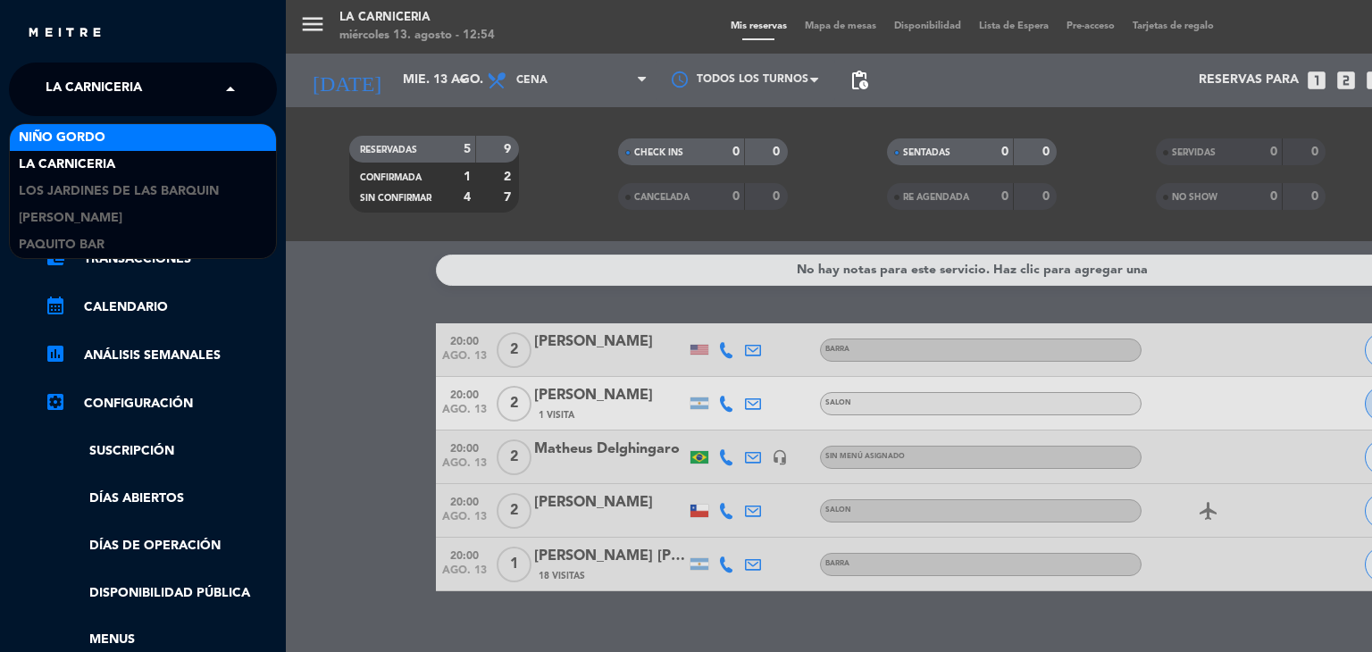
click at [98, 132] on span "Niño Gordo" at bounding box center [62, 138] width 87 height 21
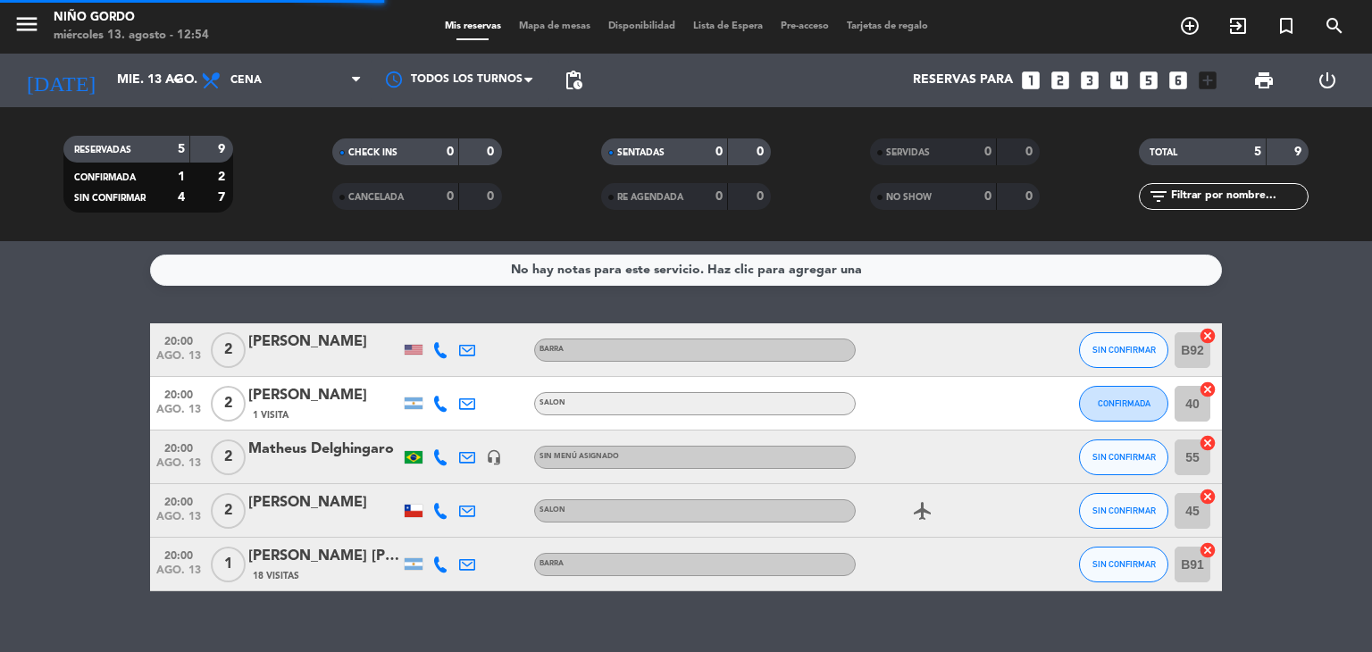
click at [514, 29] on span "Mapa de mesas" at bounding box center [554, 26] width 89 height 10
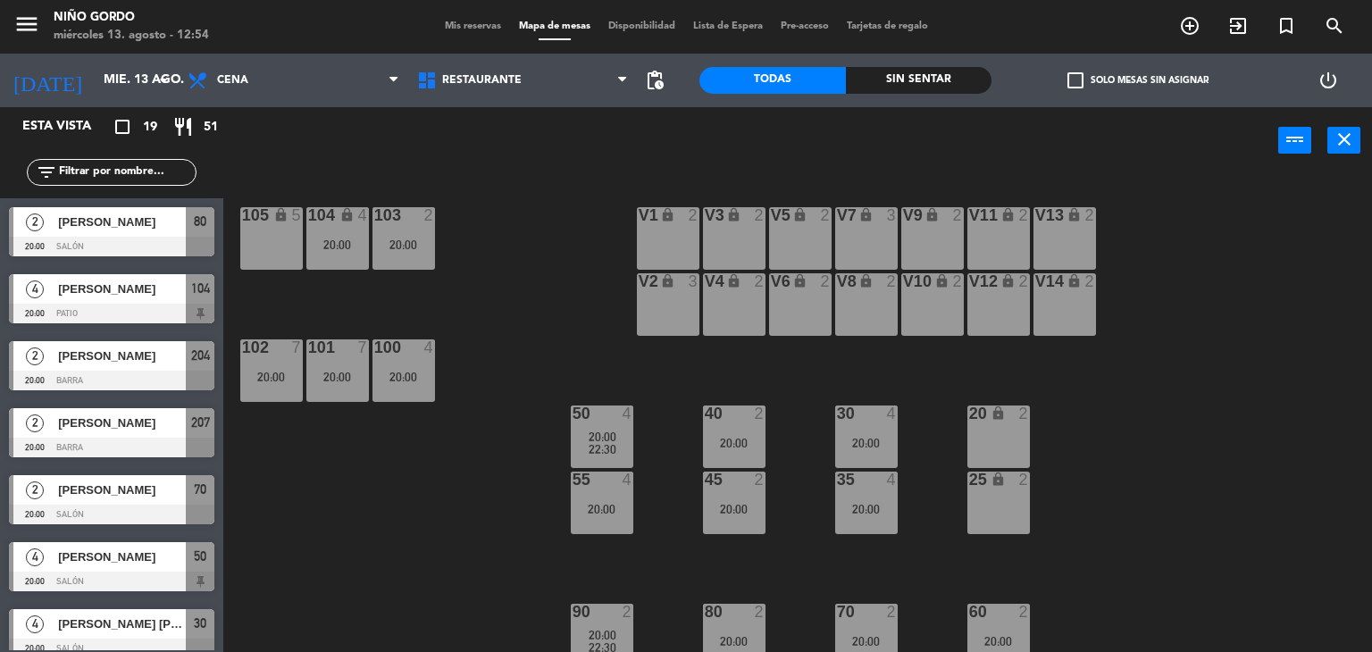
click at [1011, 499] on div "25 lock 2" at bounding box center [998, 503] width 63 height 63
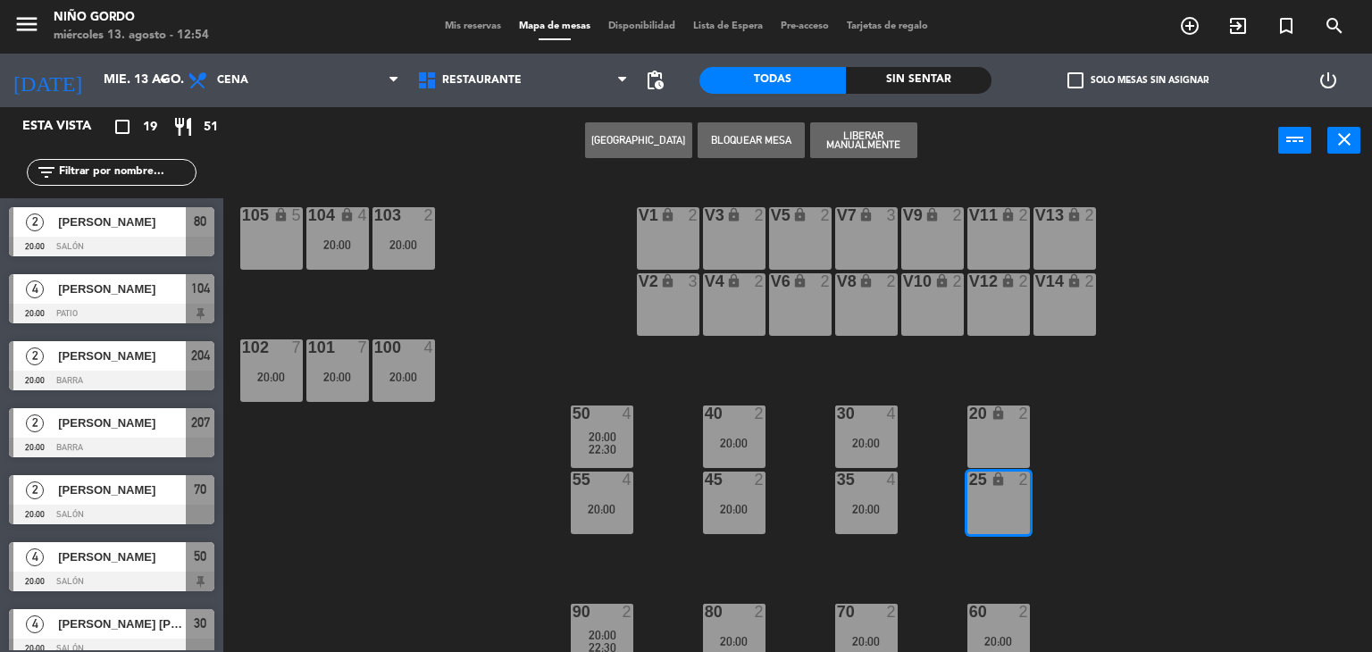
click at [1007, 441] on div "20 lock 2" at bounding box center [998, 436] width 63 height 63
click at [614, 129] on button "[GEOGRAPHIC_DATA]" at bounding box center [638, 140] width 107 height 36
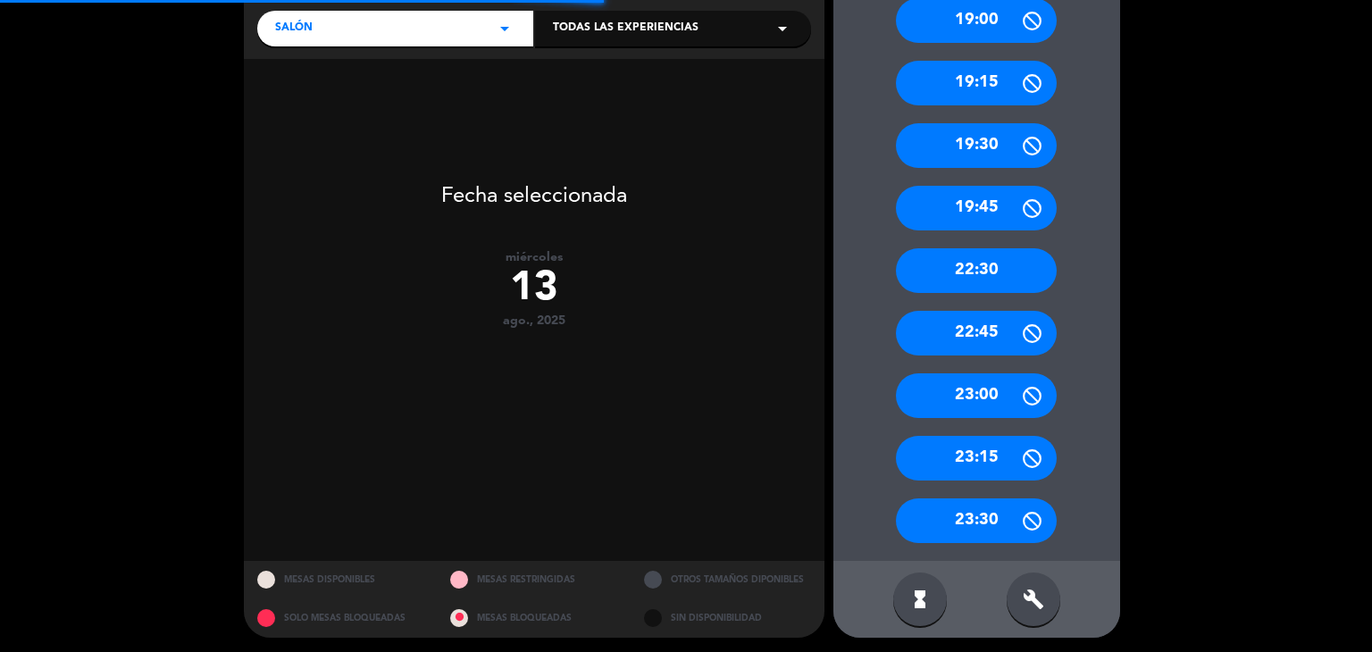
scroll to position [271, 0]
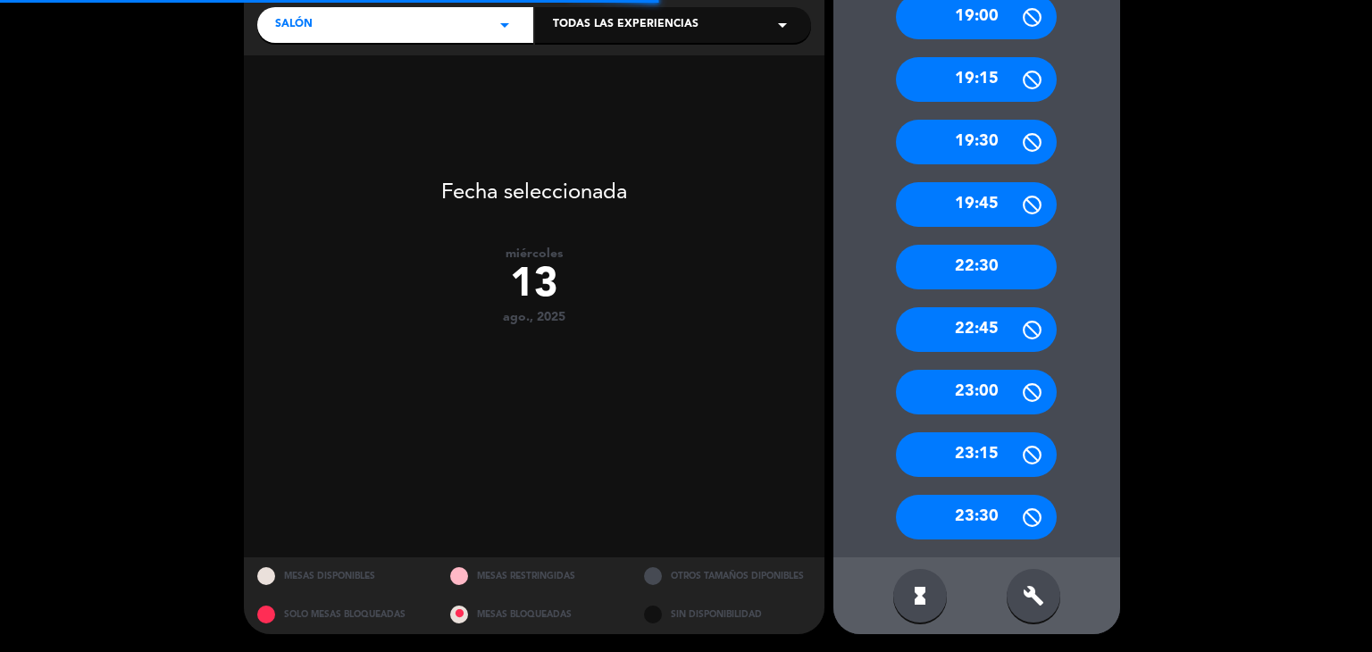
click at [1055, 611] on div "hourglass_full build" at bounding box center [976, 595] width 287 height 77
click at [1040, 599] on icon "build" at bounding box center [1033, 595] width 21 height 21
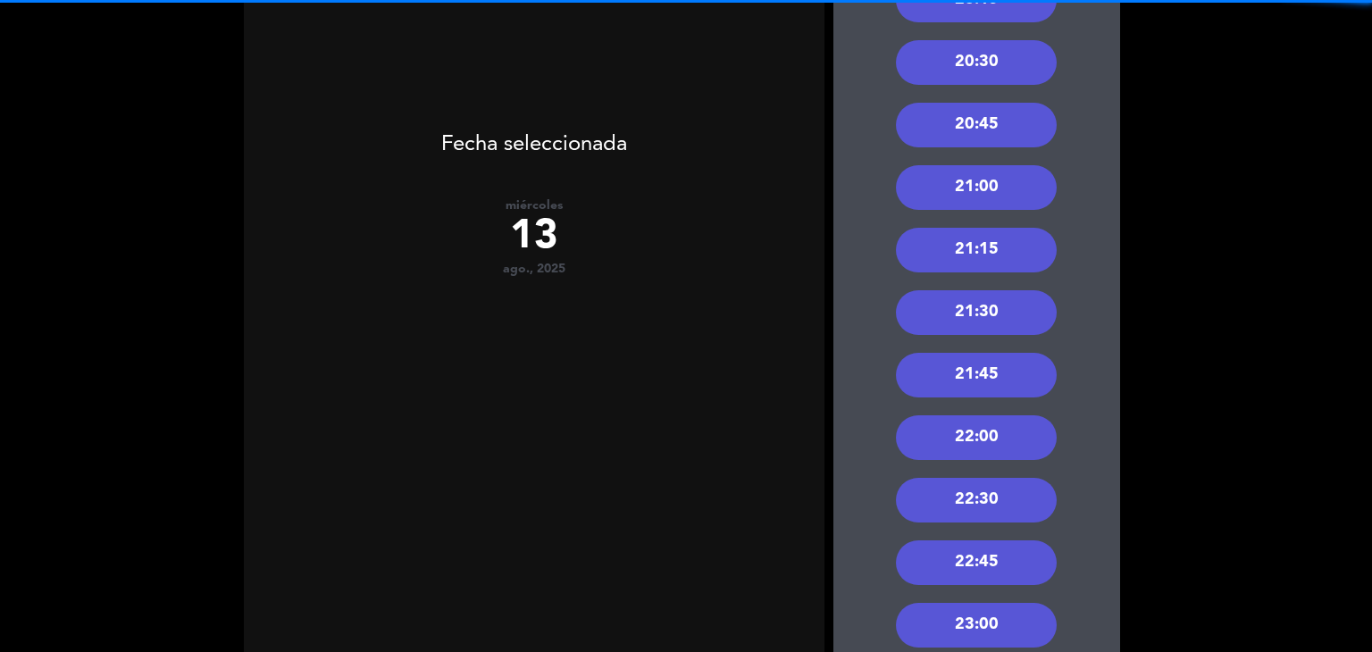
scroll to position [628, 0]
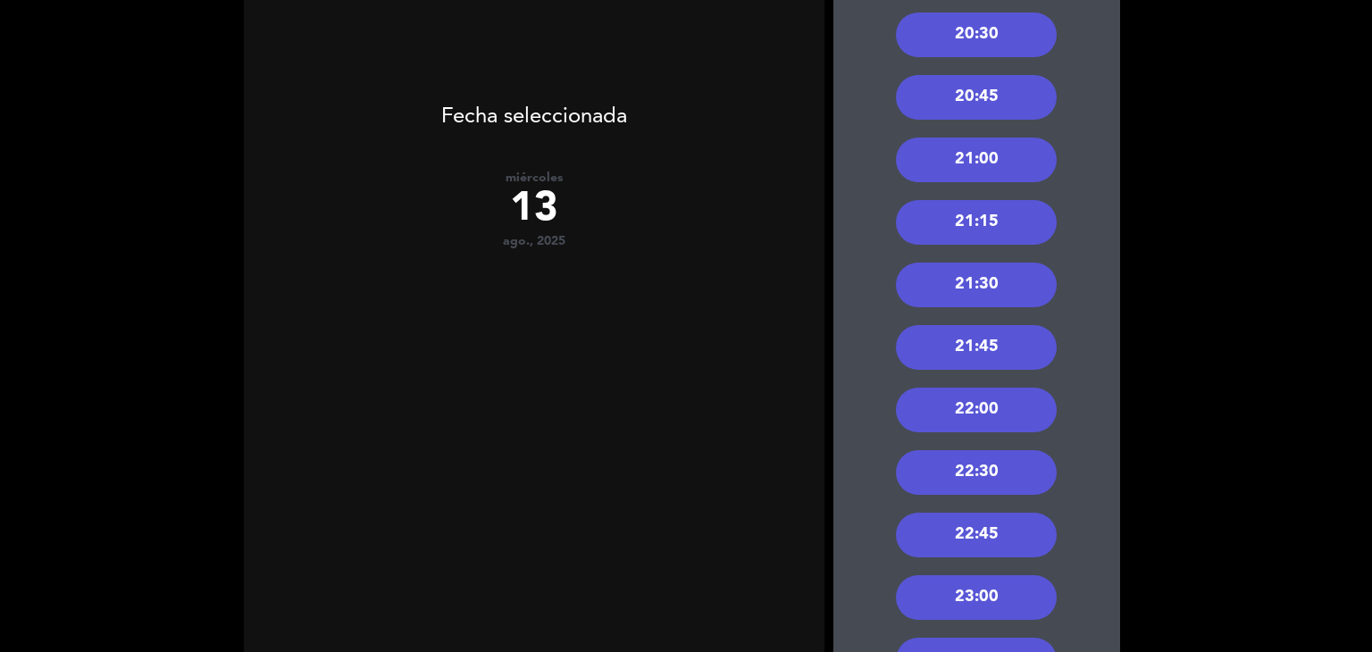
click at [967, 410] on div "22:00" at bounding box center [976, 410] width 161 height 45
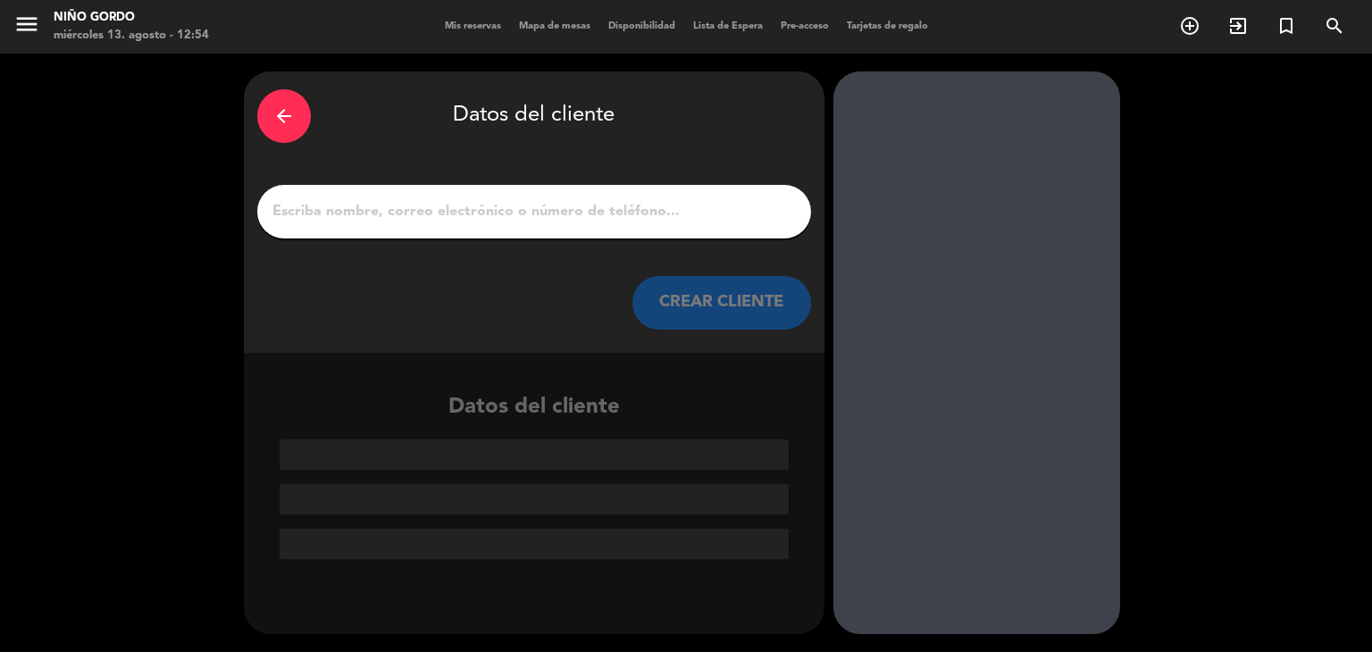
scroll to position [0, 0]
click at [552, 208] on input "1" at bounding box center [534, 211] width 527 height 25
paste input "[PERSON_NAME]"
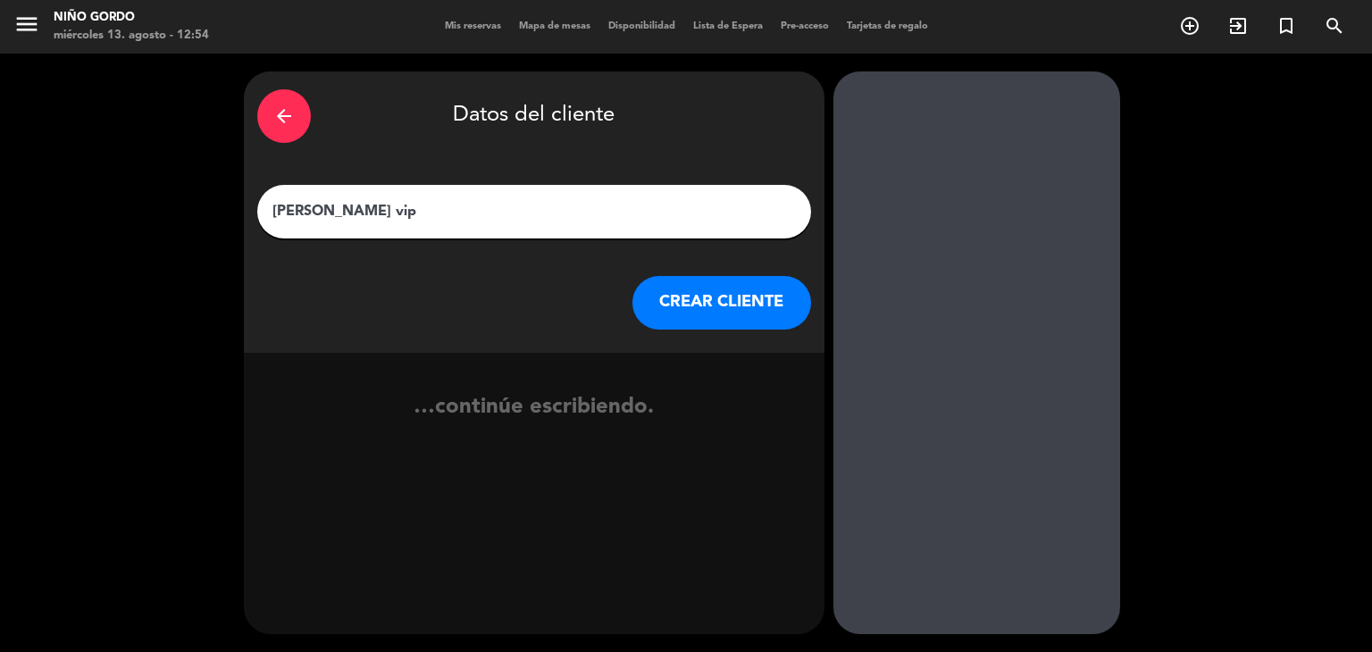
type input "[PERSON_NAME] vip"
click at [725, 312] on button "CREAR CLIENTE" at bounding box center [721, 303] width 179 height 54
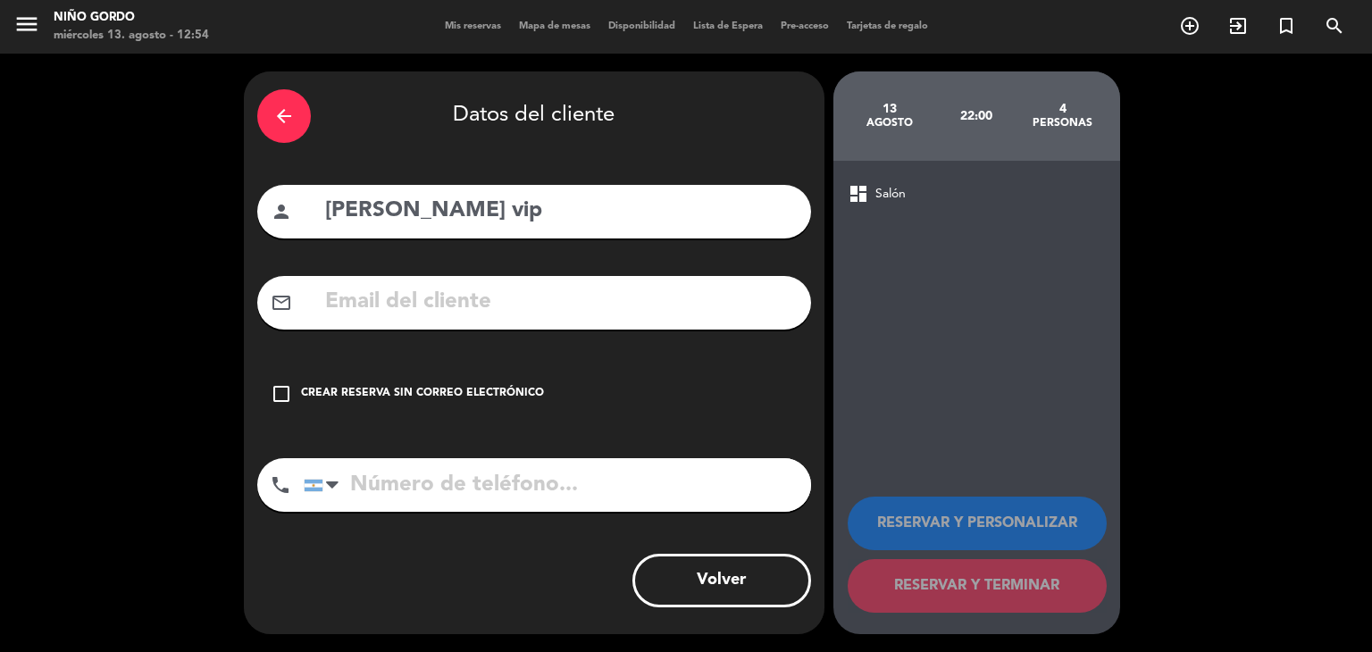
drag, startPoint x: 489, startPoint y: 397, endPoint x: 538, endPoint y: 415, distance: 52.3
click at [490, 395] on div "Crear reserva sin correo electrónico" at bounding box center [422, 394] width 243 height 18
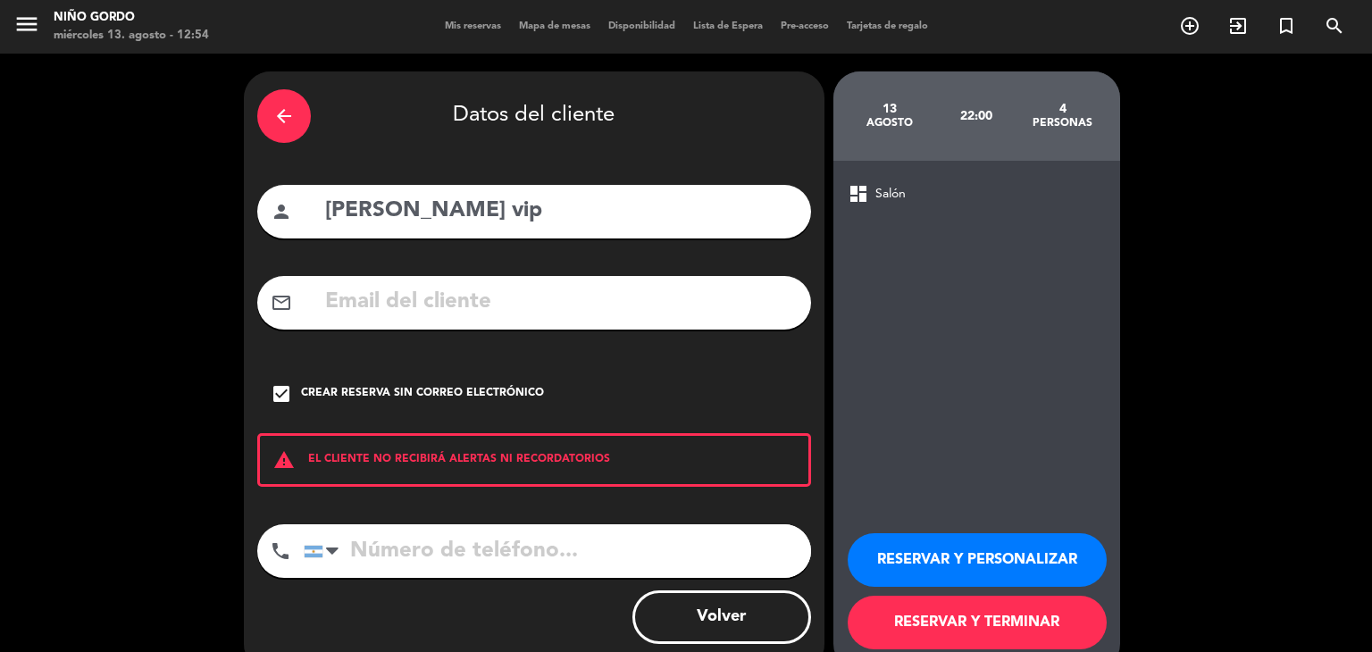
click at [918, 557] on button "RESERVAR Y PERSONALIZAR" at bounding box center [977, 560] width 259 height 54
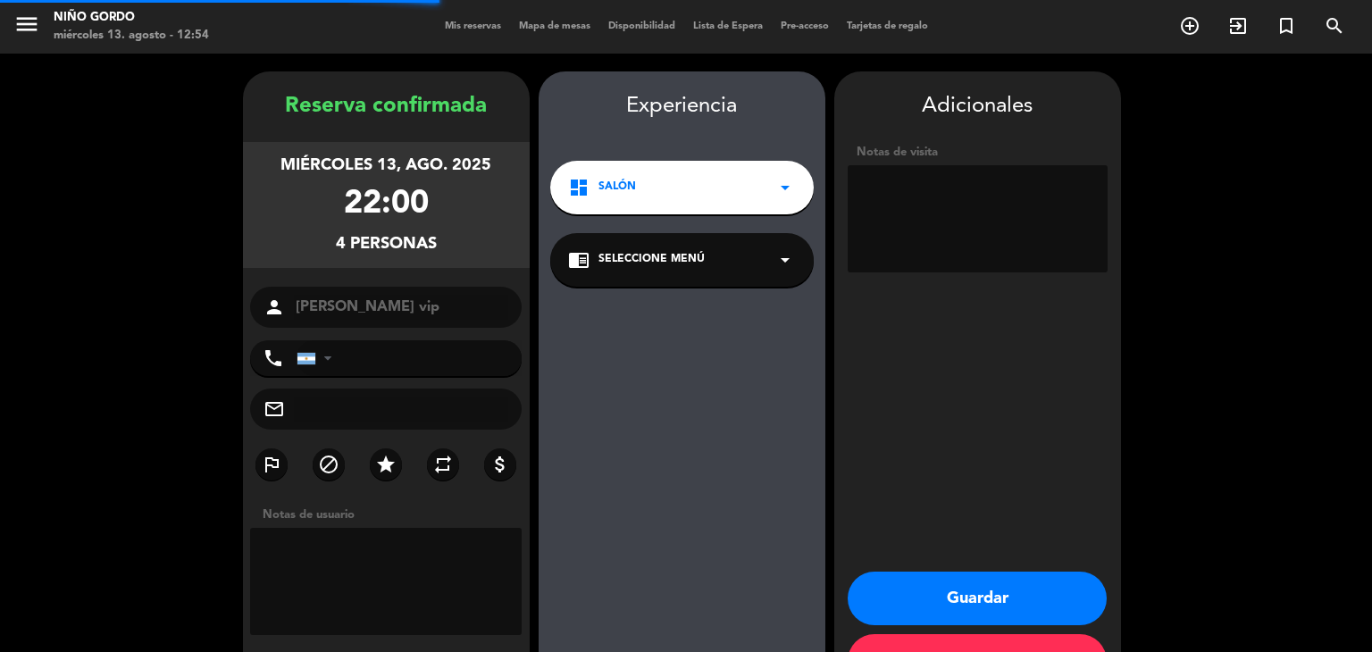
scroll to position [62, 0]
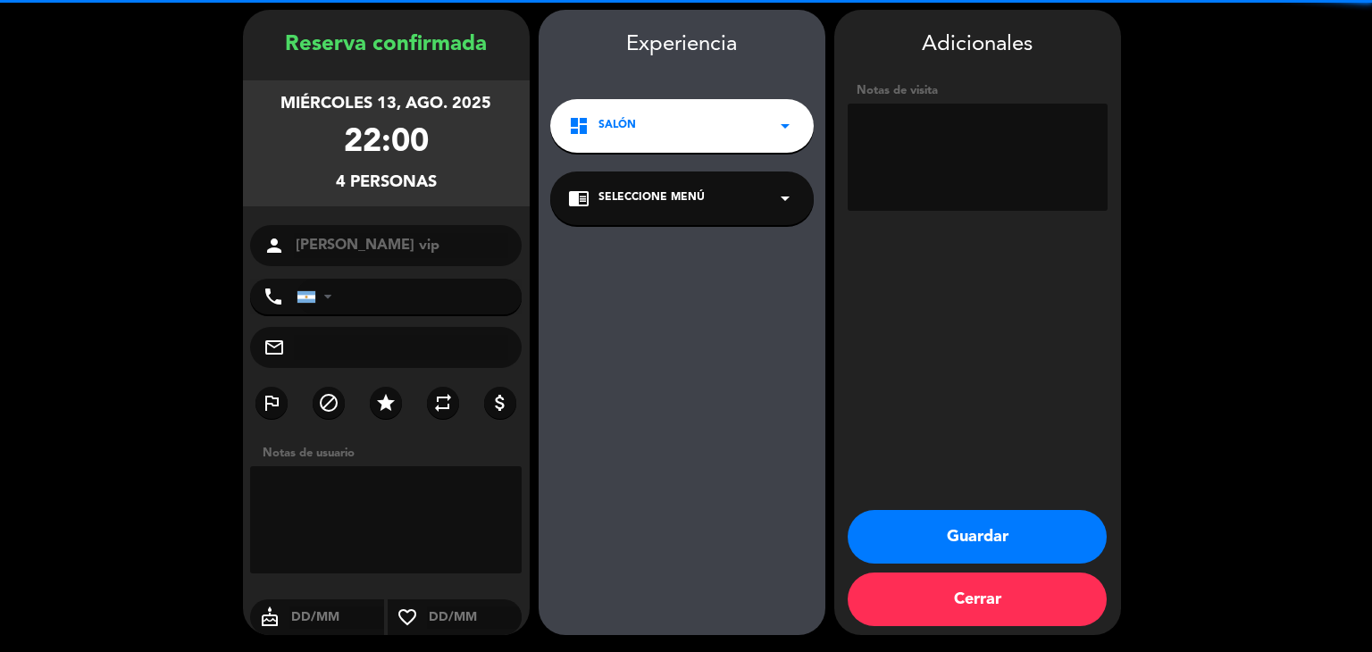
click at [910, 185] on textarea at bounding box center [978, 157] width 260 height 107
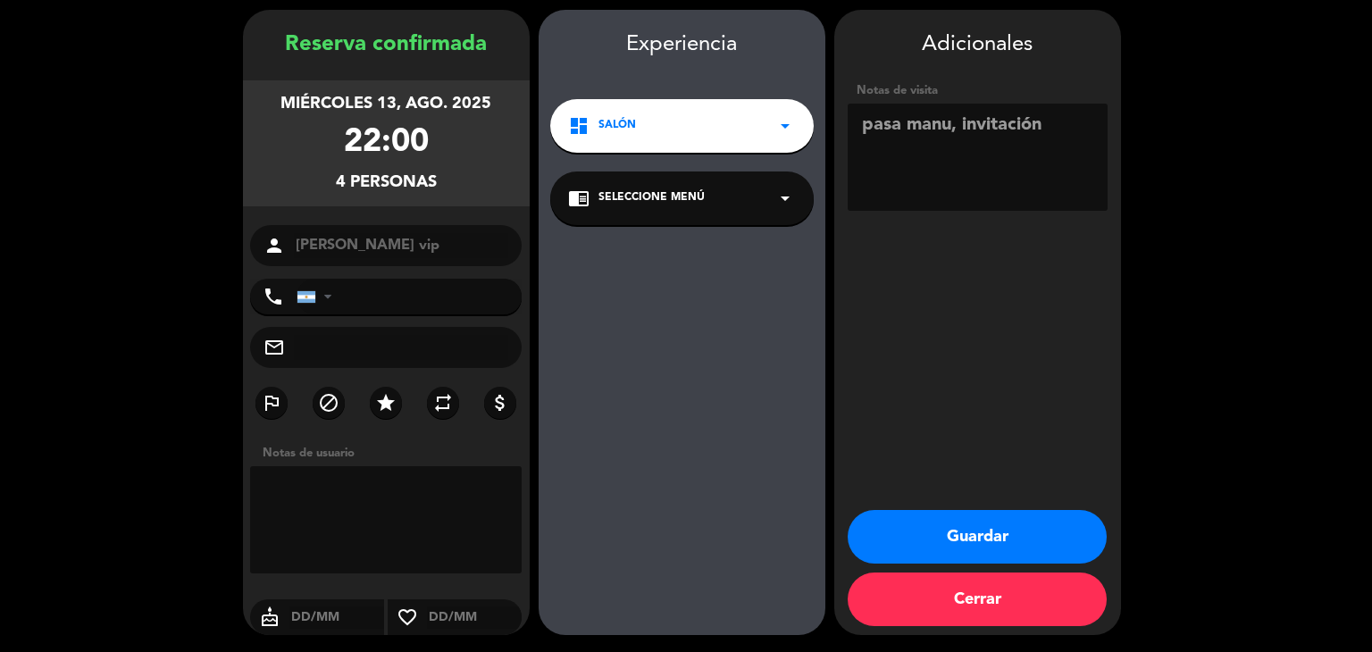
type textarea "pasa manu, invitación"
click at [783, 198] on icon "arrow_drop_down" at bounding box center [784, 198] width 21 height 21
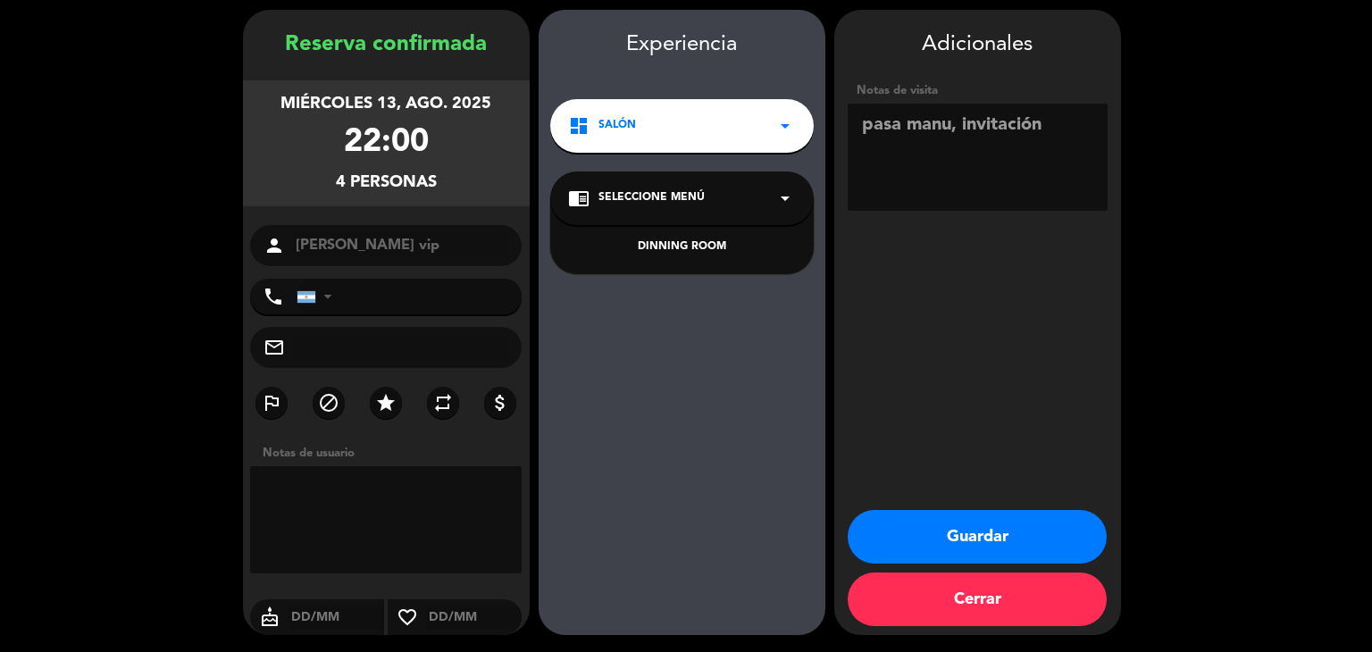
click at [700, 238] on div "DINNING ROOM" at bounding box center [682, 247] width 228 height 18
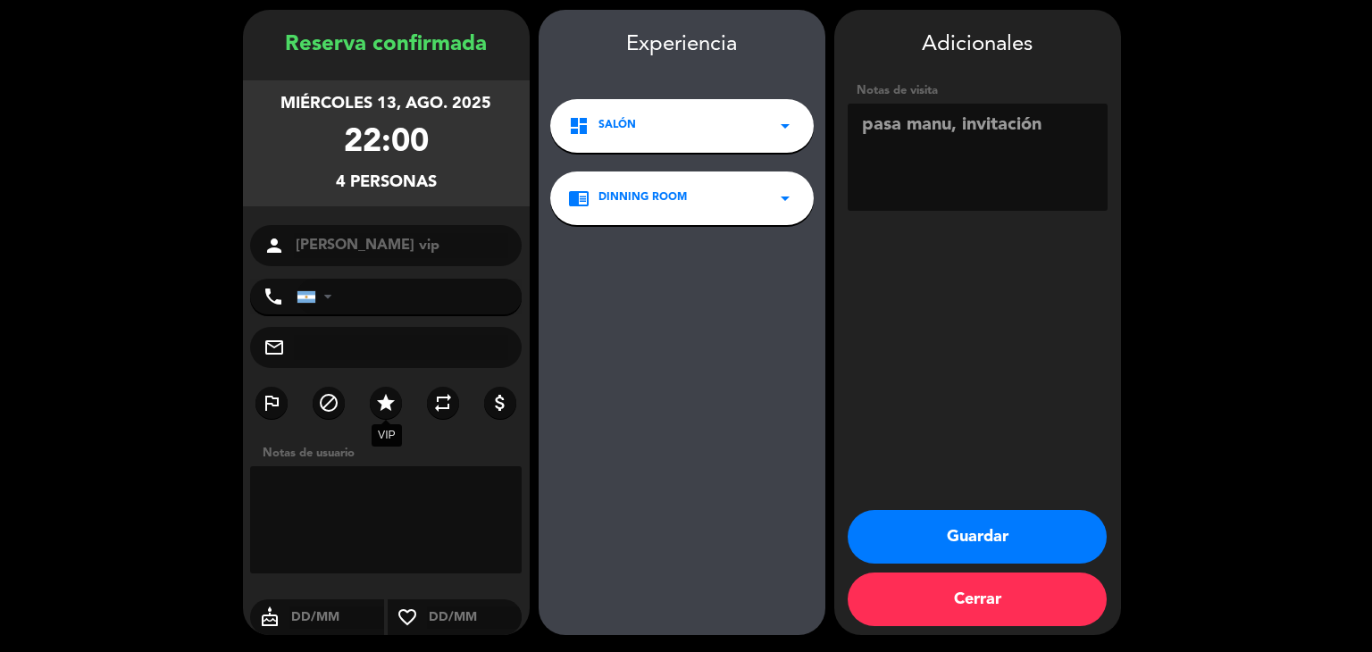
click at [389, 405] on icon "star" at bounding box center [385, 402] width 21 height 21
drag, startPoint x: 956, startPoint y: 544, endPoint x: 942, endPoint y: 537, distance: 15.2
click at [956, 545] on button "Guardar" at bounding box center [977, 537] width 259 height 54
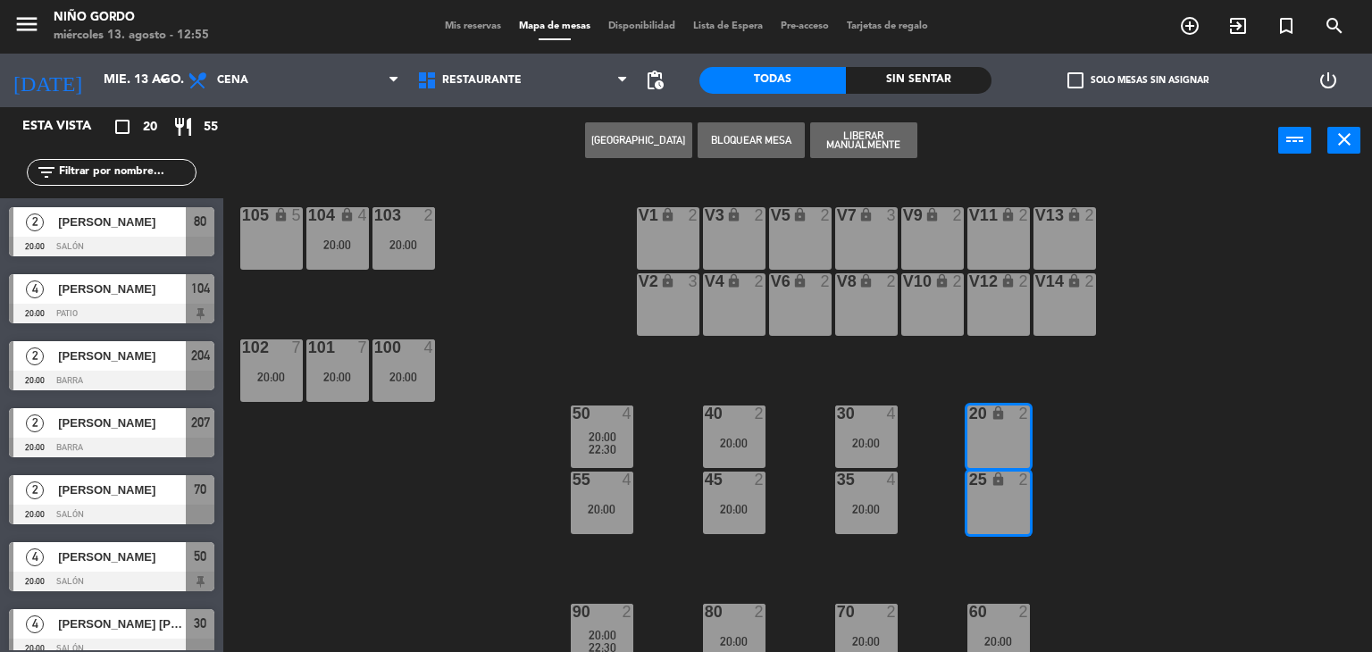
click at [1079, 88] on span "check_box_outline_blank" at bounding box center [1075, 80] width 16 height 16
click at [1138, 80] on input "check_box_outline_blank Solo mesas sin asignar" at bounding box center [1138, 80] width 0 height 0
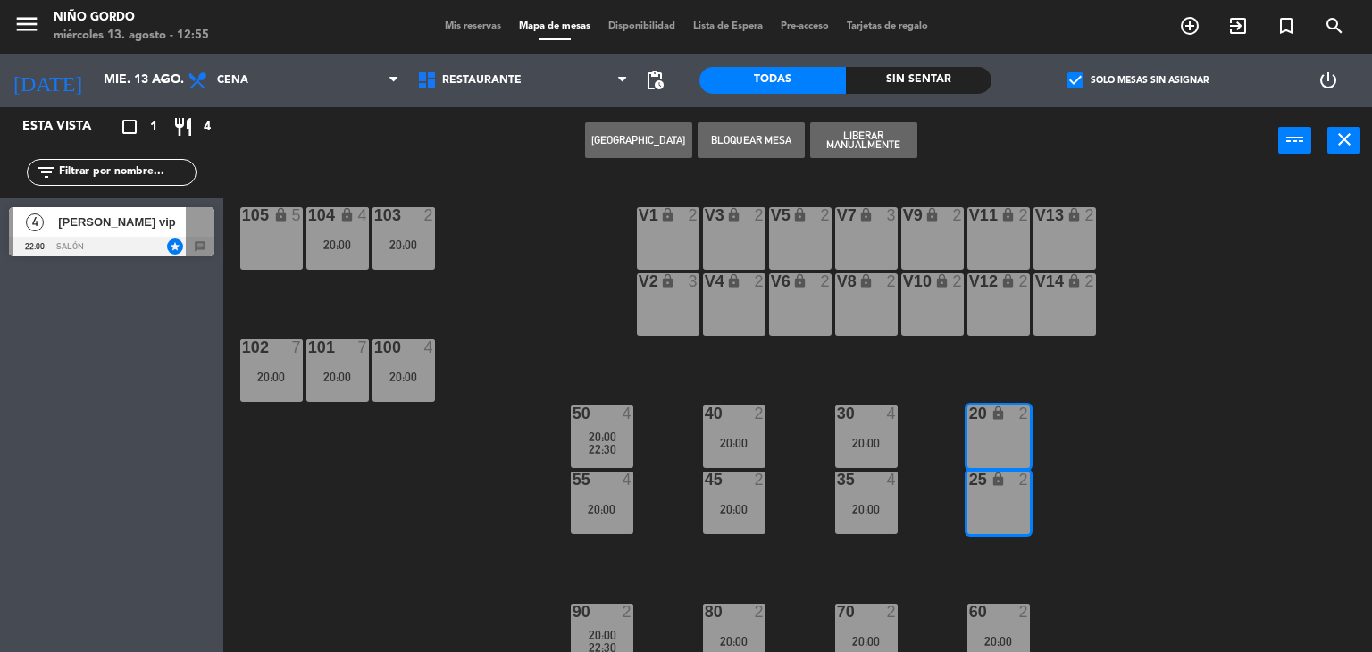
click at [168, 241] on div at bounding box center [111, 247] width 205 height 20
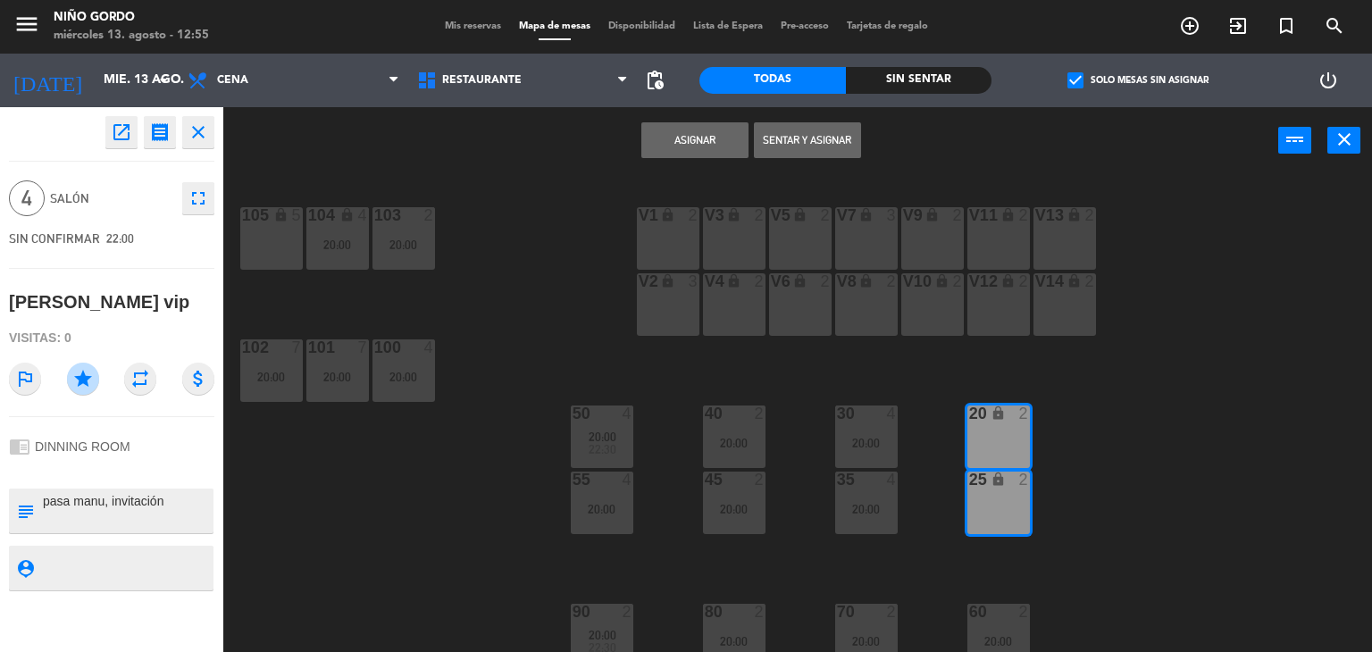
click at [737, 142] on button "Asignar" at bounding box center [694, 140] width 107 height 36
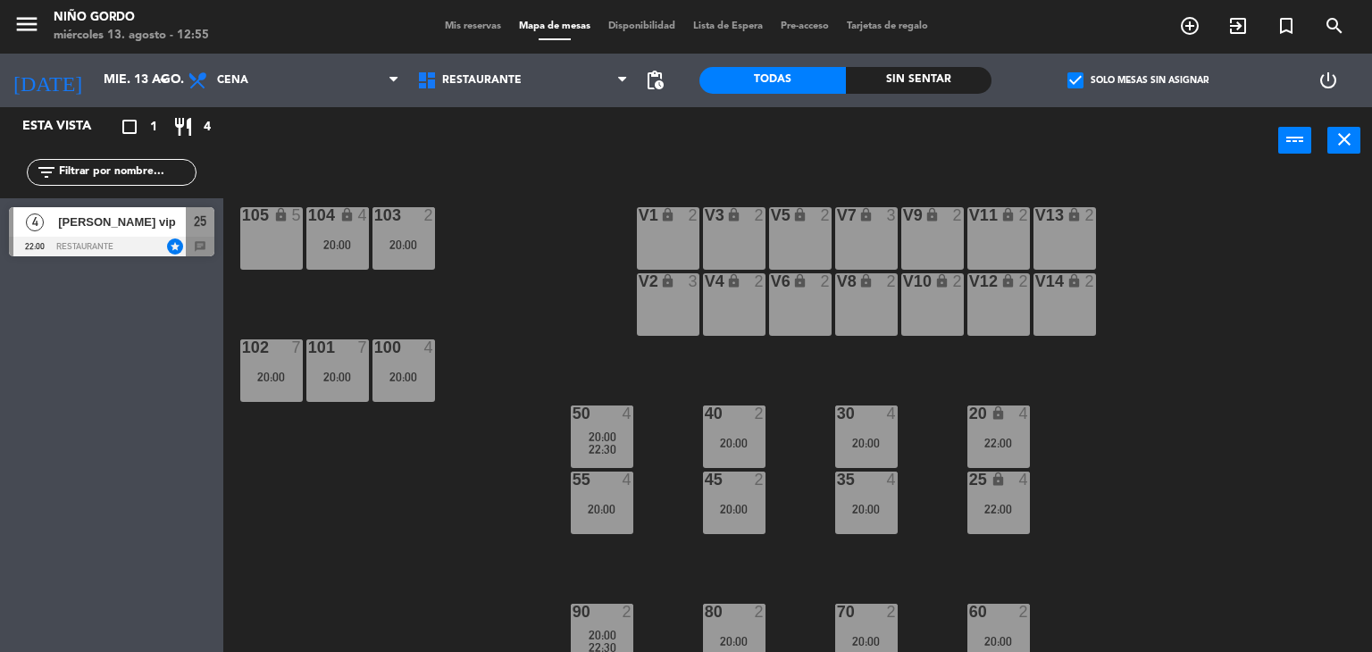
click at [1070, 432] on div "105 lock 5 104 lock 4 20:00 103 2 20:00 V1 lock 2 V3 lock 2 V9 lock 2 V5 lock 2…" at bounding box center [804, 414] width 1135 height 478
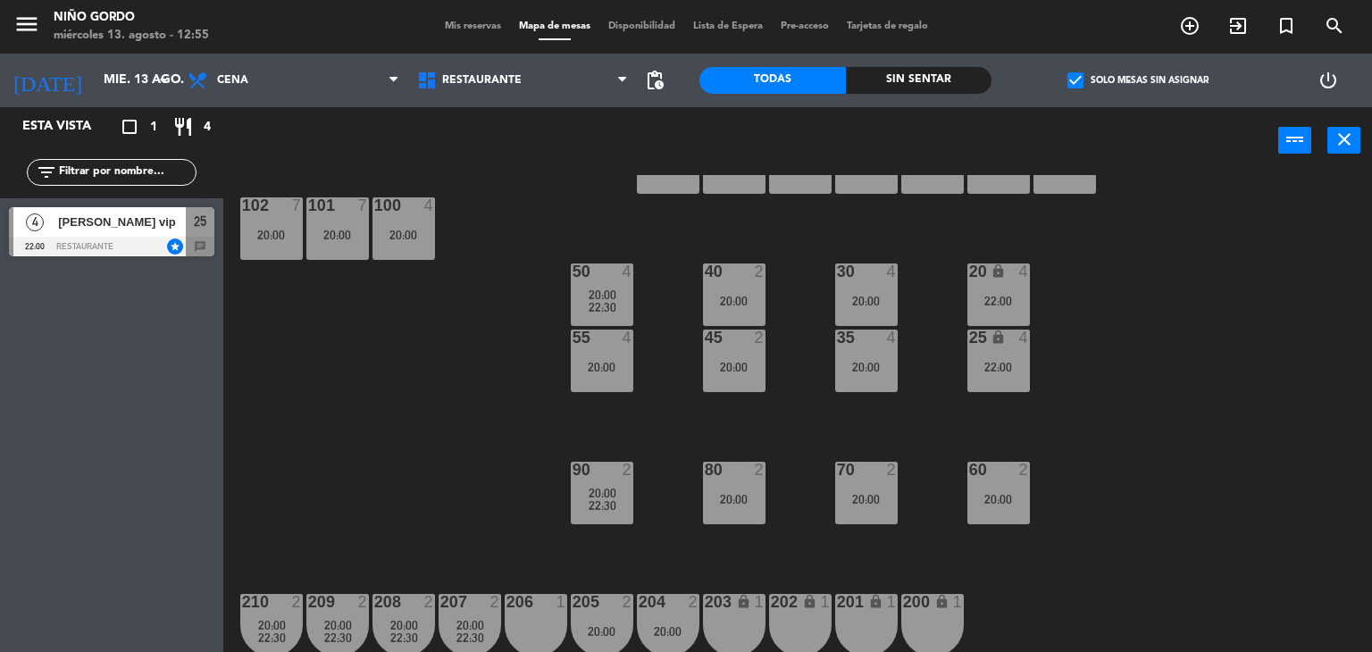
scroll to position [145, 0]
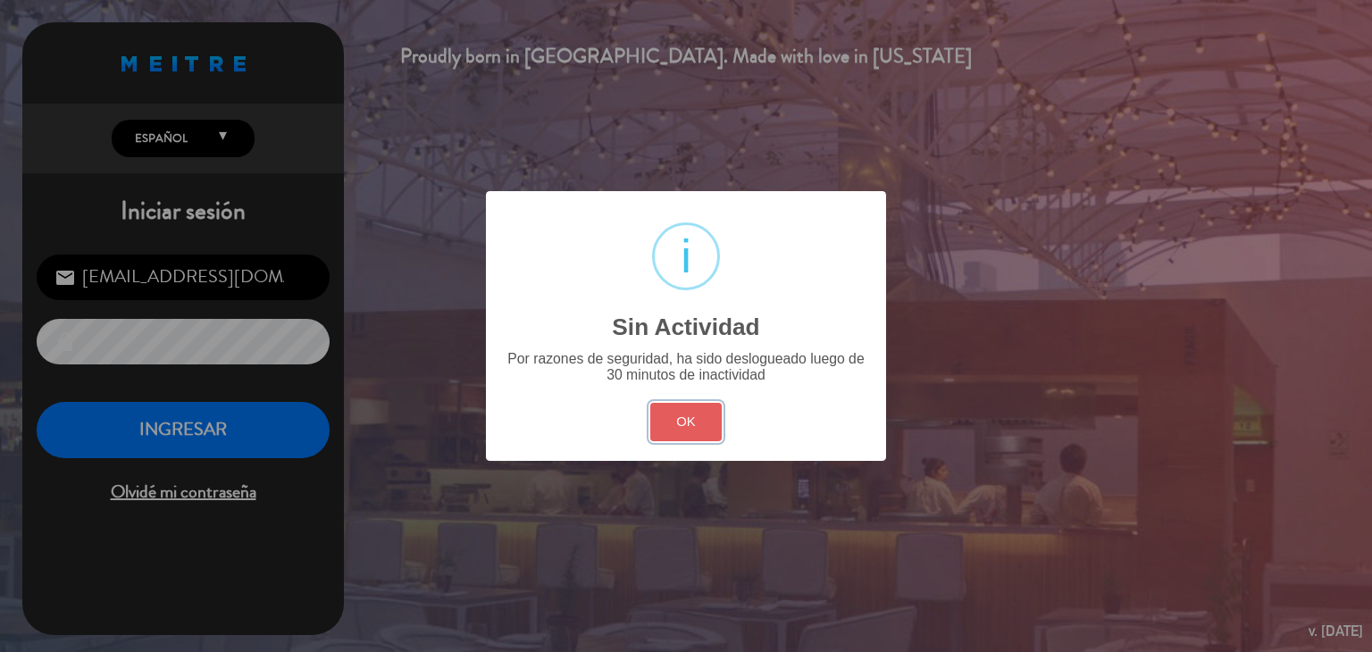
click at [674, 408] on button "OK" at bounding box center [686, 422] width 72 height 38
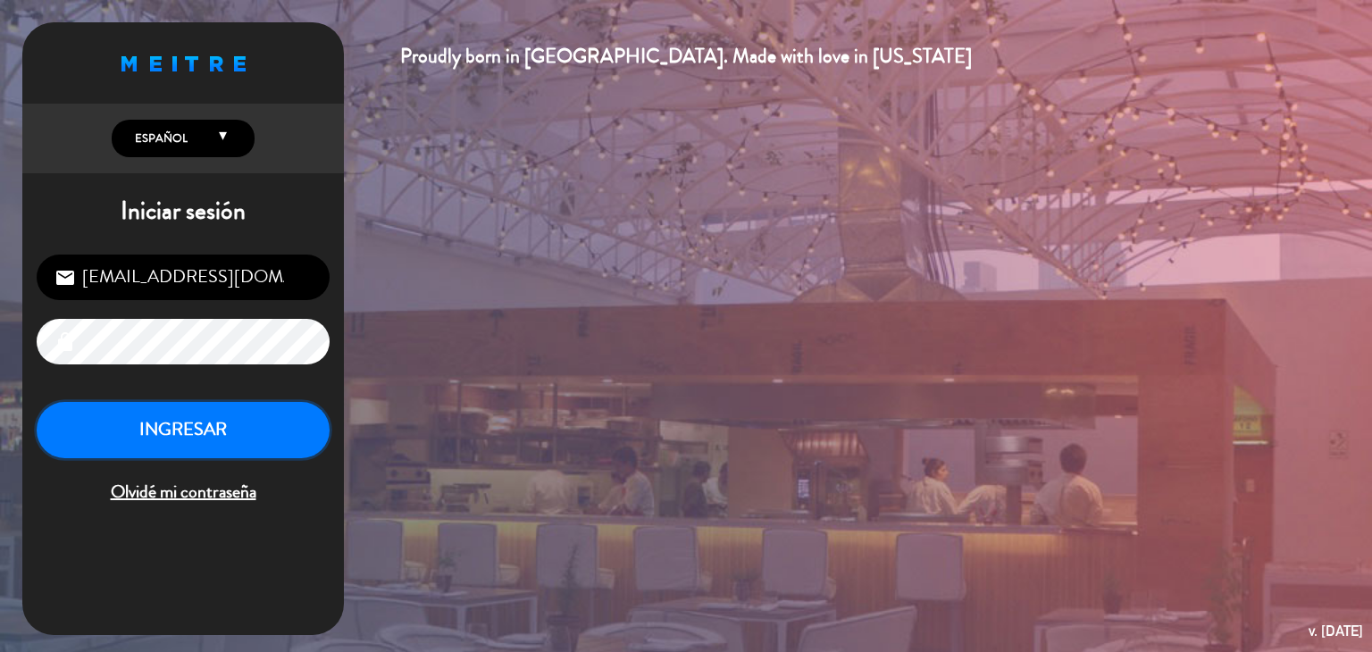
click at [295, 411] on button "INGRESAR" at bounding box center [183, 430] width 293 height 56
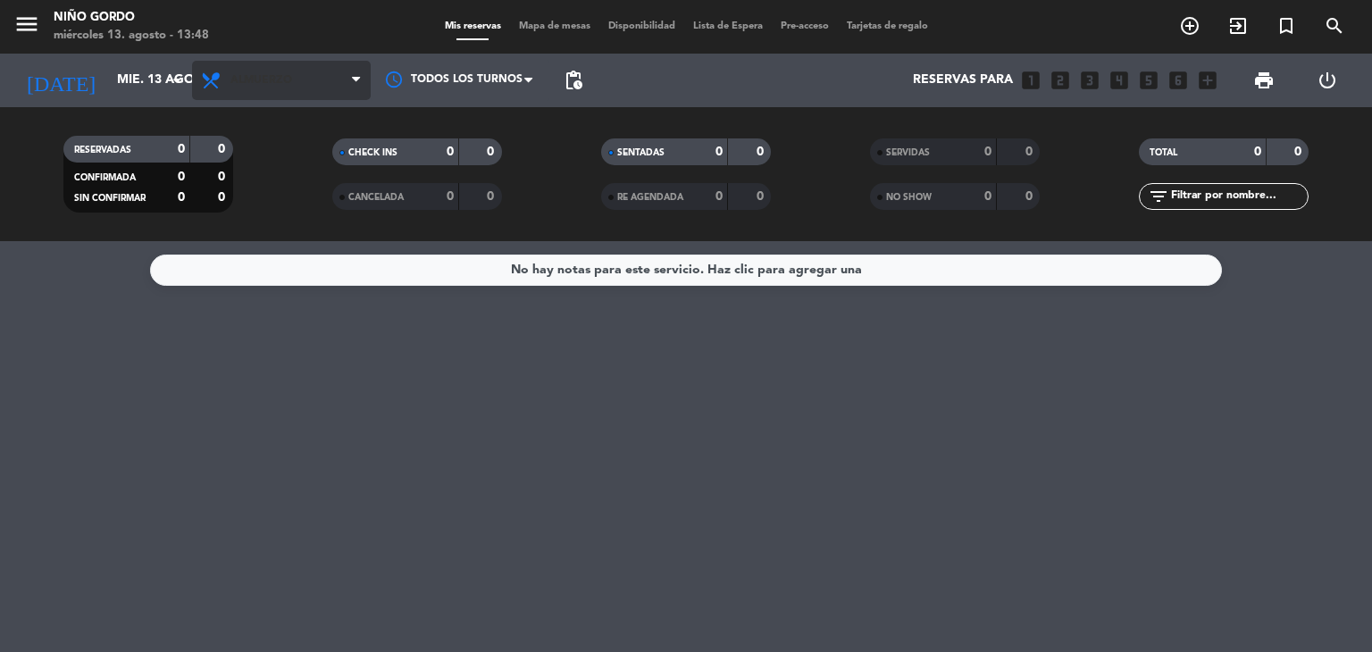
click at [250, 72] on span "Almuerzo" at bounding box center [281, 80] width 179 height 39
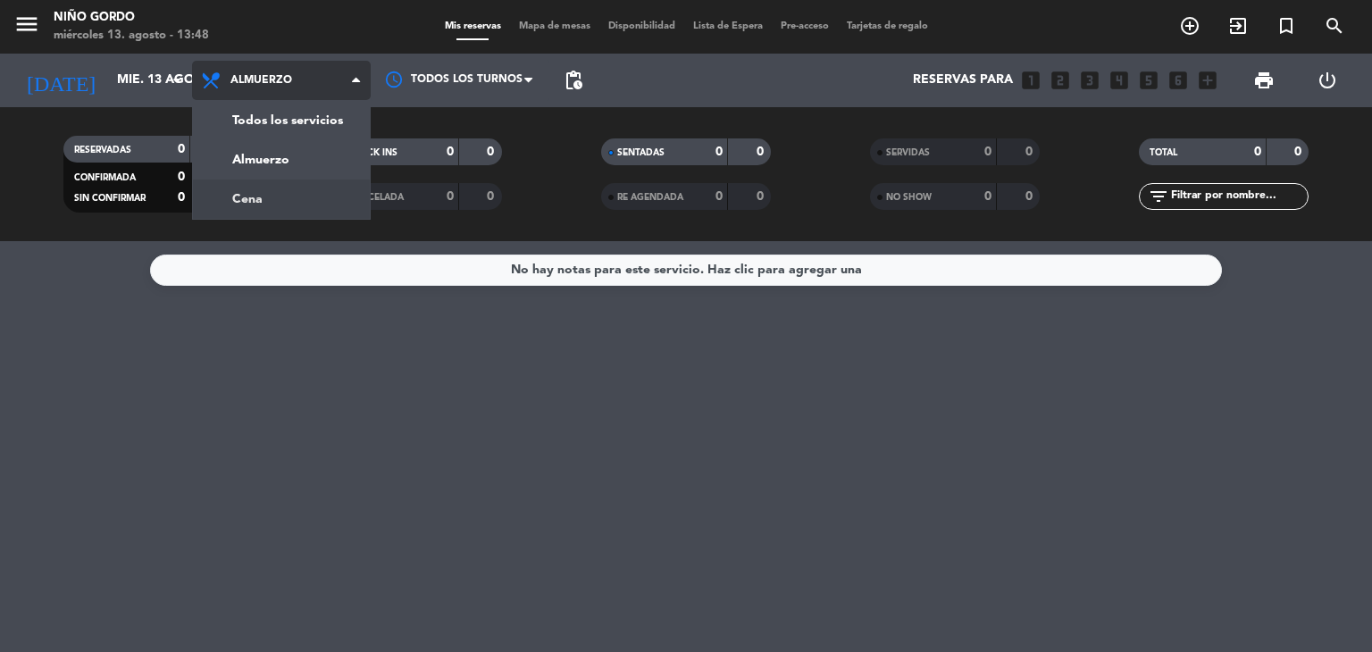
click at [298, 197] on div "menu Niño Gordo miércoles 13. agosto - 13:48 Mis reservas Mapa de mesas Disponi…" at bounding box center [686, 120] width 1372 height 241
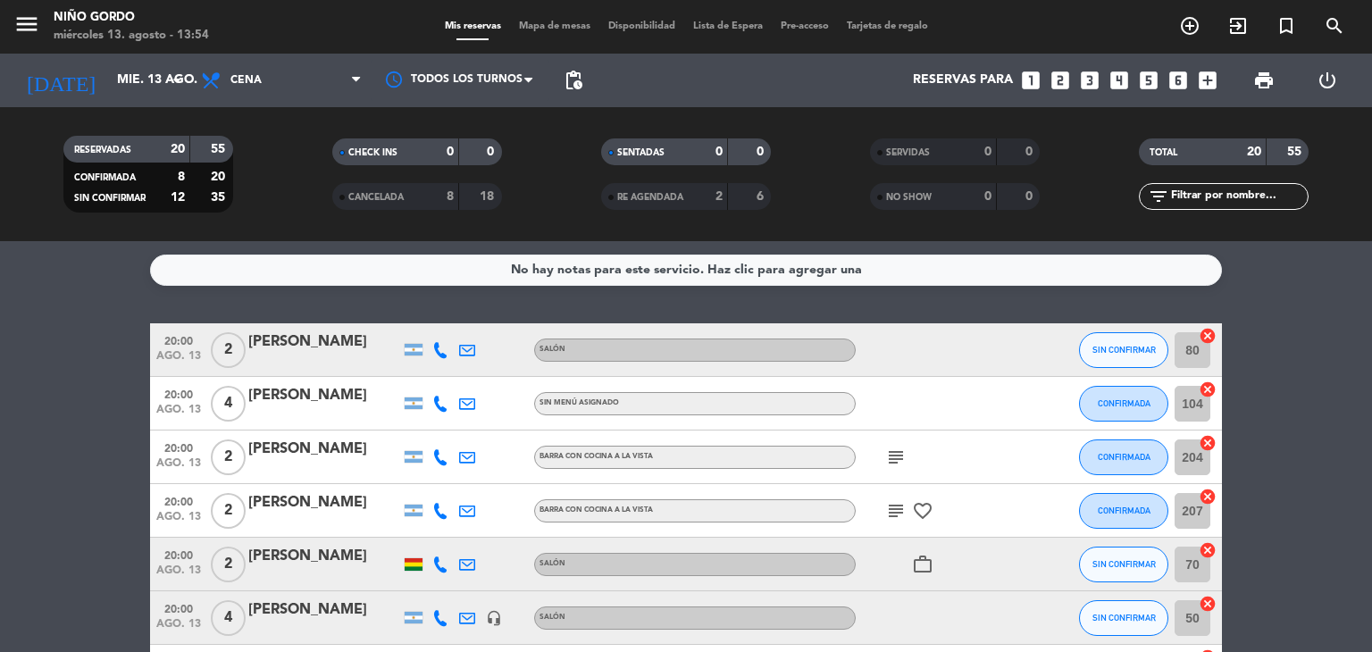
click at [544, 26] on span "Mapa de mesas" at bounding box center [554, 26] width 89 height 10
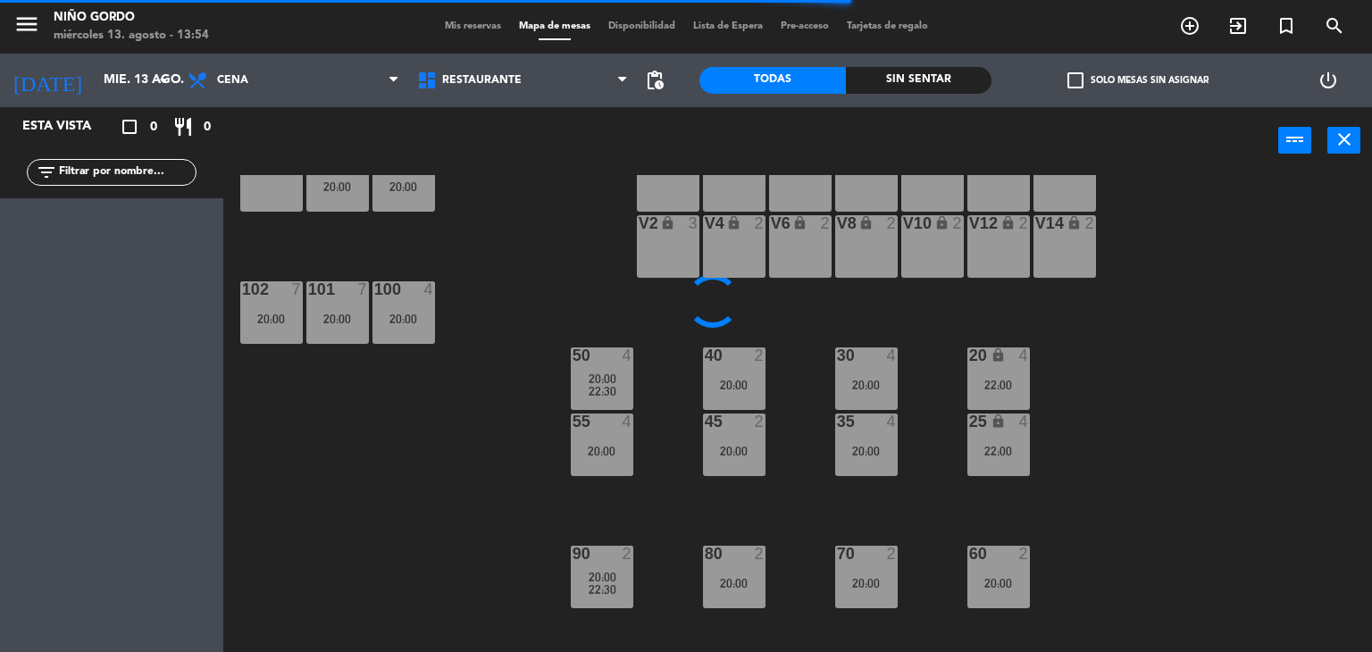
scroll to position [145, 0]
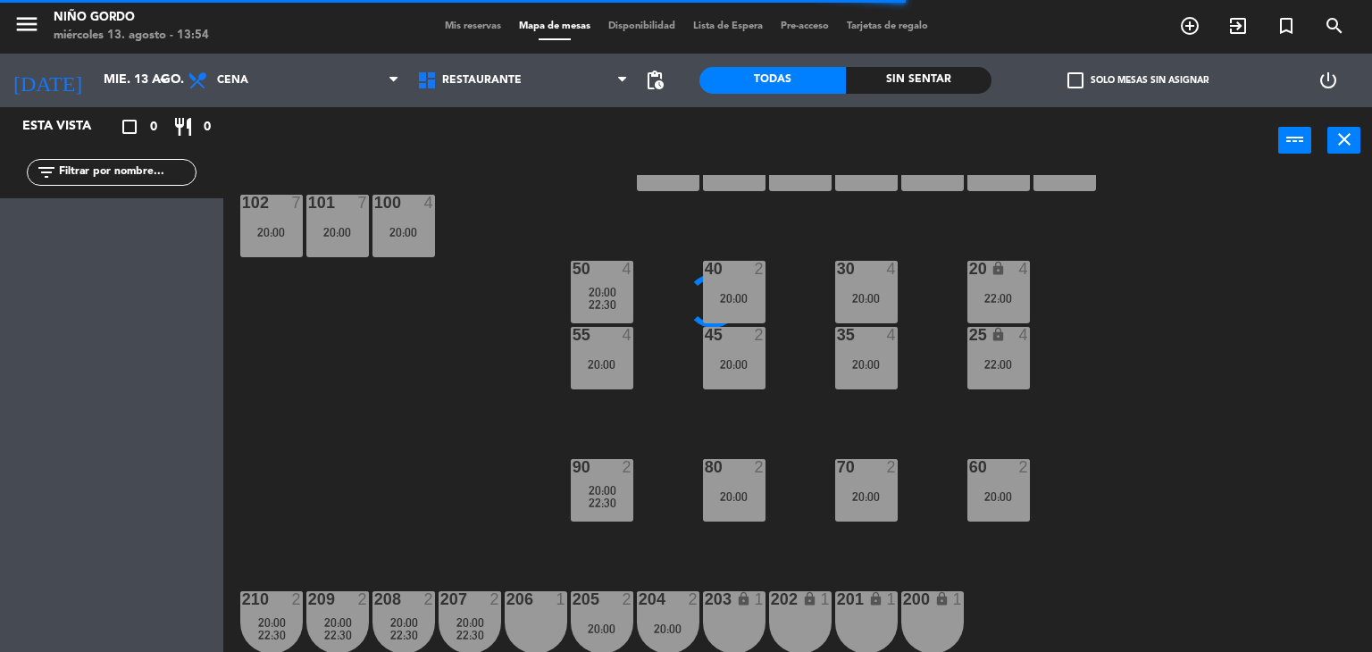
click at [1125, 422] on div "105 lock 5 104 lock 4 20:00 103 2 20:00 V1 lock 2 V3 lock 2 V9 lock 2 V5 lock 2…" at bounding box center [804, 414] width 1135 height 478
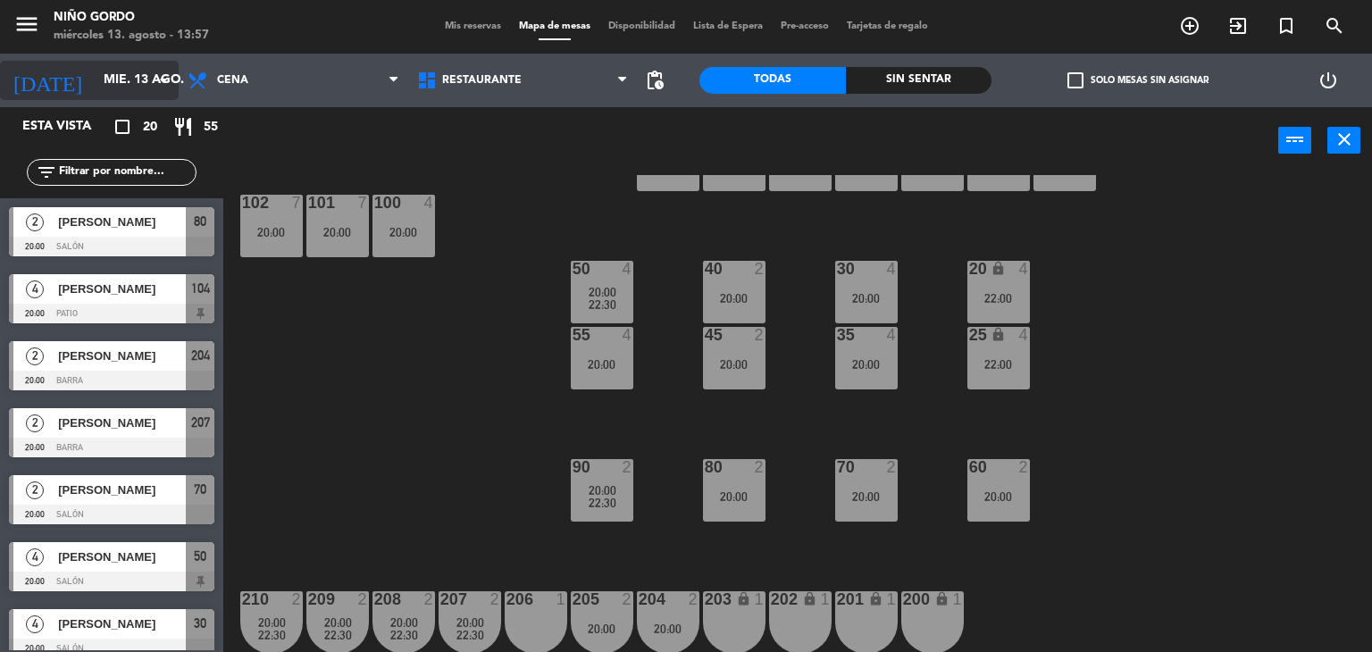
click at [129, 69] on input "mié. 13 ago." at bounding box center [180, 80] width 170 height 32
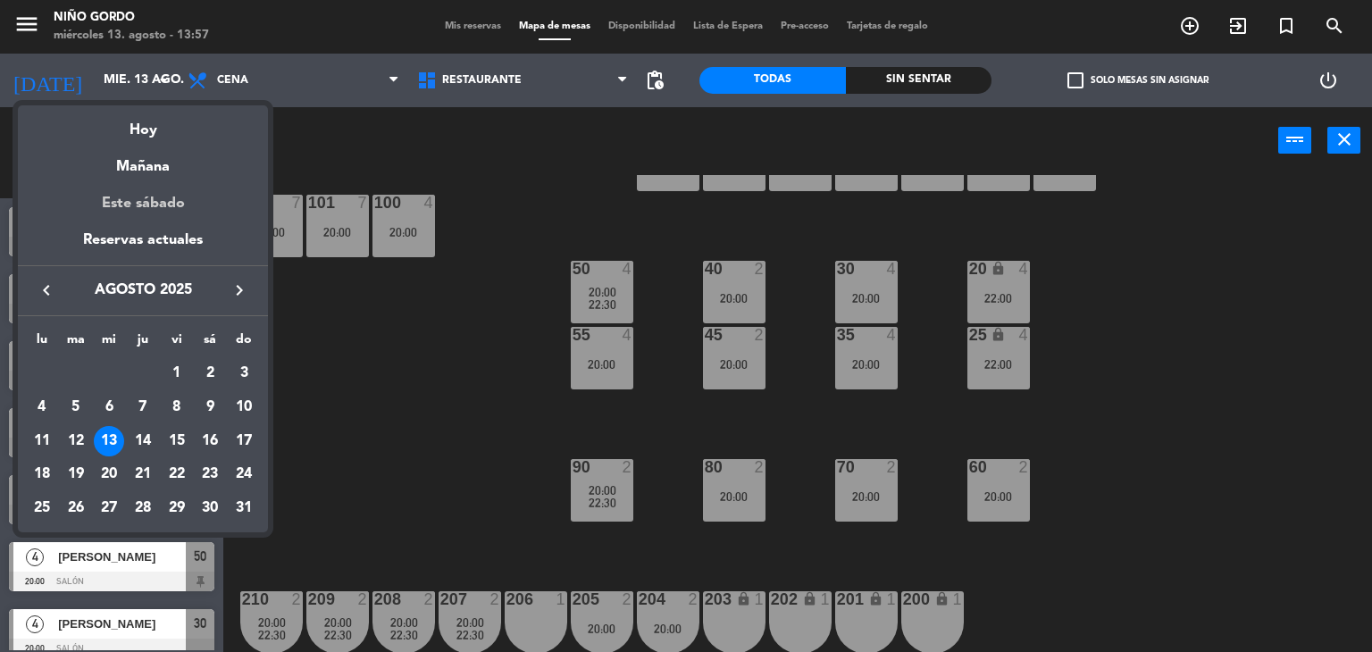
click at [177, 210] on div "Este sábado" at bounding box center [143, 204] width 250 height 50
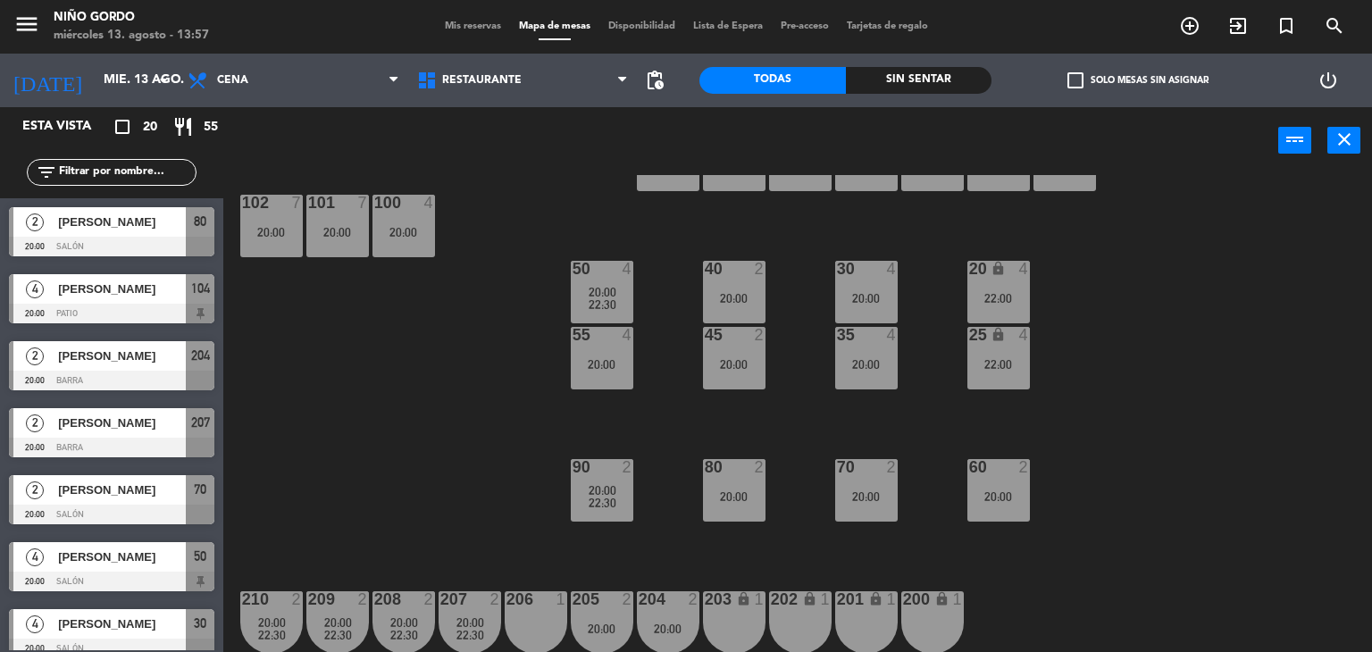
type input "sáb. 16 ago."
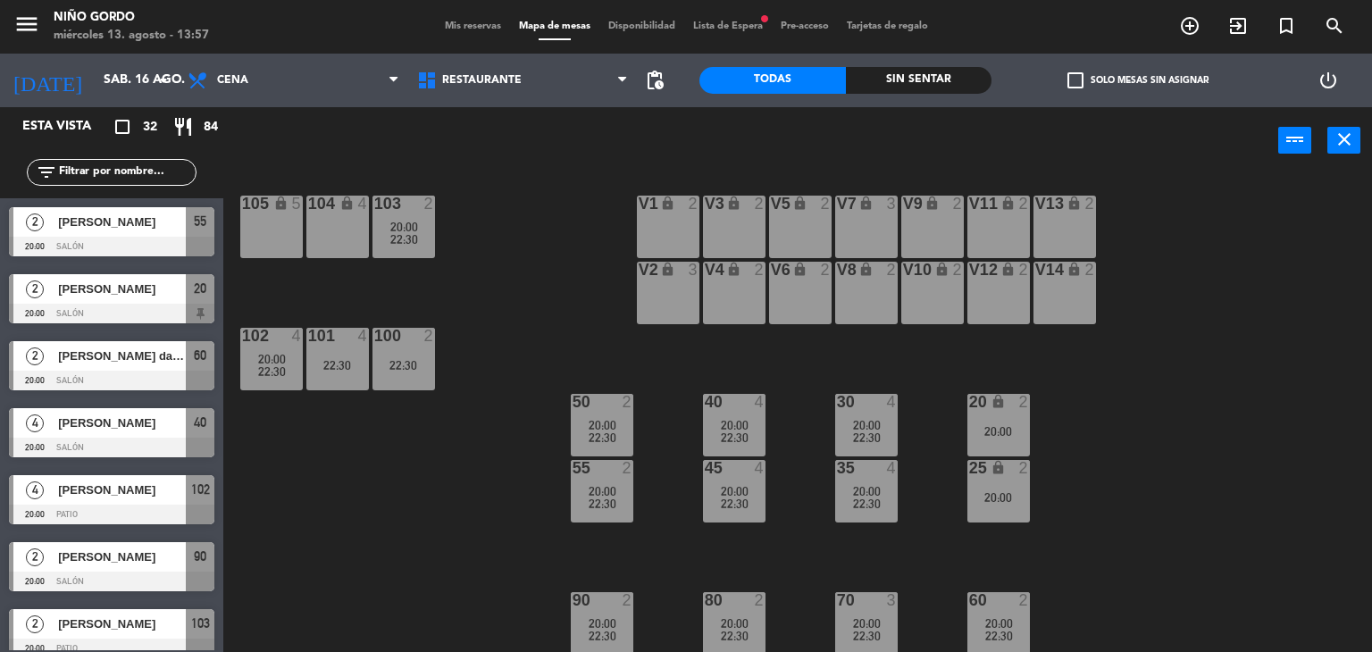
scroll to position [0, 0]
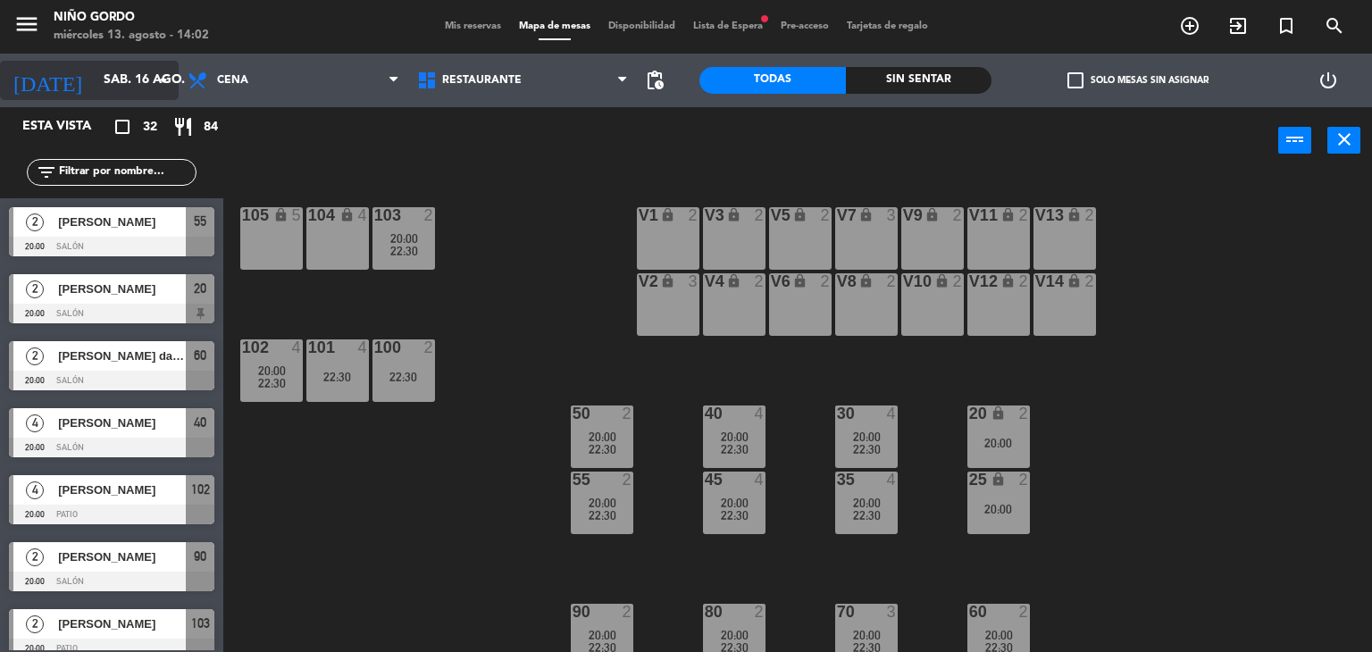
click at [163, 73] on icon "arrow_drop_down" at bounding box center [163, 80] width 21 height 21
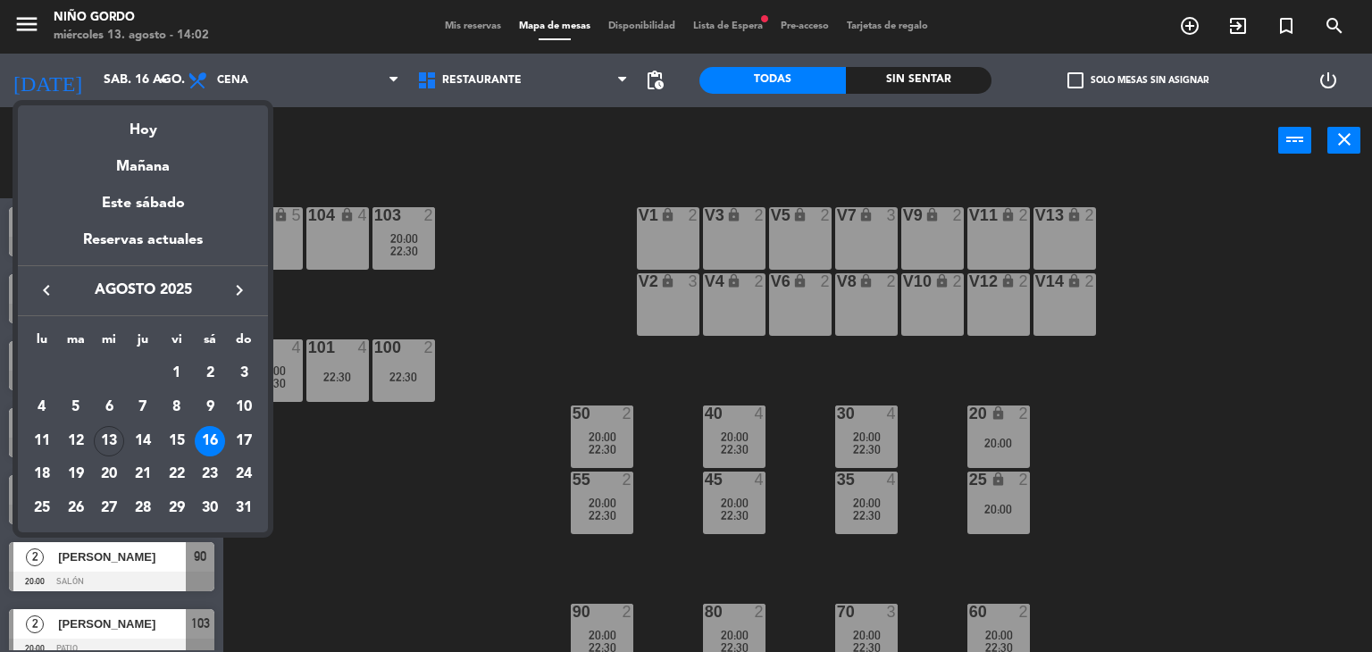
click at [337, 451] on div at bounding box center [686, 326] width 1372 height 652
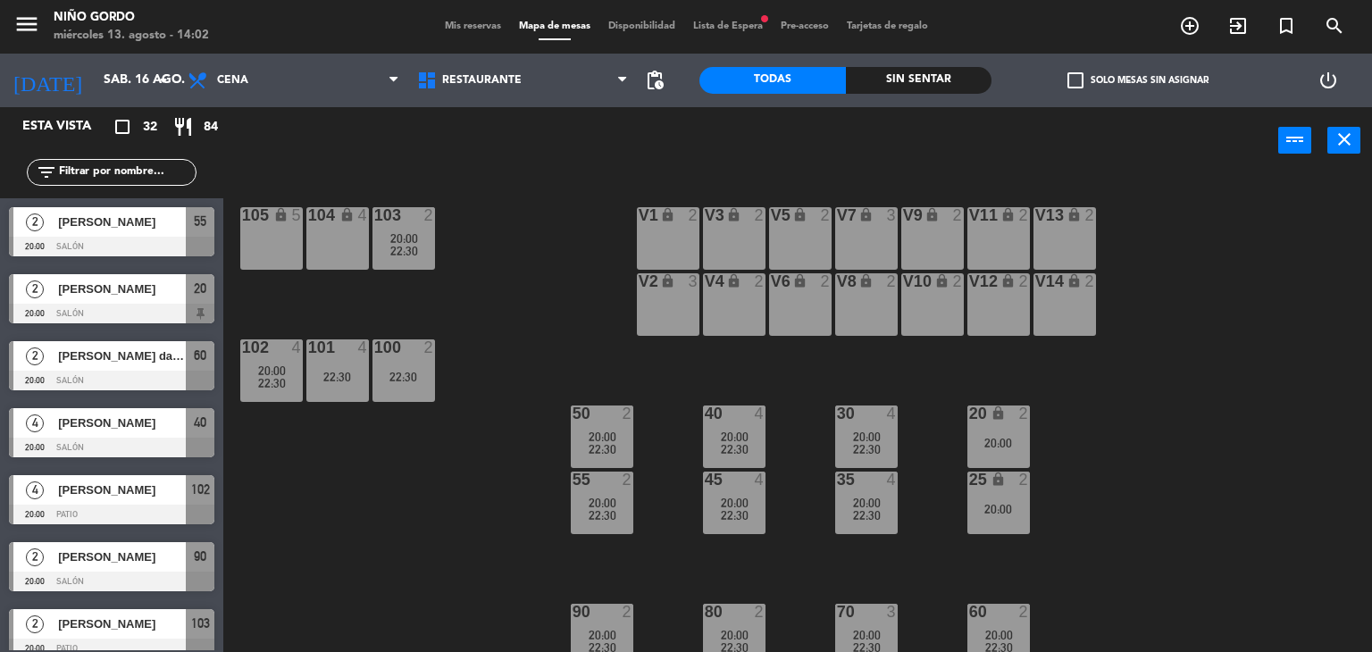
click at [345, 241] on div "104 lock 4" at bounding box center [337, 238] width 63 height 63
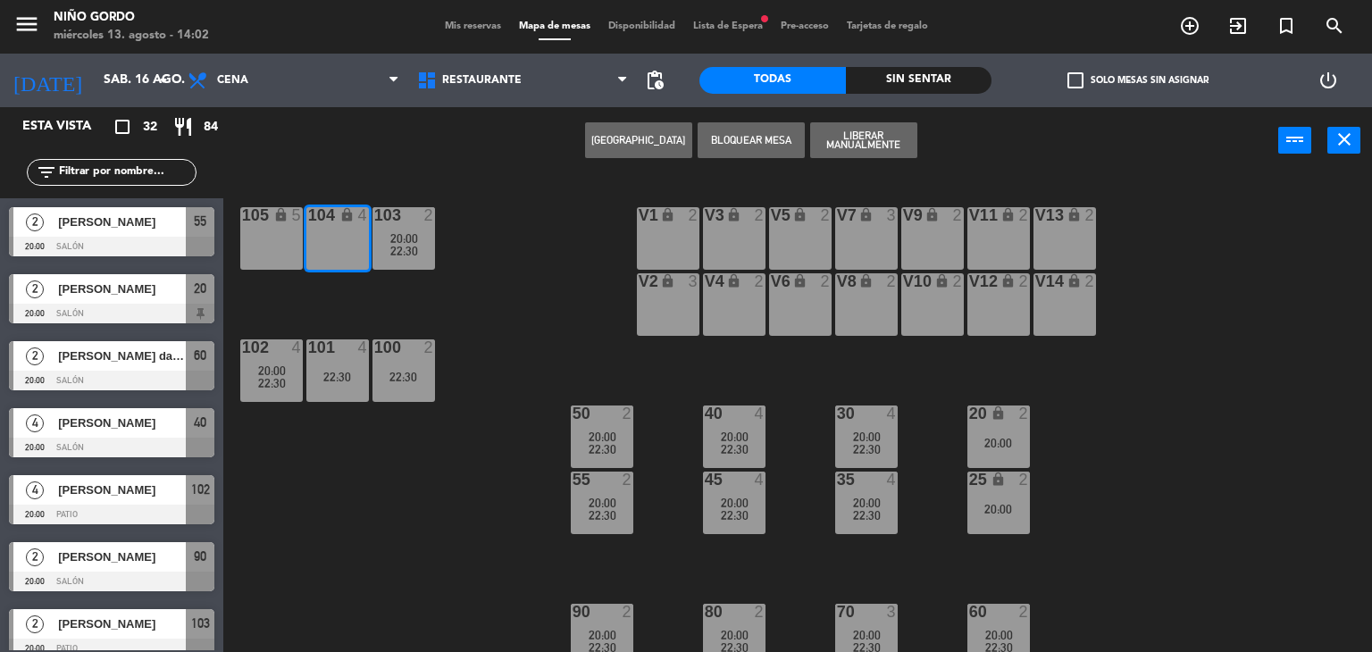
click at [593, 146] on button "[GEOGRAPHIC_DATA]" at bounding box center [638, 140] width 107 height 36
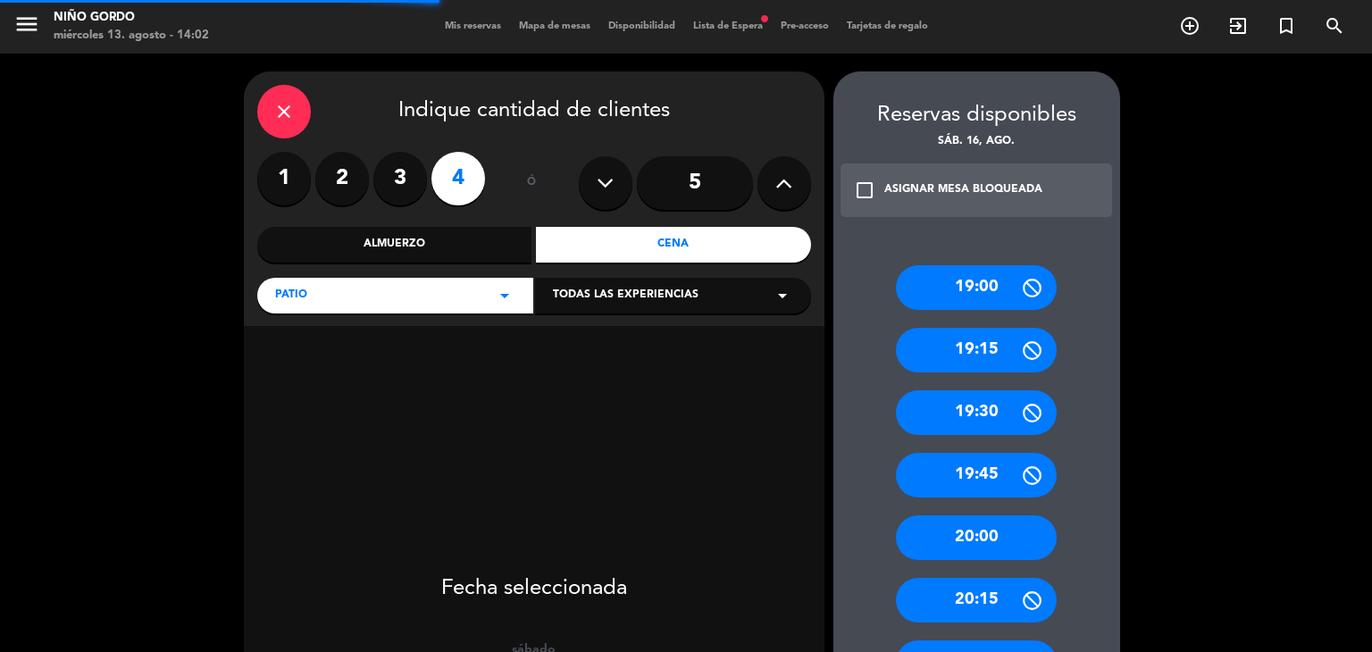
click at [362, 169] on label "2" at bounding box center [342, 179] width 54 height 54
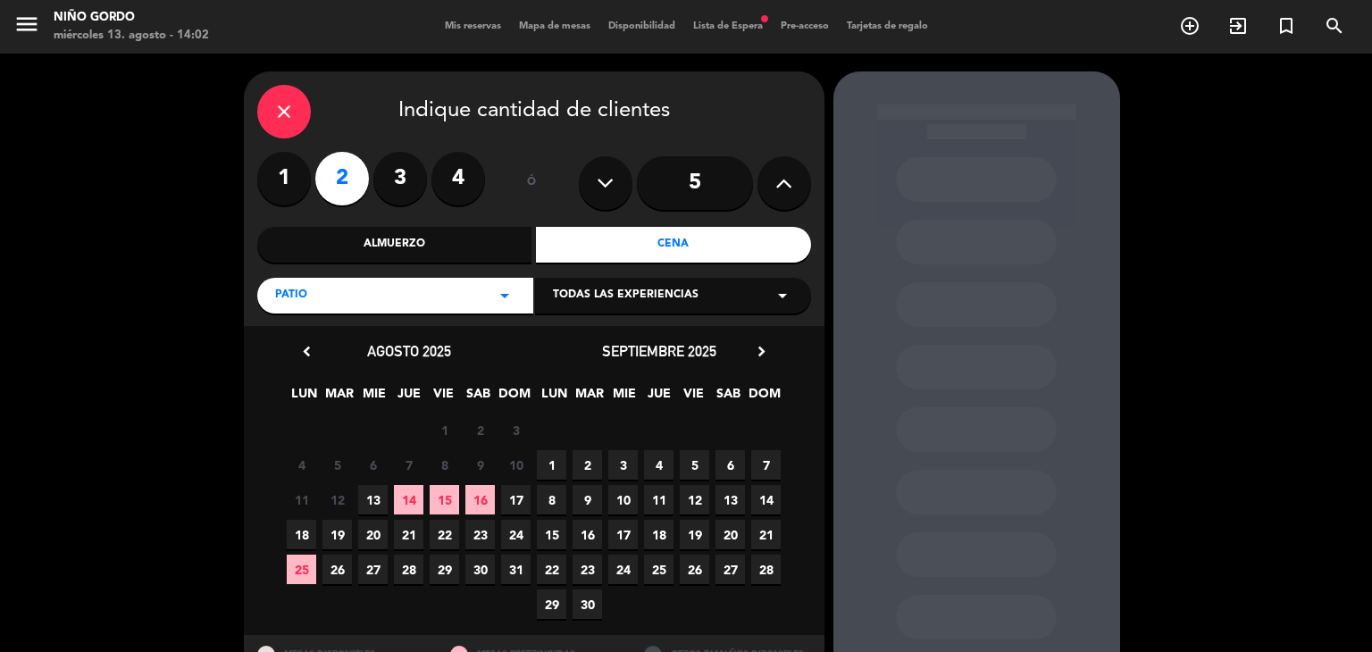
click at [480, 497] on span "16" at bounding box center [479, 499] width 29 height 29
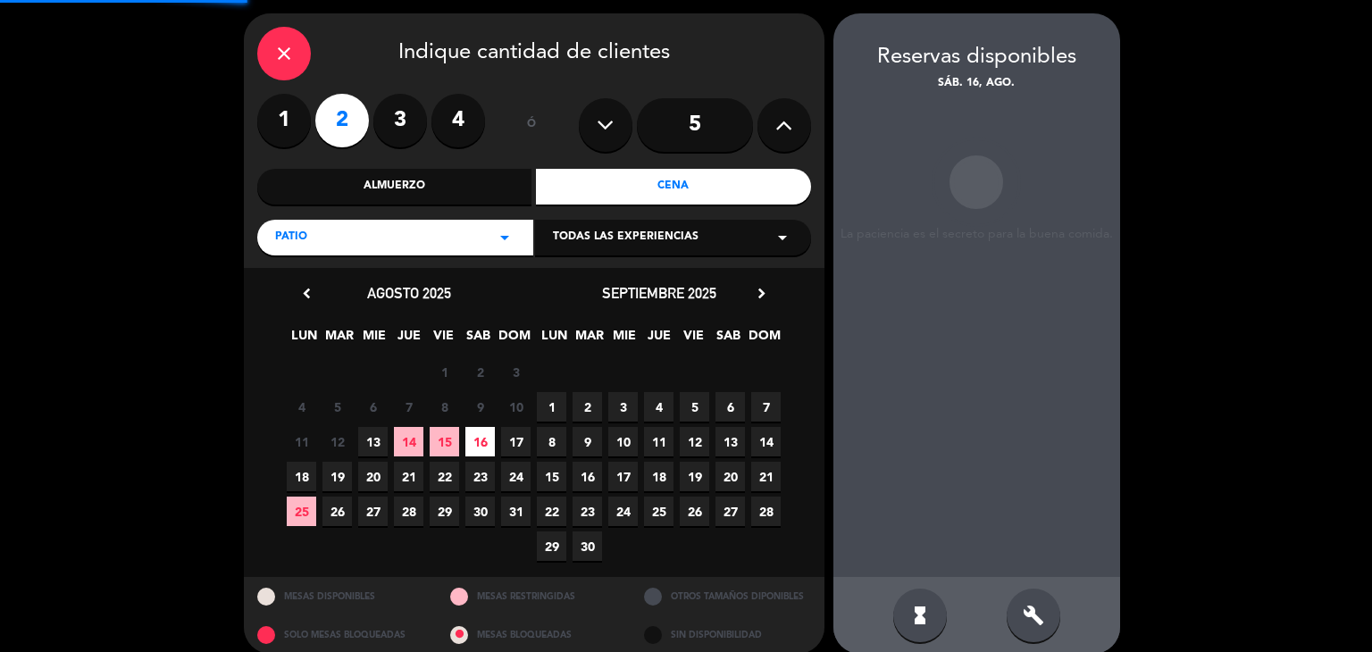
scroll to position [71, 0]
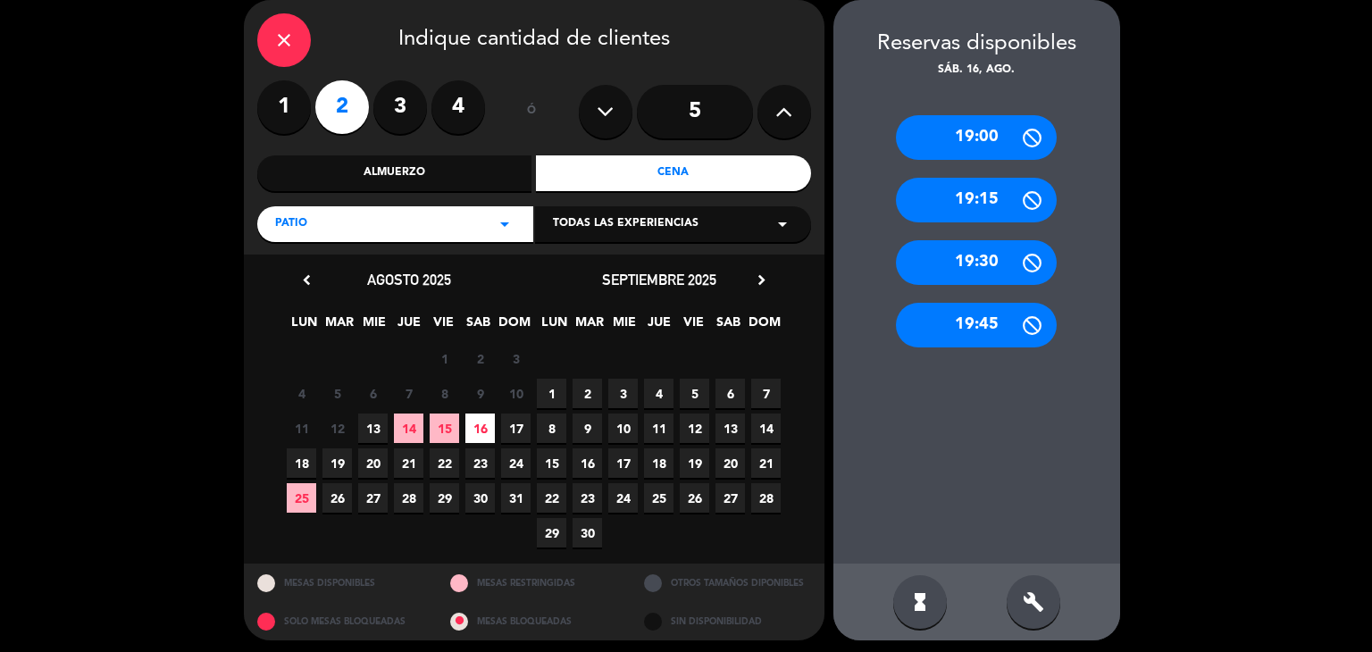
click at [1031, 602] on icon "build" at bounding box center [1033, 601] width 21 height 21
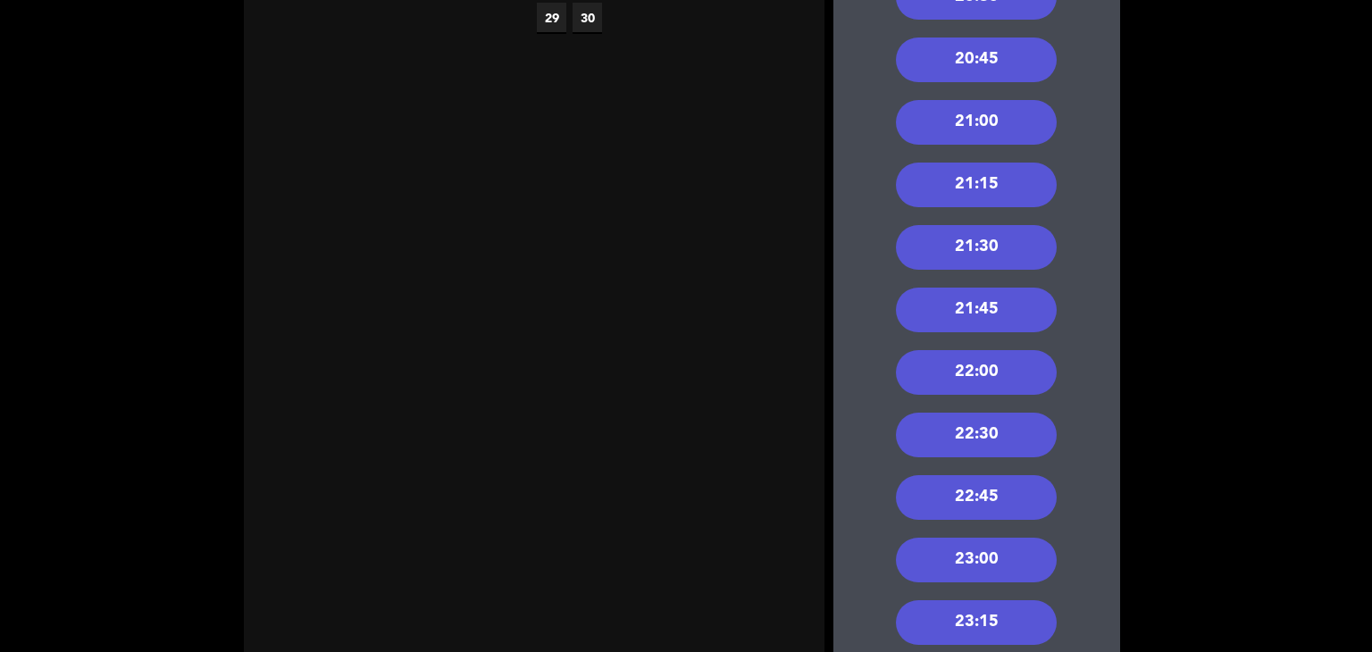
scroll to position [607, 0]
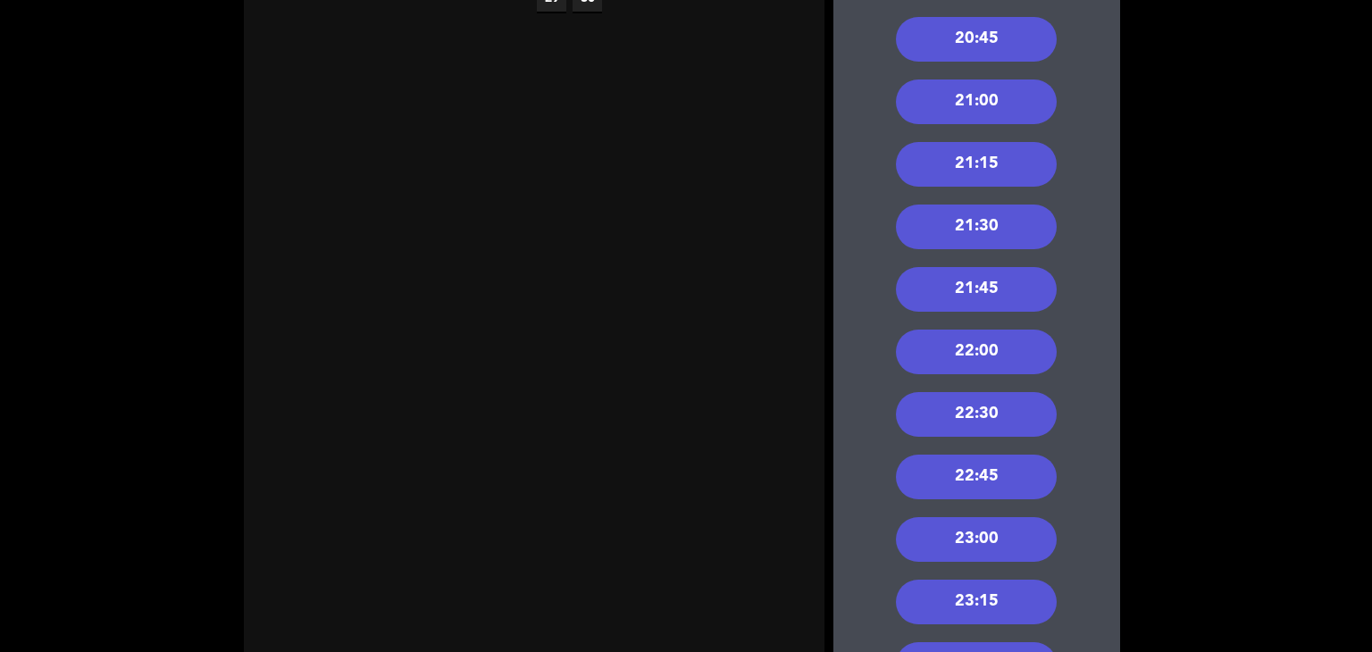
click at [1000, 418] on div "22:30" at bounding box center [976, 414] width 161 height 45
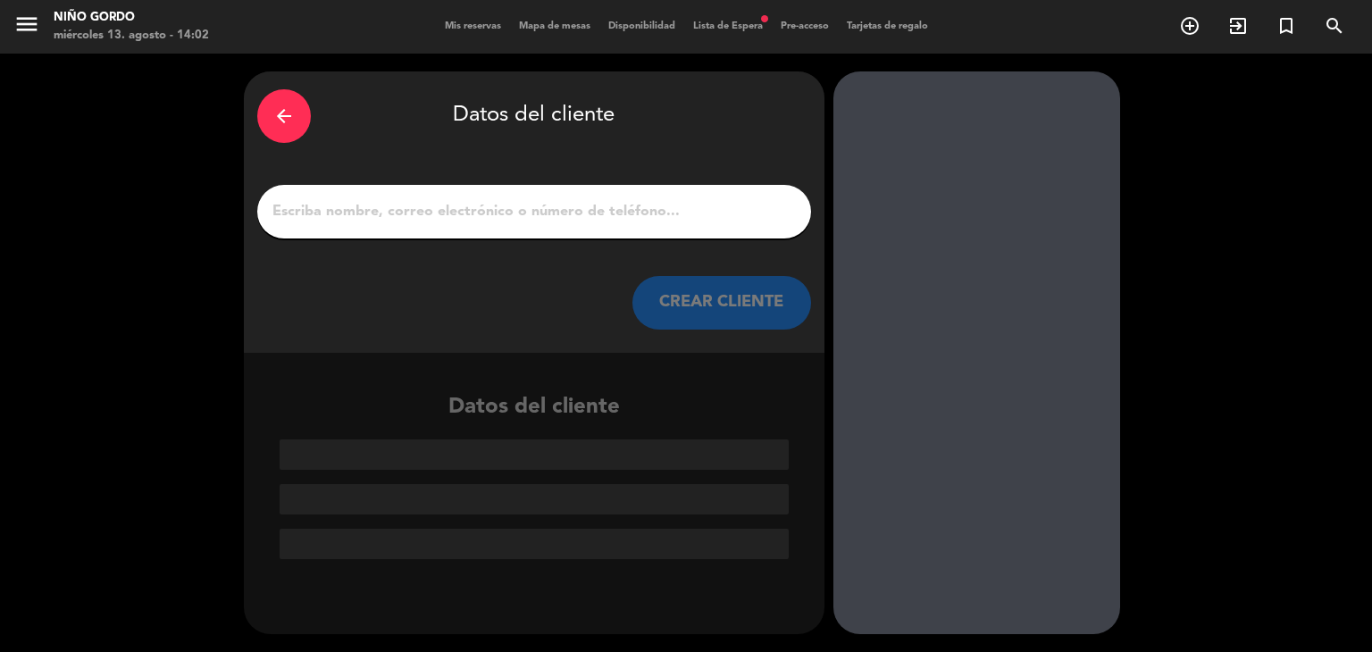
click at [607, 222] on input "1" at bounding box center [534, 211] width 527 height 25
paste input "1 month progress Chinese study update"
type input "1 month progress Chinese study update"
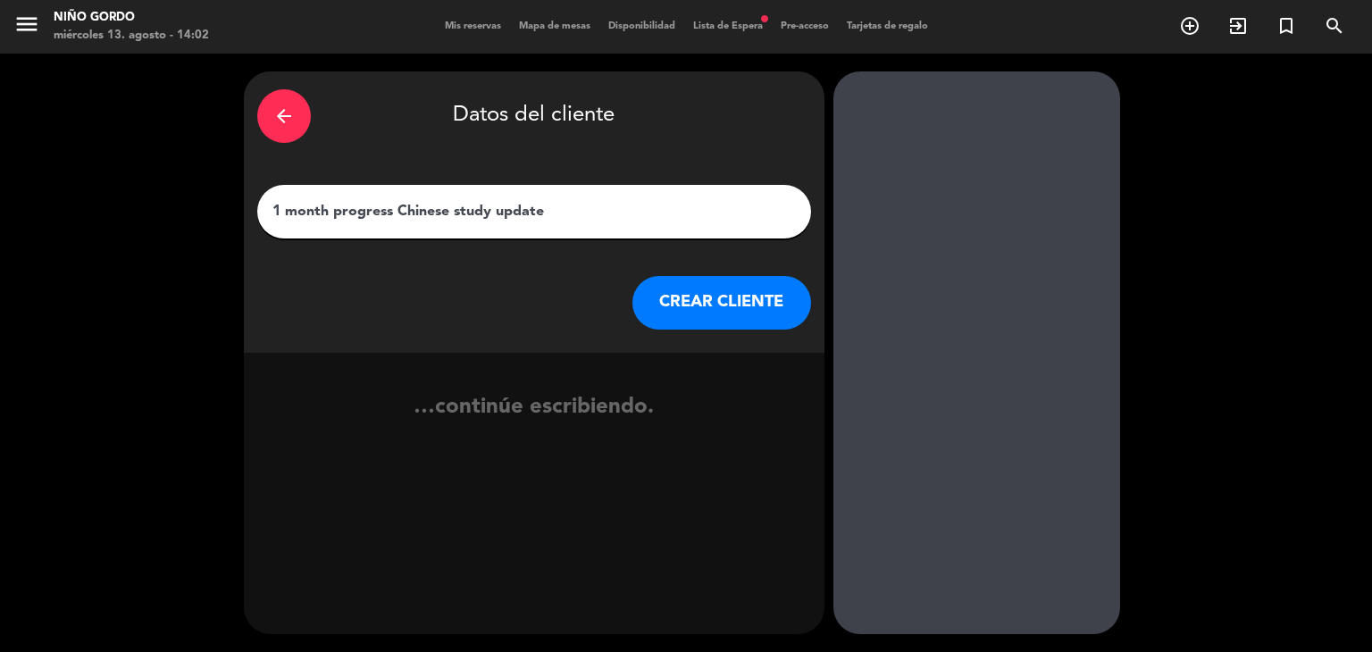
drag, startPoint x: 572, startPoint y: 203, endPoint x: 236, endPoint y: 170, distance: 337.4
click at [234, 173] on div "arrow_back Datos del cliente 1 month progress Chinese study update CREAR CLIENT…" at bounding box center [686, 353] width 1372 height 598
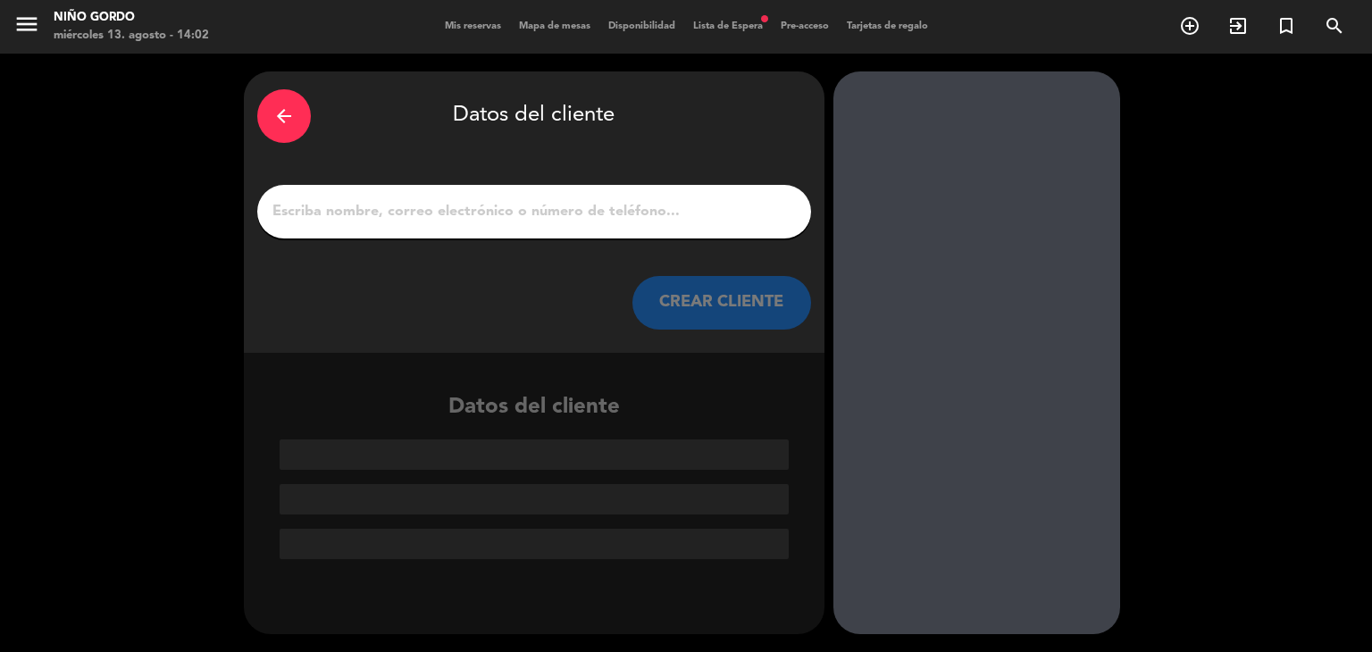
click at [441, 223] on input "1" at bounding box center [534, 211] width 527 height 25
paste input "Romina Vicente"
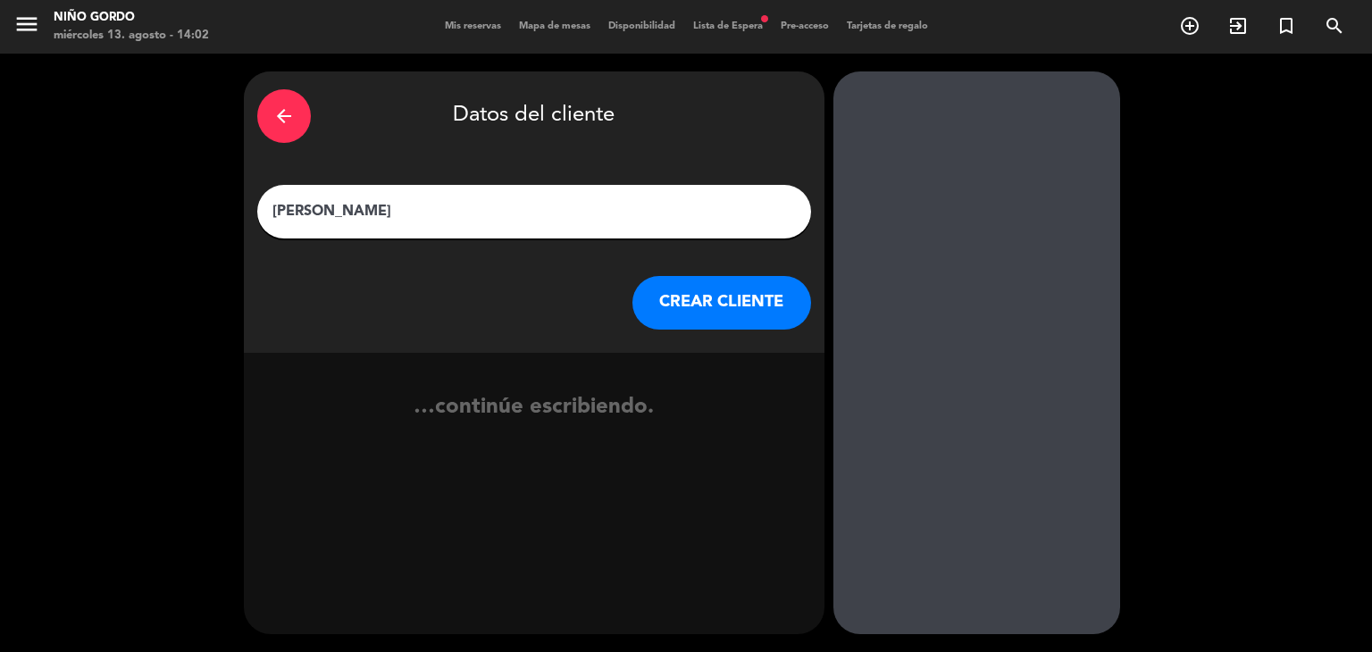
type input "Romina Vicente"
click at [656, 297] on button "CREAR CLIENTE" at bounding box center [721, 303] width 179 height 54
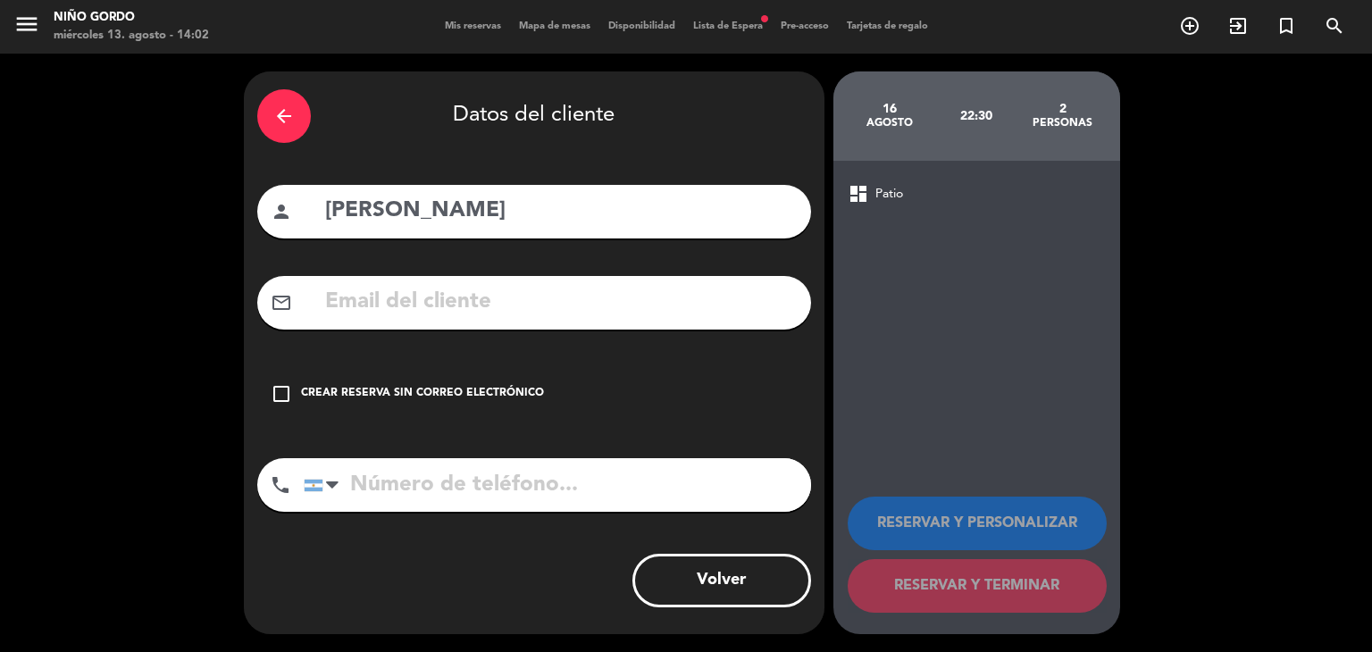
click at [645, 297] on input "text" at bounding box center [560, 302] width 474 height 37
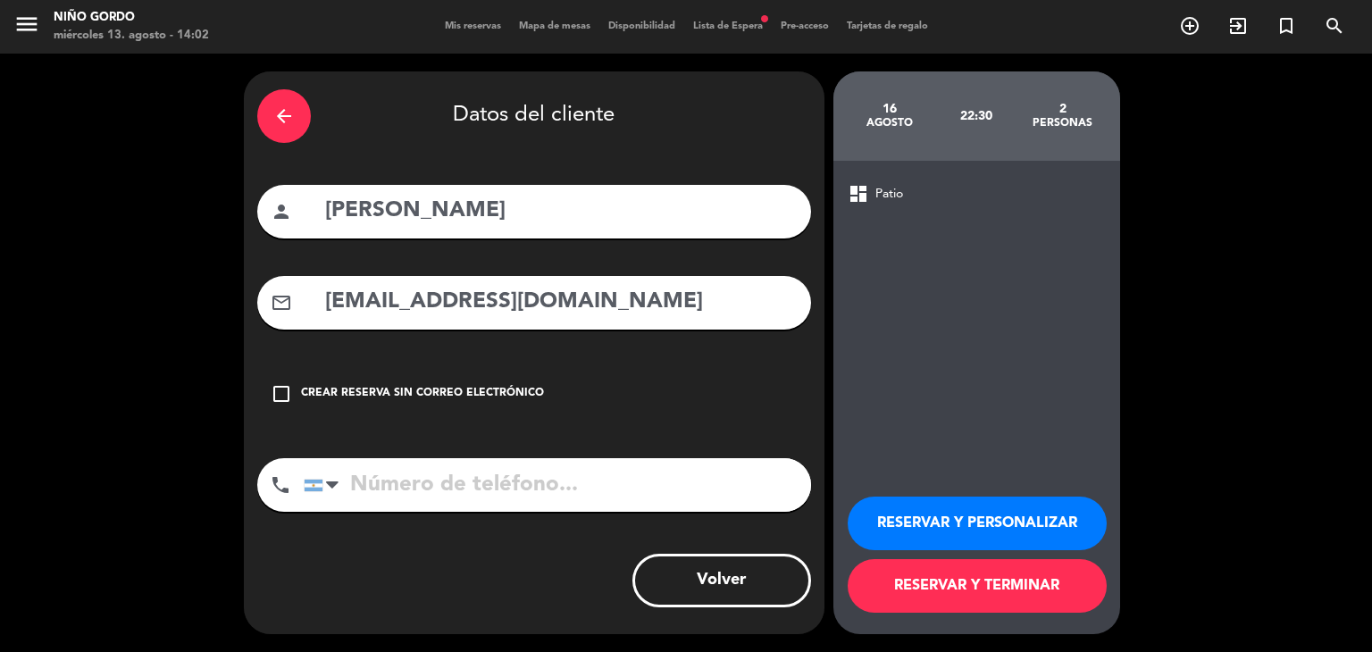
type input "vicente_romina@yahoo.com.ar"
click at [715, 467] on input "tel" at bounding box center [557, 485] width 507 height 54
paste input "+54 9 11 5997-2036"
type input "+54 9 11 5997-2036"
click at [1010, 533] on button "RESERVAR Y PERSONALIZAR" at bounding box center [977, 524] width 259 height 54
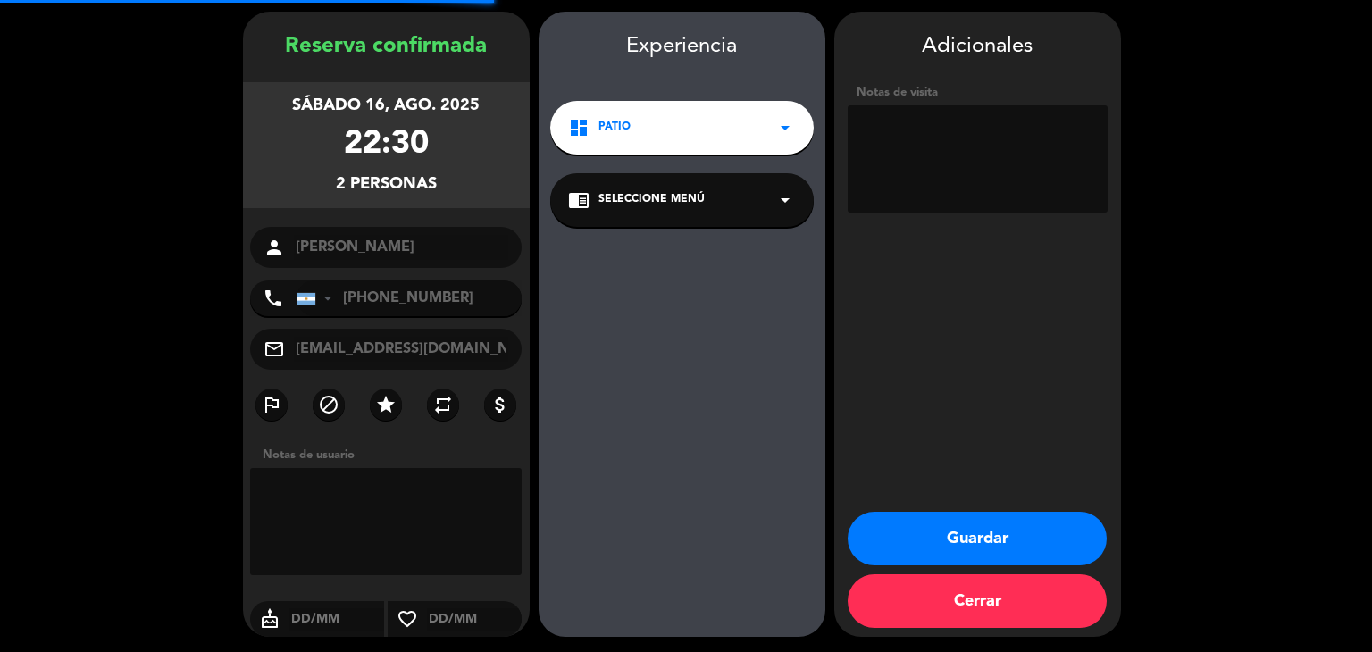
scroll to position [62, 0]
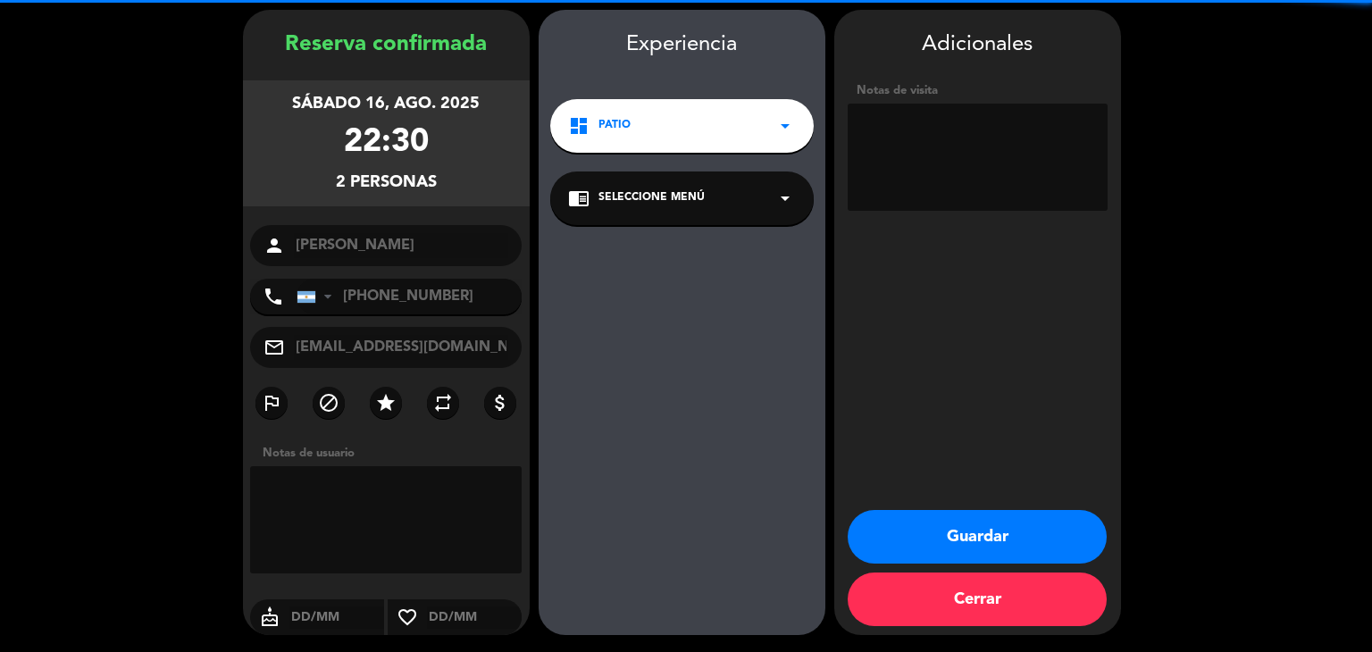
drag, startPoint x: 668, startPoint y: 211, endPoint x: 681, endPoint y: 222, distance: 17.1
click at [670, 211] on div "chrome_reader_mode Seleccione Menú arrow_drop_down" at bounding box center [681, 198] width 263 height 54
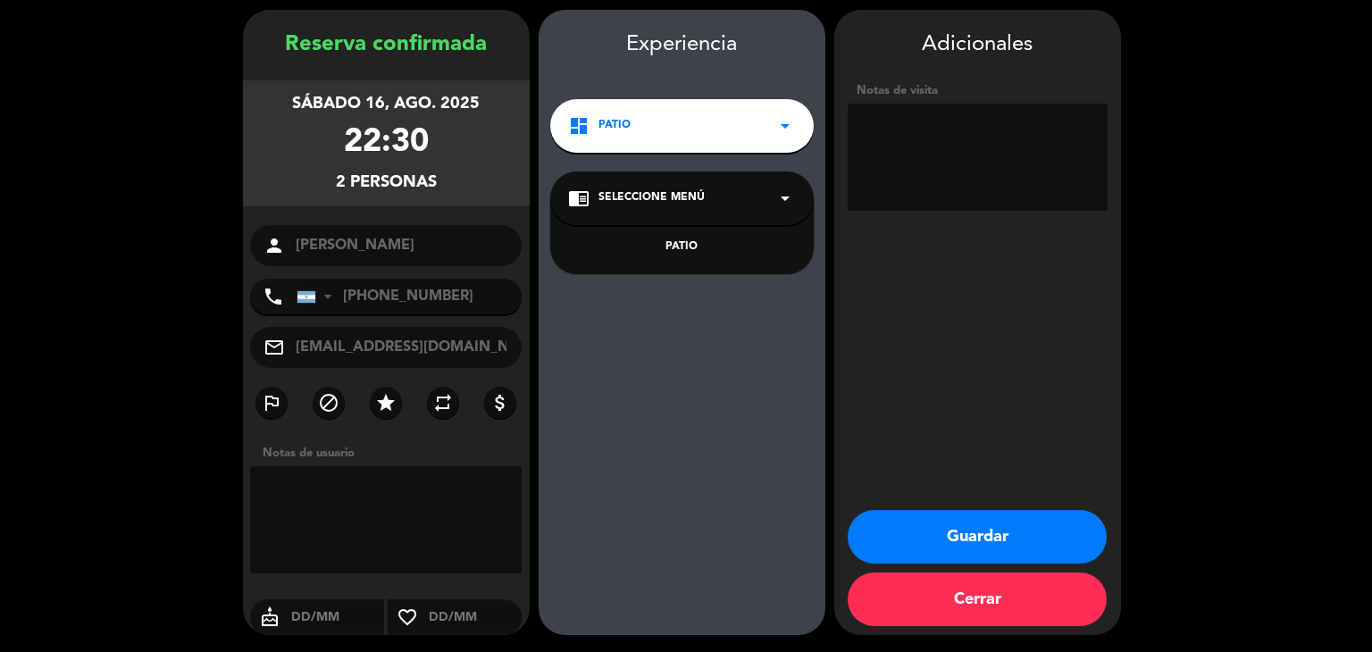
drag, startPoint x: 691, startPoint y: 240, endPoint x: 718, endPoint y: 288, distance: 55.2
click at [691, 241] on div "PATIO" at bounding box center [682, 247] width 228 height 18
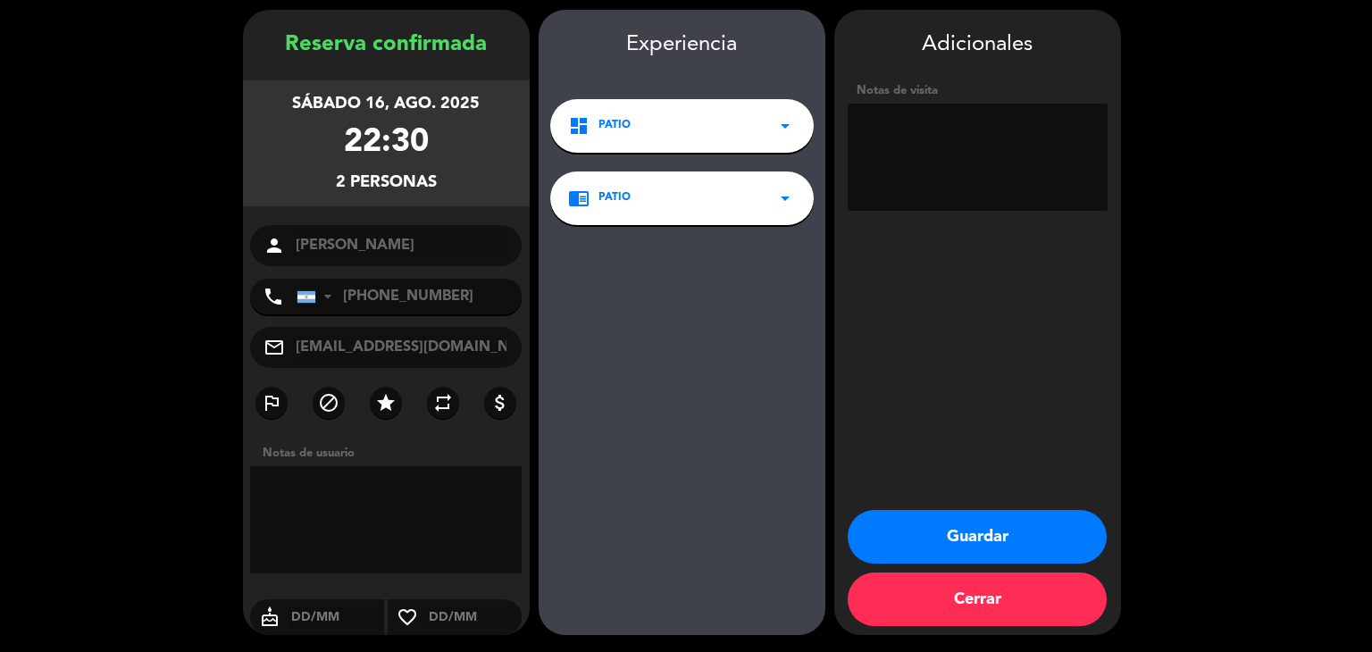
click at [952, 526] on button "Guardar" at bounding box center [977, 537] width 259 height 54
